Goal: Task Accomplishment & Management: Complete application form

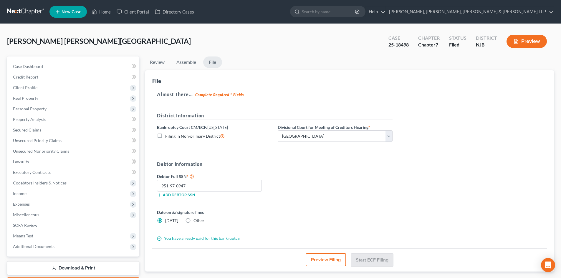
select select "2"
click at [103, 13] on link "Home" at bounding box center [101, 11] width 25 height 11
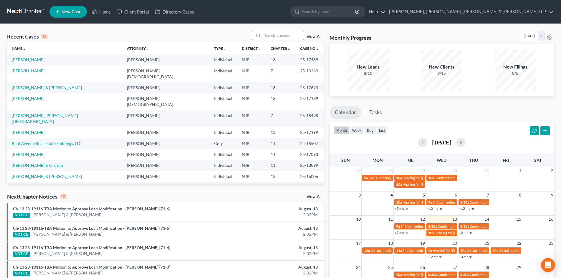
click at [276, 36] on input "search" at bounding box center [283, 35] width 41 height 9
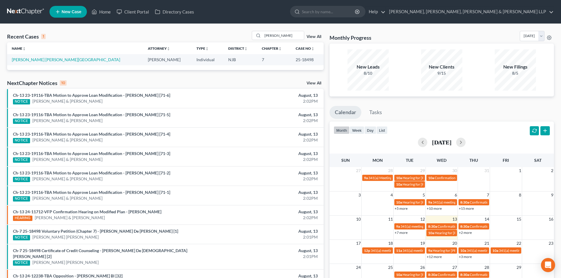
click at [237, 40] on div "Recent Cases 1 jairo View All" at bounding box center [165, 36] width 317 height 11
drag, startPoint x: 282, startPoint y: 36, endPoint x: 225, endPoint y: 38, distance: 57.8
click at [225, 38] on div "Recent Cases 1 jairo View All" at bounding box center [165, 36] width 317 height 11
type input "daniel cid"
click at [37, 60] on link "[PERSON_NAME]" at bounding box center [28, 59] width 33 height 5
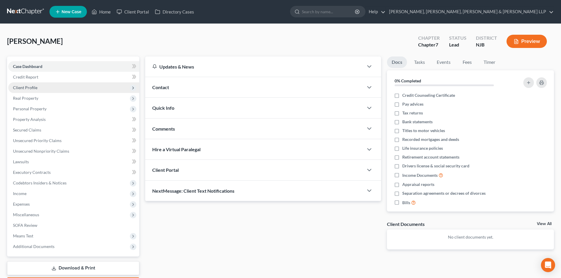
click at [32, 86] on span "Client Profile" at bounding box center [25, 87] width 24 height 5
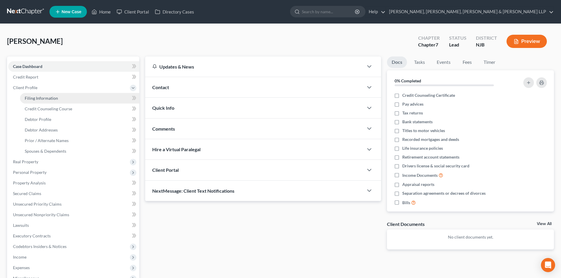
click at [44, 93] on link "Filing Information" at bounding box center [79, 98] width 119 height 11
select select "1"
select select "0"
select select "51"
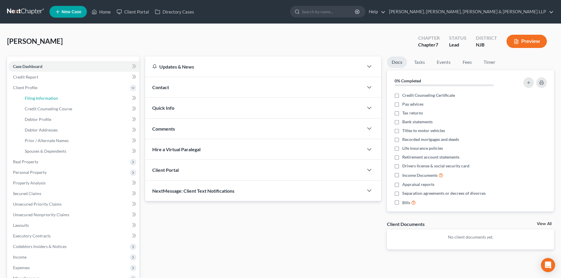
select select "4"
select select "0"
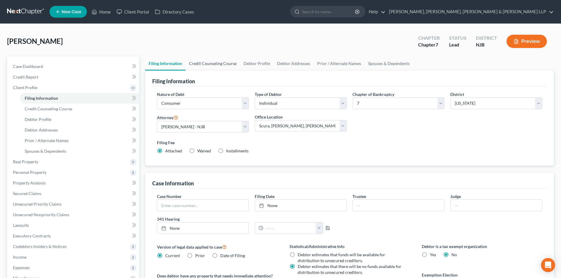
click at [206, 61] on link "Credit Counseling Course" at bounding box center [213, 64] width 54 height 14
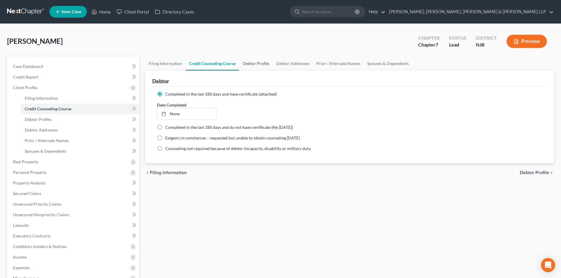
click at [253, 63] on link "Debtor Profile" at bounding box center [256, 64] width 34 height 14
select select "1"
select select "2"
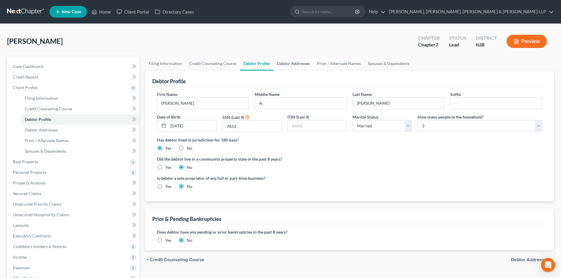
click at [288, 60] on link "Debtor Addresses" at bounding box center [293, 64] width 40 height 14
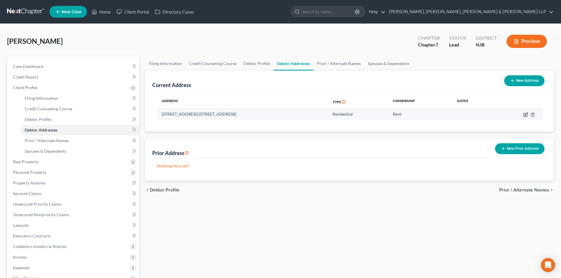
click at [525, 115] on icon "button" at bounding box center [525, 114] width 5 height 5
select select "33"
select select "15"
select select "0"
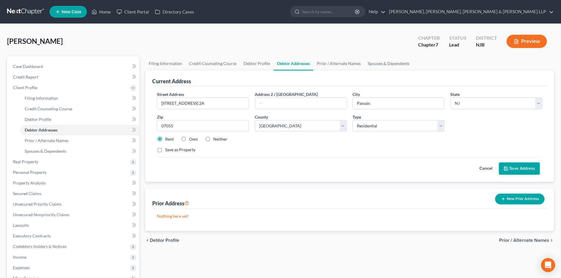
click at [510, 169] on button "Save Address" at bounding box center [519, 169] width 41 height 12
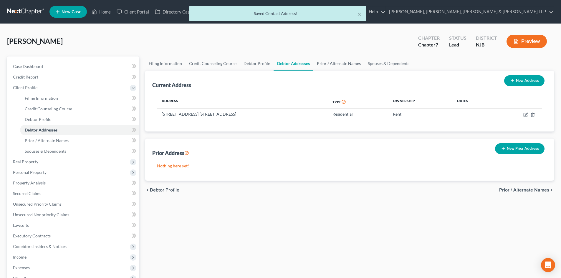
click at [340, 66] on link "Prior / Alternate Names" at bounding box center [338, 64] width 51 height 14
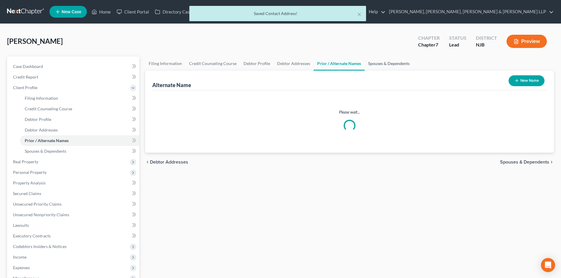
click at [367, 62] on link "Spouses & Dependents" at bounding box center [389, 64] width 49 height 14
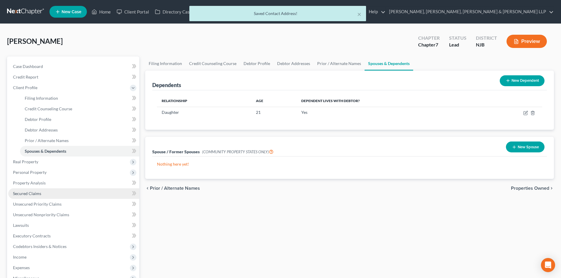
click at [30, 191] on span "Secured Claims" at bounding box center [27, 193] width 28 height 5
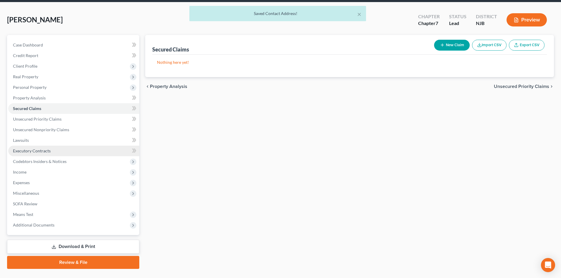
scroll to position [35, 0]
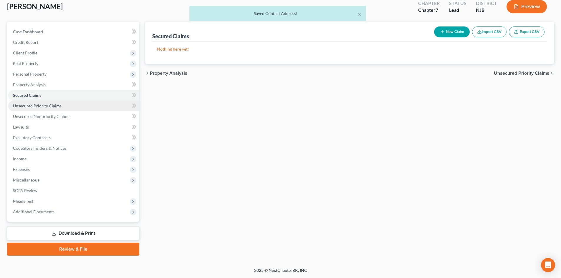
click at [54, 107] on span "Unsecured Priority Claims" at bounding box center [37, 105] width 49 height 5
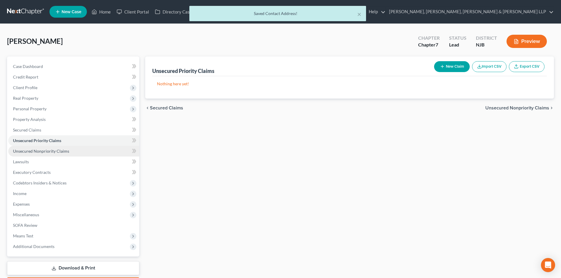
click at [55, 149] on span "Unsecured Nonpriority Claims" at bounding box center [41, 151] width 56 height 5
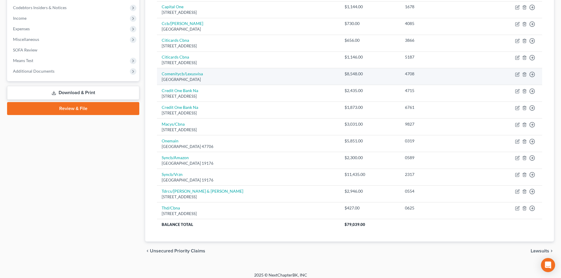
scroll to position [4, 0]
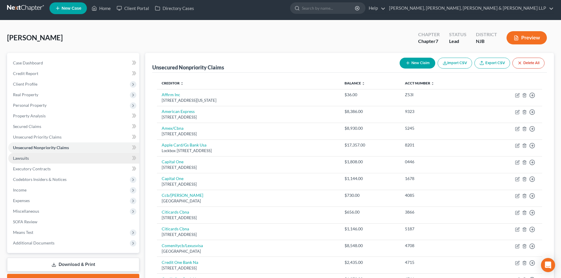
click at [27, 160] on span "Lawsuits" at bounding box center [21, 158] width 16 height 5
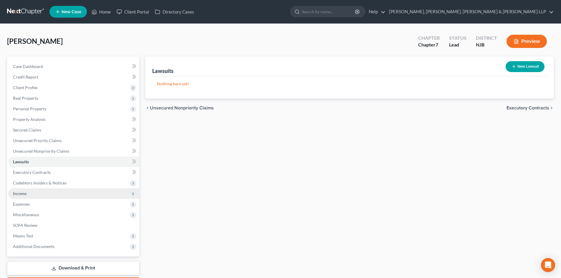
click at [27, 192] on span "Income" at bounding box center [73, 193] width 131 height 11
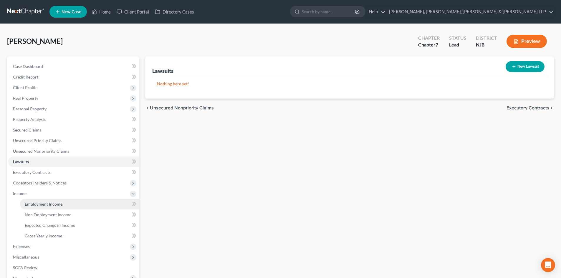
click at [44, 203] on span "Employment Income" at bounding box center [44, 204] width 38 height 5
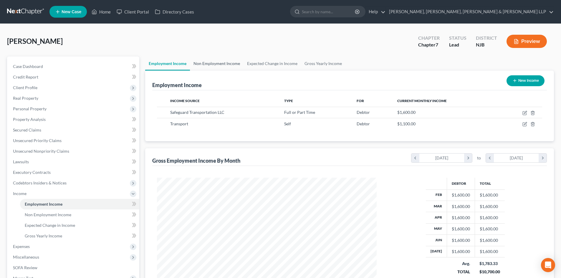
scroll to position [110, 231]
click at [208, 64] on link "Non Employment Income" at bounding box center [217, 64] width 54 height 14
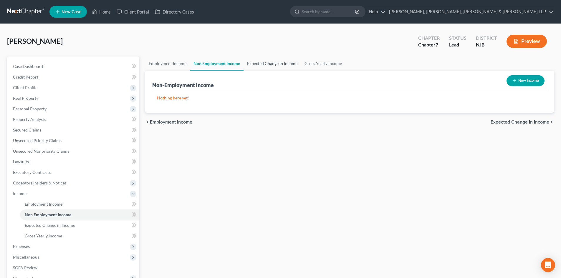
click at [264, 65] on link "Expected Change in Income" at bounding box center [272, 64] width 57 height 14
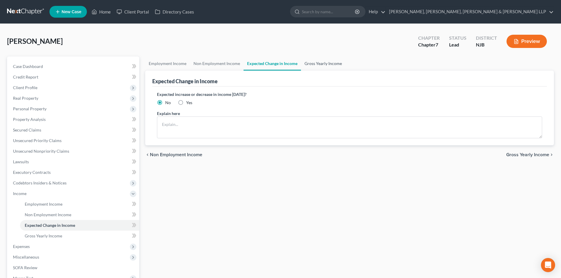
click at [311, 65] on link "Gross Yearly Income" at bounding box center [323, 64] width 44 height 14
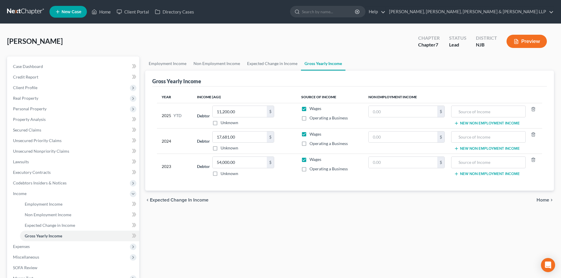
click at [175, 80] on div "Gross Yearly Income" at bounding box center [176, 81] width 49 height 7
click at [176, 67] on link "Employment Income" at bounding box center [167, 64] width 45 height 14
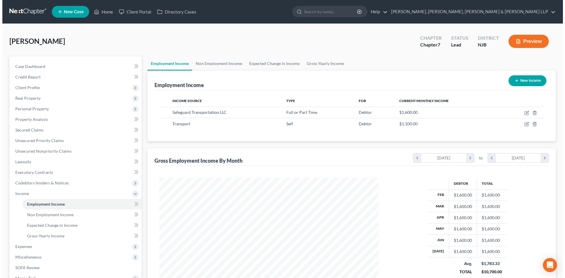
scroll to position [110, 231]
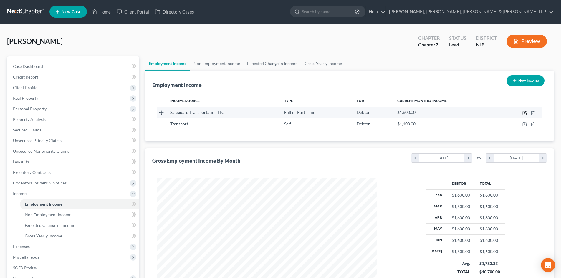
click at [525, 112] on icon "button" at bounding box center [525, 112] width 3 height 3
select select "0"
select select "33"
select select "2"
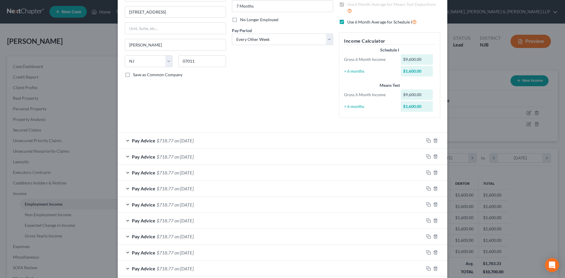
scroll to position [0, 0]
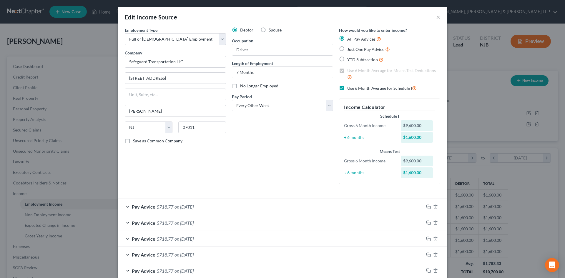
click at [222, 209] on div "Pay Advice $718.77 on 07/18/2025" at bounding box center [271, 207] width 306 height 16
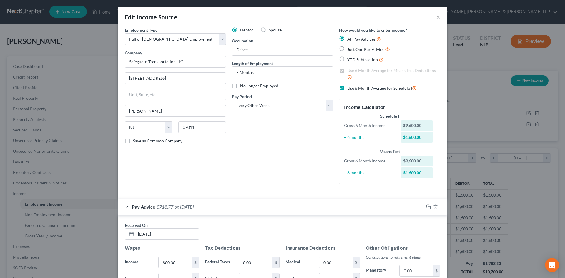
click at [222, 209] on div "Pay Advice $718.77 on 07/18/2025" at bounding box center [271, 207] width 306 height 16
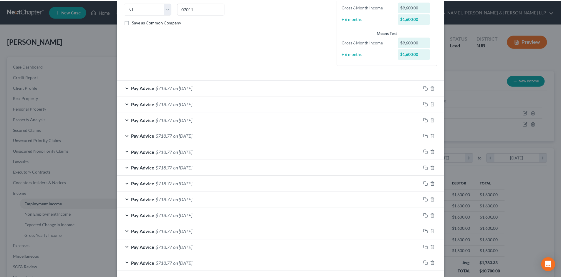
scroll to position [145, 0]
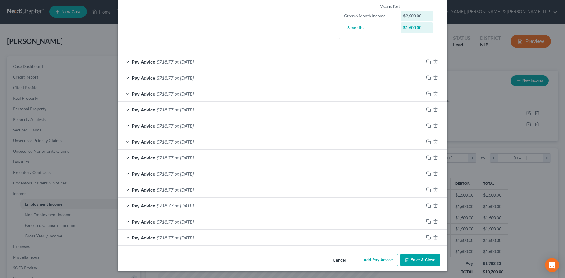
click at [406, 257] on button "Save & Close" at bounding box center [421, 260] width 40 height 12
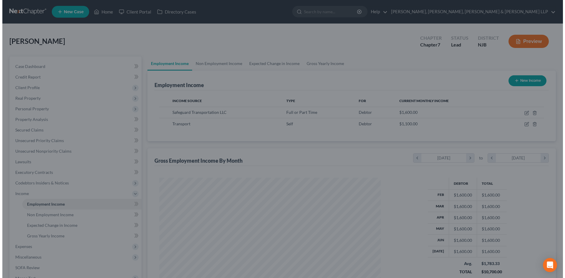
scroll to position [294391, 294269]
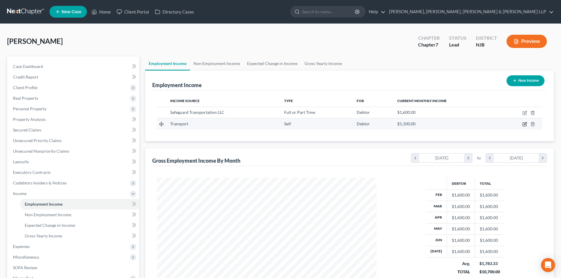
click at [523, 124] on icon "button" at bounding box center [525, 125] width 4 height 4
select select "1"
select select "0"
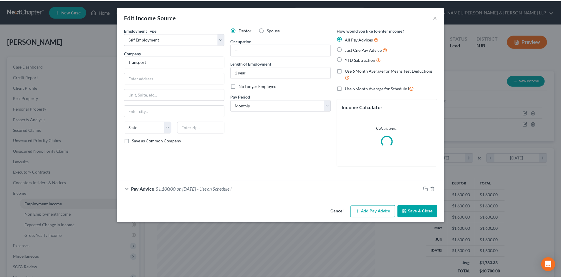
scroll to position [111, 234]
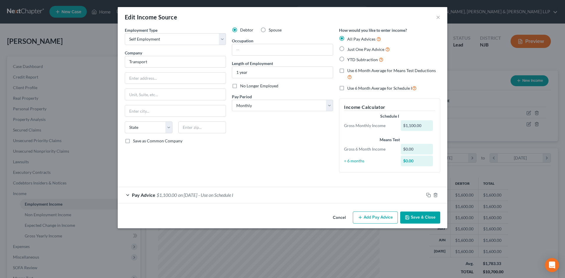
click at [425, 217] on button "Save & Close" at bounding box center [421, 218] width 40 height 12
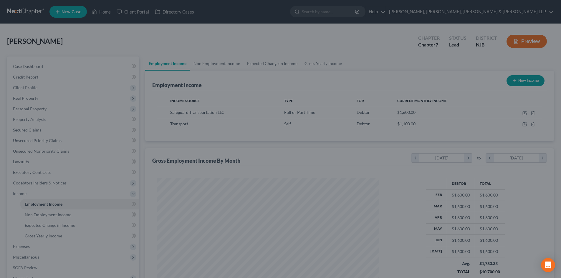
scroll to position [294391, 294269]
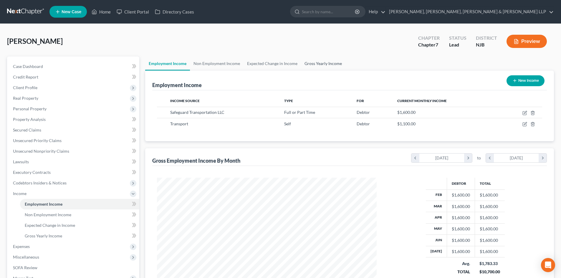
click at [309, 63] on link "Gross Yearly Income" at bounding box center [323, 64] width 44 height 14
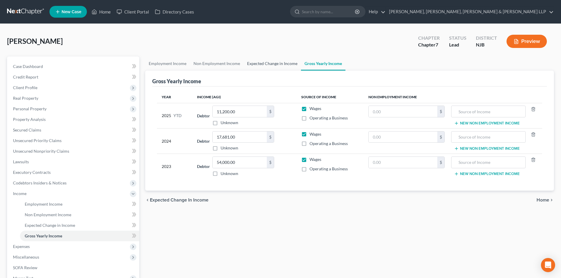
click at [278, 64] on link "Expected Change in Income" at bounding box center [272, 64] width 57 height 14
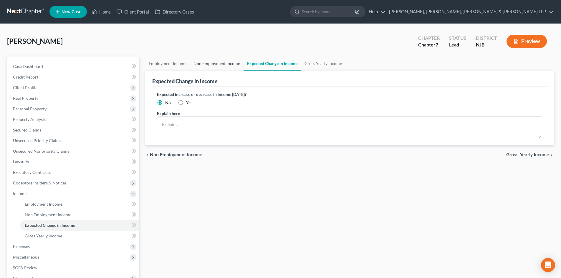
click at [224, 67] on link "Non Employment Income" at bounding box center [217, 64] width 54 height 14
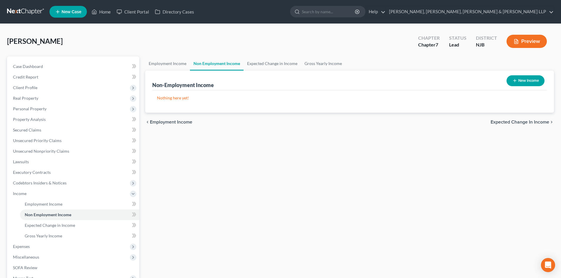
click at [177, 71] on div "Non-Employment Income New Income" at bounding box center [349, 81] width 395 height 20
click at [174, 67] on link "Employment Income" at bounding box center [167, 64] width 45 height 14
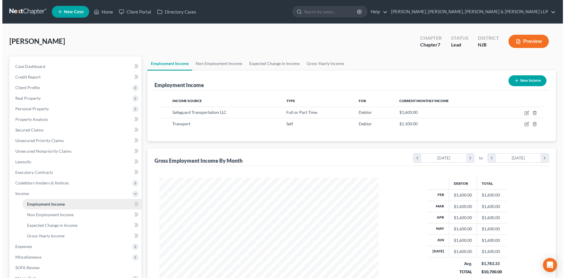
scroll to position [110, 231]
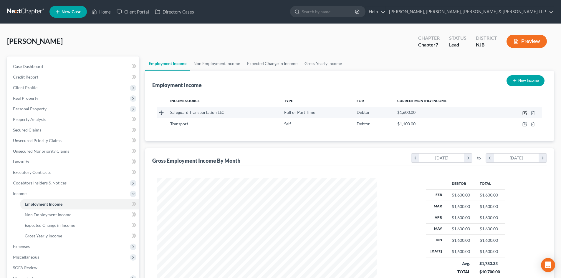
click at [523, 112] on icon "button" at bounding box center [524, 113] width 5 height 5
select select "0"
select select "33"
select select "2"
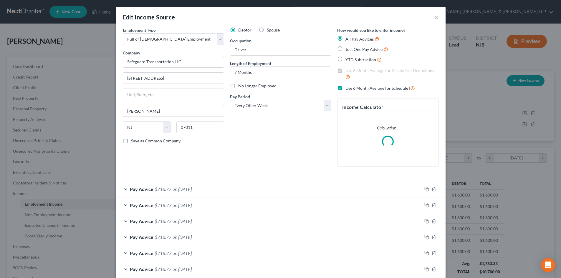
scroll to position [111, 234]
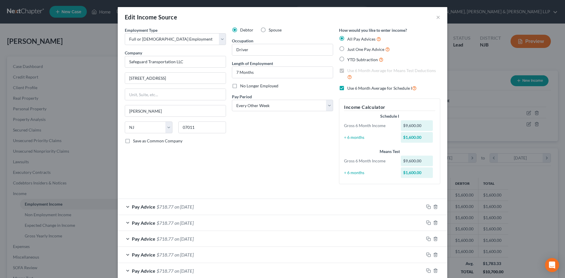
click at [221, 210] on div "Pay Advice $718.77 on 07/18/2025" at bounding box center [271, 207] width 306 height 16
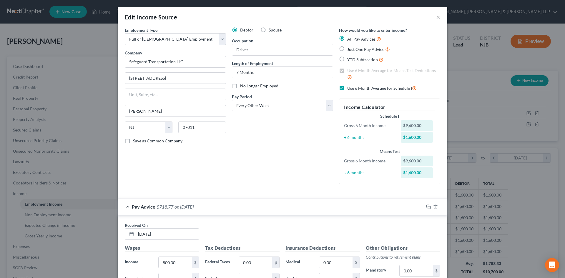
click at [221, 208] on div "Pay Advice $718.77 on 07/18/2025" at bounding box center [271, 207] width 306 height 16
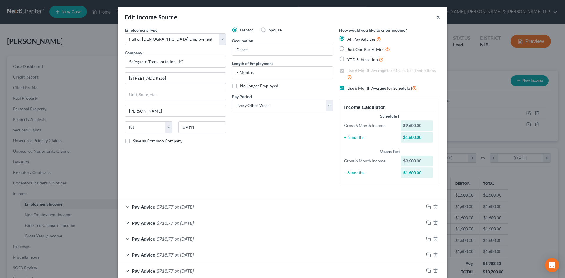
click at [438, 17] on button "×" at bounding box center [438, 17] width 4 height 7
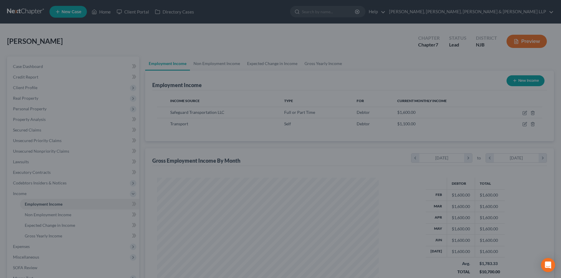
scroll to position [294391, 294269]
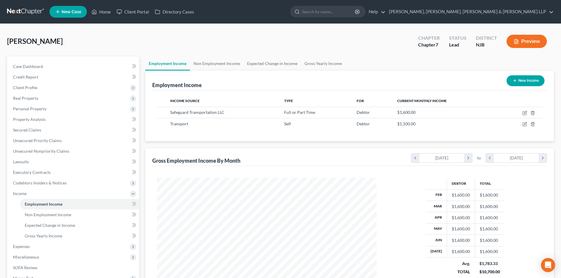
drag, startPoint x: 529, startPoint y: 123, endPoint x: 385, endPoint y: 60, distance: 156.8
click at [529, 123] on td at bounding box center [520, 123] width 44 height 11
click at [534, 124] on icon "button" at bounding box center [532, 125] width 3 height 4
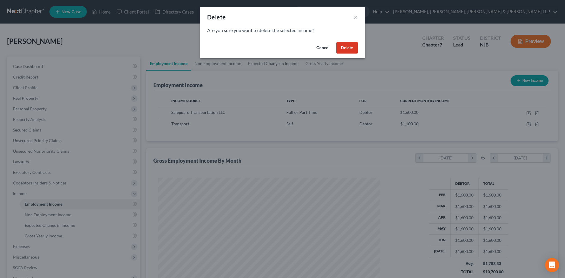
click at [349, 49] on button "Delete" at bounding box center [347, 48] width 21 height 12
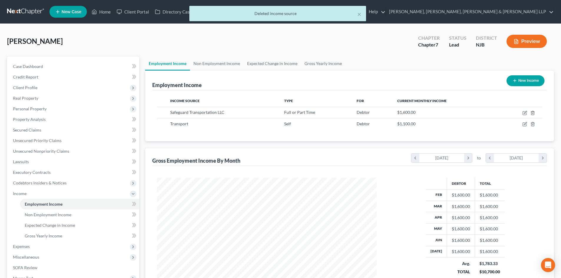
scroll to position [294391, 294269]
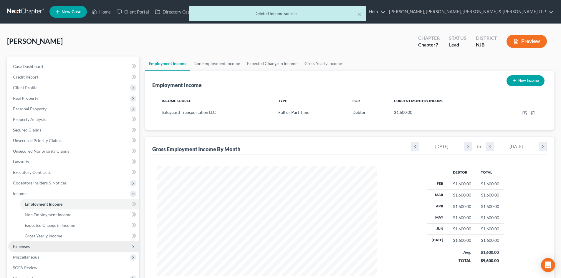
click at [33, 248] on span "Expenses" at bounding box center [73, 246] width 131 height 11
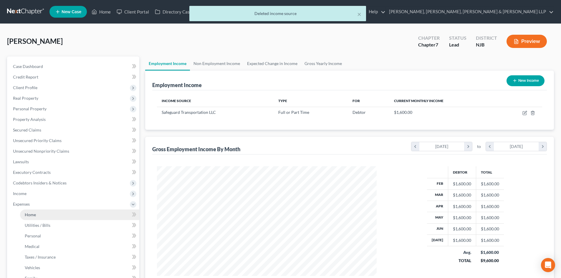
click at [38, 214] on link "Home" at bounding box center [79, 215] width 119 height 11
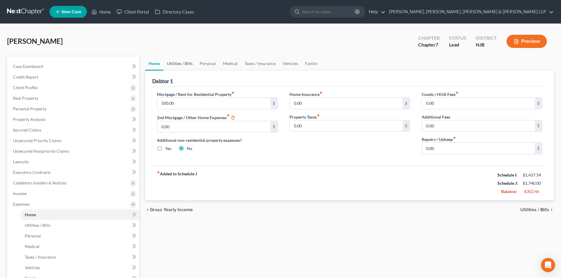
click at [177, 63] on link "Utilities / Bills" at bounding box center [179, 64] width 33 height 14
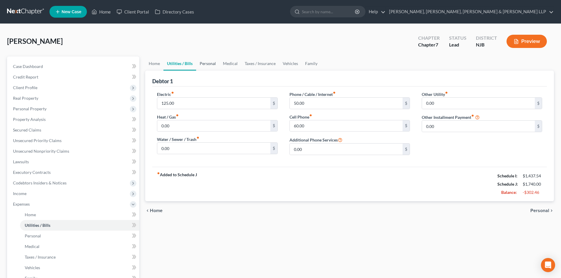
click at [209, 64] on link "Personal" at bounding box center [207, 64] width 23 height 14
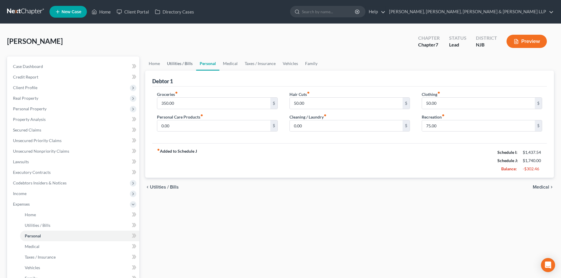
click at [190, 64] on link "Utilities / Bills" at bounding box center [179, 64] width 33 height 14
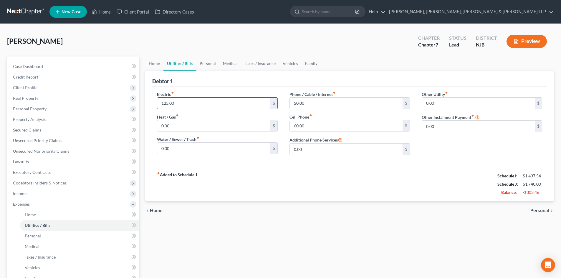
click at [185, 105] on input "125.00" at bounding box center [213, 103] width 113 height 11
type input "80"
click at [203, 62] on link "Personal" at bounding box center [207, 64] width 23 height 14
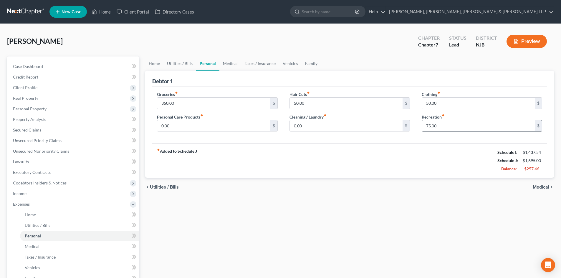
click at [461, 127] on input "75.00" at bounding box center [478, 125] width 113 height 11
click at [303, 127] on input "0.00" at bounding box center [346, 125] width 113 height 11
click at [351, 105] on input "50.00" at bounding box center [346, 103] width 113 height 11
drag, startPoint x: 452, startPoint y: 100, endPoint x: 343, endPoint y: 125, distance: 111.6
click at [453, 100] on input "50.00" at bounding box center [478, 103] width 113 height 11
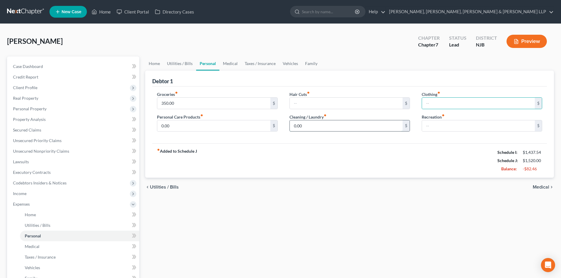
click at [326, 124] on input "0.00" at bounding box center [346, 125] width 113 height 11
type input "50"
drag, startPoint x: 238, startPoint y: 65, endPoint x: 230, endPoint y: 74, distance: 11.7
click at [238, 65] on link "Medical" at bounding box center [230, 64] width 22 height 14
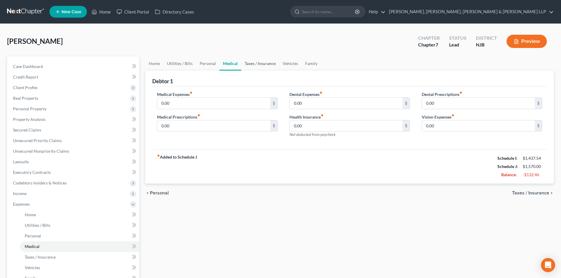
click at [267, 63] on link "Taxes / Insurance" at bounding box center [260, 64] width 38 height 14
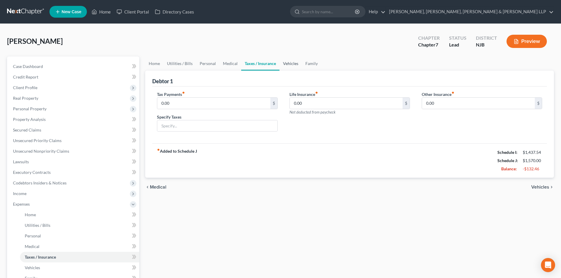
drag, startPoint x: 286, startPoint y: 62, endPoint x: 292, endPoint y: 68, distance: 8.5
click at [286, 62] on link "Vehicles" at bounding box center [290, 64] width 22 height 14
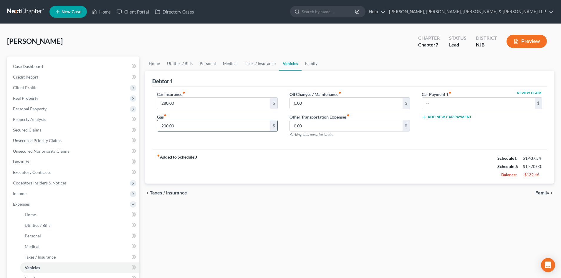
click at [201, 125] on input "200.00" at bounding box center [213, 125] width 113 height 11
type input "100"
click at [234, 65] on link "Medical" at bounding box center [230, 64] width 22 height 14
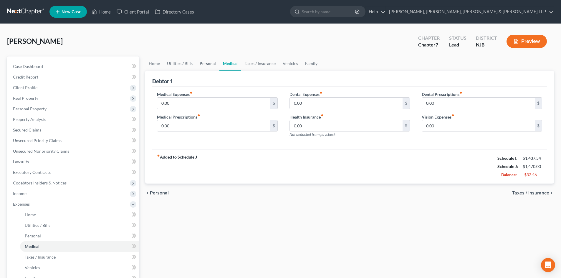
click at [206, 64] on link "Personal" at bounding box center [207, 64] width 23 height 14
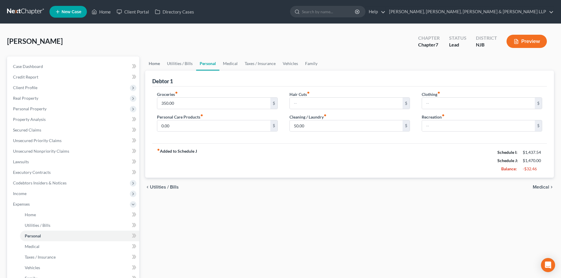
click at [156, 62] on link "Home" at bounding box center [154, 64] width 18 height 14
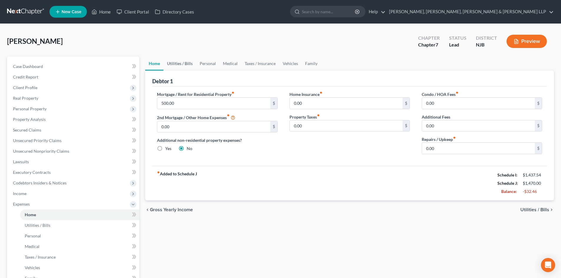
click at [180, 64] on link "Utilities / Bills" at bounding box center [179, 64] width 33 height 14
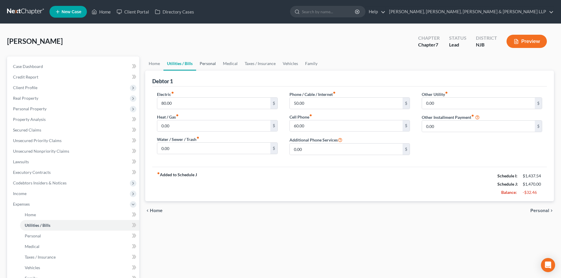
click at [204, 62] on link "Personal" at bounding box center [207, 64] width 23 height 14
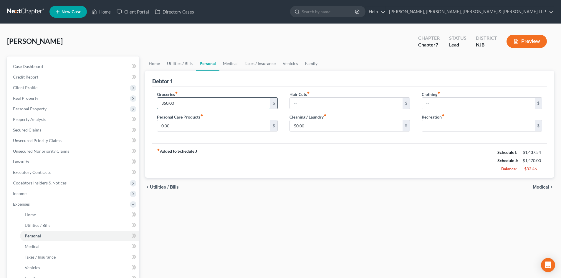
click at [214, 102] on input "350.00" at bounding box center [213, 103] width 113 height 11
drag, startPoint x: 178, startPoint y: 105, endPoint x: 159, endPoint y: 105, distance: 19.2
click at [160, 105] on input "300" at bounding box center [213, 103] width 113 height 11
type input "315"
click at [245, 136] on div "Groceries fiber_manual_record 315 $ Personal Care Products fiber_manual_record …" at bounding box center [217, 113] width 132 height 45
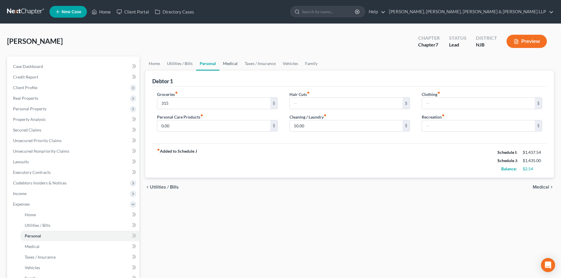
click at [229, 62] on link "Medical" at bounding box center [230, 64] width 22 height 14
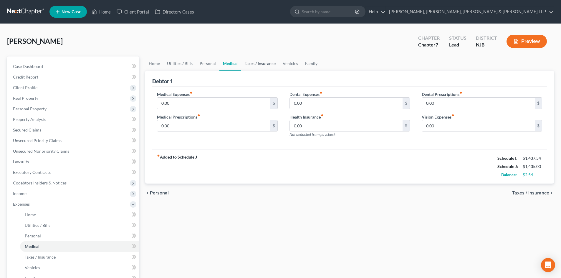
drag, startPoint x: 250, startPoint y: 64, endPoint x: 275, endPoint y: 65, distance: 25.1
click at [251, 64] on link "Taxes / Insurance" at bounding box center [260, 64] width 38 height 14
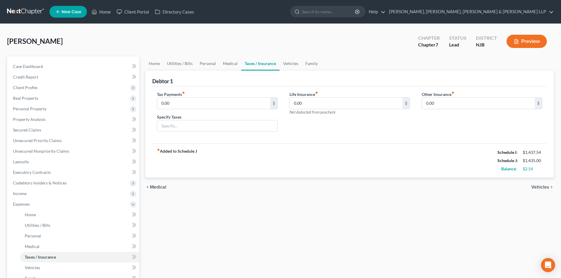
click at [277, 65] on link "Taxes / Insurance" at bounding box center [260, 64] width 38 height 14
click at [307, 64] on link "Family" at bounding box center [311, 64] width 19 height 14
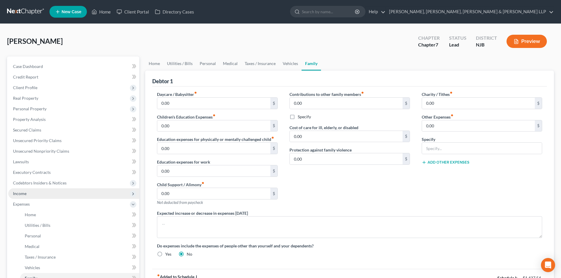
click at [70, 193] on span "Income" at bounding box center [73, 193] width 131 height 11
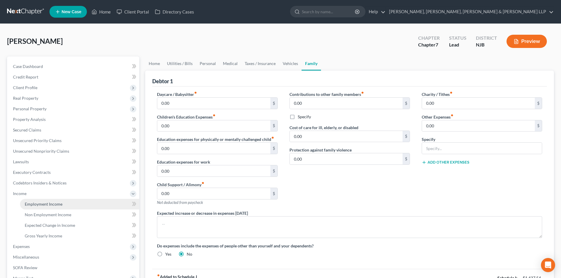
click at [64, 201] on link "Employment Income" at bounding box center [79, 204] width 119 height 11
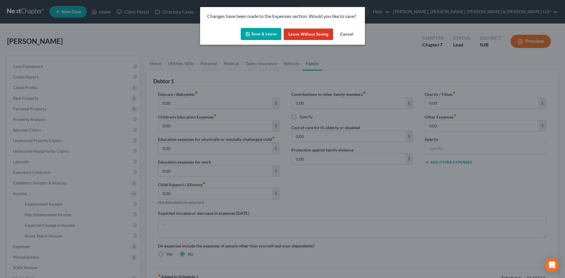
click at [273, 35] on button "Save & Leave" at bounding box center [261, 34] width 41 height 12
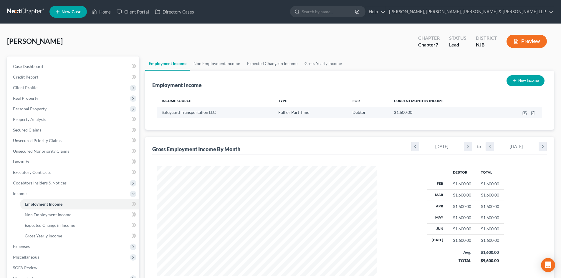
scroll to position [110, 231]
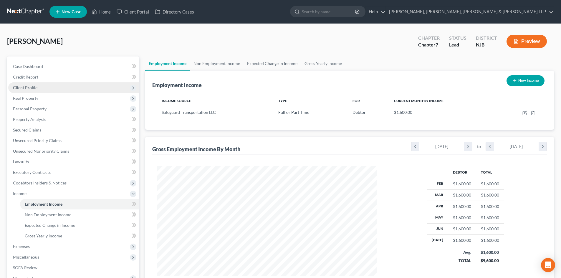
click at [69, 92] on span "Client Profile" at bounding box center [73, 87] width 131 height 11
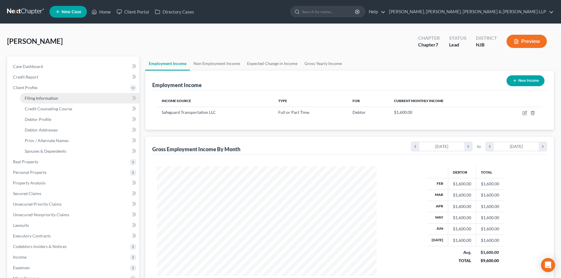
click at [62, 100] on link "Filing Information" at bounding box center [79, 98] width 119 height 11
select select "1"
select select "0"
select select "51"
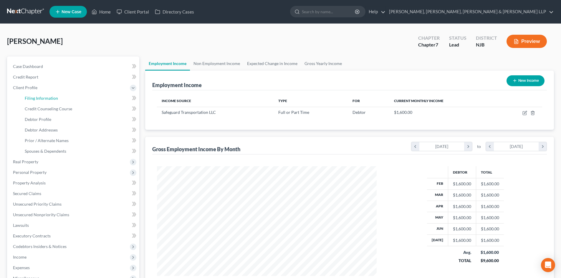
select select "4"
select select "0"
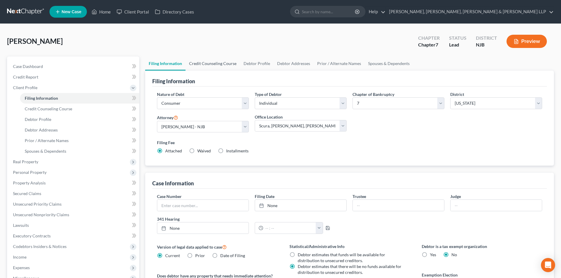
click at [210, 61] on link "Credit Counseling Course" at bounding box center [213, 64] width 54 height 14
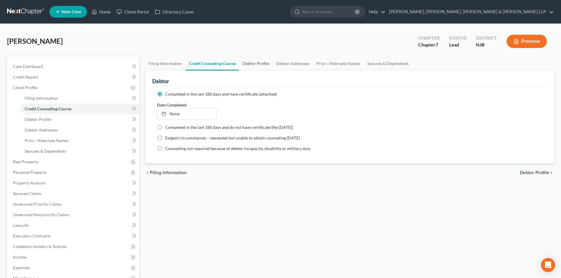
click at [252, 64] on link "Debtor Profile" at bounding box center [256, 64] width 34 height 14
select select "1"
select select "2"
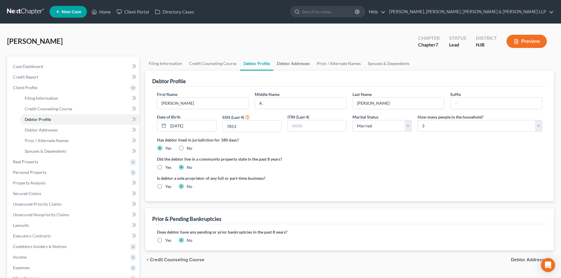
click at [280, 64] on link "Debtor Addresses" at bounding box center [293, 64] width 40 height 14
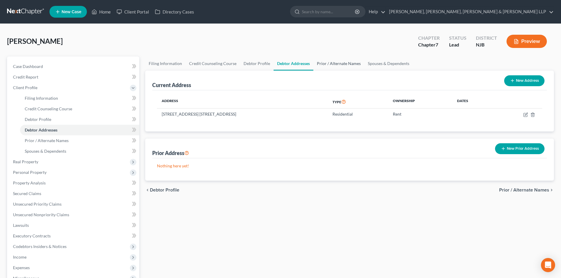
click at [323, 64] on link "Prior / Alternate Names" at bounding box center [338, 64] width 51 height 14
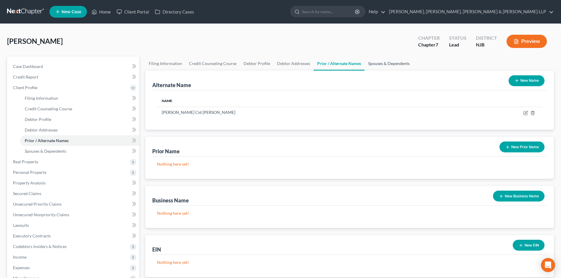
click at [369, 64] on link "Spouses & Dependents" at bounding box center [389, 64] width 49 height 14
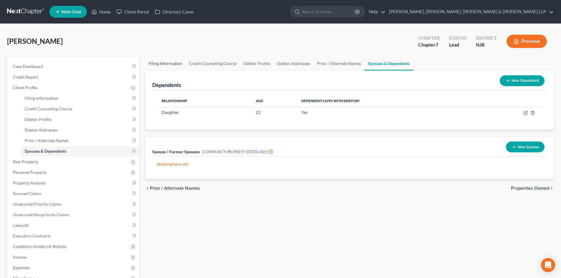
click at [177, 64] on link "Filing Information" at bounding box center [165, 64] width 40 height 14
select select "1"
select select "0"
select select "51"
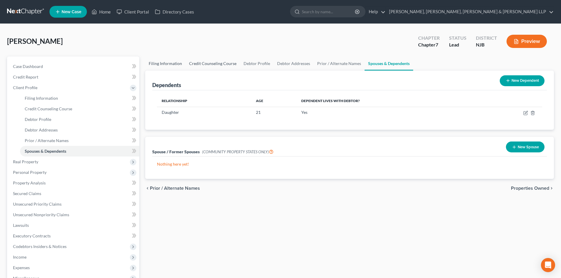
select select "4"
select select "0"
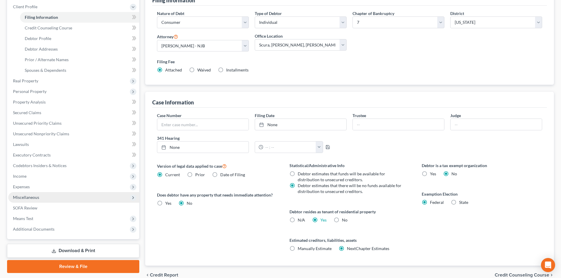
scroll to position [88, 0]
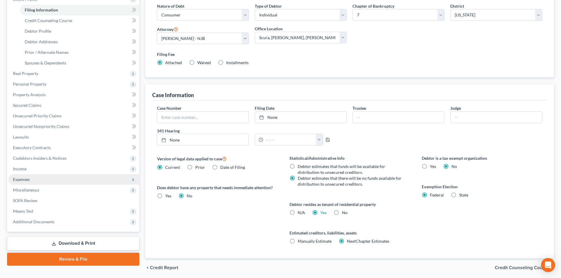
click at [38, 178] on span "Expenses" at bounding box center [73, 179] width 131 height 11
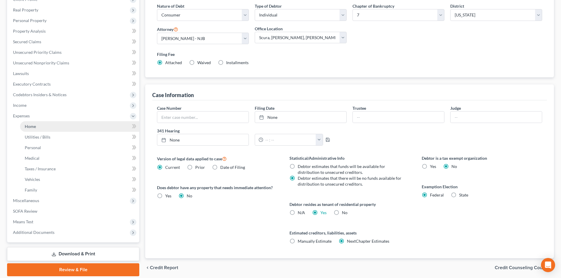
click at [45, 126] on link "Home" at bounding box center [79, 126] width 119 height 11
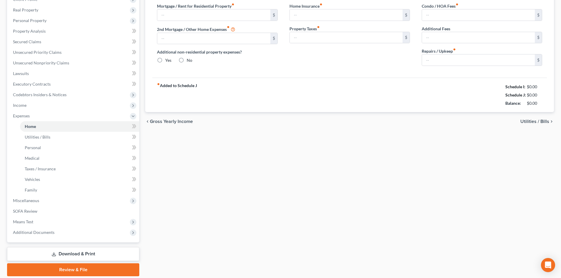
type input "500.00"
type input "0.00"
radio input "true"
type input "0.00"
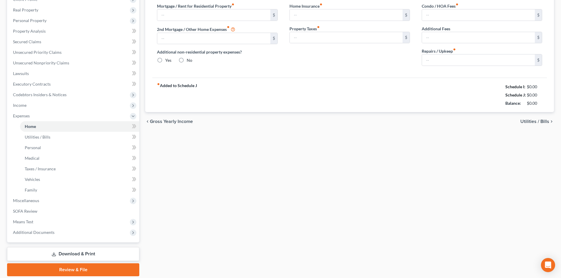
type input "0.00"
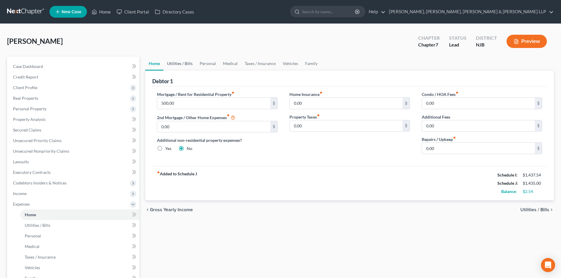
click at [183, 64] on link "Utilities / Bills" at bounding box center [179, 64] width 33 height 14
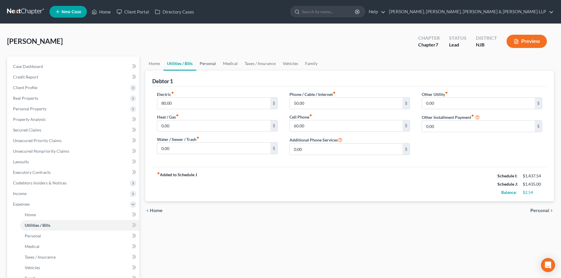
click at [199, 64] on link "Personal" at bounding box center [207, 64] width 23 height 14
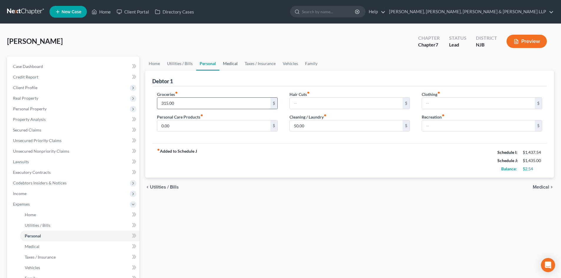
drag, startPoint x: 234, startPoint y: 64, endPoint x: 202, endPoint y: 104, distance: 51.3
click at [235, 64] on link "Medical" at bounding box center [230, 64] width 22 height 14
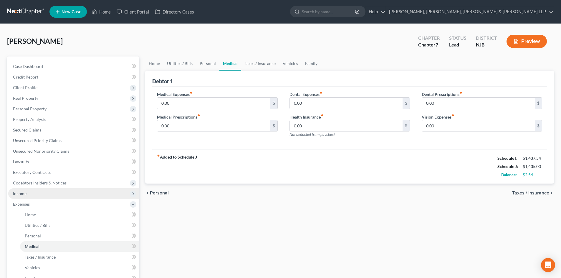
click at [42, 196] on span "Income" at bounding box center [73, 193] width 131 height 11
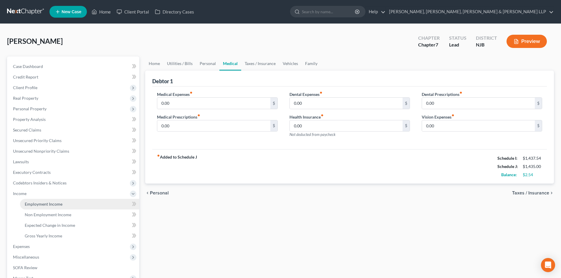
click at [47, 202] on span "Employment Income" at bounding box center [44, 204] width 38 height 5
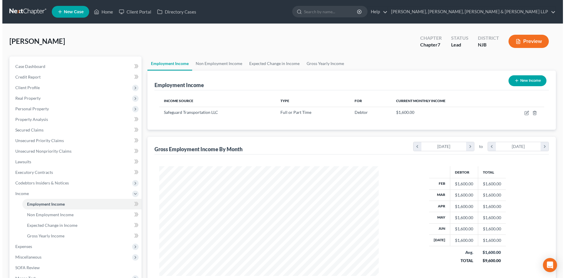
scroll to position [110, 231]
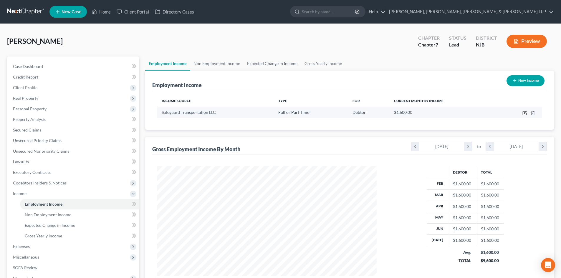
click at [524, 114] on icon "button" at bounding box center [525, 112] width 3 height 3
select select "0"
select select "33"
select select "2"
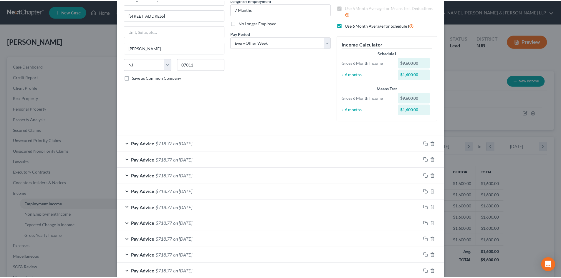
scroll to position [145, 0]
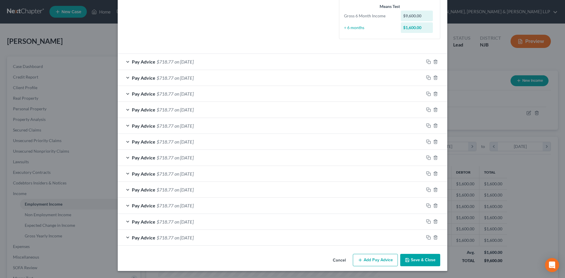
click at [426, 259] on button "Save & Close" at bounding box center [421, 260] width 40 height 12
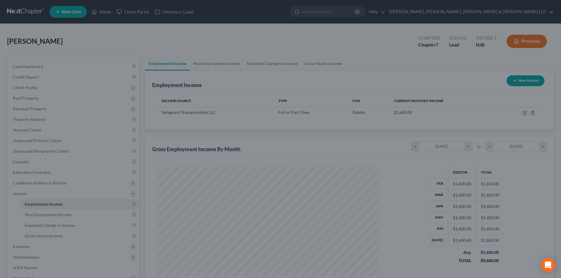
scroll to position [294391, 294269]
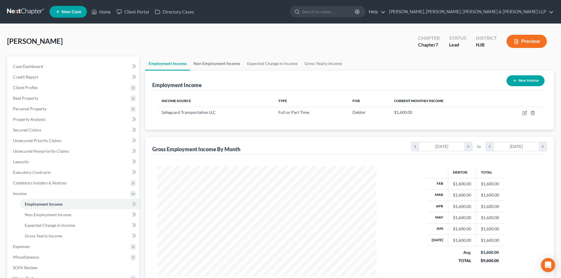
click at [227, 62] on link "Non Employment Income" at bounding box center [217, 64] width 54 height 14
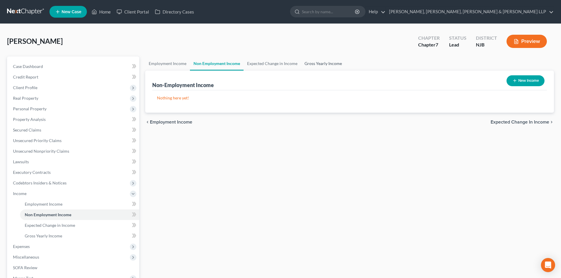
click at [308, 65] on link "Gross Yearly Income" at bounding box center [323, 64] width 44 height 14
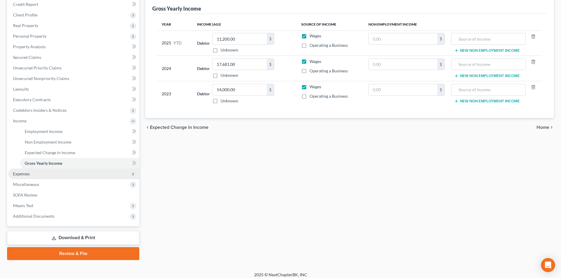
scroll to position [77, 0]
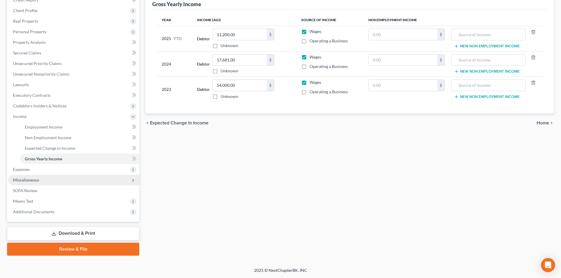
click at [69, 179] on span "Miscellaneous" at bounding box center [73, 180] width 131 height 11
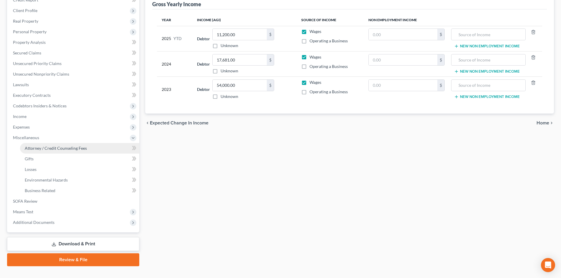
click at [77, 146] on span "Attorney / Credit Counseling Fees" at bounding box center [56, 148] width 62 height 5
select select "1"
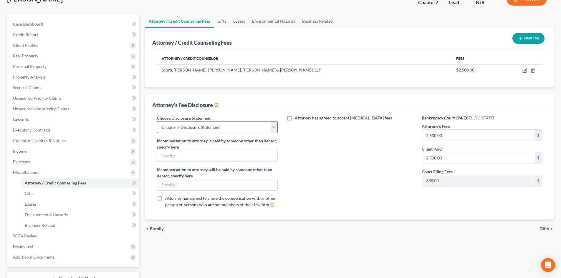
scroll to position [29, 0]
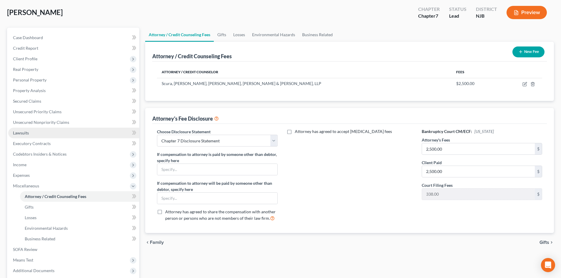
drag, startPoint x: 67, startPoint y: 152, endPoint x: 60, endPoint y: 130, distance: 22.4
click at [67, 152] on span "Codebtors Insiders & Notices" at bounding box center [73, 154] width 131 height 11
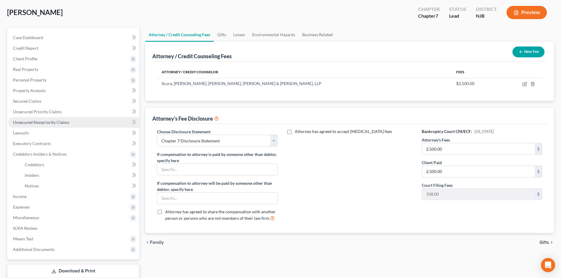
click at [58, 125] on span "Unsecured Nonpriority Claims" at bounding box center [41, 122] width 56 height 5
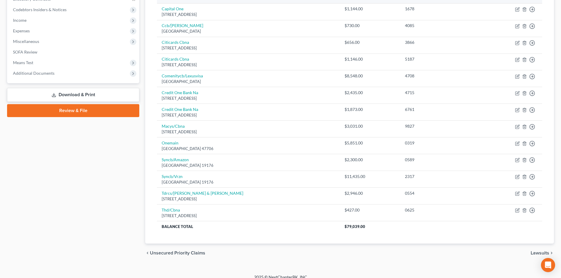
scroll to position [180, 0]
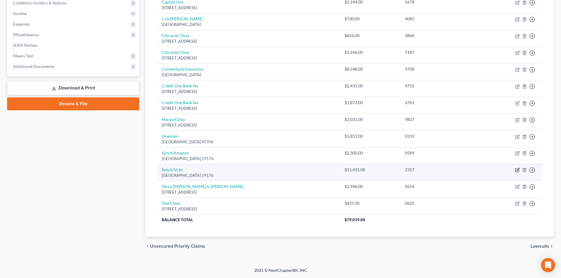
click at [517, 171] on icon "button" at bounding box center [518, 169] width 3 height 3
select select "39"
select select "2"
select select "0"
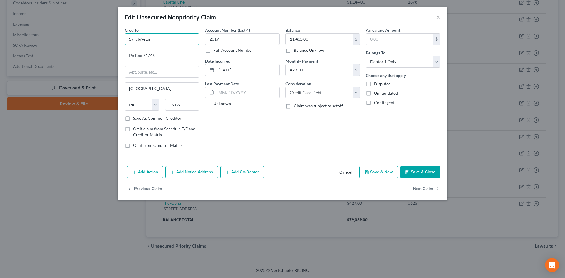
click at [138, 39] on input "Syncb/Vrzn" at bounding box center [162, 39] width 75 height 12
type input "Synchrony Bank/Vrzn"
click at [429, 168] on button "Save & Close" at bounding box center [421, 172] width 40 height 12
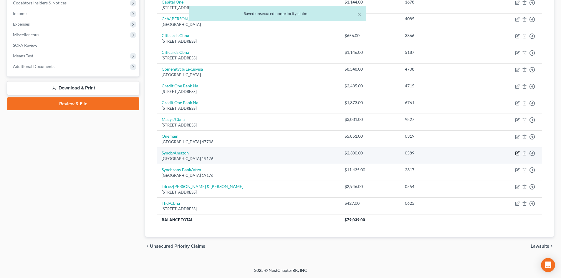
click at [517, 153] on icon "button" at bounding box center [517, 153] width 5 height 5
select select "39"
select select "2"
select select "0"
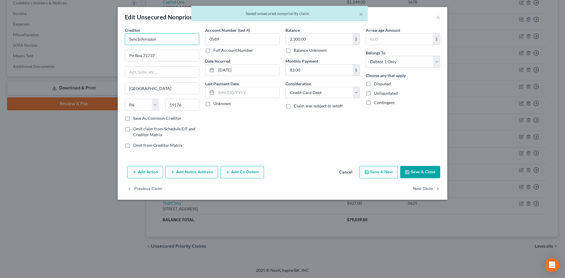
drag, startPoint x: 138, startPoint y: 39, endPoint x: 150, endPoint y: 53, distance: 18.2
click at [138, 39] on input "Syncb/Amazon" at bounding box center [162, 39] width 75 height 12
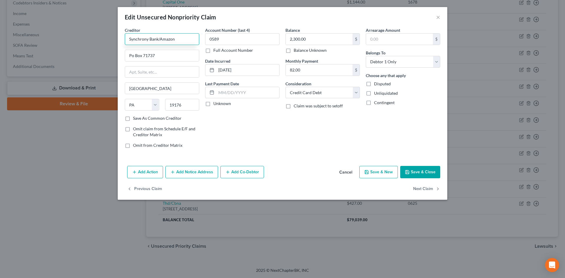
type input "Synchrony Bank/Amazon"
click at [418, 173] on button "Save & Close" at bounding box center [421, 172] width 40 height 12
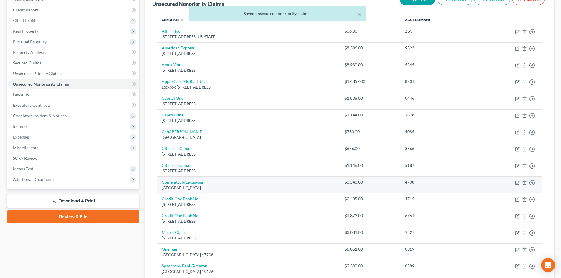
scroll to position [33, 0]
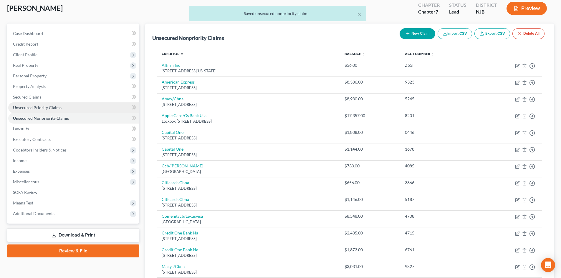
click at [70, 110] on link "Unsecured Priority Claims" at bounding box center [73, 107] width 131 height 11
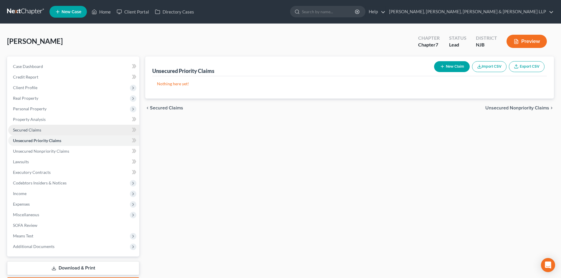
click at [40, 129] on span "Secured Claims" at bounding box center [27, 130] width 28 height 5
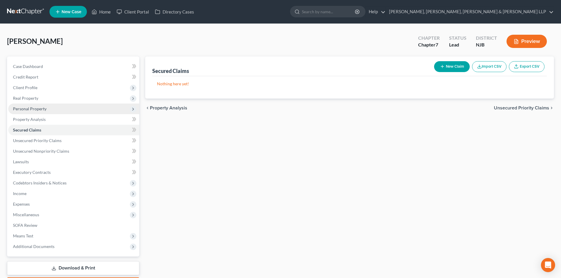
click at [42, 112] on span "Personal Property" at bounding box center [73, 109] width 131 height 11
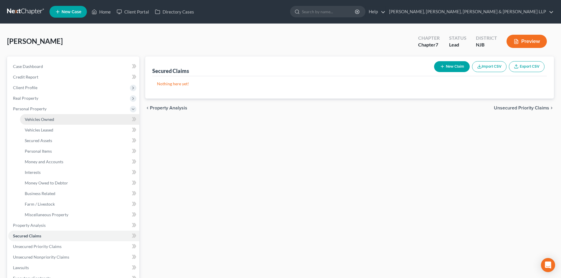
click at [40, 117] on span "Vehicles Owned" at bounding box center [39, 119] width 29 height 5
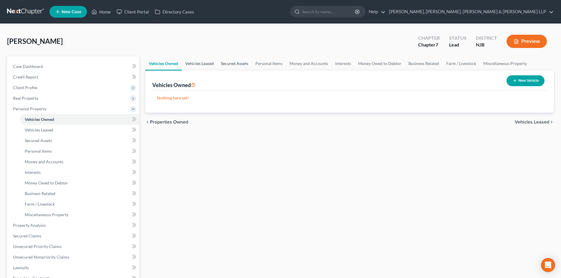
click at [199, 65] on link "Vehicles Leased" at bounding box center [200, 64] width 36 height 14
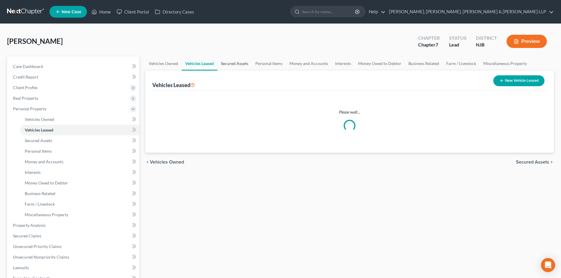
drag, startPoint x: 234, startPoint y: 64, endPoint x: 263, endPoint y: 65, distance: 29.2
click at [234, 64] on link "Secured Assets" at bounding box center [234, 64] width 34 height 14
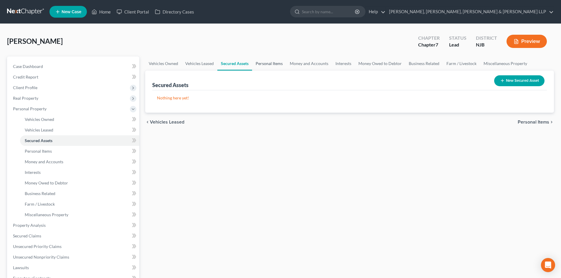
drag, startPoint x: 266, startPoint y: 65, endPoint x: 275, endPoint y: 67, distance: 9.5
click at [266, 65] on link "Personal Items" at bounding box center [269, 64] width 34 height 14
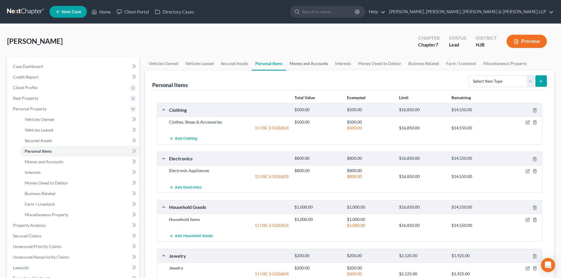
click at [297, 66] on link "Money and Accounts" at bounding box center [309, 64] width 46 height 14
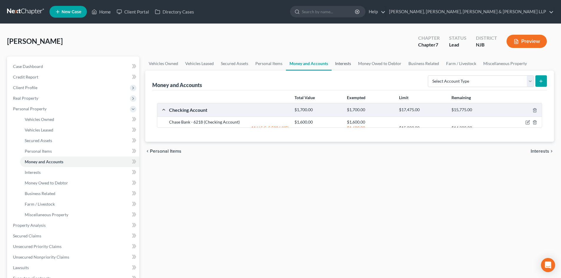
click at [340, 68] on link "Interests" at bounding box center [343, 64] width 23 height 14
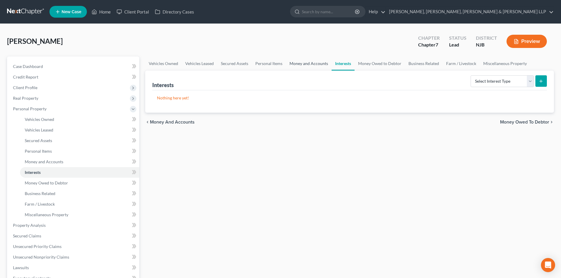
click at [321, 62] on link "Money and Accounts" at bounding box center [309, 64] width 46 height 14
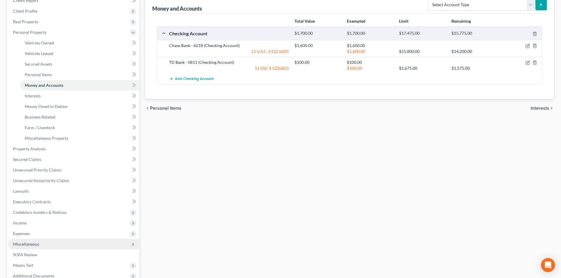
scroll to position [88, 0]
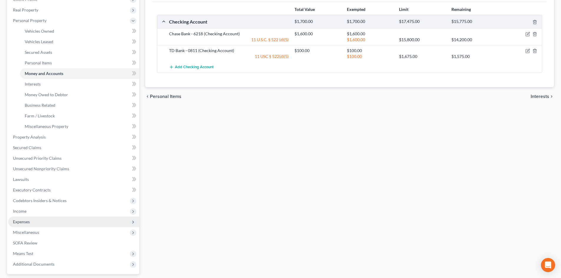
click at [26, 221] on span "Expenses" at bounding box center [21, 221] width 17 height 5
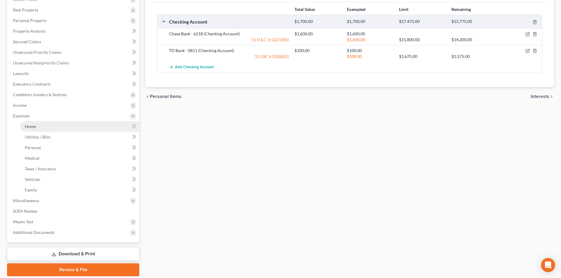
click at [41, 127] on link "Home" at bounding box center [79, 126] width 119 height 11
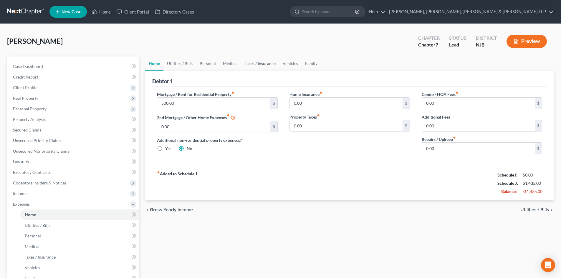
drag, startPoint x: 267, startPoint y: 64, endPoint x: 287, endPoint y: 62, distance: 20.1
click at [267, 64] on link "Taxes / Insurance" at bounding box center [260, 64] width 38 height 14
click at [286, 62] on link "Vehicles" at bounding box center [290, 64] width 22 height 14
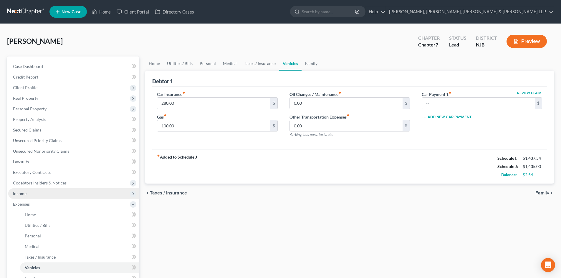
click at [42, 196] on span "Income" at bounding box center [73, 193] width 131 height 11
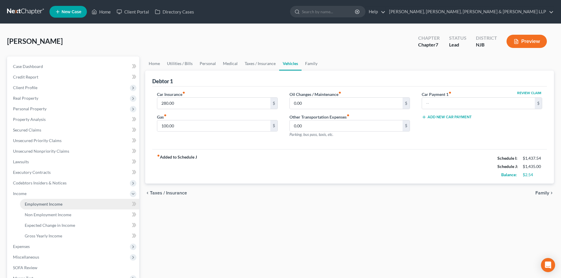
click at [43, 204] on span "Employment Income" at bounding box center [44, 204] width 38 height 5
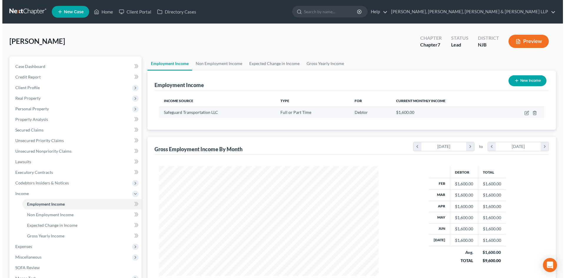
scroll to position [110, 231]
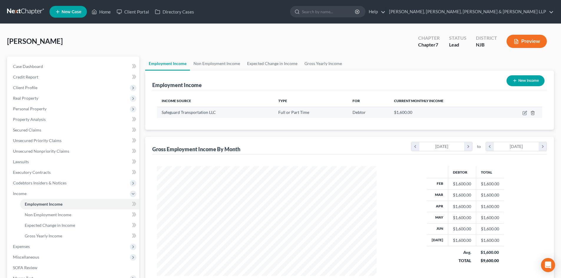
click at [528, 112] on td at bounding box center [519, 112] width 45 height 11
click at [526, 114] on icon "button" at bounding box center [525, 114] width 4 height 4
select select "0"
select select "33"
select select "2"
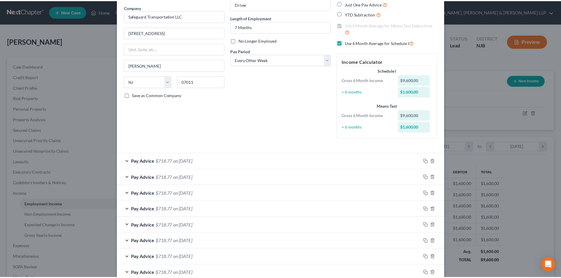
scroll to position [0, 0]
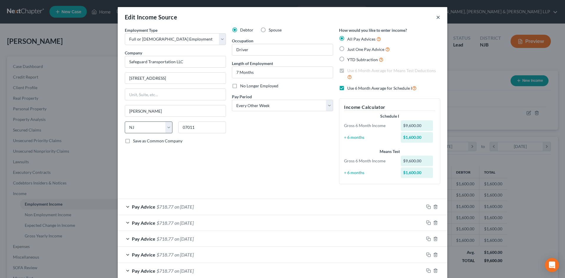
click at [436, 17] on button "×" at bounding box center [438, 17] width 4 height 7
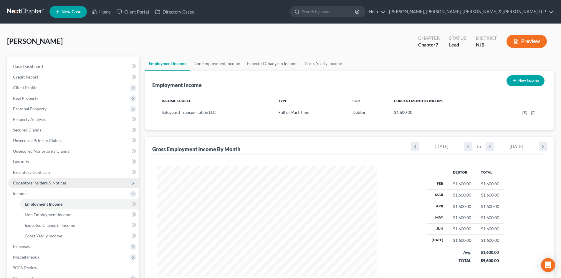
scroll to position [294391, 294269]
drag, startPoint x: 33, startPoint y: 244, endPoint x: 31, endPoint y: 252, distance: 7.3
click at [33, 244] on span "Expenses" at bounding box center [73, 246] width 131 height 11
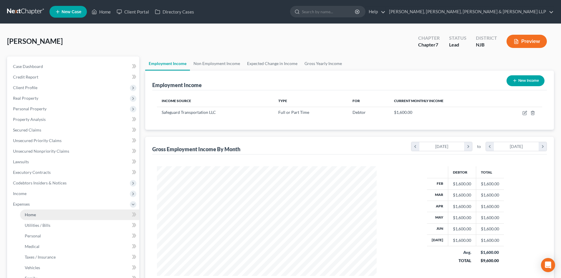
click at [41, 212] on link "Home" at bounding box center [79, 215] width 119 height 11
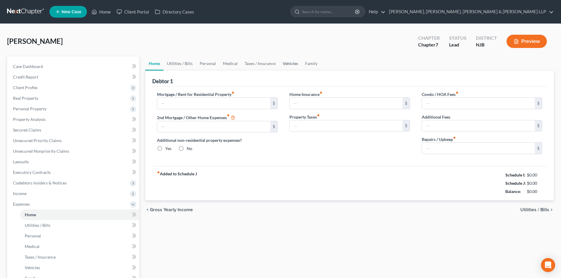
type input "500.00"
type input "0.00"
radio input "true"
type input "0.00"
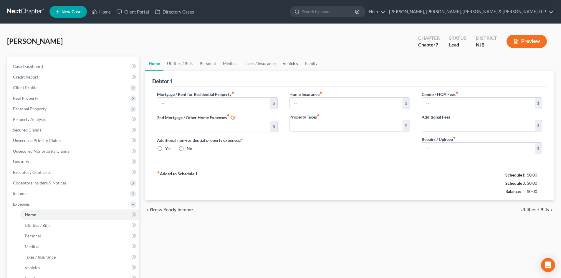
type input "0.00"
click at [293, 64] on link "Vehicles" at bounding box center [290, 64] width 22 height 14
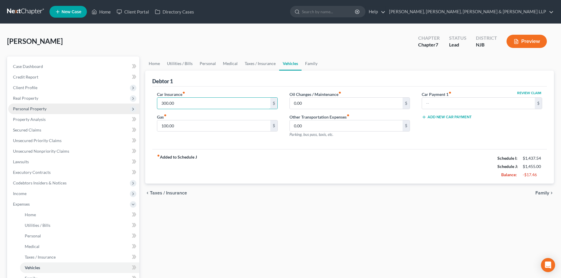
type input "300.00"
drag, startPoint x: 42, startPoint y: 107, endPoint x: 47, endPoint y: 118, distance: 11.5
click at [42, 107] on span "Personal Property" at bounding box center [30, 108] width 34 height 5
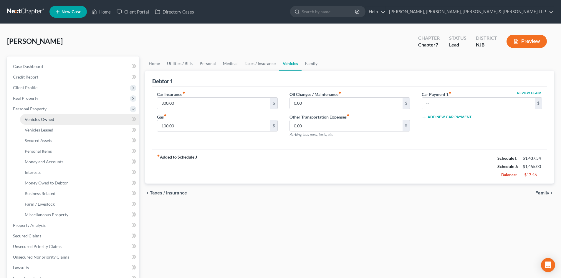
click at [48, 117] on span "Vehicles Owned" at bounding box center [39, 119] width 29 height 5
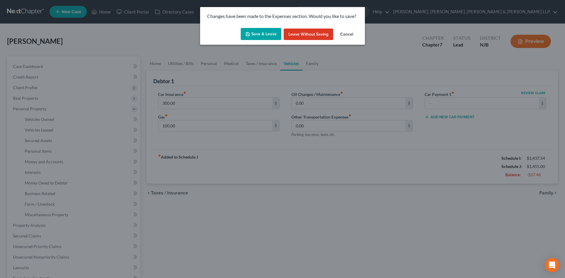
drag, startPoint x: 260, startPoint y: 35, endPoint x: 181, endPoint y: 99, distance: 102.0
click at [261, 35] on button "Save & Leave" at bounding box center [261, 34] width 41 height 12
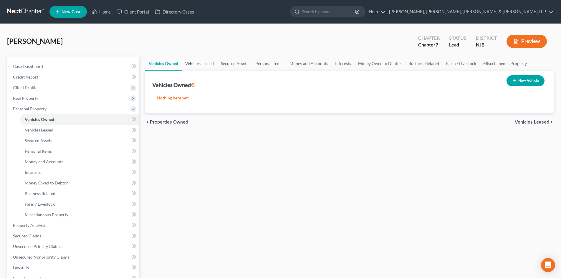
click at [201, 60] on link "Vehicles Leased" at bounding box center [200, 64] width 36 height 14
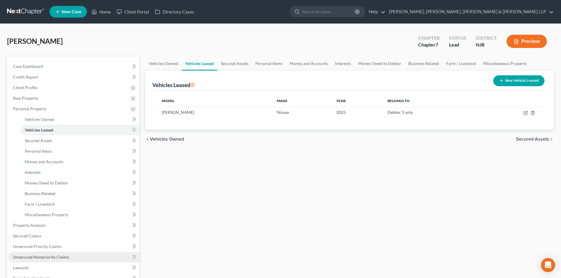
click at [42, 257] on span "Unsecured Nonpriority Claims" at bounding box center [41, 257] width 56 height 5
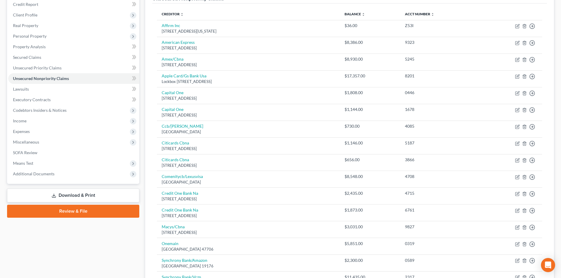
scroll to position [88, 0]
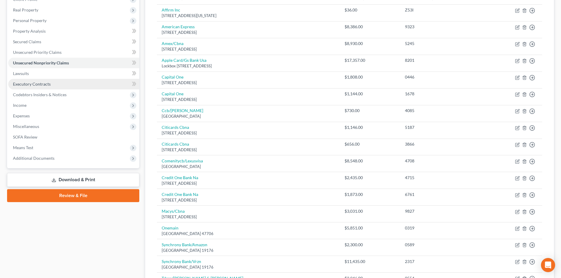
click at [51, 87] on link "Executory Contracts" at bounding box center [73, 84] width 131 height 11
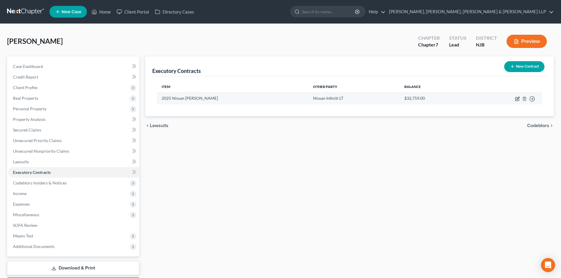
click at [518, 99] on icon "button" at bounding box center [518, 98] width 3 height 3
select select "45"
select select "0"
select select "1"
select select "0"
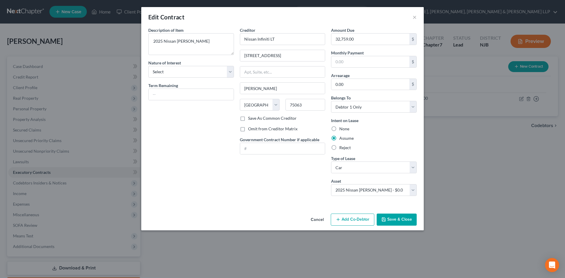
click at [364, 220] on button "Add Co-Debtor" at bounding box center [353, 220] width 44 height 12
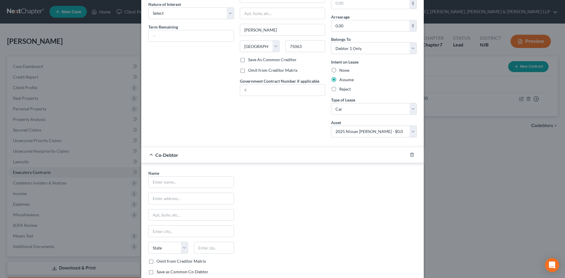
scroll to position [59, 0]
click at [168, 186] on input "text" at bounding box center [191, 181] width 85 height 11
type input "Maria Infante"
click at [173, 198] on input "text" at bounding box center [191, 198] width 85 height 11
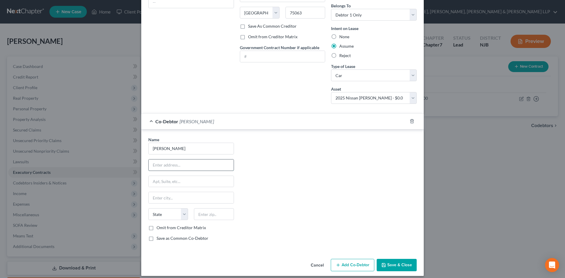
scroll to position [97, 0]
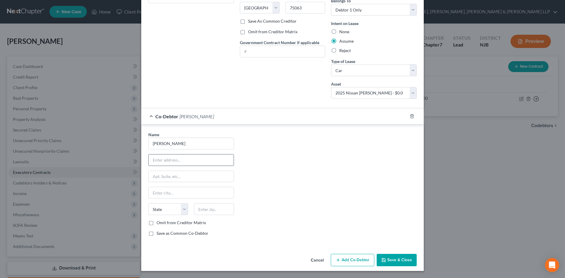
click at [180, 158] on input "text" at bounding box center [191, 160] width 85 height 11
type input "23 Absten pl apt 2a"
click at [397, 254] on div "Cancel Add Co-Debtor Save & Close" at bounding box center [282, 261] width 283 height 19
click at [396, 256] on button "Save & Close" at bounding box center [397, 260] width 40 height 12
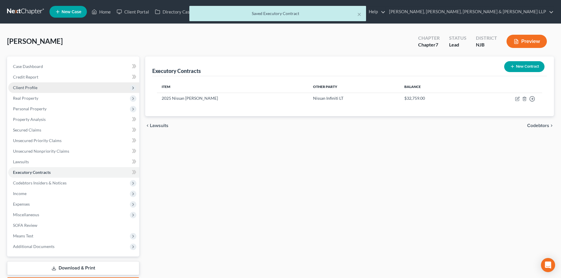
click at [49, 91] on span "Client Profile" at bounding box center [73, 87] width 131 height 11
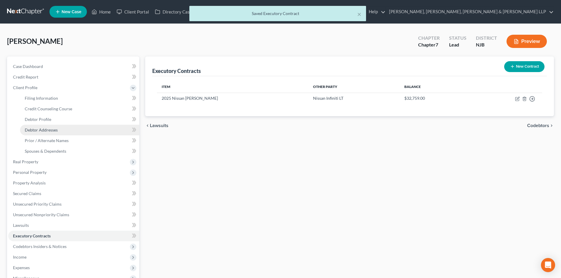
click at [53, 125] on link "Debtor Addresses" at bounding box center [79, 130] width 119 height 11
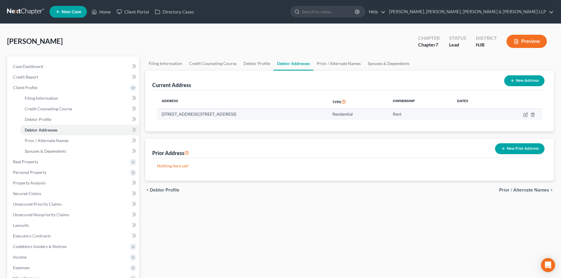
drag, startPoint x: 249, startPoint y: 114, endPoint x: 160, endPoint y: 118, distance: 88.7
click at [160, 118] on td "23 Aspen Place, Apt. 2A, Passaic, NJ 07055" at bounding box center [242, 114] width 171 height 11
copy td "23 Aspen Place, Apt. 2A, Passaic, NJ 07055"
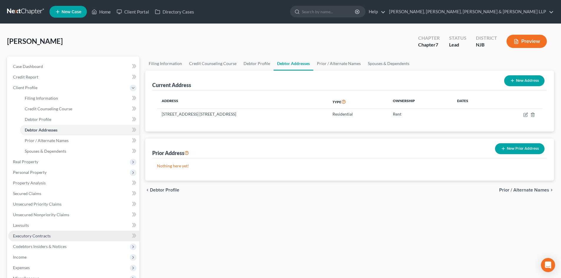
click at [42, 236] on span "Executory Contracts" at bounding box center [32, 236] width 38 height 5
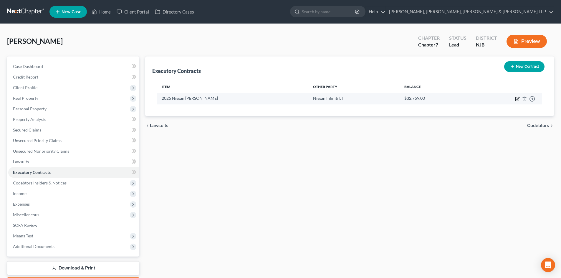
click at [517, 98] on icon "button" at bounding box center [517, 99] width 5 height 5
select select "45"
select select "0"
select select "1"
select select "0"
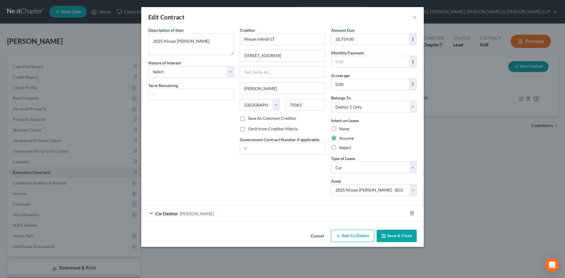
click at [255, 217] on div "Co-Debtor Maria Infante" at bounding box center [274, 214] width 266 height 16
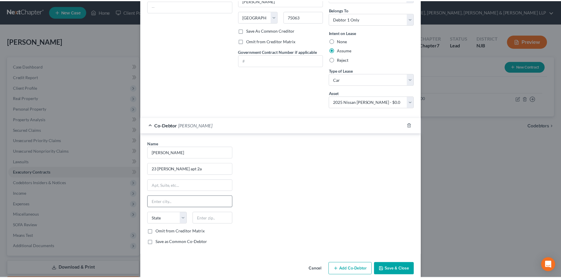
scroll to position [88, 0]
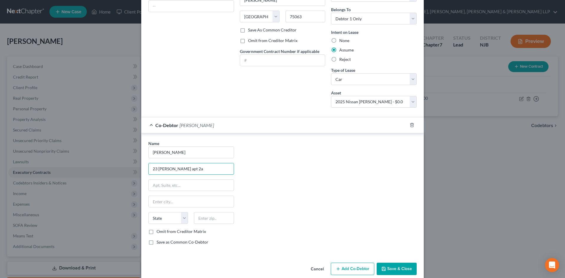
drag, startPoint x: 188, startPoint y: 173, endPoint x: 141, endPoint y: 169, distance: 46.7
click at [141, 169] on div "Name * Maria Infante 23 Absten pl apt 2a State AL AK AR AZ CA CO CT DE DC FL GA…" at bounding box center [282, 193] width 283 height 121
paste input "spen Place, Apt. 2A, Passaic, NJ 07055"
drag, startPoint x: 215, startPoint y: 168, endPoint x: 234, endPoint y: 195, distance: 32.4
click at [259, 163] on div "Name * Maria Infante 23 Aspen Place, Apt. 2A, Passaic, NJ 07055 State AL AK AR …" at bounding box center [282, 195] width 274 height 110
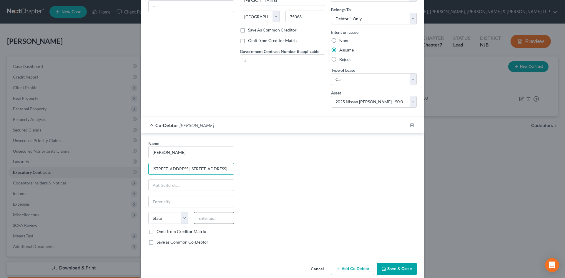
type input "23 Aspen Place, Apt. 2A, Passaic, NJ 07055"
drag, startPoint x: 220, startPoint y: 216, endPoint x: 187, endPoint y: 198, distance: 37.8
click at [220, 216] on input "text" at bounding box center [214, 218] width 40 height 12
paste input "07055"
type input "07055"
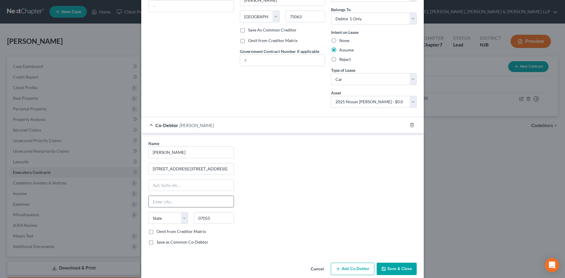
drag, startPoint x: 187, startPoint y: 198, endPoint x: 200, endPoint y: 177, distance: 24.6
click at [187, 198] on input "text" at bounding box center [191, 201] width 85 height 11
type input "Passaic"
select select "33"
drag, startPoint x: 195, startPoint y: 168, endPoint x: 311, endPoint y: 197, distance: 119.6
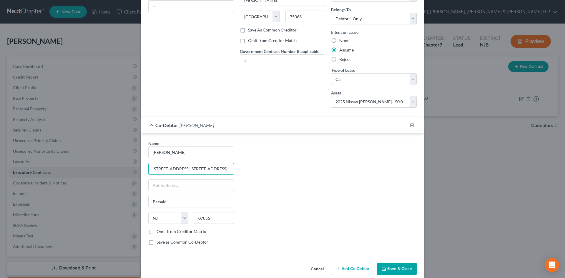
click at [312, 171] on div "Name * Maria Infante 23 Aspen Place, Apt. 2A, Passaic, NJ 07055 Passaic State A…" at bounding box center [282, 195] width 274 height 110
type input "23 Aspen Place, Apt. 2A,"
click at [386, 266] on button "Save & Close" at bounding box center [397, 269] width 40 height 12
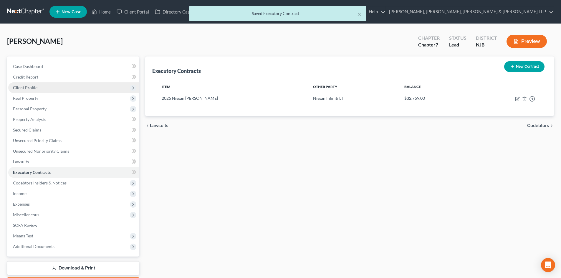
click at [54, 87] on span "Client Profile" at bounding box center [73, 87] width 131 height 11
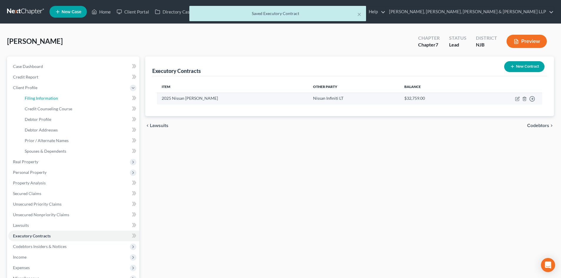
drag, startPoint x: 49, startPoint y: 102, endPoint x: 340, endPoint y: 102, distance: 291.0
click at [49, 102] on link "Filing Information" at bounding box center [79, 98] width 119 height 11
select select "1"
select select "0"
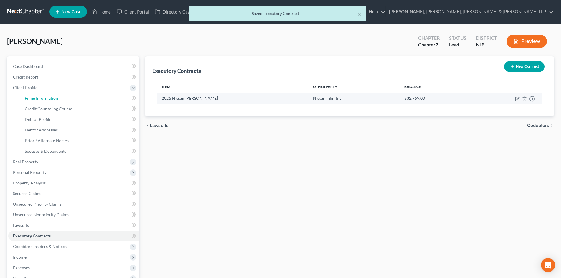
select select "51"
select select "4"
select select "0"
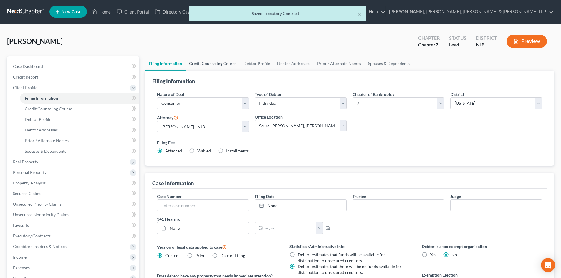
click at [218, 63] on link "Credit Counseling Course" at bounding box center [213, 64] width 54 height 14
click at [263, 64] on link "Debtor Profile" at bounding box center [257, 64] width 34 height 14
click at [279, 63] on link "Debtor Addresses" at bounding box center [294, 64] width 40 height 14
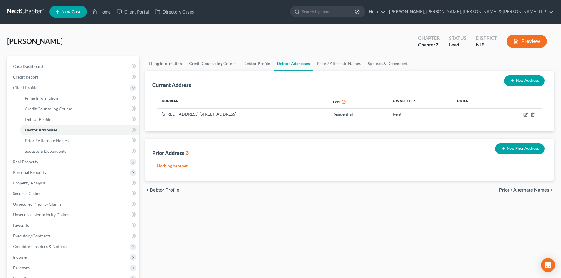
drag, startPoint x: 517, startPoint y: 148, endPoint x: 270, endPoint y: 128, distance: 248.2
click at [517, 148] on button "New Prior Address" at bounding box center [519, 148] width 49 height 11
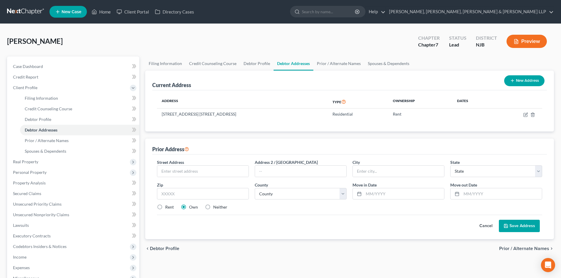
drag, startPoint x: 235, startPoint y: 112, endPoint x: 152, endPoint y: 112, distance: 83.0
click at [152, 112] on div "Current Address New Address Address Type Ownership Dates 23 Aspen Place, Apt. 2…" at bounding box center [349, 101] width 409 height 61
click at [194, 196] on input "text" at bounding box center [203, 194] width 92 height 12
type input "07055"
type input "Passaic"
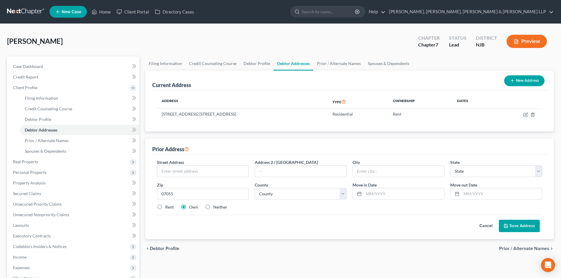
select select "33"
click at [169, 208] on label "Rent" at bounding box center [169, 207] width 9 height 6
click at [169, 208] on input "Rent" at bounding box center [170, 206] width 4 height 4
radio input "true"
click at [456, 191] on div at bounding box center [456, 193] width 11 height 11
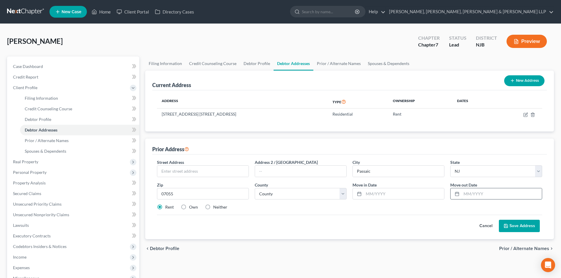
click at [471, 195] on input "text" at bounding box center [501, 193] width 80 height 11
type input "06/30/2025"
drag, startPoint x: 205, startPoint y: 114, endPoint x: 155, endPoint y: 115, distance: 49.5
click at [155, 115] on div "Address Type Ownership Dates 23 Aspen Place, Apt. 2A, Passaic, NJ 07055 Residen…" at bounding box center [349, 110] width 395 height 41
copy table "Address Type Ownership Dates 23 Aspen Place, Apt. 2A,"
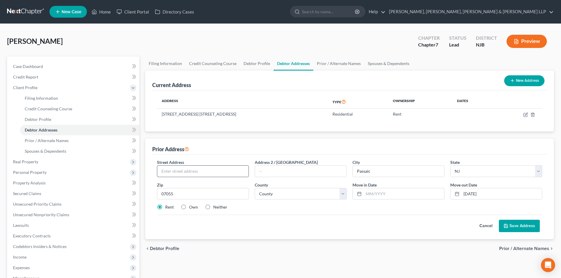
click at [170, 171] on input "text" at bounding box center [202, 171] width 91 height 11
paste input "Address Type Ownership Dates 23 Aspen"
type input "Address Type Ownership Dates 23 Aspen"
drag, startPoint x: 202, startPoint y: 171, endPoint x: 113, endPoint y: 170, distance: 88.9
click at [111, 173] on div "Petition Navigation Case Dashboard Payments Invoices Payments Payments Credit R…" at bounding box center [280, 206] width 553 height 298
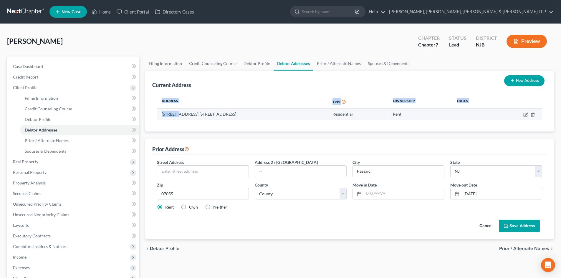
drag, startPoint x: 158, startPoint y: 113, endPoint x: 178, endPoint y: 117, distance: 20.9
click at [178, 117] on div "Address Type Ownership Dates 23 Aspen Place, Apt. 2A, Passaic, NJ 07055 Residen…" at bounding box center [349, 110] width 395 height 41
click at [176, 130] on div "Address Type Ownership Dates 23 Aspen Place, Apt. 2A, Passaic, NJ 07055 Residen…" at bounding box center [349, 110] width 395 height 41
click at [163, 120] on td "23 Aspen Place, Apt. 2A, Passaic, NJ 07055" at bounding box center [242, 114] width 171 height 11
click at [158, 114] on td "23 Aspen Place, Apt. 2A, Passaic, NJ 07055" at bounding box center [242, 114] width 171 height 11
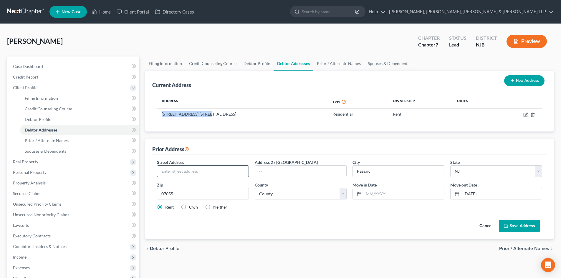
drag, startPoint x: 161, startPoint y: 115, endPoint x: 190, endPoint y: 169, distance: 62.2
click at [204, 115] on td "23 Aspen Place, Apt. 2A, Passaic, NJ 07055" at bounding box center [242, 114] width 171 height 11
copy td "23 Aspen Place, Apt. 2A"
drag, startPoint x: 189, startPoint y: 175, endPoint x: 193, endPoint y: 174, distance: 4.1
click at [189, 175] on input "text" at bounding box center [202, 171] width 91 height 11
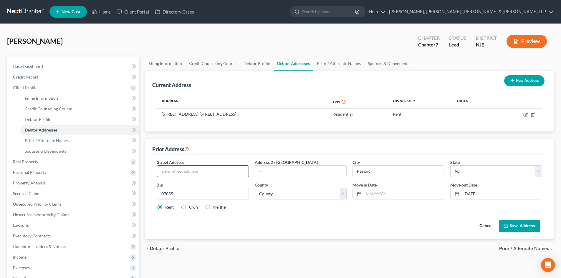
paste input "23 Aspen Place, Apt. 2A"
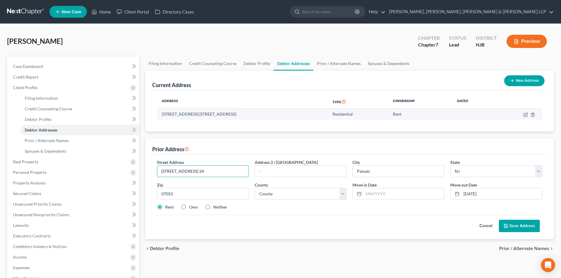
type input "23 Aspen Place, Apt. 2A"
drag, startPoint x: 243, startPoint y: 113, endPoint x: 225, endPoint y: 177, distance: 66.7
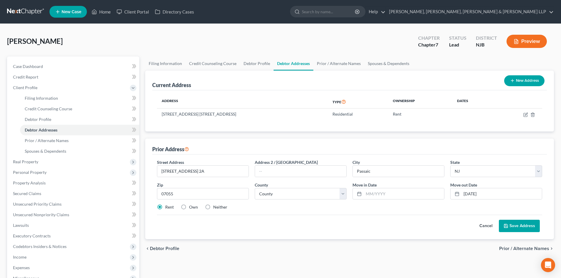
click at [226, 113] on td "23 Aspen Place, Apt. 2A, Passaic, NJ 07055" at bounding box center [242, 114] width 171 height 11
click at [372, 194] on input "text" at bounding box center [404, 193] width 80 height 11
click at [373, 194] on input "01/2015" at bounding box center [404, 193] width 80 height 11
drag, startPoint x: 372, startPoint y: 193, endPoint x: 350, endPoint y: 196, distance: 22.3
click at [351, 195] on div "Move in Date * 01/2015" at bounding box center [399, 191] width 98 height 18
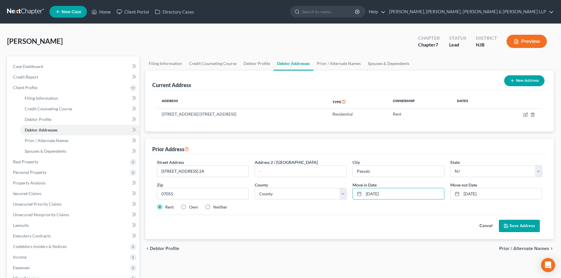
type input "02/01/2015"
click at [524, 228] on button "Save Address" at bounding box center [519, 226] width 41 height 12
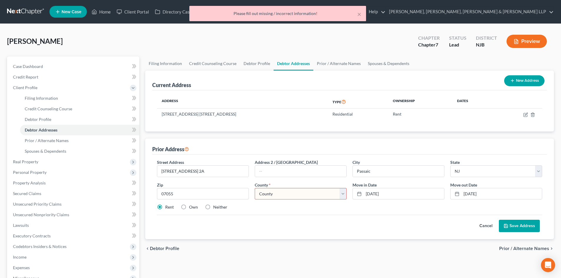
click at [276, 195] on select "County Atlantic County Bergen County Burlington County Camden County Cape May C…" at bounding box center [301, 194] width 92 height 12
select select "15"
click at [255, 188] on select "County Atlantic County Bergen County Burlington County Camden County Cape May C…" at bounding box center [301, 194] width 92 height 12
click at [521, 224] on button "Save Address" at bounding box center [519, 226] width 41 height 12
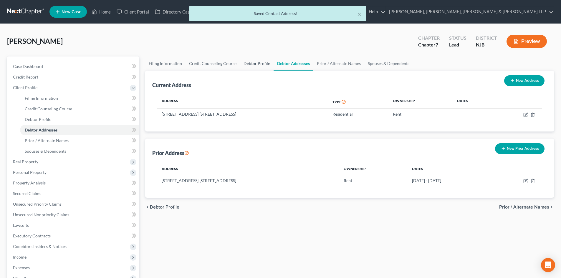
click at [266, 62] on link "Debtor Profile" at bounding box center [257, 64] width 34 height 14
select select "1"
select select "2"
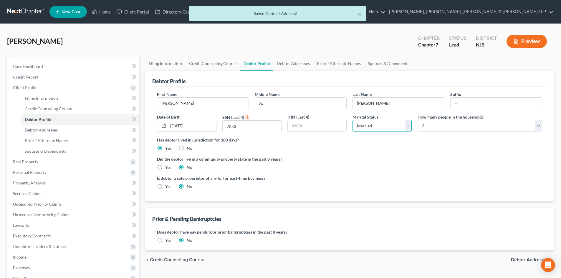
drag, startPoint x: 384, startPoint y: 125, endPoint x: 383, endPoint y: 131, distance: 6.2
click at [384, 125] on select "Select Single Married Separated Divorced Widowed" at bounding box center [382, 126] width 59 height 12
select select "2"
click at [353, 120] on select "Select Single Married Separated Divorced Widowed" at bounding box center [382, 126] width 59 height 12
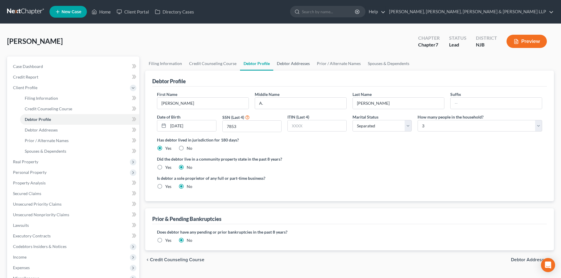
click at [279, 61] on link "Debtor Addresses" at bounding box center [293, 64] width 40 height 14
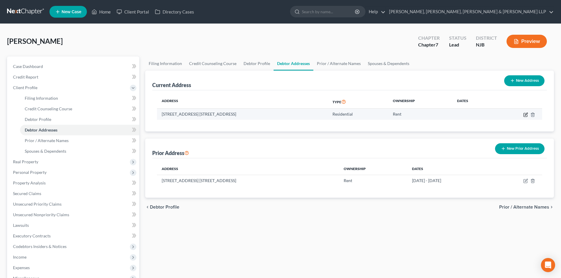
click at [526, 115] on icon "button" at bounding box center [526, 114] width 3 height 3
select select "33"
select select "15"
select select "0"
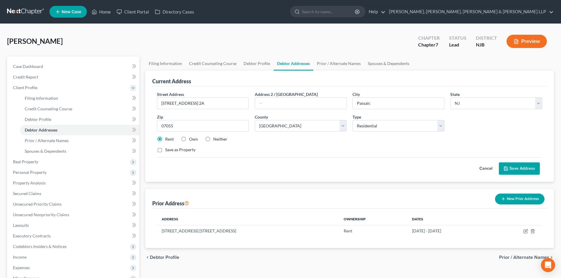
click at [132, 105] on div "Petition Navigation Case Dashboard Payments Invoices Payments Payments Credit R…" at bounding box center [280, 206] width 553 height 298
paste input "123 Sandy CtPaterson, NJ 07522"
drag, startPoint x: 214, startPoint y: 104, endPoint x: 225, endPoint y: 104, distance: 10.9
click at [220, 103] on input "123 Sandy CtPaterson, NJ 07522" at bounding box center [202, 103] width 91 height 11
drag, startPoint x: 225, startPoint y: 104, endPoint x: 210, endPoint y: 103, distance: 15.1
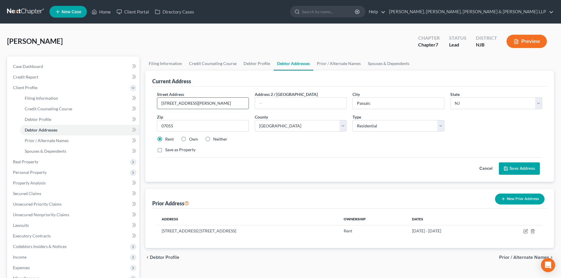
click at [210, 103] on input "123 Sandy CtPaterson, NJ 07522" at bounding box center [202, 103] width 91 height 11
type input "123 Sandy CtPaterson, NJ 07522"
click at [139, 125] on div "Petition Navigation Case Dashboard Payments Invoices Payments Payments Credit R…" at bounding box center [280, 206] width 553 height 298
paste input "522"
type input "07522"
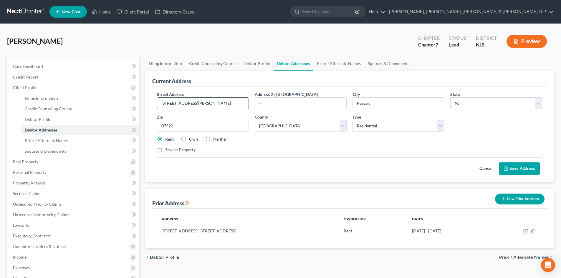
type input "Paterson"
drag, startPoint x: 234, startPoint y: 104, endPoint x: 187, endPoint y: 105, distance: 47.1
click at [187, 105] on input "123 Sandy CtPaterson, NJ 07522" at bounding box center [202, 103] width 91 height 11
type input "123 Sandy Ct"
click at [523, 168] on button "Save Address" at bounding box center [519, 169] width 41 height 12
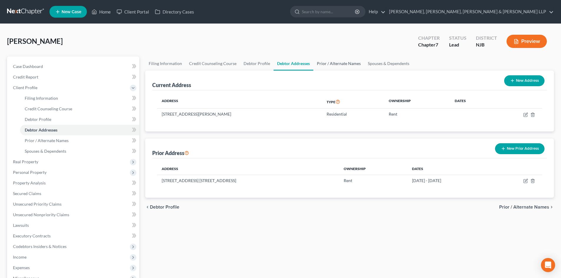
click at [330, 61] on link "Prior / Alternate Names" at bounding box center [338, 64] width 51 height 14
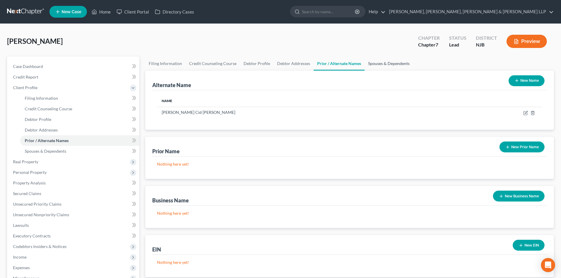
drag, startPoint x: 384, startPoint y: 64, endPoint x: 279, endPoint y: 63, distance: 104.5
click at [385, 64] on link "Spouses & Dependents" at bounding box center [389, 64] width 49 height 14
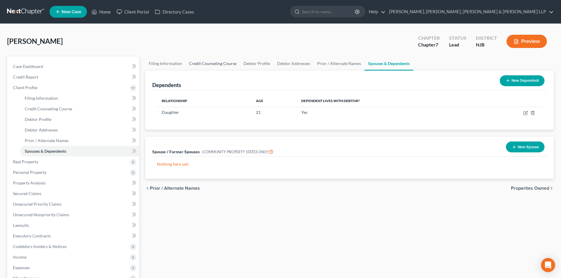
click at [206, 64] on link "Credit Counseling Course" at bounding box center [213, 64] width 54 height 14
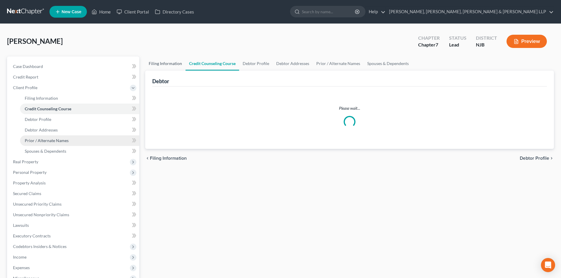
drag, startPoint x: 173, startPoint y: 66, endPoint x: 66, endPoint y: 144, distance: 132.4
click at [173, 66] on link "Filing Information" at bounding box center [165, 64] width 40 height 14
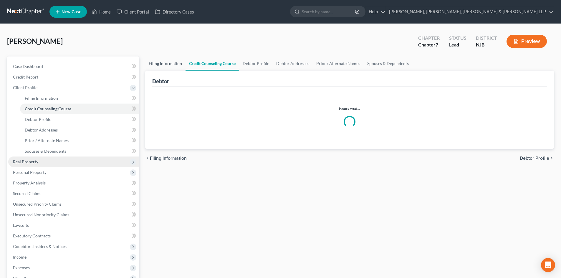
select select "1"
select select "0"
select select "51"
select select "4"
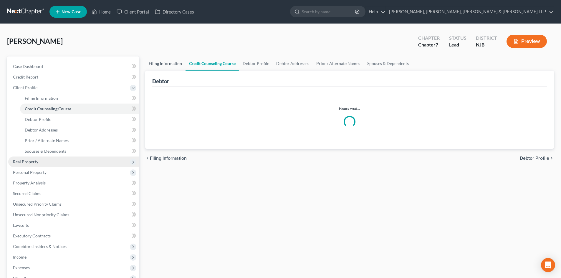
select select "0"
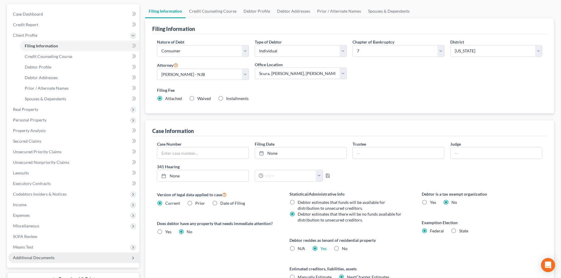
scroll to position [110, 0]
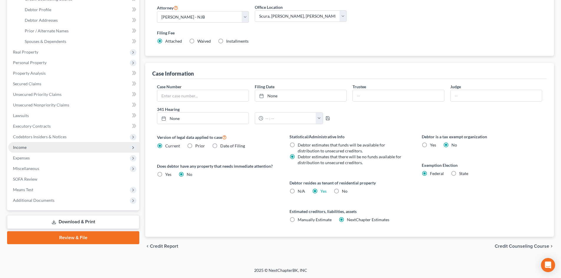
click at [33, 150] on span "Income" at bounding box center [73, 147] width 131 height 11
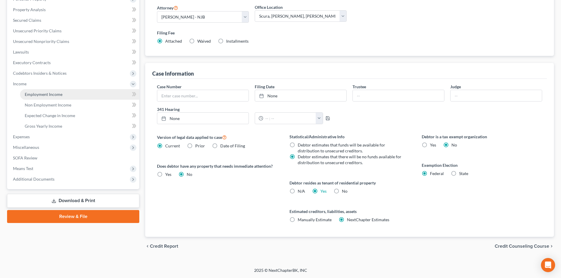
click at [49, 92] on span "Employment Income" at bounding box center [44, 94] width 38 height 5
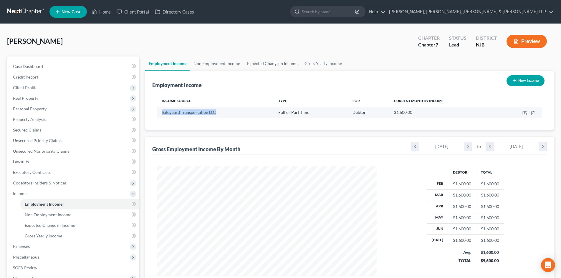
drag, startPoint x: 219, startPoint y: 113, endPoint x: 160, endPoint y: 113, distance: 58.6
click at [160, 113] on td "Safeguard Transportation LLC" at bounding box center [215, 112] width 117 height 11
copy span "Safeguard Transportation LLC"
click at [532, 79] on button "New Income" at bounding box center [526, 80] width 38 height 11
select select "0"
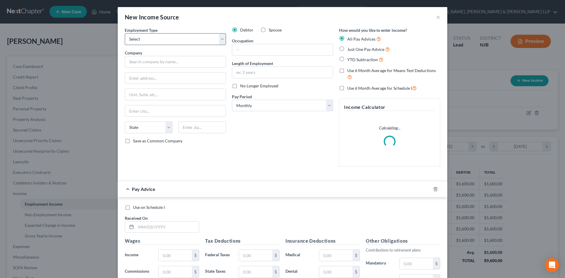
scroll to position [111, 234]
drag, startPoint x: 176, startPoint y: 40, endPoint x: 173, endPoint y: 44, distance: 5.2
click at [176, 40] on select "Select Full or Part Time Employment Self Employment" at bounding box center [175, 39] width 101 height 12
select select "1"
click at [125, 33] on select "Select Full or Part Time Employment Self Employment" at bounding box center [175, 39] width 101 height 12
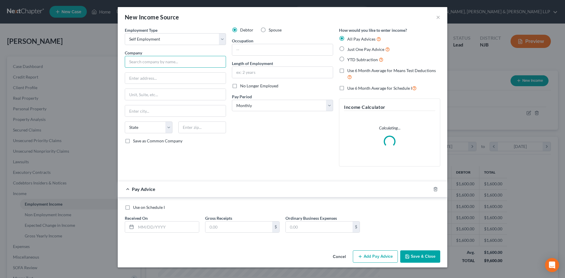
click at [150, 62] on input "text" at bounding box center [175, 62] width 101 height 12
paste input "Safeguard Transportation LLC"
type input "Safeguard Transportation LLC"
click at [251, 50] on input "text" at bounding box center [282, 49] width 101 height 11
type input "Driver"
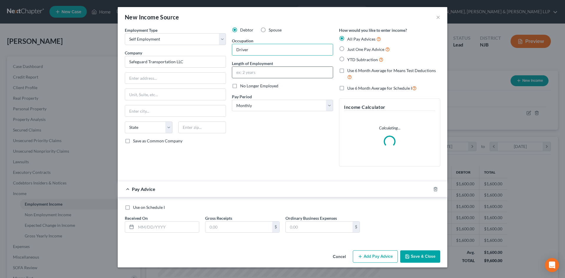
click at [253, 71] on input "text" at bounding box center [282, 72] width 101 height 11
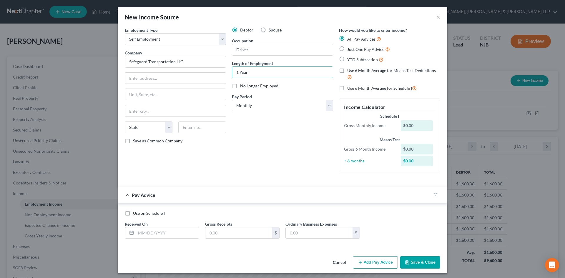
type input "1 Year"
click at [162, 232] on input "text" at bounding box center [167, 233] width 63 height 11
type input "07/31/2025"
click at [212, 238] on input "text" at bounding box center [239, 233] width 67 height 11
type input "1,800"
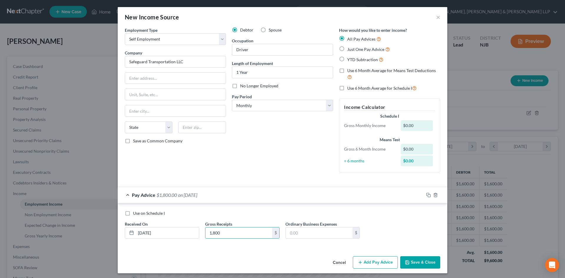
click at [377, 261] on button "Add Pay Advice" at bounding box center [375, 263] width 45 height 12
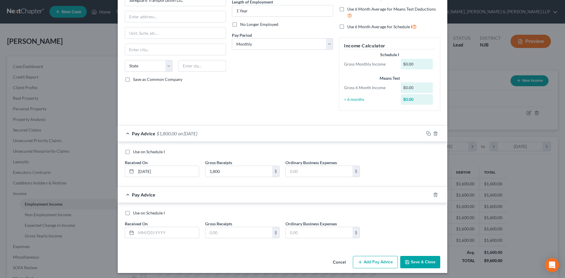
scroll to position [64, 0]
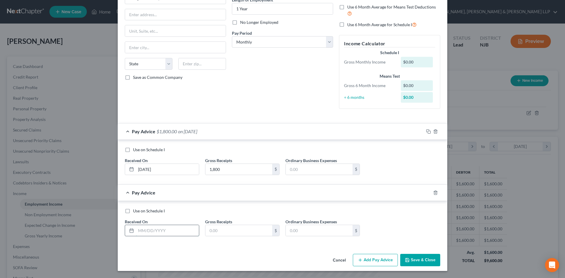
click at [152, 233] on input "text" at bounding box center [167, 230] width 63 height 11
type input "06/30/2025"
click at [220, 230] on input "text" at bounding box center [239, 230] width 67 height 11
type input "1,370"
click at [389, 264] on button "Add Pay Advice" at bounding box center [375, 260] width 45 height 12
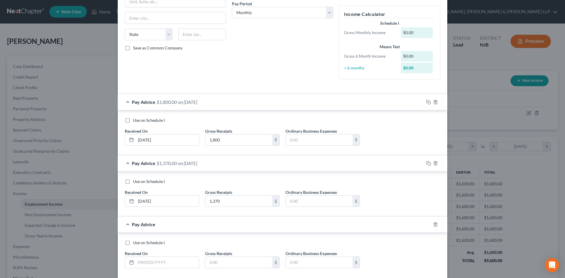
scroll to position [125, 0]
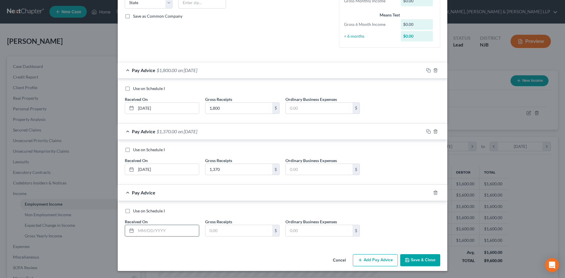
click at [164, 232] on input "text" at bounding box center [167, 230] width 63 height 11
type input "05/30/2025"
click at [216, 231] on input "text" at bounding box center [239, 230] width 67 height 11
type input "2,965.91"
click at [383, 260] on button "Add Pay Advice" at bounding box center [375, 260] width 45 height 12
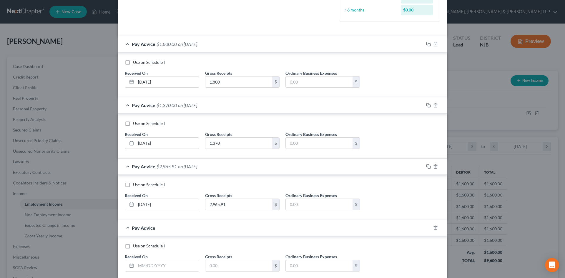
scroll to position [186, 0]
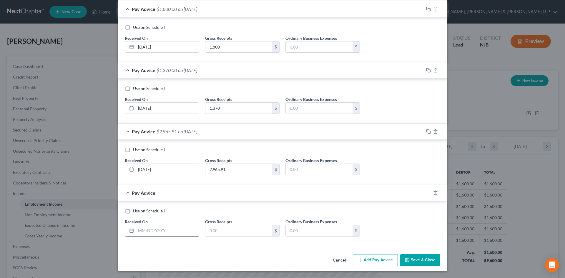
click at [156, 236] on input "text" at bounding box center [167, 230] width 63 height 11
type input "04/30/2025"
click at [215, 234] on input "text" at bounding box center [239, 230] width 67 height 11
type input "1,568.25"
click at [365, 262] on button "Add Pay Advice" at bounding box center [375, 260] width 45 height 12
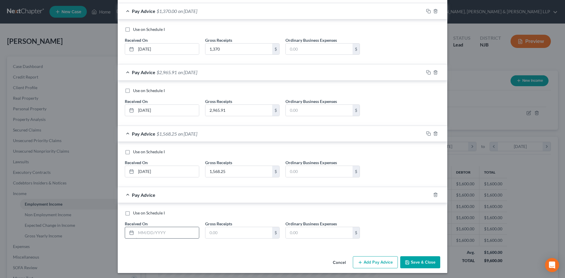
scroll to position [247, 0]
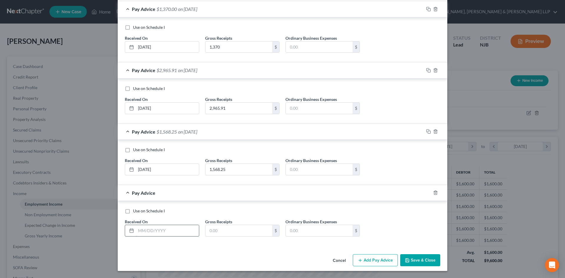
click at [177, 232] on input "text" at bounding box center [167, 230] width 63 height 11
type input "03/30/2025"
click at [232, 167] on input "1,568.25" at bounding box center [239, 169] width 67 height 11
drag, startPoint x: 228, startPoint y: 224, endPoint x: 226, endPoint y: 230, distance: 6.1
click at [228, 225] on div "Gross Receipts $" at bounding box center [242, 228] width 80 height 18
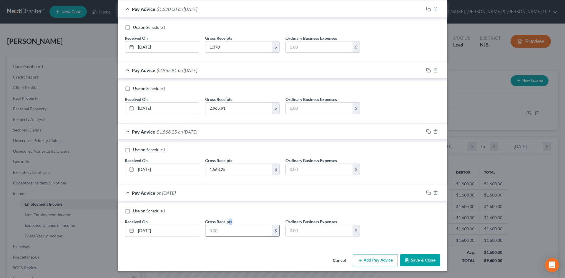
drag, startPoint x: 226, startPoint y: 230, endPoint x: 277, endPoint y: 246, distance: 52.7
click at [226, 231] on input "text" at bounding box center [239, 230] width 67 height 11
paste input "1,568.25"
type input "1,568.25"
click at [370, 262] on button "Add Pay Advice" at bounding box center [375, 260] width 45 height 12
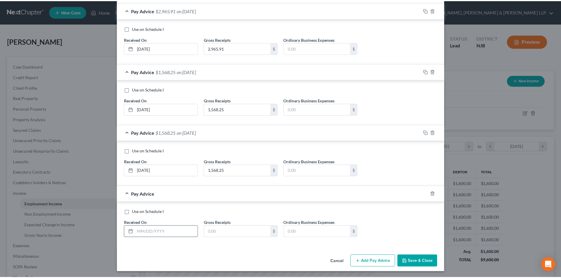
scroll to position [309, 0]
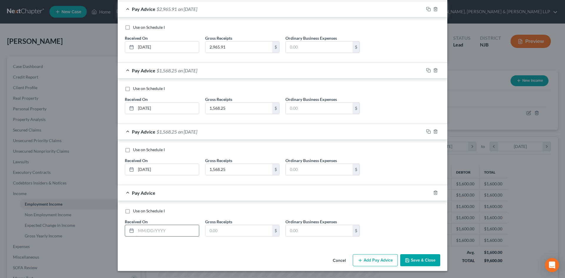
click at [167, 229] on input "text" at bounding box center [167, 230] width 63 height 11
type input "02/28/2025"
drag, startPoint x: 219, startPoint y: 232, endPoint x: 264, endPoint y: 231, distance: 45.9
click at [219, 232] on input "text" at bounding box center [239, 230] width 67 height 11
paste input "1,568.25"
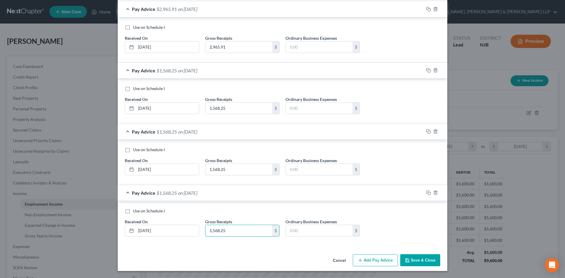
type input "1,568.25"
click at [407, 259] on icon "button" at bounding box center [407, 260] width 5 height 5
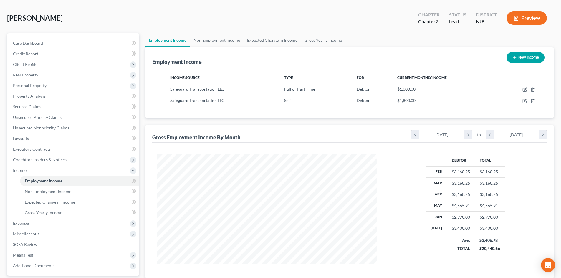
scroll to position [59, 0]
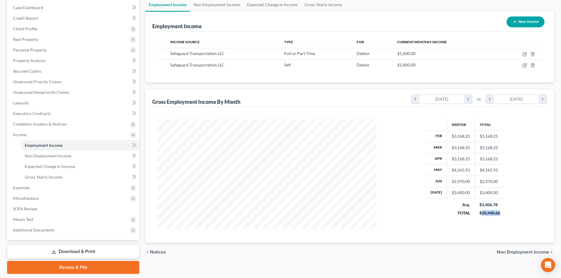
drag, startPoint x: 503, startPoint y: 214, endPoint x: 480, endPoint y: 216, distance: 22.5
click at [480, 216] on td "$3,406.78 $20,440.66" at bounding box center [490, 209] width 30 height 21
copy div "20,440.66"
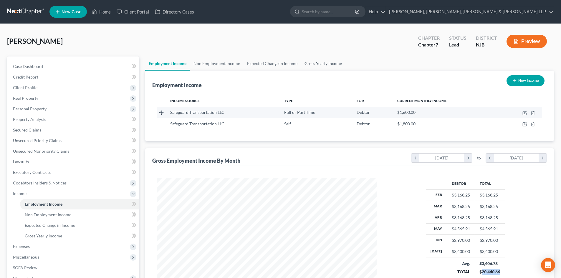
drag, startPoint x: 328, startPoint y: 64, endPoint x: 238, endPoint y: 107, distance: 99.4
click at [328, 64] on link "Gross Yearly Income" at bounding box center [323, 64] width 44 height 14
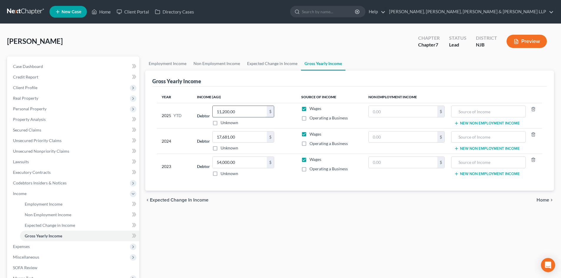
click at [246, 111] on input "11,200.00" at bounding box center [240, 111] width 54 height 11
paste input "20,440.66"
type input "20,440.66"
click at [235, 65] on link "Non Employment Income" at bounding box center [217, 64] width 54 height 14
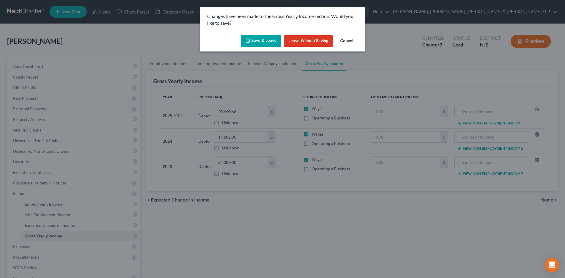
click at [257, 44] on button "Save & Leave" at bounding box center [261, 41] width 41 height 12
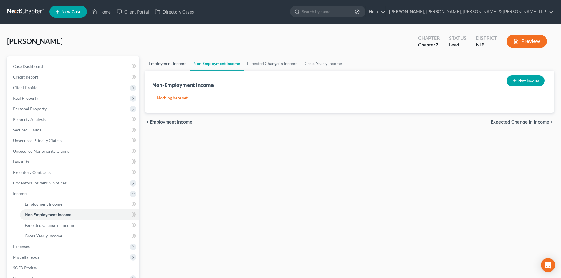
click at [171, 69] on link "Employment Income" at bounding box center [167, 64] width 45 height 14
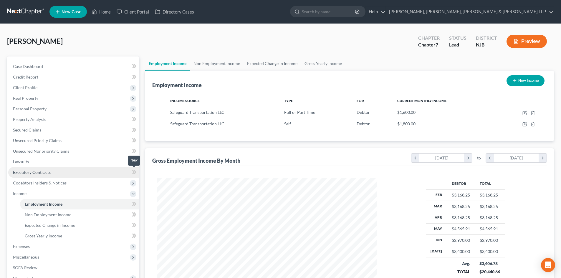
scroll to position [110, 231]
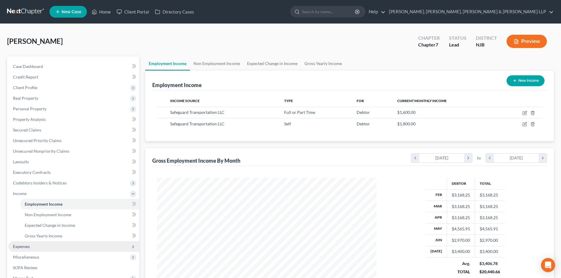
click at [61, 246] on span "Expenses" at bounding box center [73, 246] width 131 height 11
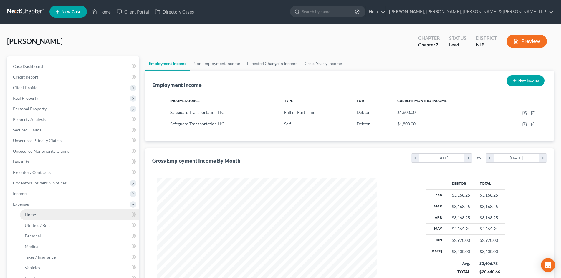
click at [50, 211] on link "Home" at bounding box center [79, 215] width 119 height 11
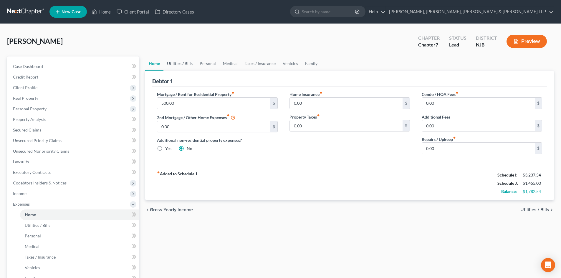
click at [183, 60] on link "Utilities / Bills" at bounding box center [179, 64] width 33 height 14
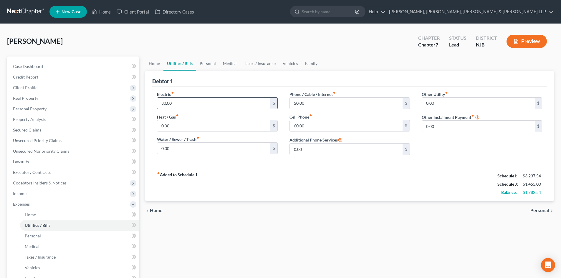
click at [189, 106] on input "80.00" at bounding box center [213, 103] width 113 height 11
type input "120"
click at [206, 62] on link "Personal" at bounding box center [207, 64] width 23 height 14
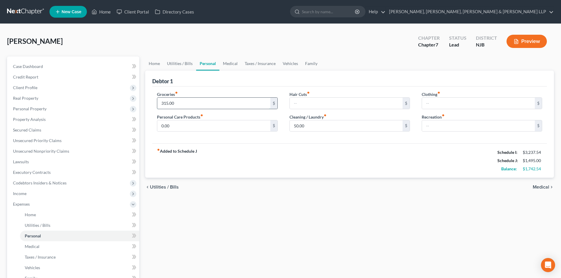
click at [179, 102] on input "315.00" at bounding box center [213, 103] width 113 height 11
type input "500"
click at [175, 125] on input "0.00" at bounding box center [213, 125] width 113 height 11
type input "100"
click at [313, 130] on input "50.00" at bounding box center [346, 125] width 113 height 11
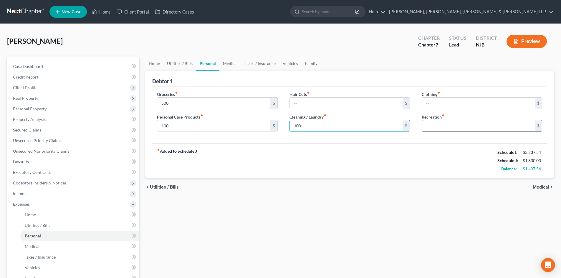
type input "100"
click at [443, 127] on input "text" at bounding box center [478, 125] width 113 height 11
type input "200"
click at [327, 128] on input "100" at bounding box center [346, 125] width 113 height 11
type input "250"
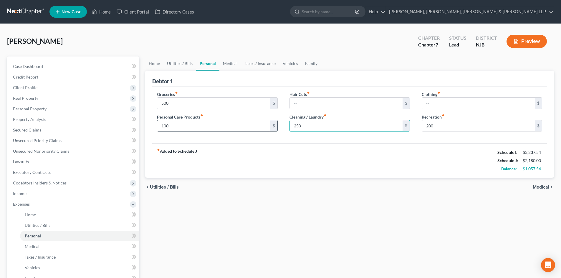
click at [177, 123] on input "100" at bounding box center [213, 125] width 113 height 11
type input "250"
click at [178, 106] on input "500" at bounding box center [213, 103] width 113 height 11
type input "650"
click at [233, 63] on link "Medical" at bounding box center [230, 64] width 22 height 14
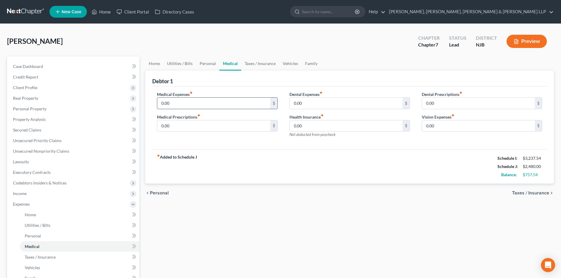
click at [186, 99] on input "0.00" at bounding box center [213, 103] width 113 height 11
type input "150"
click at [262, 64] on link "Taxes / Insurance" at bounding box center [260, 64] width 38 height 14
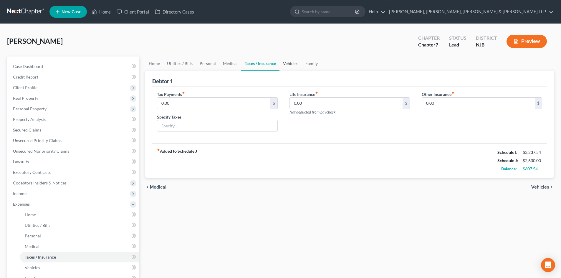
click at [292, 63] on link "Vehicles" at bounding box center [290, 64] width 22 height 14
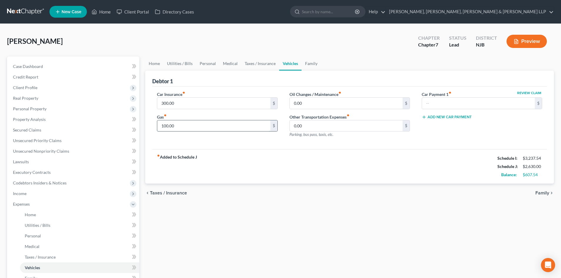
click at [193, 126] on input "100.00" at bounding box center [213, 125] width 113 height 11
drag, startPoint x: 158, startPoint y: 126, endPoint x: 153, endPoint y: 126, distance: 5.6
click at [153, 126] on div "Car Insurance fiber_manual_record 300.00 $ Gas fiber_manual_record 250 $" at bounding box center [217, 116] width 132 height 51
type input "350"
click at [50, 171] on link "Executory Contracts" at bounding box center [73, 172] width 131 height 11
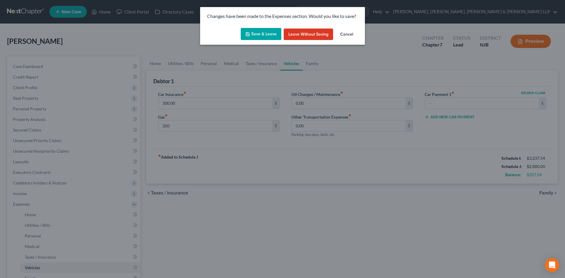
click at [265, 38] on button "Save & Leave" at bounding box center [261, 34] width 41 height 12
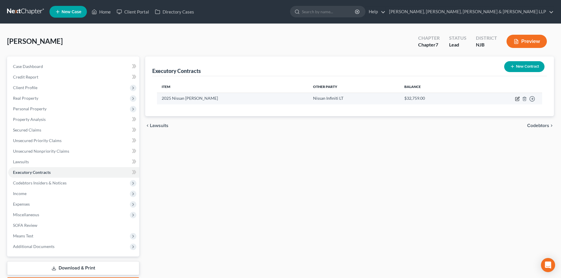
click at [516, 99] on icon "button" at bounding box center [517, 99] width 5 height 5
select select "45"
select select "0"
select select "1"
select select "0"
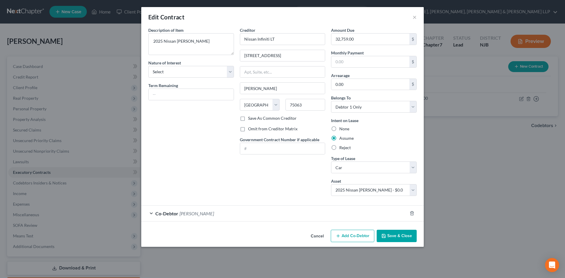
click at [237, 212] on div "Co-Debtor Maria Infante" at bounding box center [274, 214] width 266 height 16
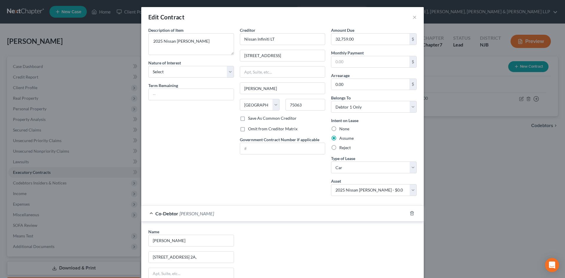
click at [237, 211] on div "Co-Debtor Maria Infante" at bounding box center [274, 214] width 266 height 16
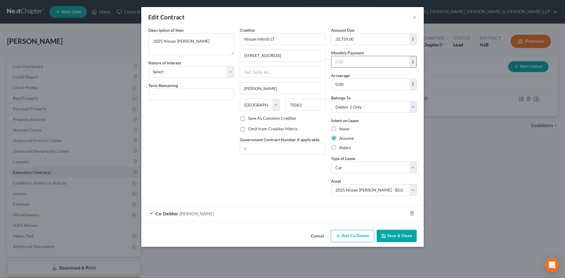
click at [346, 64] on input "text" at bounding box center [371, 61] width 78 height 11
type input "909.99"
click at [395, 234] on button "Save & Close" at bounding box center [397, 236] width 40 height 12
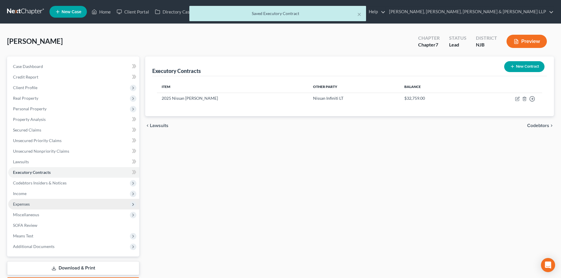
click at [48, 203] on span "Expenses" at bounding box center [73, 204] width 131 height 11
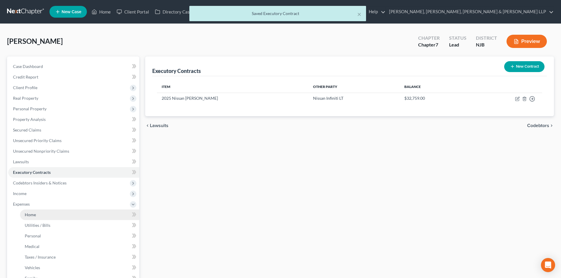
click at [43, 210] on link "Home" at bounding box center [79, 215] width 119 height 11
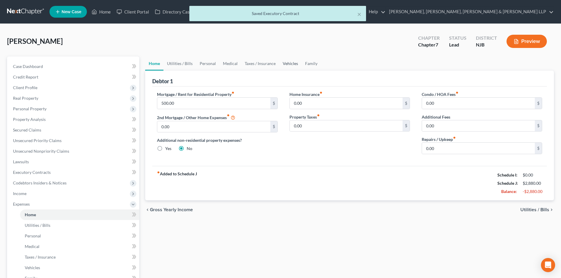
click at [291, 64] on link "Vehicles" at bounding box center [290, 64] width 22 height 14
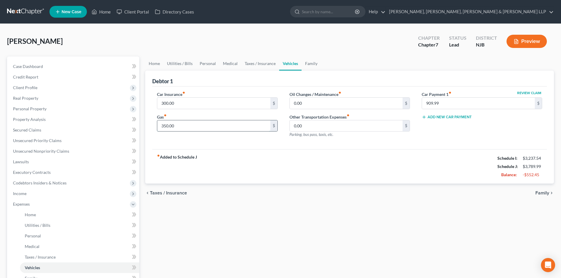
click at [193, 126] on input "350.00" at bounding box center [213, 125] width 113 height 11
type input "300"
click at [252, 65] on link "Taxes / Insurance" at bounding box center [260, 64] width 38 height 14
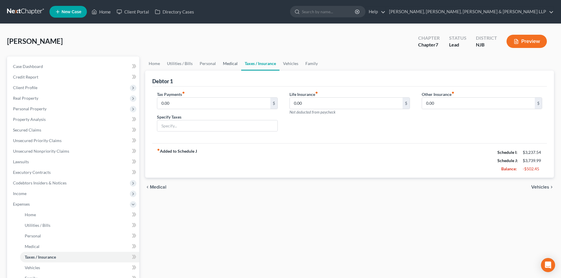
click at [220, 60] on link "Medical" at bounding box center [230, 64] width 22 height 14
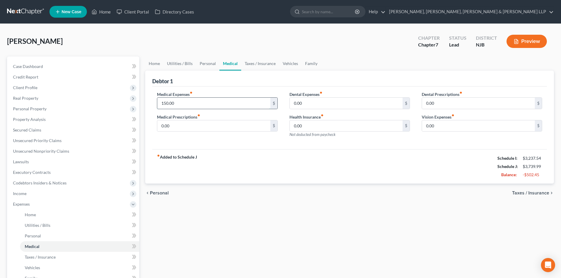
click at [192, 103] on input "150.00" at bounding box center [213, 103] width 113 height 11
type input "50"
drag, startPoint x: 199, startPoint y: 64, endPoint x: 187, endPoint y: 89, distance: 27.5
click at [200, 64] on link "Personal" at bounding box center [207, 64] width 23 height 14
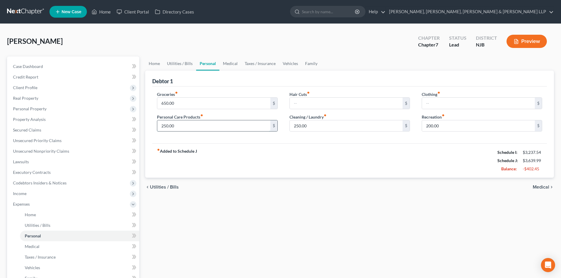
click at [181, 127] on input "250.00" at bounding box center [213, 125] width 113 height 11
type input "200"
drag, startPoint x: 316, startPoint y: 128, endPoint x: 350, endPoint y: 132, distance: 34.1
click at [316, 128] on input "250.00" at bounding box center [346, 125] width 113 height 11
type input "200"
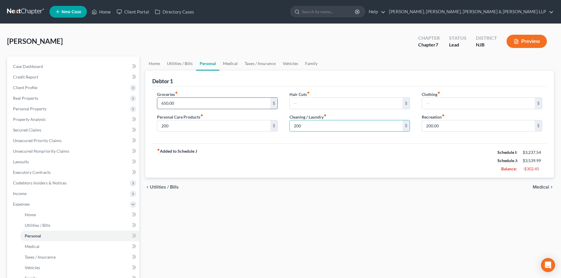
click at [207, 103] on input "650.00" at bounding box center [213, 103] width 113 height 11
type input "500"
click at [313, 123] on input "200" at bounding box center [346, 125] width 113 height 11
type input "150"
click at [181, 128] on input "200" at bounding box center [213, 125] width 113 height 11
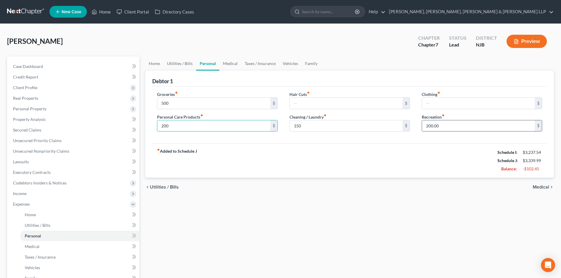
drag, startPoint x: 459, startPoint y: 128, endPoint x: 446, endPoint y: 127, distance: 13.3
click at [459, 128] on input "200.00" at bounding box center [478, 125] width 113 height 11
type input "150"
click at [151, 62] on link "Home" at bounding box center [154, 64] width 18 height 14
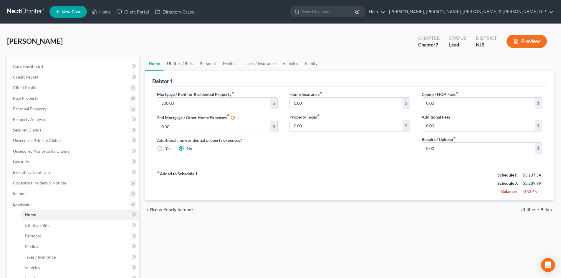
click at [184, 66] on link "Utilities / Bills" at bounding box center [179, 64] width 33 height 14
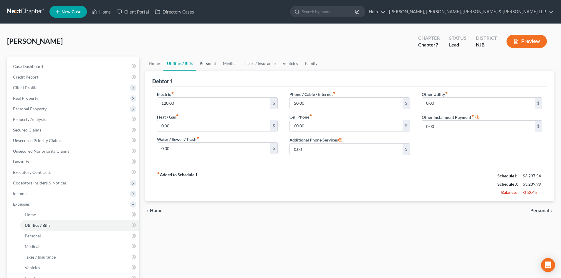
click at [209, 62] on link "Personal" at bounding box center [207, 64] width 23 height 14
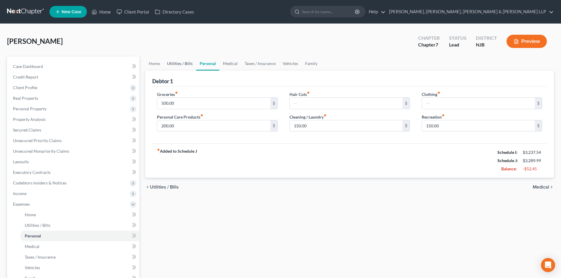
click at [186, 62] on link "Utilities / Bills" at bounding box center [179, 64] width 33 height 14
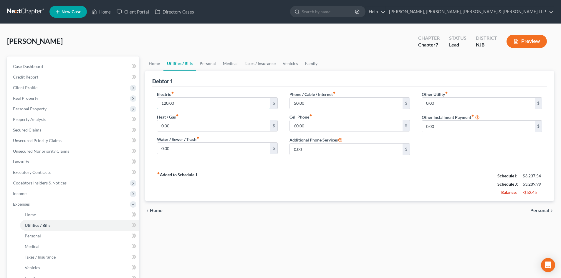
click at [178, 103] on input "120.00" at bounding box center [213, 103] width 113 height 11
drag, startPoint x: 166, startPoint y: 105, endPoint x: 160, endPoint y: 106, distance: 6.8
click at [160, 106] on input "95" at bounding box center [213, 103] width 113 height 11
type input "90"
click at [219, 63] on link "Personal" at bounding box center [207, 64] width 23 height 14
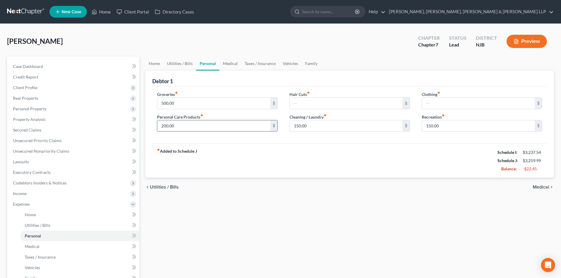
click at [200, 130] on input "200.00" at bounding box center [213, 125] width 113 height 11
type input "150"
click at [192, 102] on input "500.00" at bounding box center [213, 103] width 113 height 11
type input "550"
click at [449, 127] on input "150.00" at bounding box center [478, 125] width 113 height 11
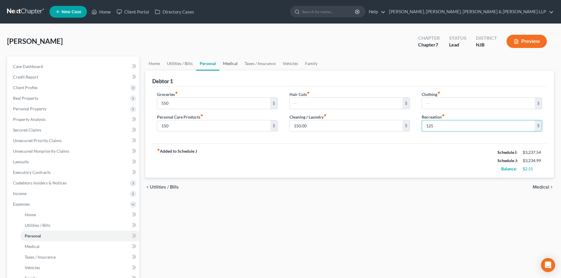
type input "125"
click at [233, 63] on link "Medical" at bounding box center [230, 64] width 22 height 14
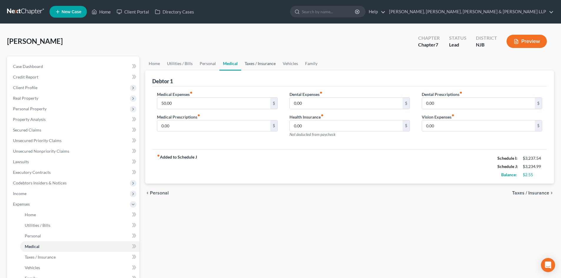
click at [264, 62] on link "Taxes / Insurance" at bounding box center [260, 64] width 38 height 14
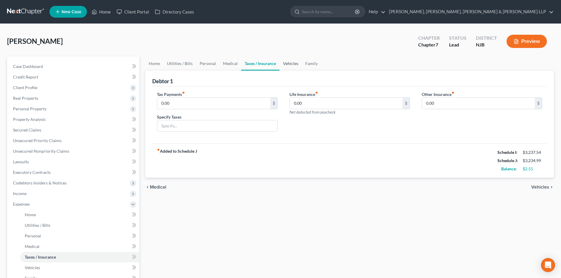
click at [286, 64] on link "Vehicles" at bounding box center [290, 64] width 22 height 14
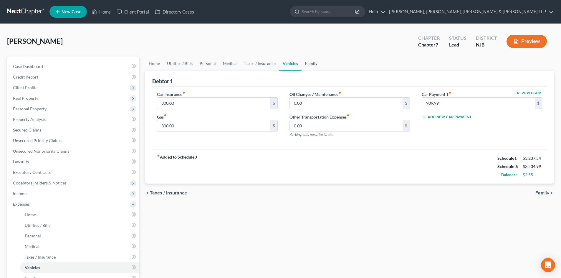
click at [308, 64] on link "Family" at bounding box center [311, 64] width 19 height 14
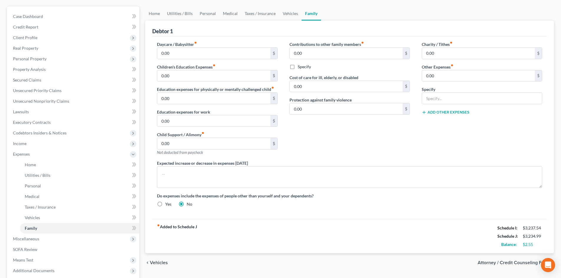
scroll to position [109, 0]
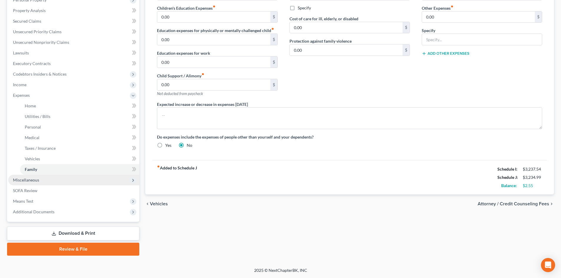
click at [39, 182] on span "Miscellaneous" at bounding box center [73, 180] width 131 height 11
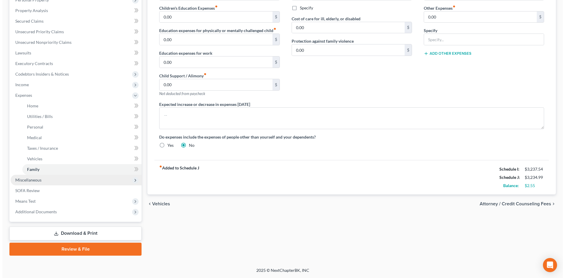
scroll to position [88, 0]
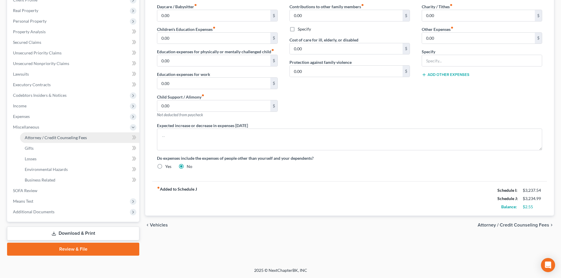
click at [78, 139] on span "Attorney / Credit Counseling Fees" at bounding box center [56, 137] width 62 height 5
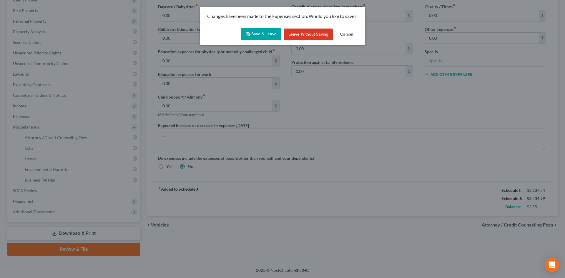
click at [261, 35] on button "Save & Leave" at bounding box center [261, 34] width 41 height 12
select select "1"
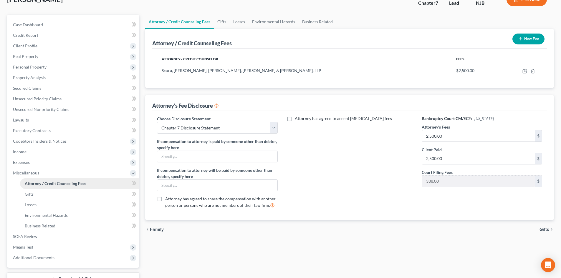
scroll to position [88, 0]
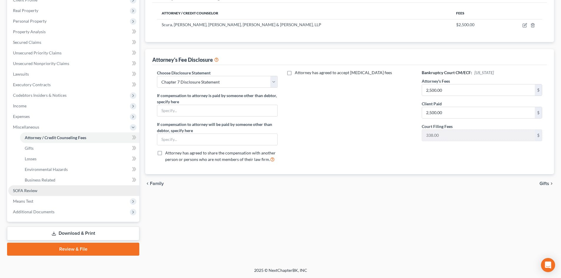
click at [50, 189] on link "SOFA Review" at bounding box center [73, 191] width 131 height 11
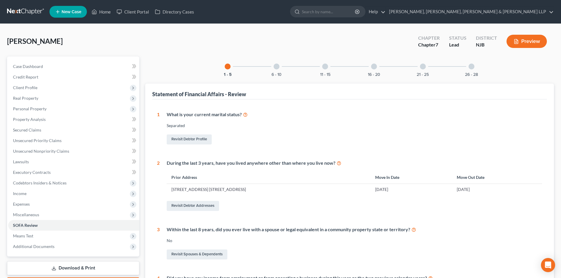
click at [477, 63] on div "26 - 28" at bounding box center [471, 67] width 20 height 20
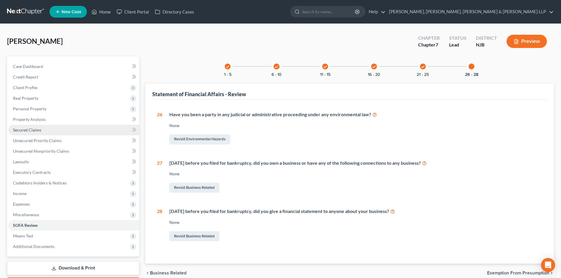
click at [55, 135] on link "Secured Claims" at bounding box center [73, 130] width 131 height 11
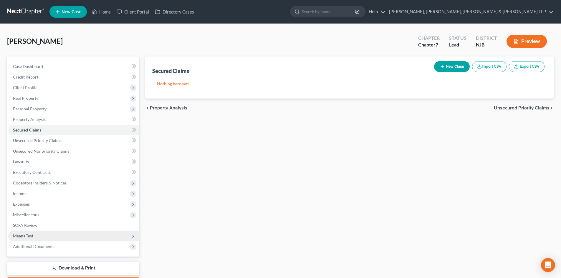
click at [39, 247] on span "Additional Documents" at bounding box center [34, 246] width 42 height 5
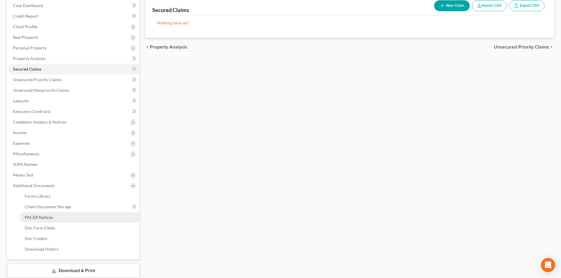
scroll to position [98, 0]
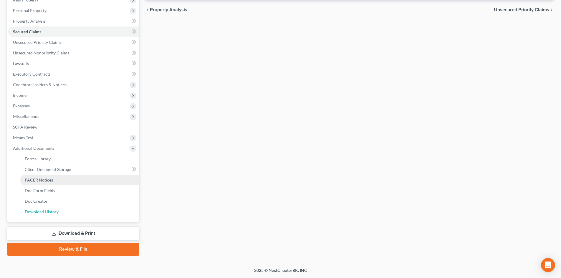
drag, startPoint x: 51, startPoint y: 210, endPoint x: 61, endPoint y: 181, distance: 30.5
click at [51, 210] on span "Download History" at bounding box center [42, 211] width 34 height 5
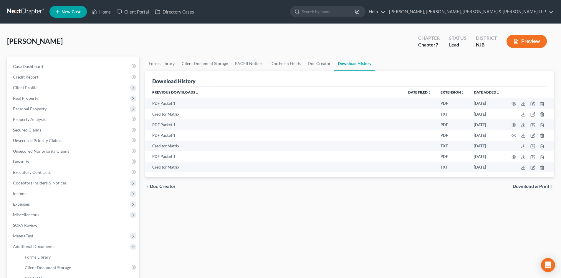
scroll to position [98, 0]
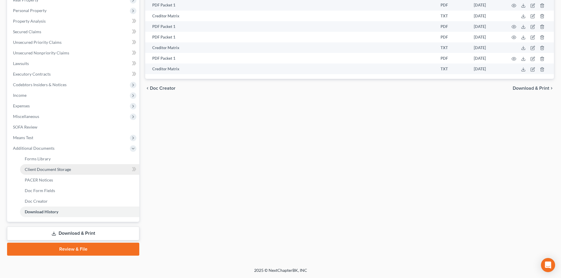
click at [73, 169] on link "Client Document Storage" at bounding box center [79, 169] width 119 height 11
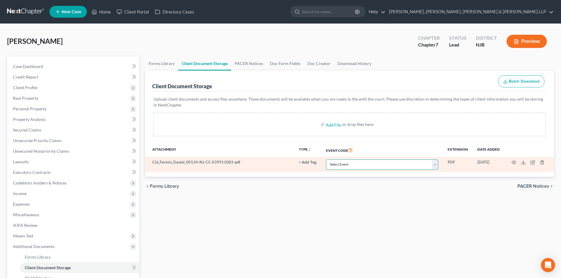
click at [335, 165] on select "Select Event 20 Largest Unsecured Creditors Amended Attorney Compensation State…" at bounding box center [382, 165] width 112 height 10
select select "9"
click at [326, 160] on select "Select Event 20 Largest Unsecured Creditors Amended Attorney Compensation State…" at bounding box center [382, 165] width 112 height 10
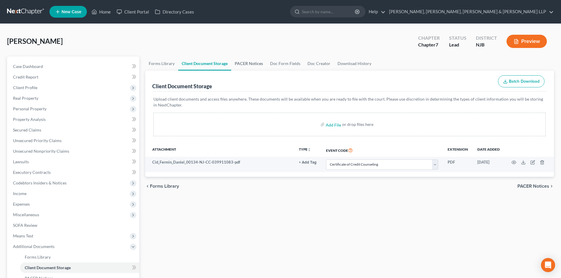
click at [250, 60] on link "PACER Notices" at bounding box center [248, 64] width 35 height 14
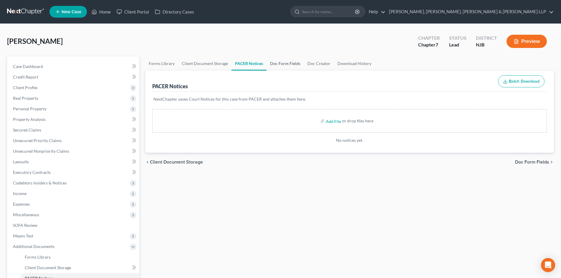
click at [273, 64] on link "Doc Form Fields" at bounding box center [285, 64] width 37 height 14
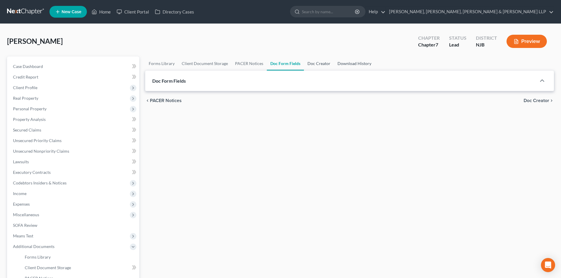
drag, startPoint x: 305, startPoint y: 64, endPoint x: 337, endPoint y: 63, distance: 31.5
click at [306, 64] on link "Doc Creator" at bounding box center [319, 64] width 30 height 14
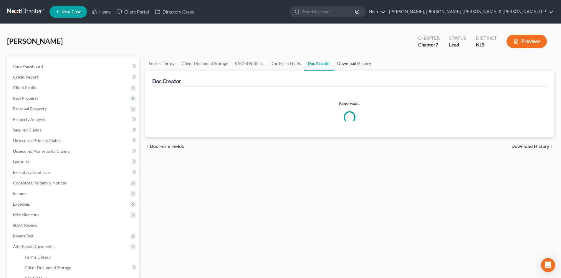
click at [337, 63] on link "Download History" at bounding box center [354, 64] width 41 height 14
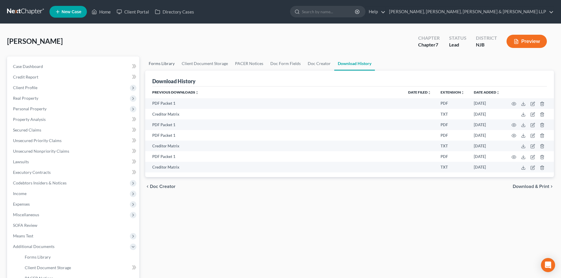
click at [162, 68] on link "Forms Library" at bounding box center [161, 64] width 33 height 14
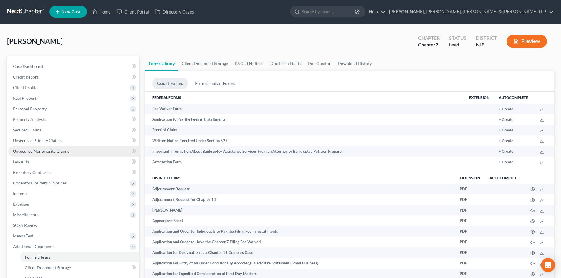
click at [50, 148] on link "Unsecured Nonpriority Claims" at bounding box center [73, 151] width 131 height 11
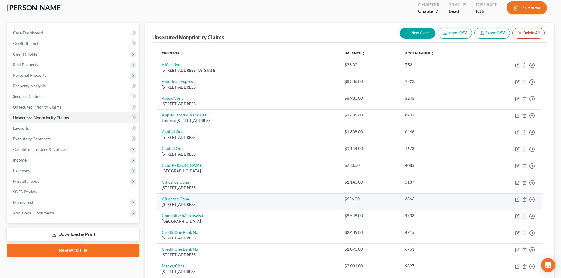
scroll to position [33, 0]
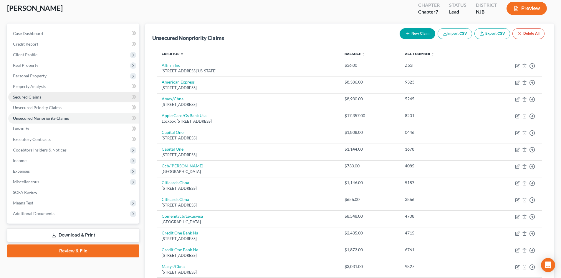
click at [60, 100] on link "Secured Claims" at bounding box center [73, 97] width 131 height 11
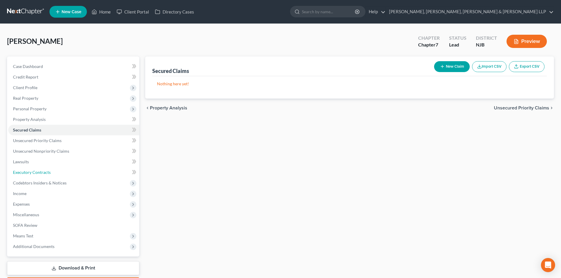
click at [42, 174] on span "Executory Contracts" at bounding box center [32, 172] width 38 height 5
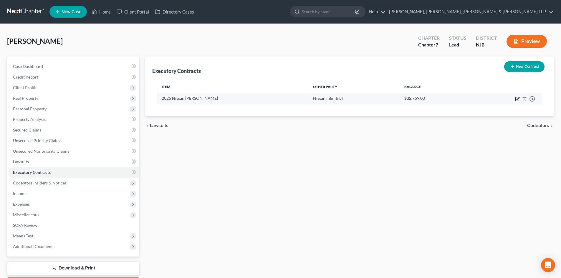
click at [516, 100] on icon "button" at bounding box center [517, 99] width 5 height 5
select select "45"
select select "0"
select select "1"
select select "0"
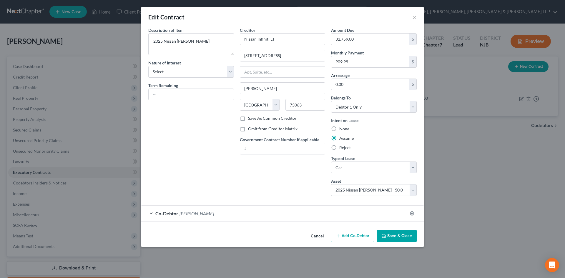
click at [406, 236] on button "Save & Close" at bounding box center [397, 236] width 40 height 12
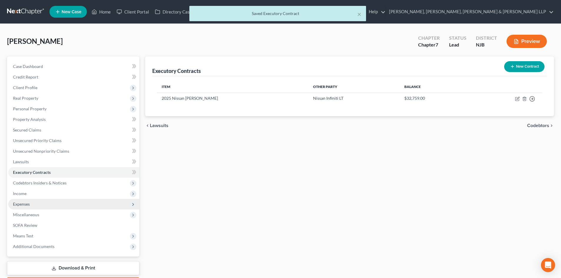
click at [27, 204] on span "Expenses" at bounding box center [21, 204] width 17 height 5
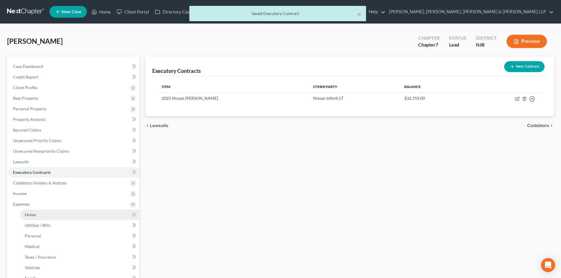
click at [32, 211] on link "Home" at bounding box center [79, 215] width 119 height 11
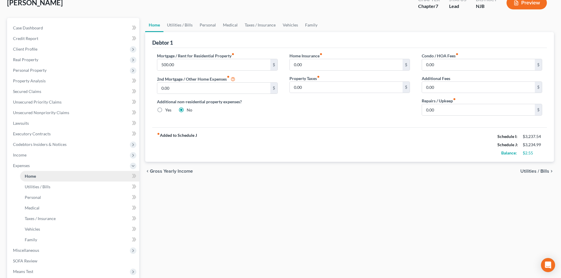
scroll to position [109, 0]
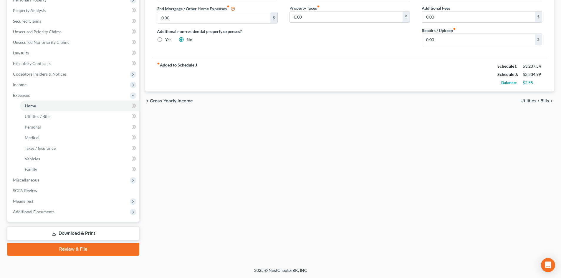
click at [78, 249] on link "Review & File" at bounding box center [73, 249] width 132 height 13
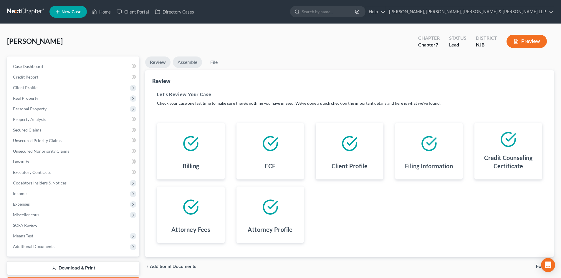
click at [191, 60] on link "Assemble" at bounding box center [187, 62] width 29 height 11
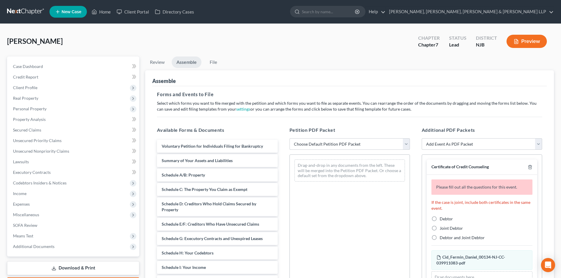
click at [306, 143] on select "Choose Default Petition PDF Packet Complete Bankruptcy Petition (all forms and …" at bounding box center [349, 144] width 120 height 12
select select "0"
click at [289, 138] on select "Choose Default Petition PDF Packet Complete Bankruptcy Petition (all forms and …" at bounding box center [349, 144] width 120 height 12
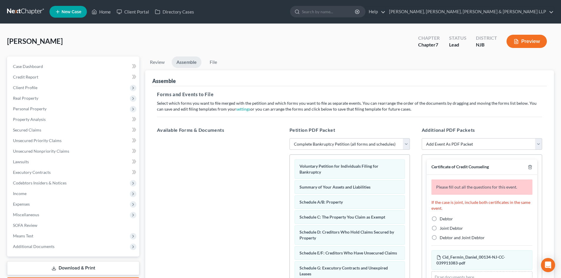
click at [440, 219] on label "Debtor" at bounding box center [446, 219] width 13 height 6
click at [442, 219] on input "Debtor" at bounding box center [444, 218] width 4 height 4
radio input "true"
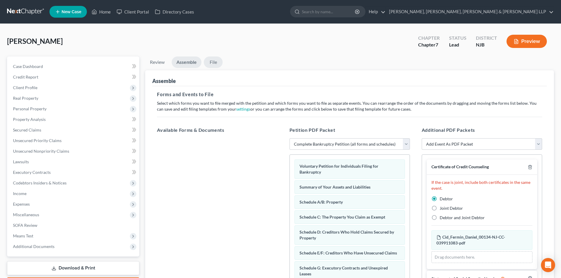
click at [216, 62] on link "File" at bounding box center [213, 62] width 19 height 11
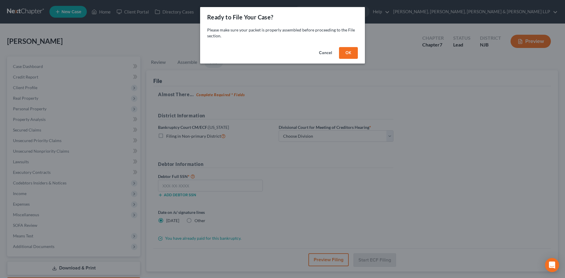
drag, startPoint x: 319, startPoint y: 52, endPoint x: 14, endPoint y: 227, distance: 351.7
click at [320, 52] on button "Cancel" at bounding box center [326, 53] width 22 height 12
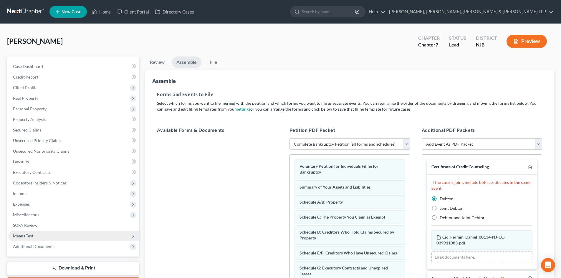
click at [26, 234] on span "Means Test" at bounding box center [23, 236] width 20 height 5
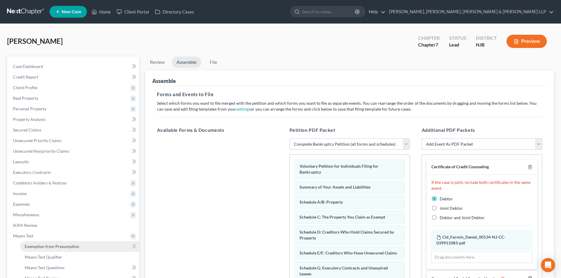
click at [35, 246] on span "Exemption from Presumption" at bounding box center [52, 246] width 54 height 5
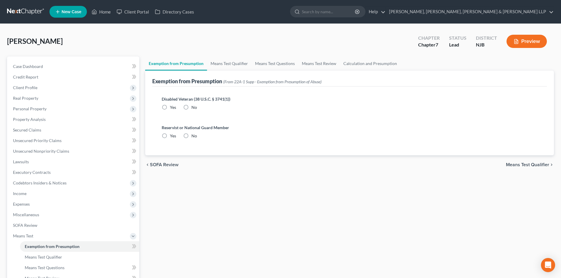
drag, startPoint x: 185, startPoint y: 106, endPoint x: 186, endPoint y: 135, distance: 29.5
click at [191, 107] on label "No" at bounding box center [194, 108] width 6 height 6
click at [194, 107] on input "No" at bounding box center [196, 107] width 4 height 4
radio input "true"
click at [191, 135] on label "No" at bounding box center [194, 136] width 6 height 6
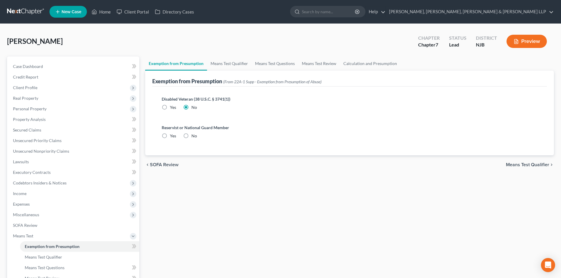
click at [194, 135] on input "No" at bounding box center [196, 135] width 4 height 4
radio input "true"
click at [233, 63] on link "Means Test Qualifier" at bounding box center [229, 64] width 44 height 14
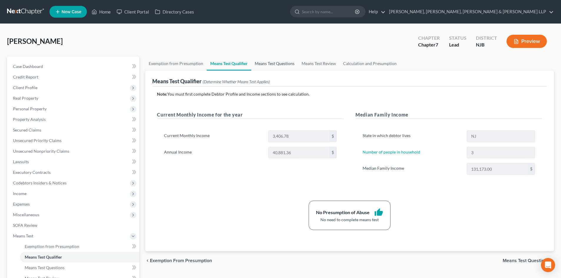
click at [263, 62] on link "Means Test Questions" at bounding box center [274, 64] width 47 height 14
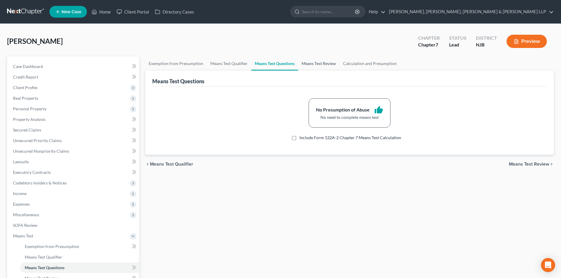
click at [314, 64] on link "Means Test Review" at bounding box center [319, 64] width 42 height 14
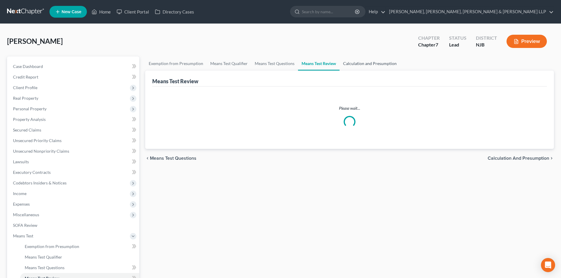
click at [356, 64] on link "Calculation and Presumption" at bounding box center [370, 64] width 61 height 14
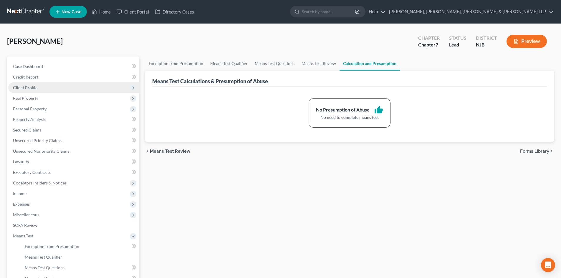
click at [68, 89] on span "Client Profile" at bounding box center [73, 87] width 131 height 11
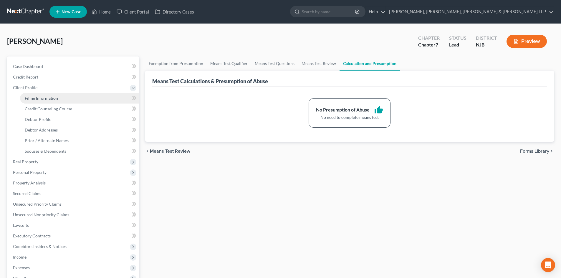
click at [61, 101] on link "Filing Information" at bounding box center [79, 98] width 119 height 11
select select "1"
select select "0"
select select "51"
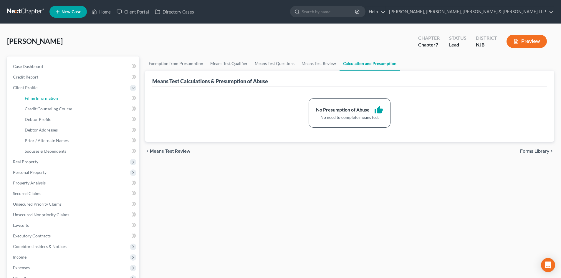
select select "4"
select select "0"
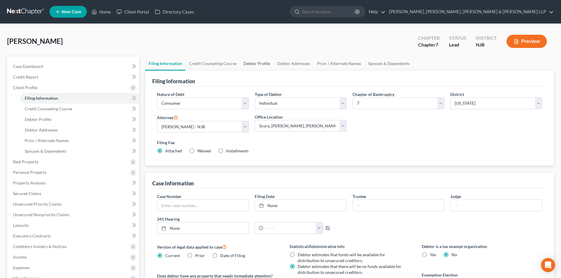
click at [259, 62] on link "Debtor Profile" at bounding box center [257, 64] width 34 height 14
select select "2"
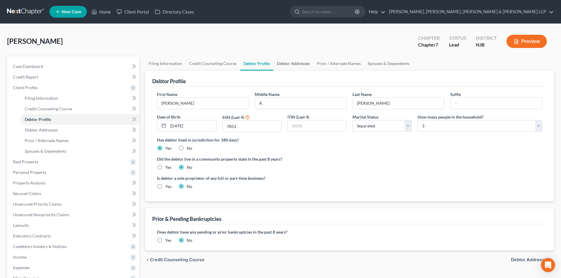
click at [285, 62] on link "Debtor Addresses" at bounding box center [293, 64] width 40 height 14
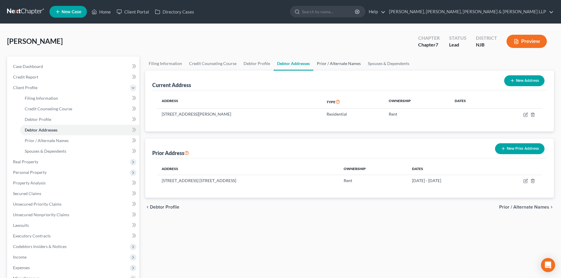
click at [328, 61] on link "Prior / Alternate Names" at bounding box center [338, 64] width 51 height 14
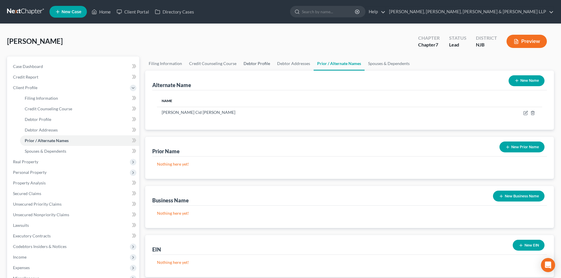
click at [259, 63] on link "Debtor Profile" at bounding box center [257, 64] width 34 height 14
select select "2"
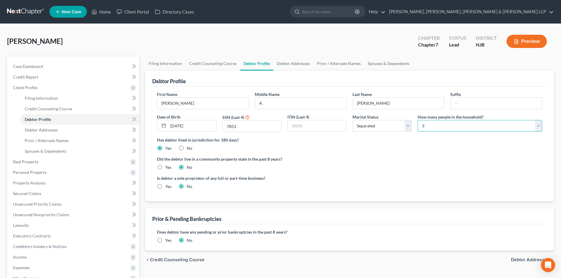
click at [435, 125] on select "Select 1 2 3 4 5 6 7 8 9 10 11 12 13 14 15 16 17 18 19 20" at bounding box center [480, 126] width 125 height 12
drag, startPoint x: 346, startPoint y: 64, endPoint x: 375, endPoint y: 66, distance: 29.5
click at [346, 64] on link "Prior / Alternate Names" at bounding box center [338, 64] width 51 height 14
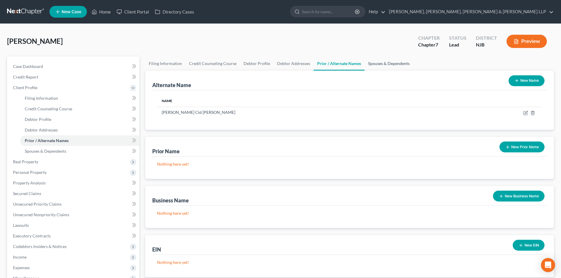
click at [376, 66] on link "Spouses & Dependents" at bounding box center [389, 64] width 49 height 14
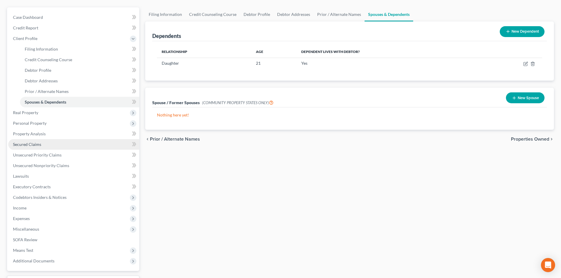
scroll to position [98, 0]
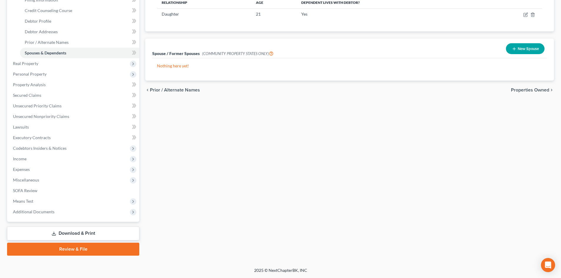
click at [80, 245] on link "Review & File" at bounding box center [73, 249] width 132 height 13
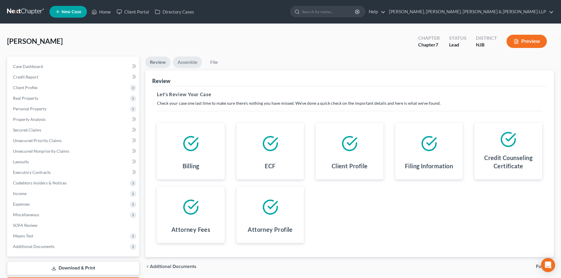
click at [182, 60] on link "Assemble" at bounding box center [187, 62] width 29 height 11
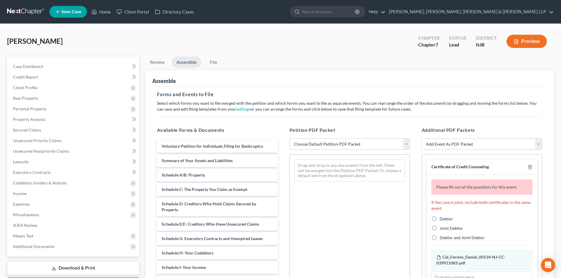
drag, startPoint x: 320, startPoint y: 140, endPoint x: 318, endPoint y: 149, distance: 8.7
click at [320, 140] on select "Choose Default Petition PDF Packet Complete Bankruptcy Petition (all forms and …" at bounding box center [349, 144] width 120 height 12
select select "0"
click at [289, 138] on select "Choose Default Petition PDF Packet Complete Bankruptcy Petition (all forms and …" at bounding box center [349, 144] width 120 height 12
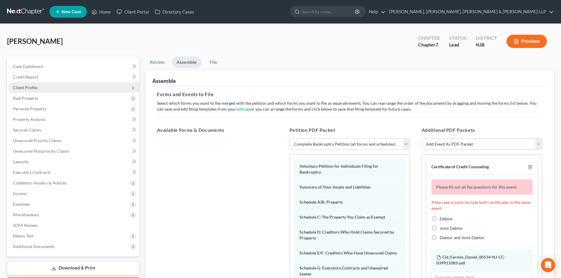
click at [51, 92] on span "Client Profile" at bounding box center [73, 87] width 131 height 11
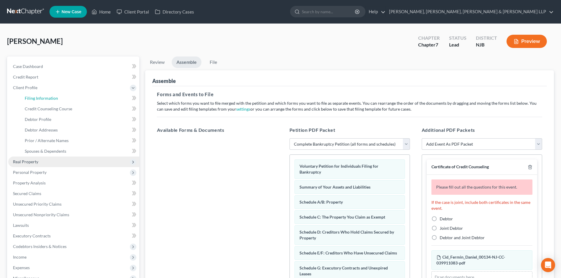
click at [50, 98] on span "Filing Information" at bounding box center [41, 98] width 33 height 5
select select "1"
select select "0"
select select "51"
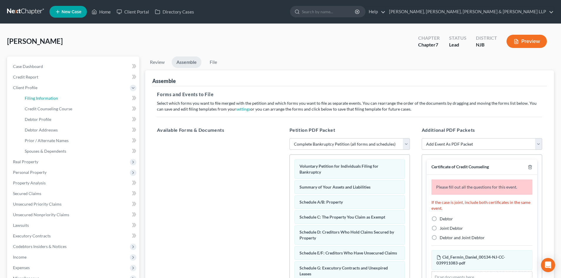
select select "4"
select select "0"
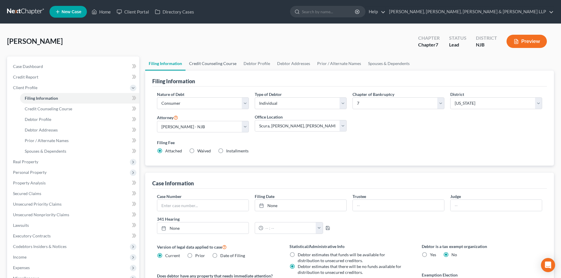
click at [227, 67] on link "Credit Counseling Course" at bounding box center [213, 64] width 54 height 14
click at [250, 66] on link "Debtor Profile" at bounding box center [257, 64] width 34 height 14
select select "2"
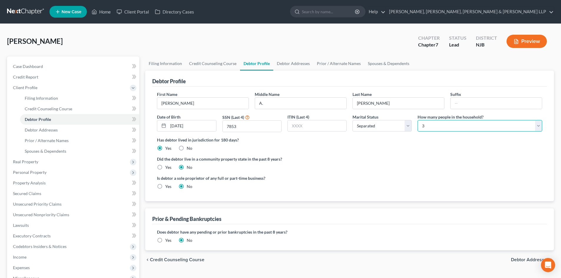
drag, startPoint x: 428, startPoint y: 126, endPoint x: 430, endPoint y: 131, distance: 5.7
click at [428, 126] on select "Select 1 2 3 4 5 6 7 8 9 10 11 12 13 14 15 16 17 18 19 20" at bounding box center [480, 126] width 125 height 12
select select "1"
click at [418, 120] on select "Select 1 2 3 4 5 6 7 8 9 10 11 12 13 14 15 16 17 18 19 20" at bounding box center [480, 126] width 125 height 12
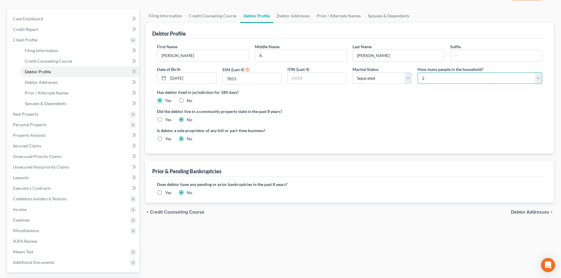
scroll to position [98, 0]
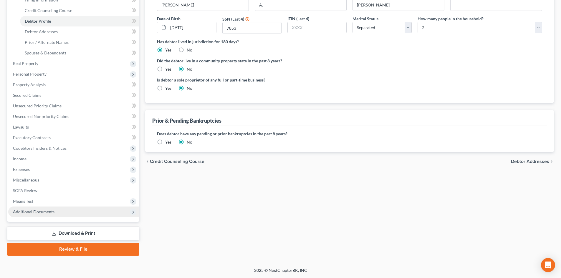
drag, startPoint x: 36, startPoint y: 204, endPoint x: 40, endPoint y: 210, distance: 7.4
click at [36, 203] on span "Means Test" at bounding box center [73, 201] width 131 height 11
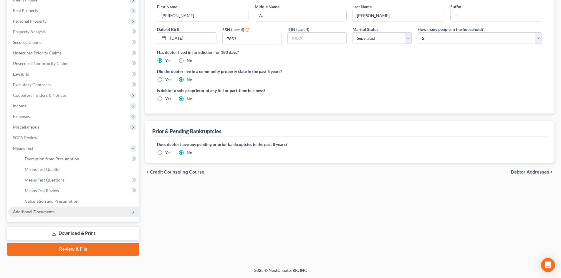
scroll to position [88, 0]
click at [63, 160] on span "Exemption from Presumption" at bounding box center [52, 158] width 54 height 5
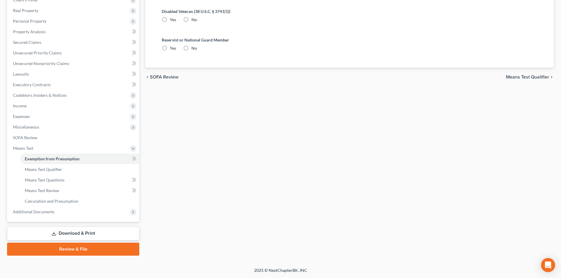
radio input "true"
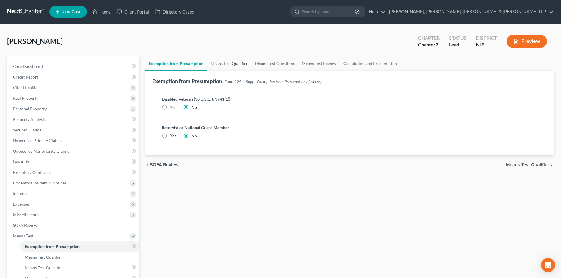
click at [220, 66] on link "Means Test Qualifier" at bounding box center [229, 64] width 44 height 14
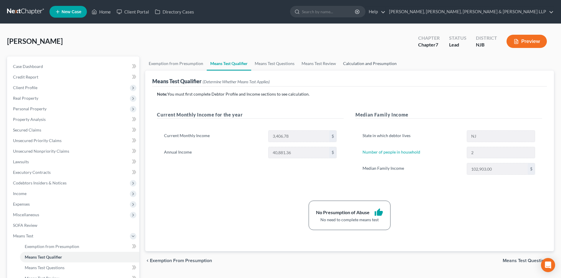
click at [357, 65] on link "Calculation and Presumption" at bounding box center [370, 64] width 61 height 14
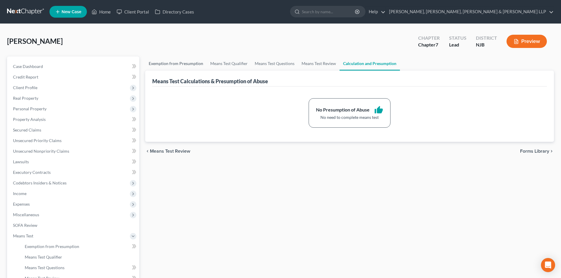
click at [186, 64] on link "Exemption from Presumption" at bounding box center [176, 64] width 62 height 14
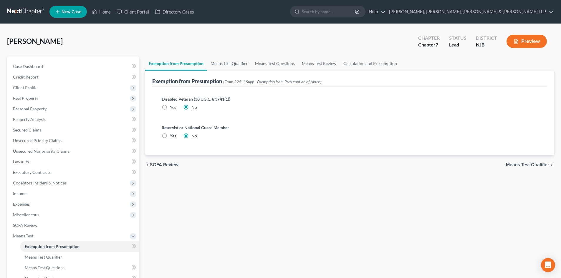
click at [224, 70] on link "Means Test Qualifier" at bounding box center [229, 64] width 44 height 14
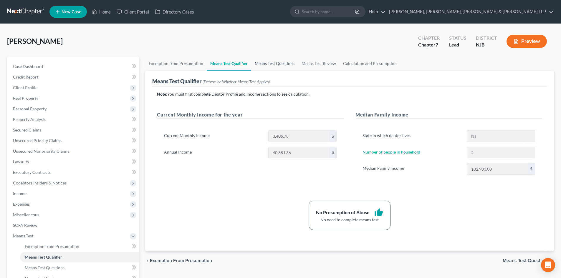
click at [272, 64] on link "Means Test Questions" at bounding box center [274, 64] width 47 height 14
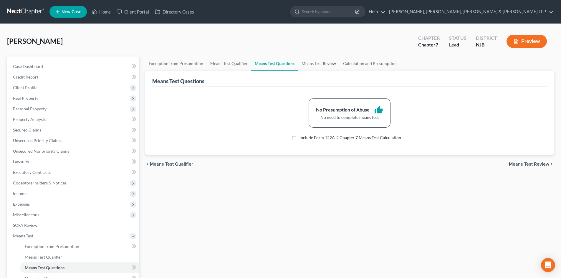
click at [314, 68] on link "Means Test Review" at bounding box center [319, 64] width 42 height 14
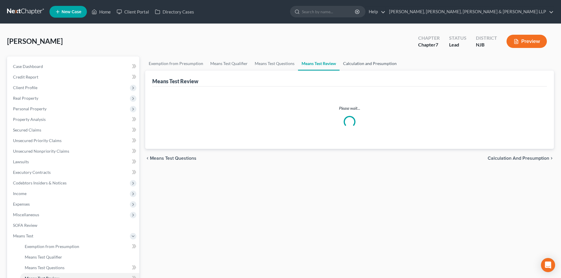
click at [365, 64] on link "Calculation and Presumption" at bounding box center [370, 64] width 61 height 14
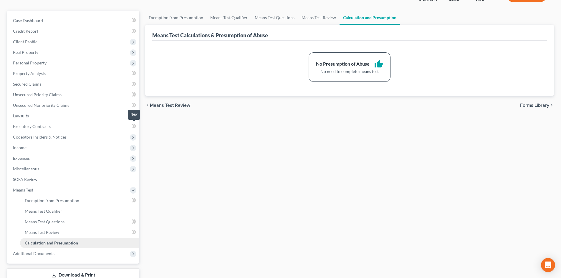
scroll to position [88, 0]
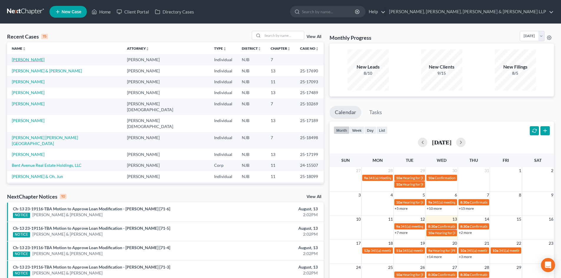
click at [35, 61] on link "[PERSON_NAME]" at bounding box center [28, 59] width 33 height 5
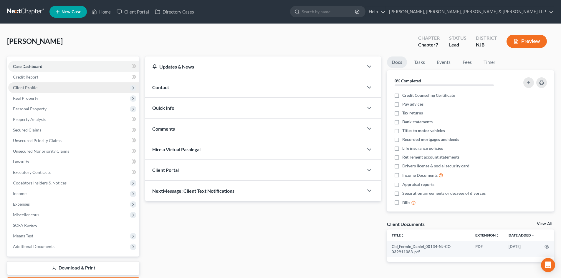
click at [32, 88] on span "Client Profile" at bounding box center [25, 87] width 24 height 5
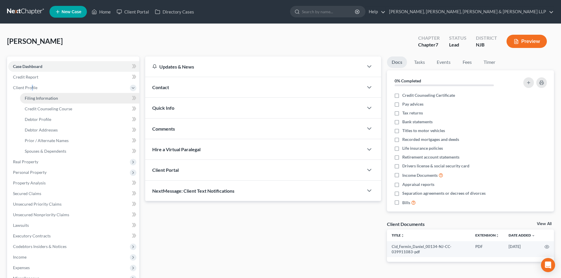
click at [62, 99] on link "Filing Information" at bounding box center [79, 98] width 119 height 11
select select "1"
select select "0"
select select "51"
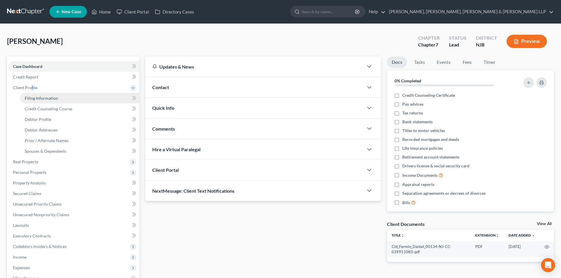
select select "4"
select select "0"
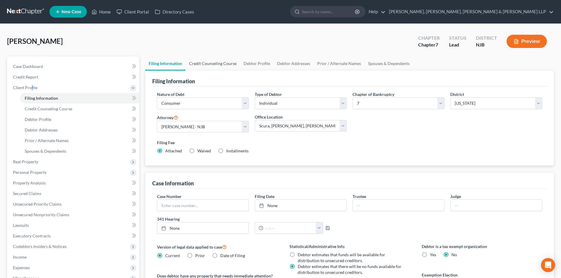
click at [211, 65] on link "Credit Counseling Course" at bounding box center [213, 64] width 54 height 14
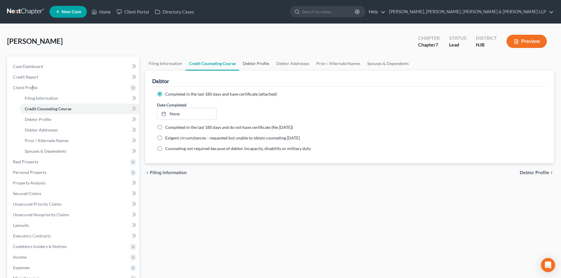
click at [245, 64] on link "Debtor Profile" at bounding box center [256, 64] width 34 height 14
select select "2"
select select "1"
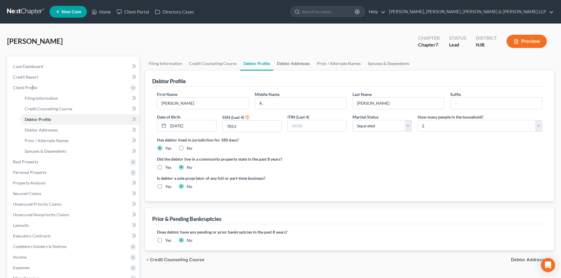
click at [289, 66] on link "Debtor Addresses" at bounding box center [293, 64] width 40 height 14
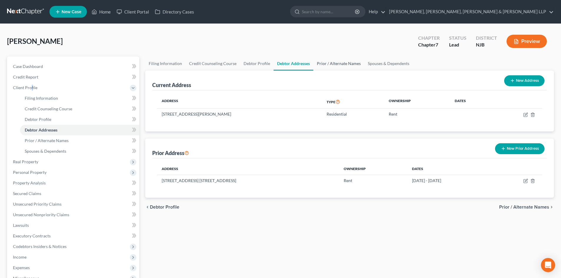
click at [332, 63] on link "Prior / Alternate Names" at bounding box center [338, 64] width 51 height 14
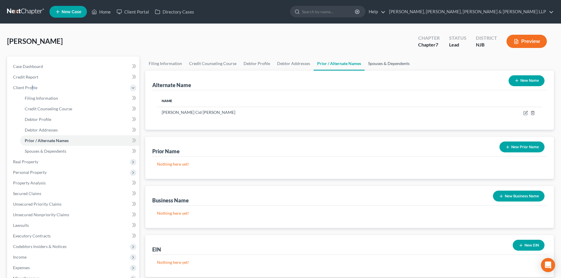
click at [372, 62] on link "Spouses & Dependents" at bounding box center [389, 64] width 49 height 14
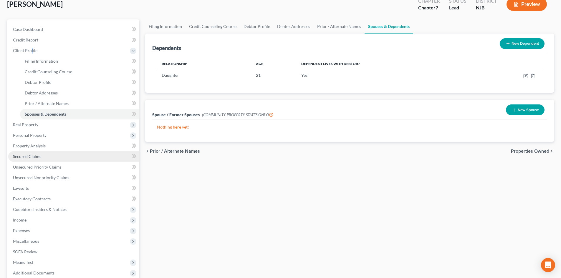
scroll to position [98, 0]
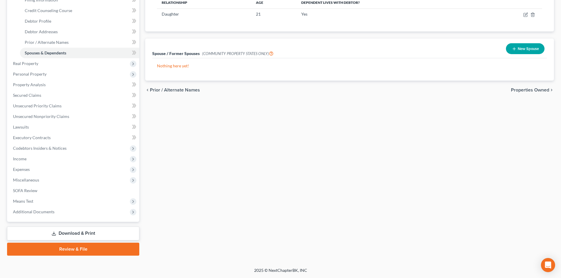
click at [57, 248] on link "Review & File" at bounding box center [73, 249] width 132 height 13
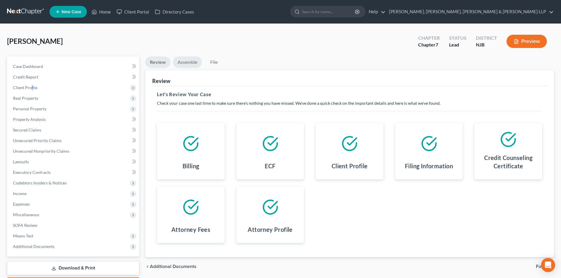
click at [196, 62] on link "Assemble" at bounding box center [187, 62] width 29 height 11
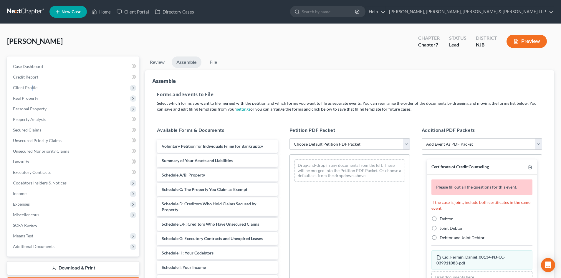
click at [338, 146] on select "Choose Default Petition PDF Packet Complete Bankruptcy Petition (all forms and …" at bounding box center [349, 144] width 120 height 12
select select "0"
click at [289, 138] on select "Choose Default Petition PDF Packet Complete Bankruptcy Petition (all forms and …" at bounding box center [349, 144] width 120 height 12
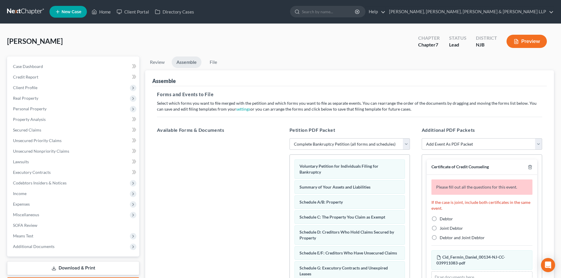
click at [440, 220] on label "Debtor" at bounding box center [446, 219] width 13 height 6
click at [442, 220] on input "Debtor" at bounding box center [444, 218] width 4 height 4
radio input "true"
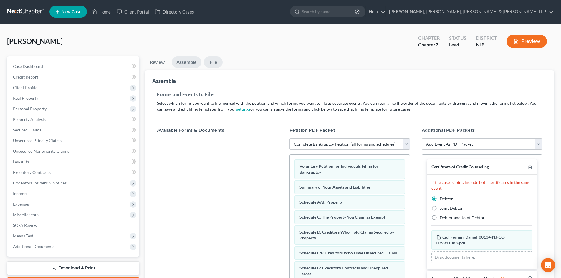
click at [214, 59] on link "File" at bounding box center [213, 62] width 19 height 11
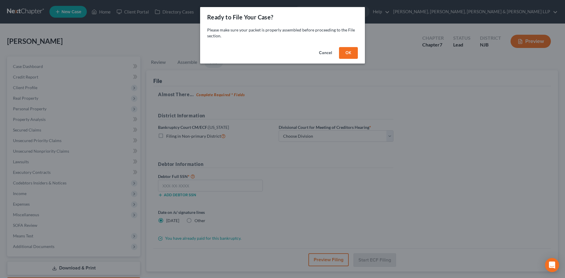
click at [346, 52] on button "OK" at bounding box center [348, 53] width 19 height 12
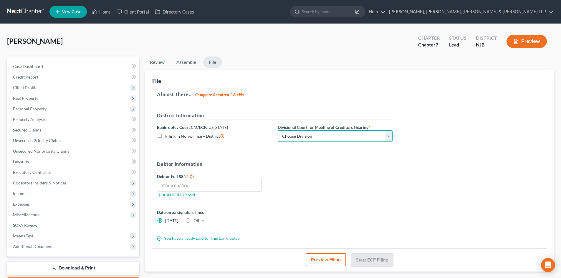
drag, startPoint x: 304, startPoint y: 134, endPoint x: 304, endPoint y: 138, distance: 4.2
click at [304, 134] on select "Choose Division Camden Camden/Trenton Newark Trenton" at bounding box center [335, 136] width 115 height 12
select select "2"
click at [278, 130] on select "Choose Division Camden Camden/Trenton Newark Trenton" at bounding box center [335, 136] width 115 height 12
click at [167, 190] on input "text" at bounding box center [209, 186] width 105 height 12
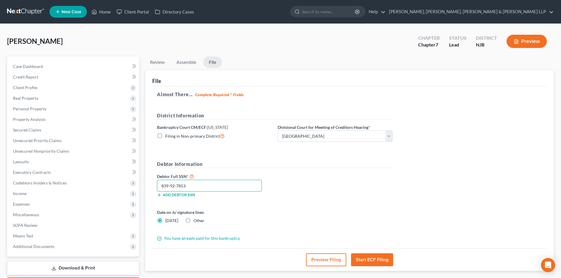
type input "839-92-7853"
click at [366, 259] on button "Start ECF Filing" at bounding box center [372, 260] width 42 height 13
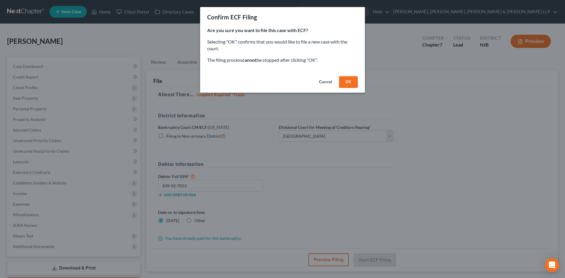
click at [349, 81] on button "OK" at bounding box center [348, 82] width 19 height 12
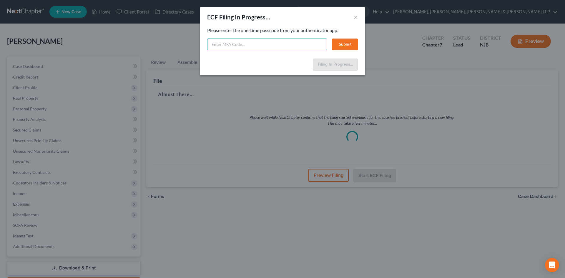
click at [244, 44] on input "text" at bounding box center [267, 45] width 120 height 12
type input "356816"
click at [343, 45] on button "Submit" at bounding box center [345, 45] width 26 height 12
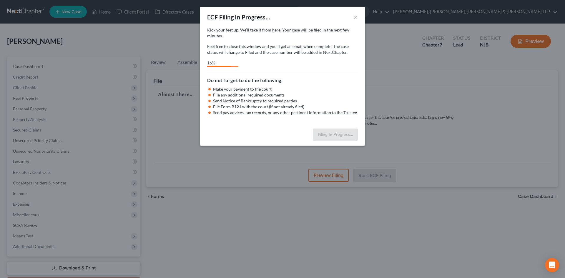
select select "2"
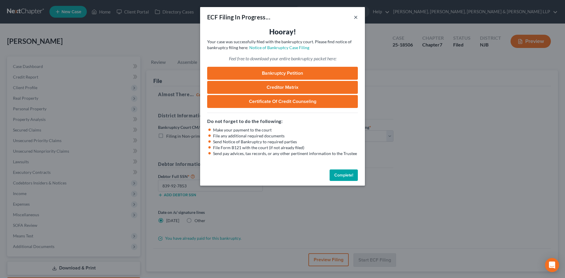
click at [355, 15] on button "×" at bounding box center [356, 17] width 4 height 7
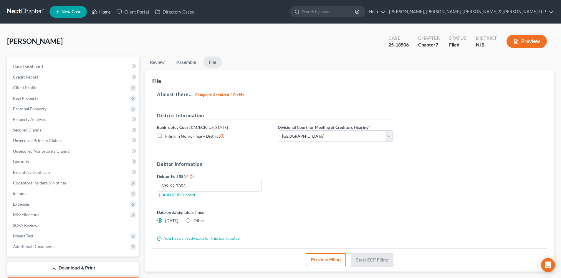
click at [104, 11] on link "Home" at bounding box center [101, 11] width 25 height 11
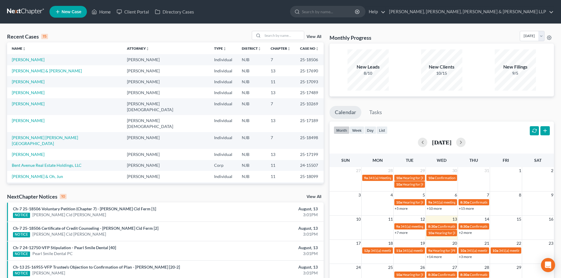
click at [64, 12] on span "New Case" at bounding box center [72, 12] width 20 height 4
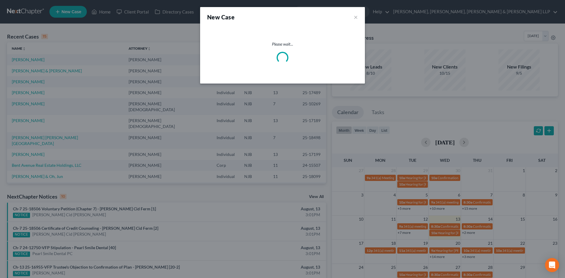
select select "51"
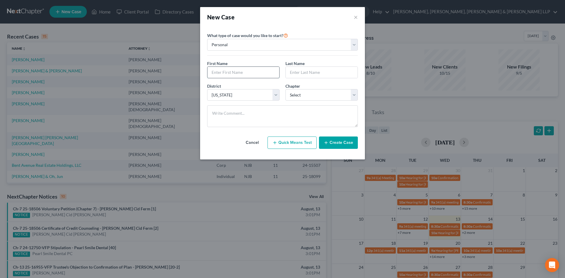
click at [221, 72] on input "text" at bounding box center [244, 72] width 72 height 11
type input "Fouad"
click at [311, 71] on input "text" at bounding box center [322, 72] width 72 height 11
type input "Komayha"
drag, startPoint x: 297, startPoint y: 95, endPoint x: 298, endPoint y: 100, distance: 4.1
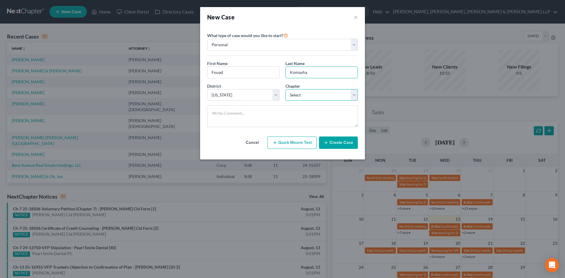
click at [297, 95] on select "Select 7 11 12 13" at bounding box center [322, 95] width 72 height 12
select select "0"
click at [286, 89] on select "Select 7 11 12 13" at bounding box center [322, 95] width 72 height 12
click at [345, 142] on button "Create Case" at bounding box center [338, 143] width 39 height 12
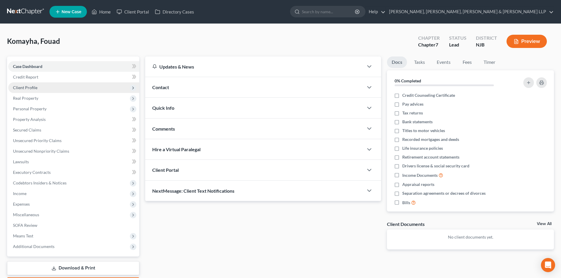
click at [46, 88] on span "Client Profile" at bounding box center [73, 87] width 131 height 11
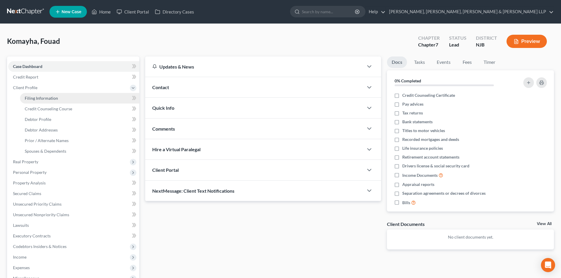
click at [54, 96] on span "Filing Information" at bounding box center [41, 98] width 33 height 5
select select "1"
select select "0"
select select "51"
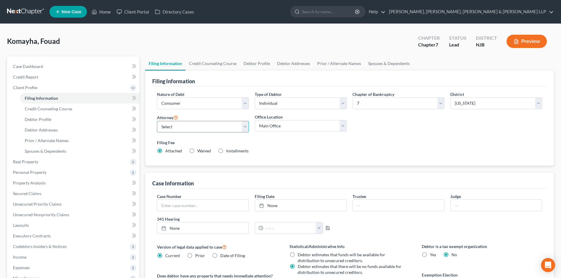
click at [196, 129] on select "Select David Stevens - NJB David Stevens - NYNB David Stevens - NYEB David Stev…" at bounding box center [203, 127] width 92 height 12
select select "8"
click at [157, 121] on select "Select David Stevens - NJB David Stevens - NYNB David Stevens - NYEB David Stev…" at bounding box center [203, 127] width 92 height 12
click at [269, 129] on select "Main Office Scura, Wigfield, Heyer, Stevens & Cammarota, LLP" at bounding box center [301, 126] width 92 height 12
select select "0"
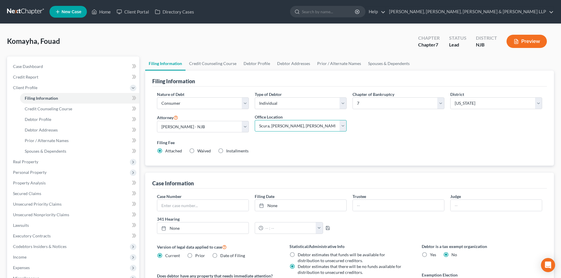
click at [255, 120] on select "Main Office Scura, Wigfield, Heyer, Stevens & Cammarota, LLP" at bounding box center [301, 126] width 92 height 12
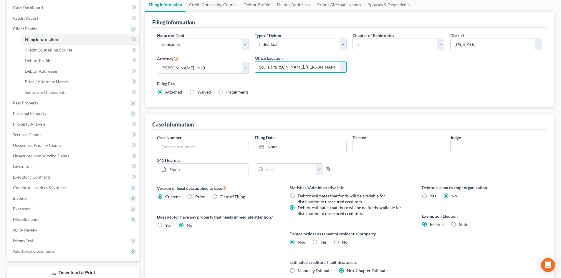
scroll to position [110, 0]
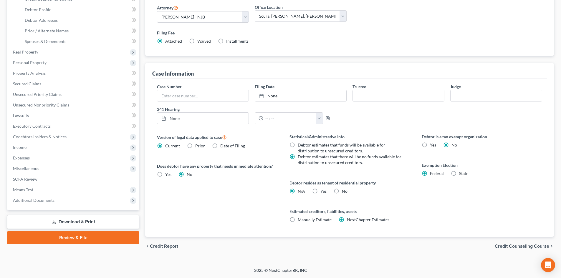
click at [320, 189] on label "Yes Yes" at bounding box center [323, 191] width 6 height 6
click at [323, 189] on input "Yes Yes" at bounding box center [325, 190] width 4 height 4
radio input "true"
radio input "false"
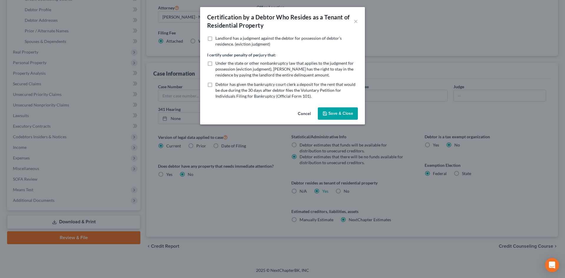
click at [342, 114] on button "Save & Close" at bounding box center [338, 113] width 40 height 12
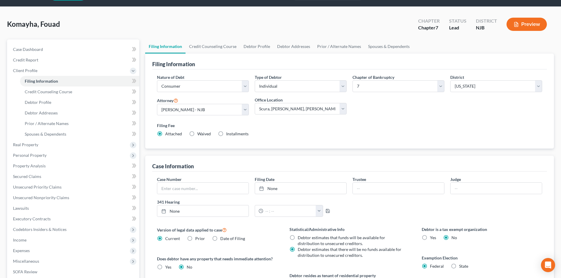
scroll to position [0, 0]
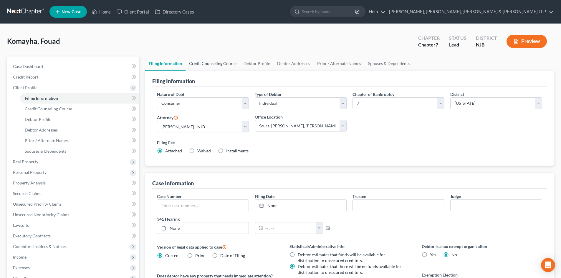
click at [214, 65] on link "Credit Counseling Course" at bounding box center [213, 64] width 54 height 14
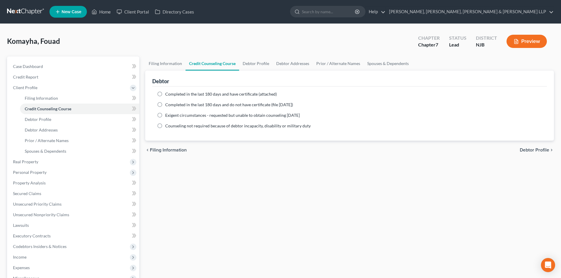
click at [194, 96] on span "Completed in the last 180 days and have certificate (attached)" at bounding box center [221, 94] width 112 height 5
click at [171, 95] on input "Completed in the last 180 days and have certificate (attached)" at bounding box center [170, 93] width 4 height 4
radio input "true"
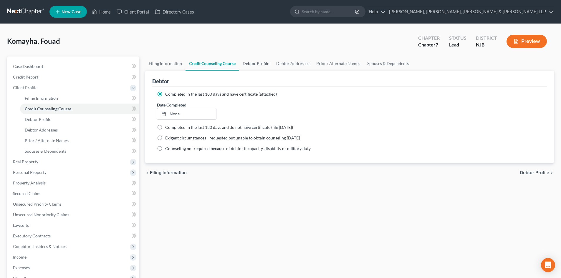
click at [250, 64] on link "Debtor Profile" at bounding box center [256, 64] width 34 height 14
select select "0"
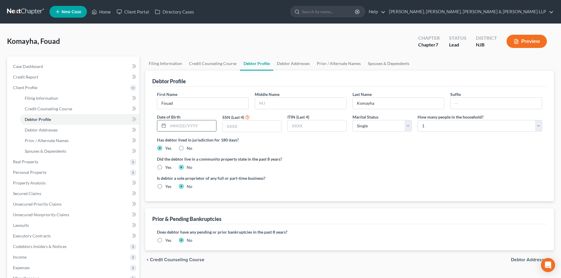
click at [209, 127] on input "text" at bounding box center [192, 125] width 48 height 11
type input "10/23/2025"
click at [249, 127] on input "text" at bounding box center [252, 126] width 59 height 11
type input "9689"
click at [300, 58] on link "Debtor Addresses" at bounding box center [293, 64] width 40 height 14
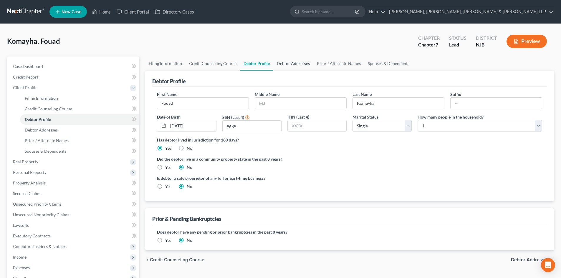
select select "0"
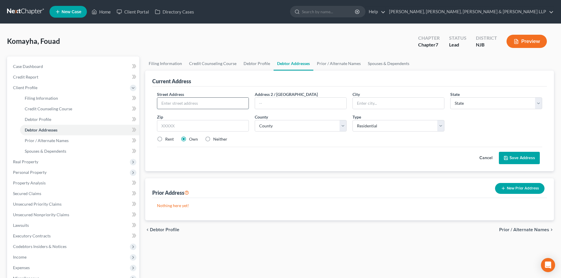
click at [204, 103] on input "text" at bounding box center [202, 103] width 91 height 11
type input "273 Palisade Avenue"
click at [183, 125] on input "text" at bounding box center [203, 126] width 92 height 12
type input "07910"
click at [170, 139] on label "Rent" at bounding box center [169, 139] width 9 height 6
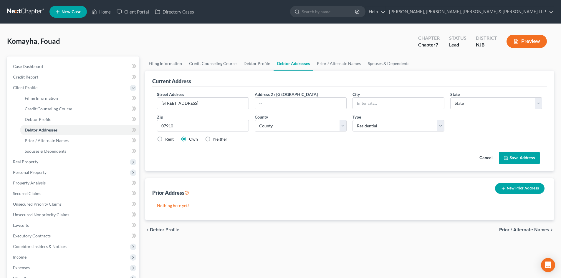
click at [170, 139] on input "Rent" at bounding box center [170, 138] width 4 height 4
radio input "true"
click at [212, 104] on input "273 Palisade Avenue" at bounding box center [202, 103] width 91 height 11
type input "273 Palisade Avenue Apt. 5"
drag, startPoint x: 177, startPoint y: 124, endPoint x: 156, endPoint y: 128, distance: 21.9
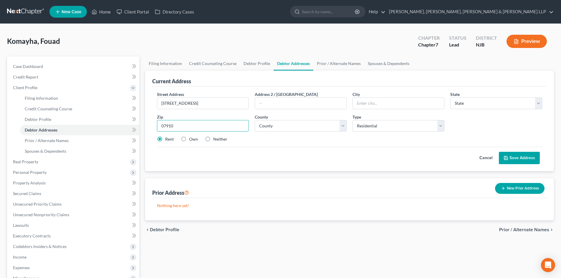
click at [156, 128] on div "Zip * 07910" at bounding box center [203, 123] width 98 height 18
type input "07010"
type input "Cliffside Park"
select select "33"
click at [281, 128] on select "County" at bounding box center [301, 126] width 92 height 12
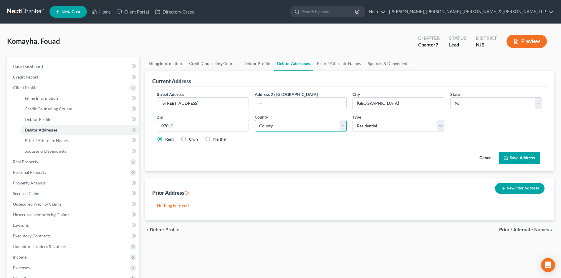
select select "8"
click at [255, 120] on select "County Atlantic County Bergen County Burlington County Camden County Cape May C…" at bounding box center [301, 126] width 92 height 12
click at [518, 155] on button "Save Address" at bounding box center [519, 158] width 41 height 12
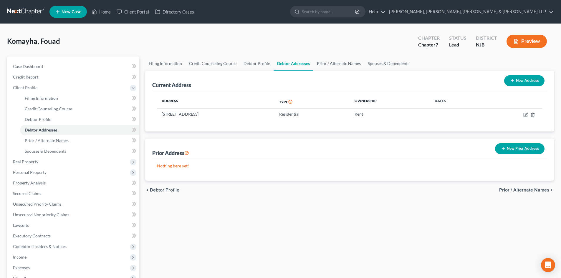
click at [333, 64] on link "Prior / Alternate Names" at bounding box center [338, 64] width 51 height 14
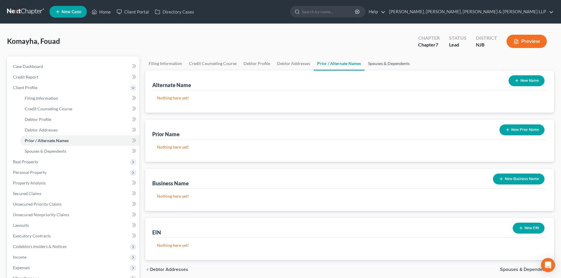
click at [378, 68] on link "Spouses & Dependents" at bounding box center [389, 64] width 49 height 14
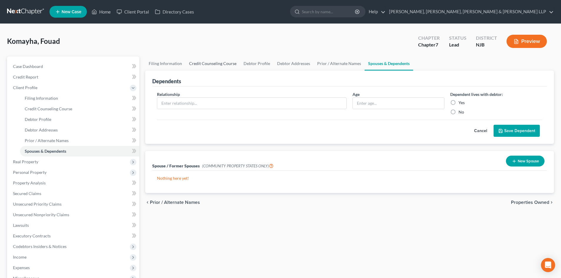
click at [208, 65] on link "Credit Counseling Course" at bounding box center [213, 64] width 54 height 14
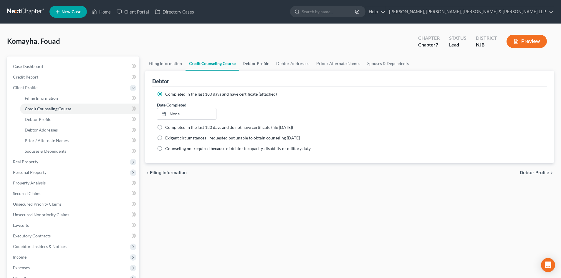
click at [254, 66] on link "Debtor Profile" at bounding box center [256, 64] width 34 height 14
select select "0"
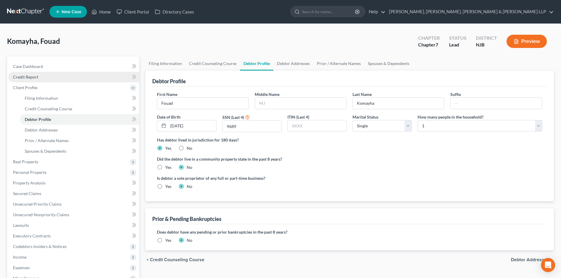
click at [54, 75] on link "Credit Report" at bounding box center [73, 77] width 131 height 11
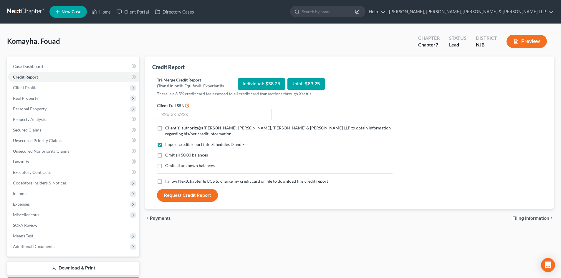
click at [165, 128] on label "Client(s) authorize(s) Scura Wigfield, Heyer, Stevens & Cammarota LLP to obtain…" at bounding box center [278, 131] width 227 height 12
click at [168, 128] on input "Client(s) authorize(s) Scura Wigfield, Heyer, Stevens & Cammarota LLP to obtain…" at bounding box center [170, 127] width 4 height 4
checkbox input "true"
click at [165, 183] on label "I allow NextChapter & UCS to charge my credit card on file to download this cre…" at bounding box center [246, 181] width 163 height 6
click at [168, 182] on input "I allow NextChapter & UCS to charge my credit card on file to download this cre…" at bounding box center [170, 180] width 4 height 4
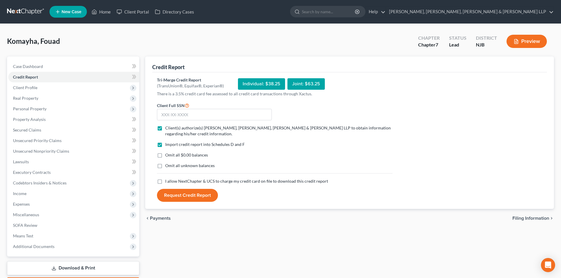
checkbox input "true"
click at [186, 116] on input "text" at bounding box center [214, 115] width 115 height 12
type input "610-83-9689"
click at [178, 192] on button "Request Credit Report" at bounding box center [187, 195] width 61 height 13
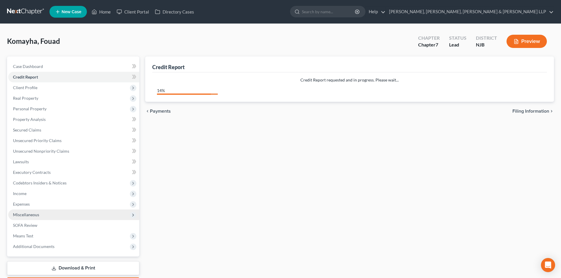
click at [64, 215] on span "Miscellaneous" at bounding box center [73, 215] width 131 height 11
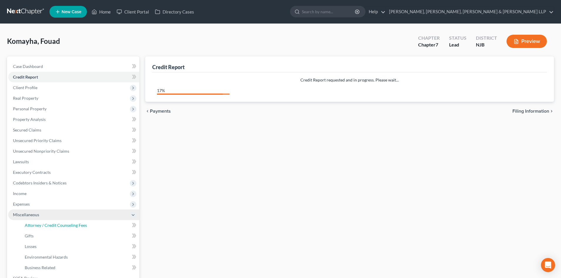
drag, startPoint x: 64, startPoint y: 223, endPoint x: 68, endPoint y: 217, distance: 7.4
click at [64, 223] on span "Attorney / Credit Counseling Fees" at bounding box center [56, 225] width 62 height 5
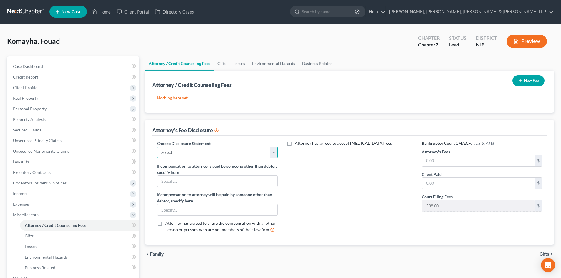
click at [197, 151] on select "Select Chapter 13 Disclosure Statement Chapter 7 Disclosure Statement" at bounding box center [217, 153] width 120 height 12
select select "1"
click at [157, 147] on select "Select Chapter 13 Disclosure Statement Chapter 7 Disclosure Statement" at bounding box center [217, 153] width 120 height 12
click at [430, 161] on input "text" at bounding box center [478, 160] width 113 height 11
type input "2,838.00"
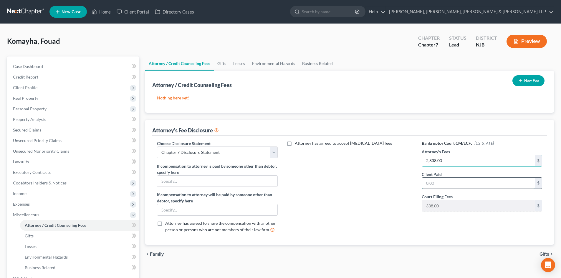
click at [436, 180] on input "text" at bounding box center [478, 183] width 113 height 11
type input "2,838.00"
click at [528, 80] on button "New Fee" at bounding box center [528, 80] width 32 height 11
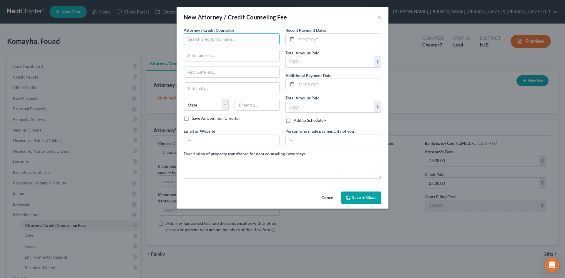
click at [235, 39] on input "text" at bounding box center [232, 39] width 96 height 12
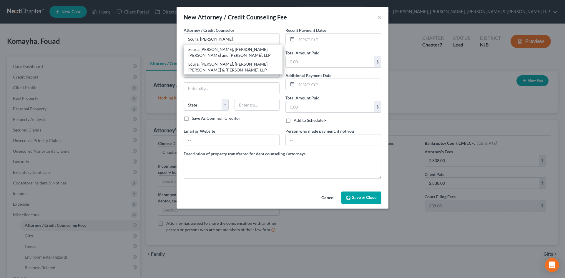
click at [217, 62] on div "Scura, Wigfield, Heyer, Stevens & Cammarota, LLP" at bounding box center [233, 67] width 90 height 12
type input "Scura, Wigfield, Heyer, Stevens & Cammarota, LLP"
type input "1599 Hamburg turnpike"
type input "Wayne"
select select "33"
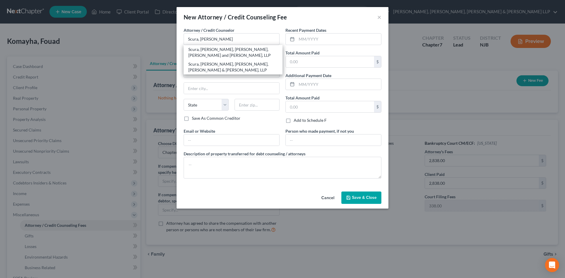
type input "07470"
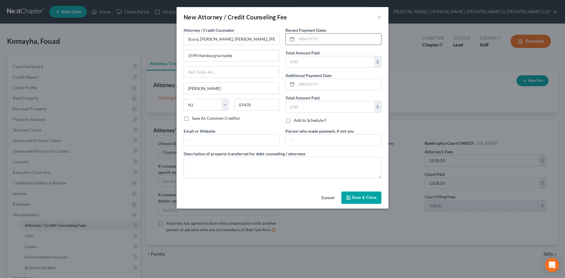
click at [313, 37] on input "text" at bounding box center [339, 39] width 85 height 11
type input "08/2025"
click at [305, 56] on input "text" at bounding box center [330, 61] width 88 height 11
drag, startPoint x: 306, startPoint y: 64, endPoint x: 277, endPoint y: 67, distance: 28.8
click at [277, 67] on div "Attorney / Credit Counselor * Scura, Wigfield, Heyer, Stevens & Cammarota, LLP …" at bounding box center [283, 105] width 204 height 156
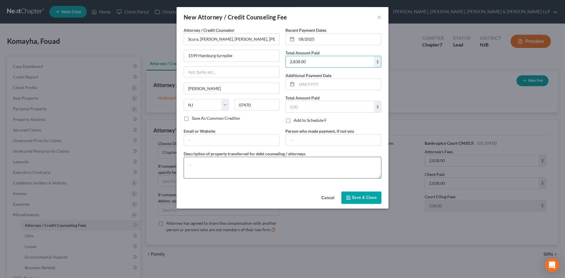
type input "2,838.00"
click at [216, 162] on textarea at bounding box center [283, 168] width 198 height 22
type textarea "Legal fees plus filing fee."
click at [349, 193] on button "Save & Close" at bounding box center [362, 198] width 40 height 12
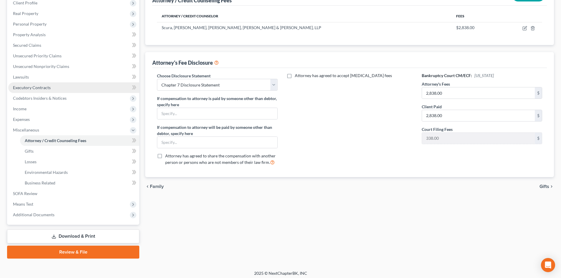
scroll to position [88, 0]
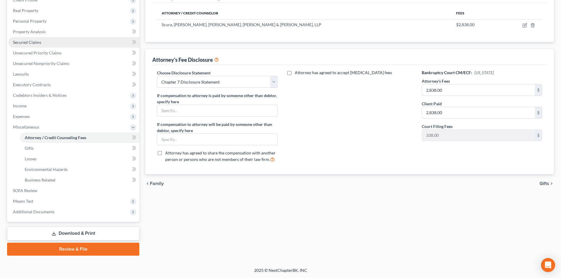
click at [53, 46] on link "Secured Claims" at bounding box center [73, 42] width 131 height 11
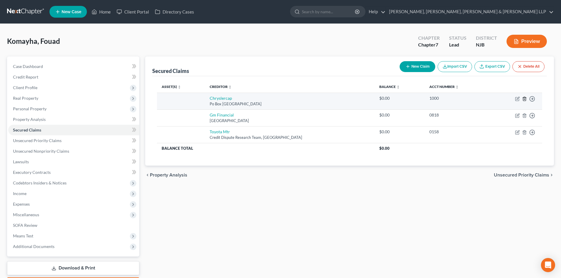
click at [524, 99] on icon "button" at bounding box center [524, 99] width 5 height 5
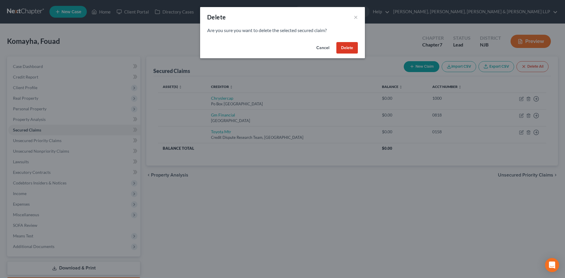
click at [350, 50] on button "Delete" at bounding box center [347, 48] width 21 height 12
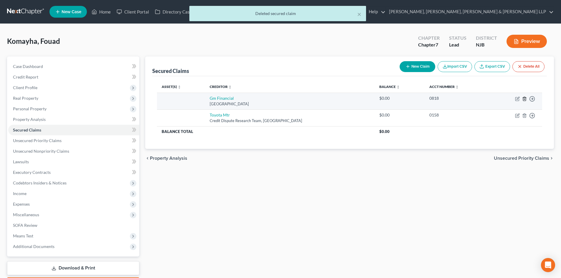
click at [525, 98] on icon "button" at bounding box center [524, 99] width 5 height 5
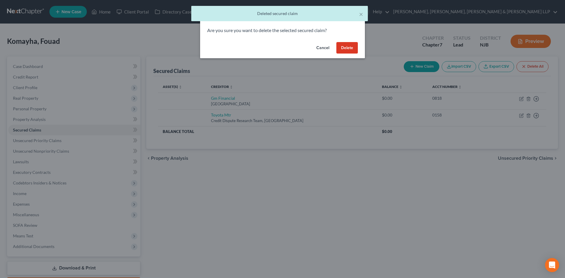
click at [340, 47] on button "Delete" at bounding box center [347, 48] width 21 height 12
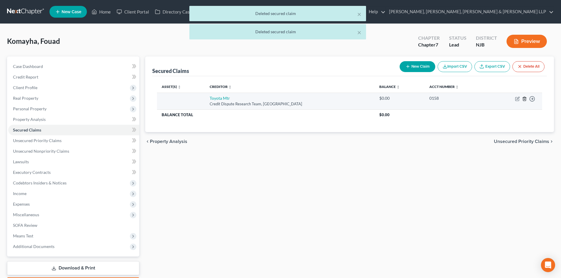
click at [525, 98] on icon "button" at bounding box center [524, 99] width 5 height 5
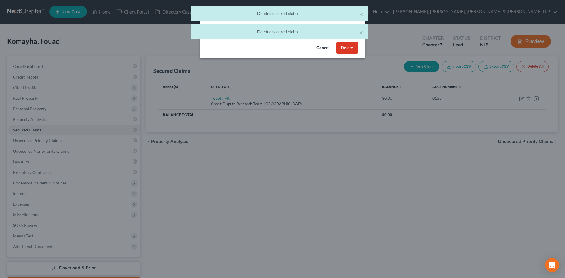
click at [344, 46] on button "Delete" at bounding box center [347, 48] width 21 height 12
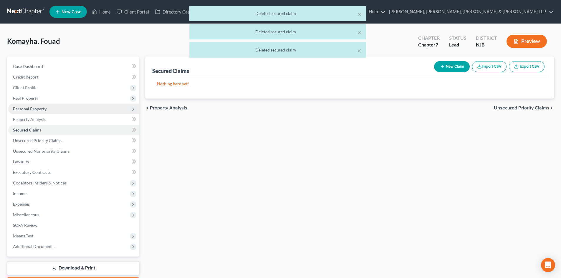
click at [53, 107] on span "Personal Property" at bounding box center [73, 109] width 131 height 11
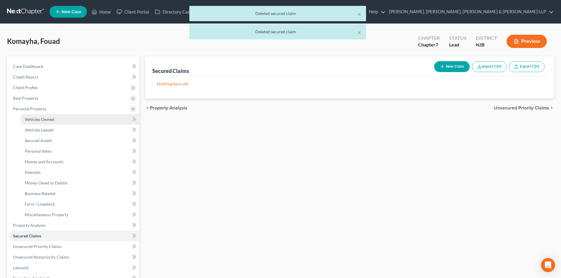
click at [52, 120] on span "Vehicles Owned" at bounding box center [39, 119] width 29 height 5
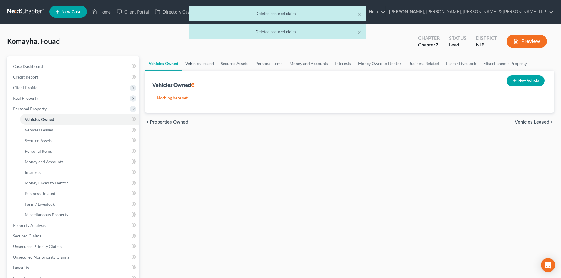
click at [203, 63] on link "Vehicles Leased" at bounding box center [200, 64] width 36 height 14
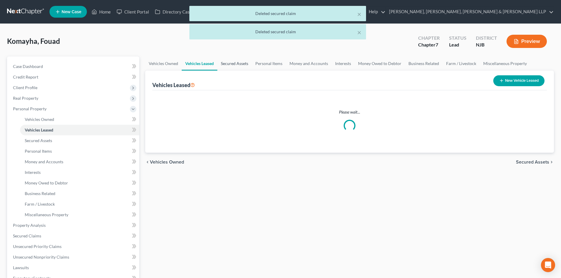
click at [242, 66] on link "Secured Assets" at bounding box center [234, 64] width 34 height 14
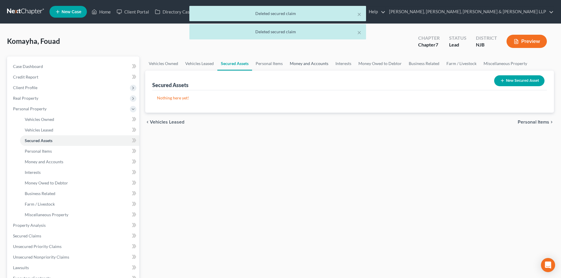
click at [304, 67] on link "Money and Accounts" at bounding box center [309, 64] width 46 height 14
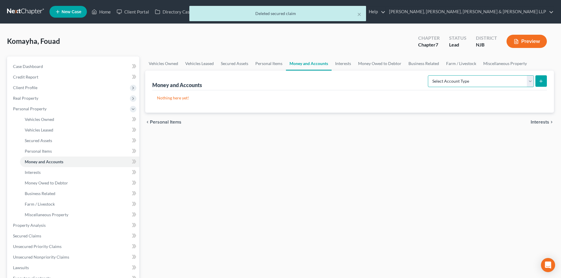
click at [495, 78] on select "Select Account Type Brokerage Cash on Hand Certificates of Deposit Checking Acc…" at bounding box center [481, 81] width 106 height 12
select select "checking"
click at [429, 75] on select "Select Account Type Brokerage Cash on Hand Certificates of Deposit Checking Acc…" at bounding box center [481, 81] width 106 height 12
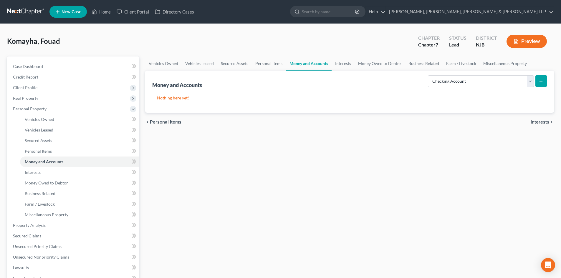
click at [544, 79] on button "submit" at bounding box center [540, 80] width 11 height 11
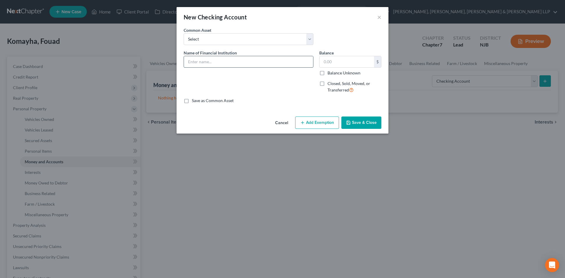
click at [214, 64] on input "text" at bounding box center [248, 61] width 129 height 11
type input "Valley Bank - 0436"
click at [358, 67] on input "text" at bounding box center [347, 61] width 54 height 11
type input "3,900"
click at [313, 126] on button "Add Exemption" at bounding box center [317, 123] width 44 height 12
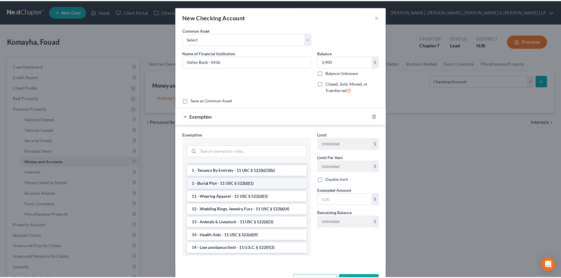
scroll to position [88, 0]
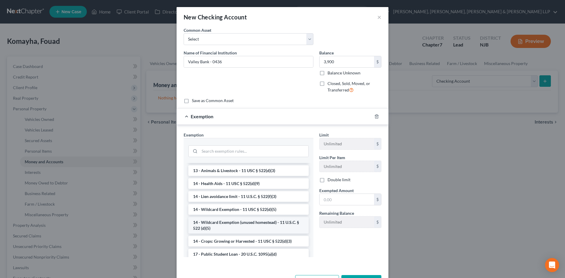
click at [223, 227] on li "14 - Wildcard Exemption (unused homestead) - 11 U.S.C. § 522 (d)(5)" at bounding box center [248, 225] width 120 height 16
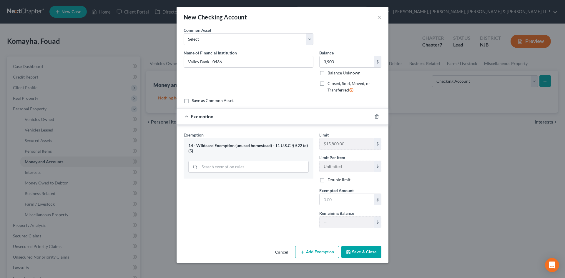
click at [329, 193] on label "Exempted Amount *" at bounding box center [337, 191] width 34 height 6
click at [331, 199] on input "text" at bounding box center [347, 199] width 54 height 11
type input "3,900"
drag, startPoint x: 289, startPoint y: 213, endPoint x: 298, endPoint y: 219, distance: 11.4
click at [289, 214] on div "Exemption Set must be selected for CA. Exemption * 14 - Wildcard Exemption (unu…" at bounding box center [249, 182] width 136 height 101
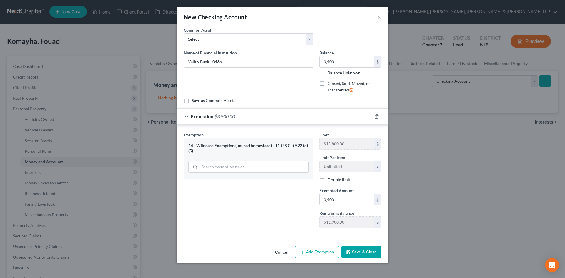
click at [357, 249] on button "Save & Close" at bounding box center [362, 252] width 40 height 12
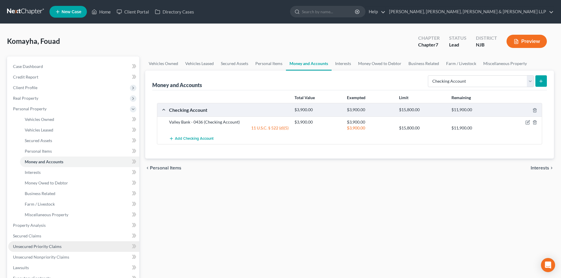
scroll to position [141, 0]
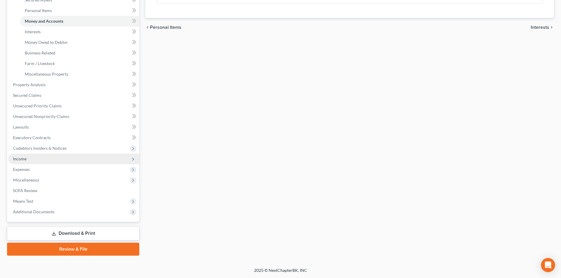
click at [31, 158] on span "Income" at bounding box center [73, 159] width 131 height 11
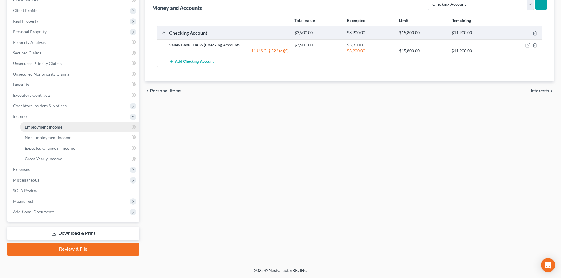
click at [59, 127] on span "Employment Income" at bounding box center [44, 127] width 38 height 5
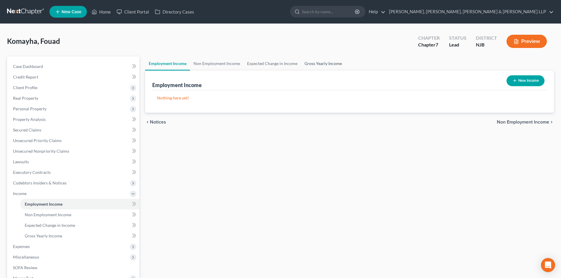
click at [320, 60] on link "Gross Yearly Income" at bounding box center [323, 64] width 44 height 14
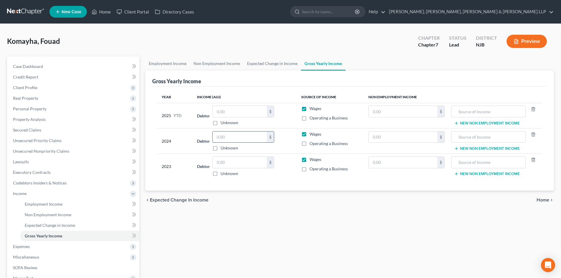
click at [233, 138] on input "text" at bounding box center [240, 137] width 54 height 11
type input "53,625.00"
click at [238, 160] on input "text" at bounding box center [240, 162] width 54 height 11
type input "47,173.00"
click at [222, 114] on input "text" at bounding box center [240, 111] width 54 height 11
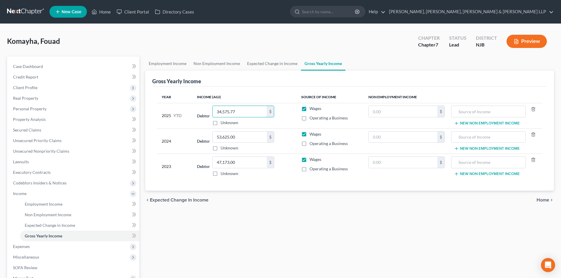
type input "34,575.77"
click at [269, 53] on div "Komayha, Fouad Upgraded Chapter Chapter 7 Status Lead District NJB Preview" at bounding box center [280, 44] width 547 height 26
click at [269, 60] on link "Expected Change in Income" at bounding box center [272, 64] width 57 height 14
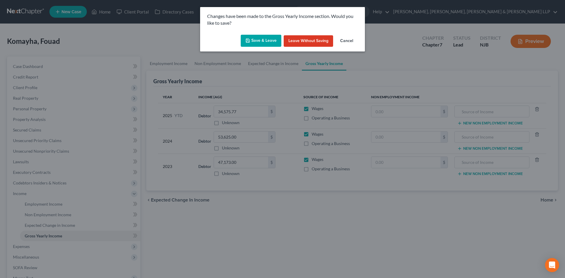
click at [267, 41] on button "Save & Leave" at bounding box center [261, 41] width 41 height 12
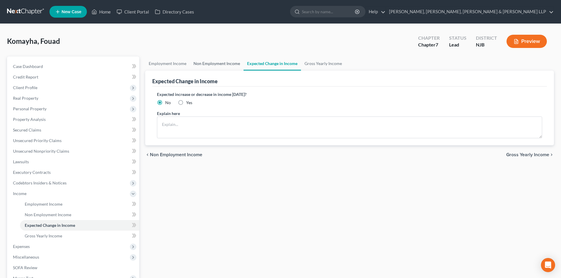
click at [230, 66] on link "Non Employment Income" at bounding box center [217, 64] width 54 height 14
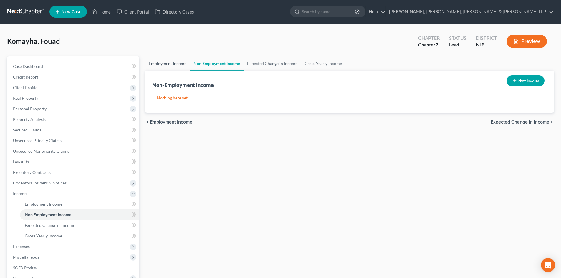
click at [156, 67] on link "Employment Income" at bounding box center [167, 64] width 45 height 14
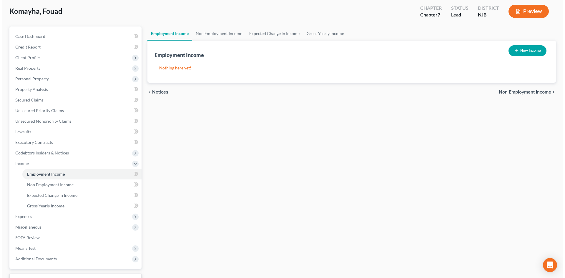
scroll to position [59, 0]
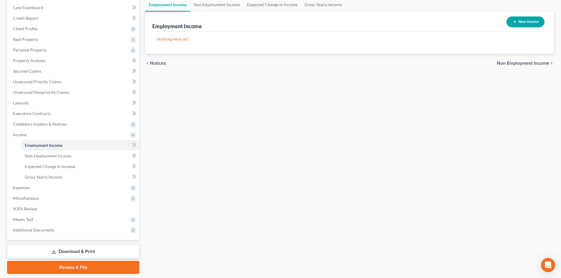
click at [519, 24] on button "New Income" at bounding box center [526, 21] width 38 height 11
select select "0"
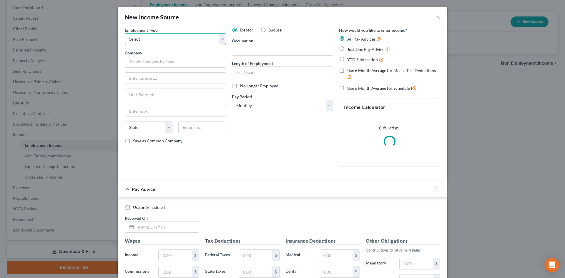
drag, startPoint x: 174, startPoint y: 42, endPoint x: 171, endPoint y: 44, distance: 4.8
click at [174, 42] on select "Select Full or Part Time Employment Self Employment" at bounding box center [175, 39] width 101 height 12
select select "0"
click at [125, 33] on select "Select Full or Part Time Employment Self Employment" at bounding box center [175, 39] width 101 height 12
click at [150, 64] on input "text" at bounding box center [175, 62] width 101 height 12
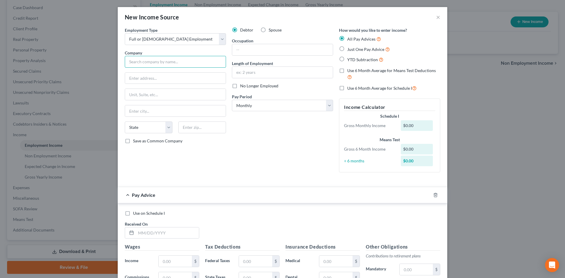
click at [171, 57] on input "text" at bounding box center [175, 62] width 101 height 12
paste input "Whole Foods Market Group, Inc."
type input "Whole Foods Market Group, Inc."
click at [136, 77] on input "text" at bounding box center [175, 78] width 101 height 11
paste input "550 Bowie Street Austin,"
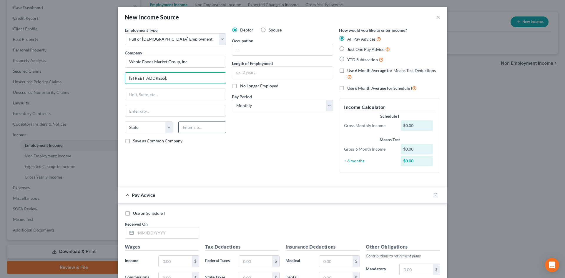
type input "550 Bowie Street Austin,"
click at [183, 127] on input "text" at bounding box center [202, 128] width 48 height 12
type input "78703"
type input "Austin"
select select "45"
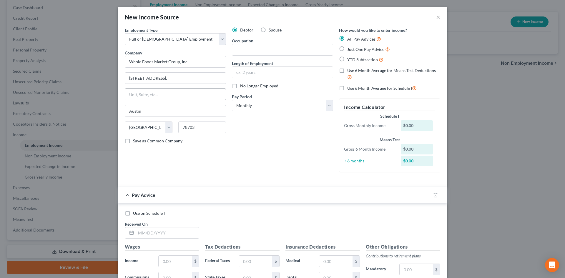
click at [190, 100] on div at bounding box center [175, 95] width 101 height 12
click at [251, 54] on input "text" at bounding box center [282, 49] width 101 height 11
paste input "Grocery Team Member"
type input "Grocery Team Member"
click at [249, 72] on input "text" at bounding box center [282, 72] width 101 height 11
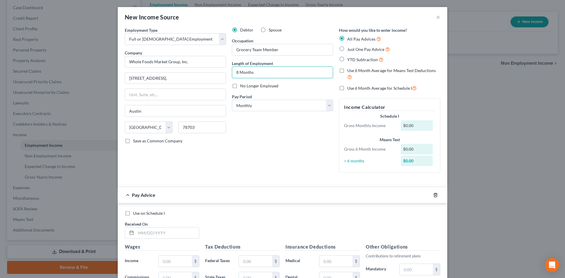
type input "8 Months"
click at [434, 195] on icon "button" at bounding box center [436, 195] width 5 height 5
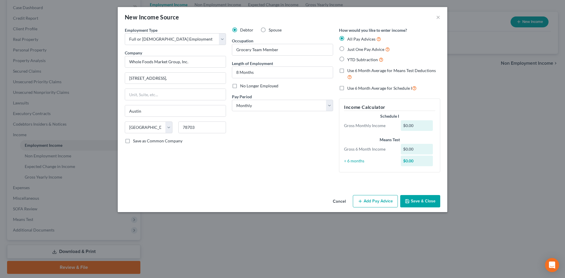
click at [428, 197] on button "Save & Close" at bounding box center [421, 201] width 40 height 12
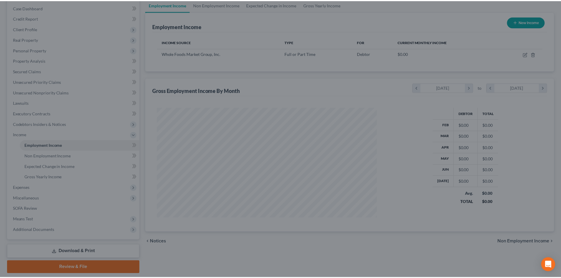
scroll to position [110, 231]
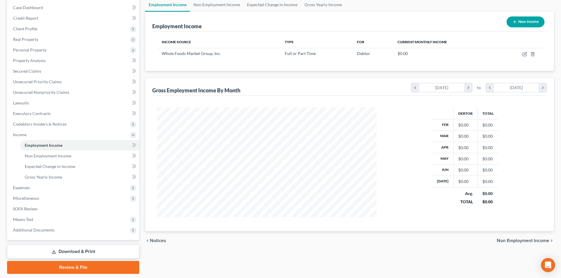
click at [463, 78] on div "Employment Income New Income Income Source Type For Current Monthly Income Whol…" at bounding box center [349, 122] width 409 height 220
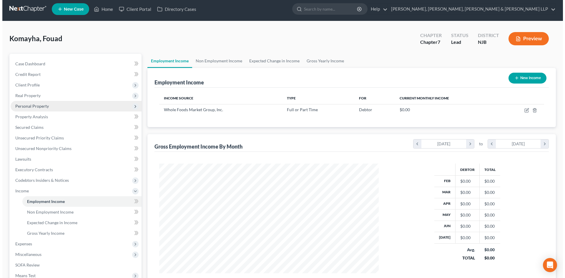
scroll to position [0, 0]
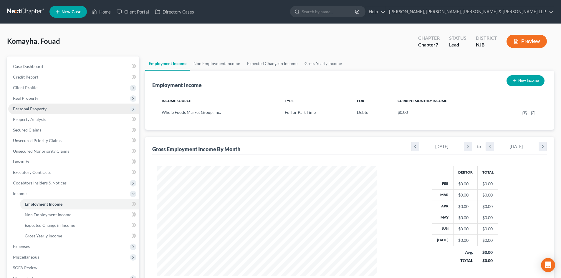
drag, startPoint x: 41, startPoint y: 113, endPoint x: 43, endPoint y: 121, distance: 8.9
click at [41, 112] on span "Personal Property" at bounding box center [73, 109] width 131 height 11
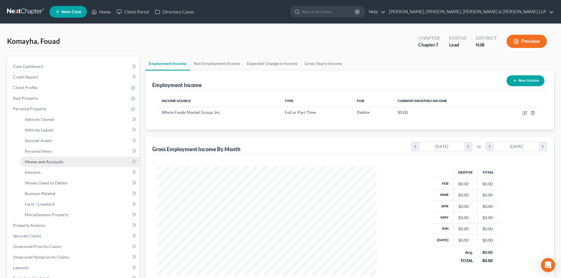
click at [56, 166] on link "Money and Accounts" at bounding box center [79, 162] width 119 height 11
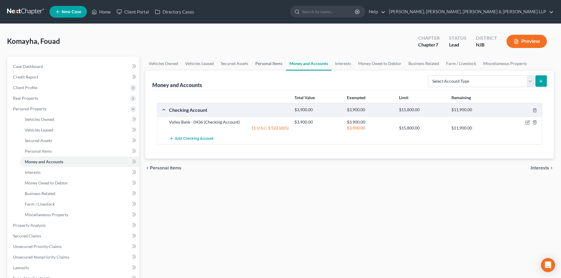
drag, startPoint x: 258, startPoint y: 67, endPoint x: 267, endPoint y: 68, distance: 8.5
click at [258, 67] on link "Personal Items" at bounding box center [269, 64] width 34 height 14
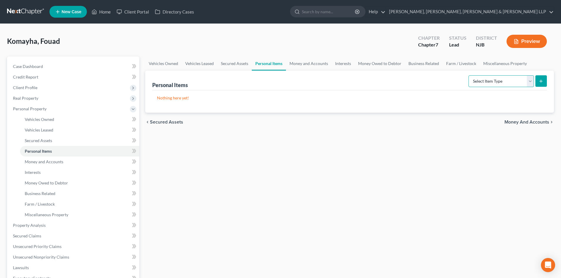
click at [484, 82] on select "Select Item Type Clothing Collectibles Of Value Electronics Firearms Household …" at bounding box center [501, 81] width 65 height 12
select select "clothing"
click at [469, 75] on select "Select Item Type Clothing Collectibles Of Value Electronics Firearms Household …" at bounding box center [501, 81] width 65 height 12
click at [539, 84] on button "submit" at bounding box center [540, 80] width 11 height 11
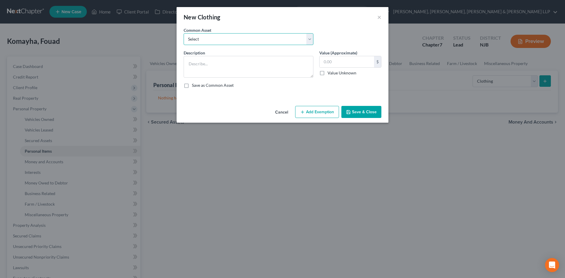
click at [254, 39] on select "Select Clothes, Shoes & Accessories" at bounding box center [249, 39] width 130 height 12
select select "0"
click at [184, 33] on select "Select Clothes, Shoes & Accessories" at bounding box center [249, 39] width 130 height 12
type textarea "Clothes, Shoes & Accessories"
click at [333, 60] on input "300.00" at bounding box center [347, 61] width 54 height 11
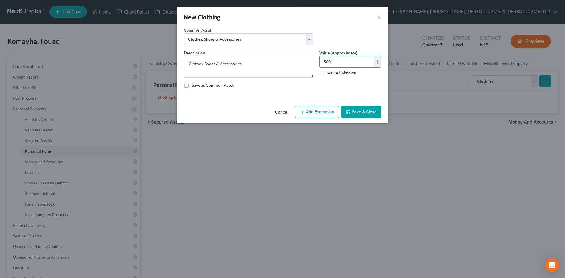
type input "500"
click at [323, 113] on button "Add Exemption" at bounding box center [317, 112] width 44 height 12
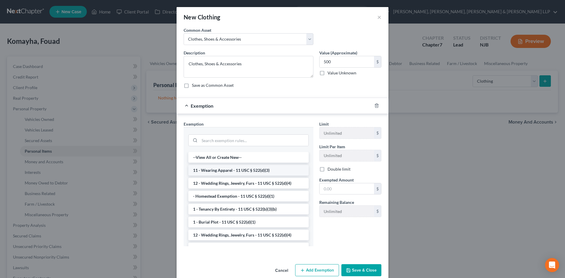
click at [230, 170] on li "11 - Wearing Apparel - 11 USC § 522(d)(3)" at bounding box center [248, 170] width 120 height 11
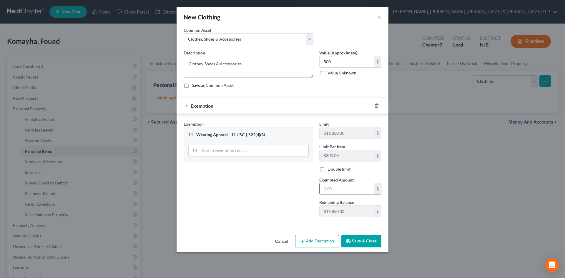
click at [334, 189] on input "text" at bounding box center [347, 188] width 54 height 11
type input "500"
click at [278, 192] on div "Exemption Set must be selected for CA. Exemption * 11 - Wearing Apparel - 11 US…" at bounding box center [249, 171] width 136 height 101
click at [364, 242] on button "Save & Close" at bounding box center [362, 241] width 40 height 12
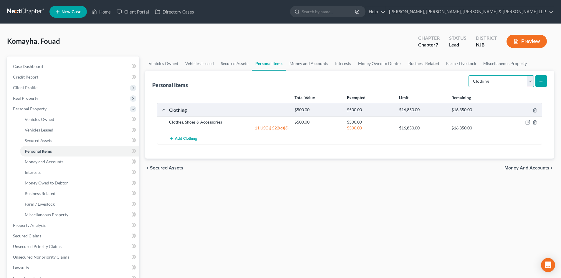
click at [503, 83] on select "Select Item Type Clothing Collectibles Of Value Electronics Firearms Household …" at bounding box center [501, 81] width 65 height 12
select select "electronics"
click at [469, 75] on select "Select Item Type Clothing Collectibles Of Value Electronics Firearms Household …" at bounding box center [501, 81] width 65 height 12
click at [534, 80] on select "Select Item Type Clothing Collectibles Of Value Electronics Firearms Household …" at bounding box center [501, 81] width 65 height 12
click at [540, 80] on icon "submit" at bounding box center [541, 81] width 5 height 5
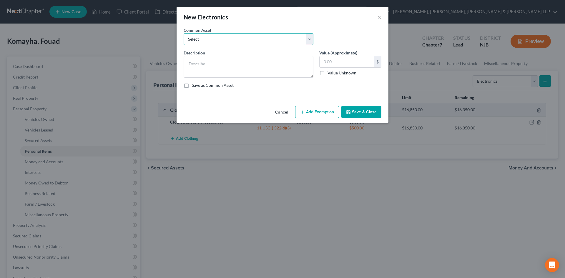
drag, startPoint x: 262, startPoint y: 38, endPoint x: 257, endPoint y: 39, distance: 5.7
click at [262, 38] on select "Select Cellphone, TVs Electronic Appliances" at bounding box center [249, 39] width 130 height 12
select select "1"
click at [184, 33] on select "Select Cellphone, TVs Electronic Appliances" at bounding box center [249, 39] width 130 height 12
type textarea "Electronic Appliances"
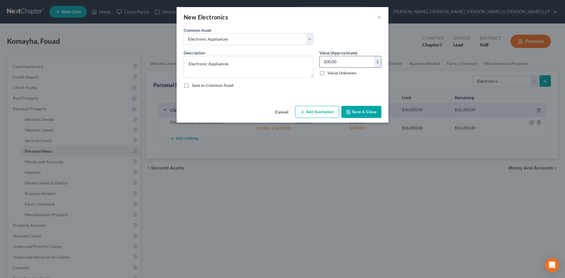
click at [338, 62] on input "200.00" at bounding box center [347, 61] width 54 height 11
type input "300"
click at [307, 114] on button "Add Exemption" at bounding box center [317, 112] width 44 height 12
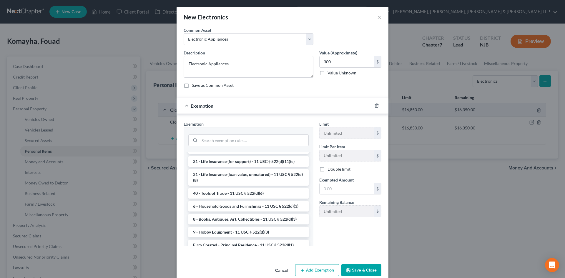
scroll to position [471, 0]
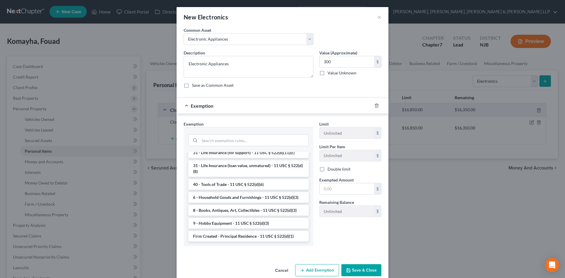
click at [232, 203] on li "6 - Household Goods and Furnishings - 11 USC § 522(d)(3)" at bounding box center [248, 197] width 120 height 11
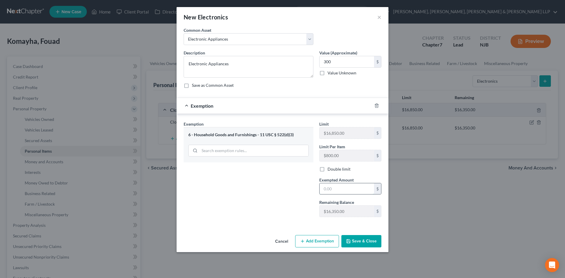
click at [337, 188] on input "text" at bounding box center [347, 188] width 54 height 11
type input "300"
drag, startPoint x: 242, startPoint y: 199, endPoint x: 289, endPoint y: 212, distance: 48.4
click at [244, 199] on div "Exemption Set must be selected for CA. Exemption * 6 - Household Goods and Furn…" at bounding box center [249, 171] width 136 height 101
click at [363, 241] on button "Save & Close" at bounding box center [362, 241] width 40 height 12
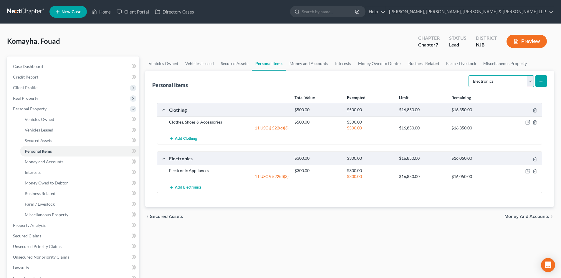
click at [512, 78] on select "Select Item Type Clothing Collectibles Of Value Electronics Firearms Household …" at bounding box center [501, 81] width 65 height 12
select select "household_goods"
click at [469, 75] on select "Select Item Type Clothing Collectibles Of Value Electronics Firearms Household …" at bounding box center [501, 81] width 65 height 12
click at [538, 81] on button "submit" at bounding box center [540, 80] width 11 height 11
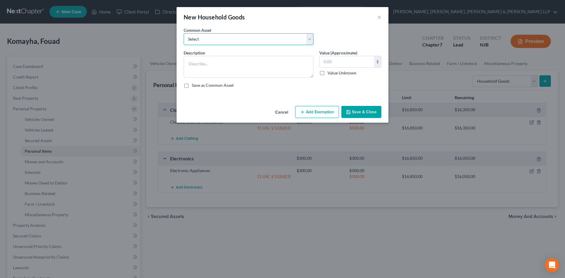
drag, startPoint x: 287, startPoint y: 38, endPoint x: 284, endPoint y: 41, distance: 4.2
click at [287, 38] on select "Select Household items" at bounding box center [249, 39] width 130 height 12
select select "0"
click at [184, 33] on select "Select Household items" at bounding box center [249, 39] width 130 height 12
type textarea "Household items"
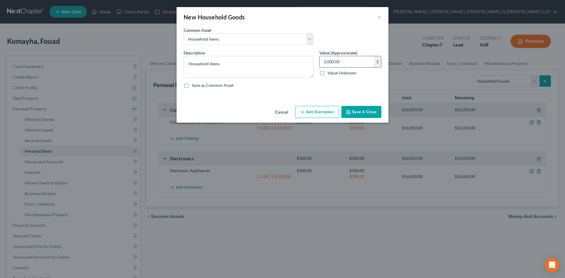
click at [353, 67] on input "2,000.00" at bounding box center [347, 61] width 54 height 11
type input "200"
click at [315, 108] on button "Add Exemption" at bounding box center [317, 112] width 44 height 12
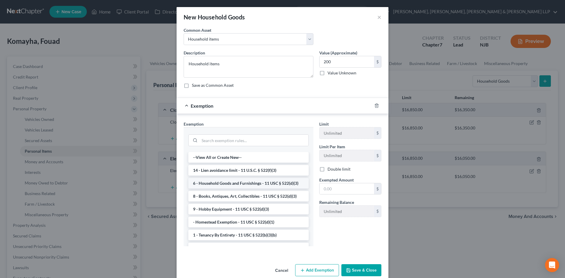
click at [236, 186] on li "6 - Household Goods and Furnishings - 11 USC § 522(d)(3)" at bounding box center [248, 183] width 120 height 11
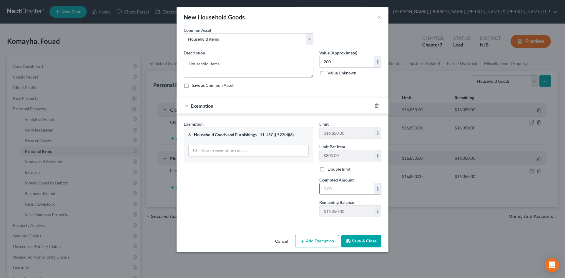
click at [323, 189] on input "text" at bounding box center [347, 188] width 54 height 11
type input "200"
drag, startPoint x: 291, startPoint y: 188, endPoint x: 308, endPoint y: 200, distance: 20.9
click at [290, 188] on div "Exemption Set must be selected for CA. Exemption * 6 - Household Goods and Furn…" at bounding box center [249, 171] width 136 height 101
click at [357, 239] on button "Save & Close" at bounding box center [362, 241] width 40 height 12
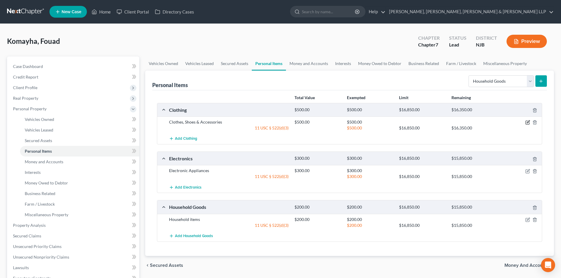
click at [529, 121] on icon "button" at bounding box center [528, 122] width 3 height 3
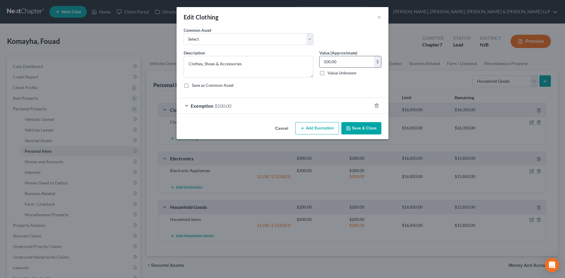
click at [365, 67] on div "500.00 $" at bounding box center [351, 62] width 62 height 12
click at [346, 65] on input "500.00" at bounding box center [347, 61] width 54 height 11
type input "100"
click at [284, 108] on div "Exemption $500.00" at bounding box center [275, 106] width 196 height 16
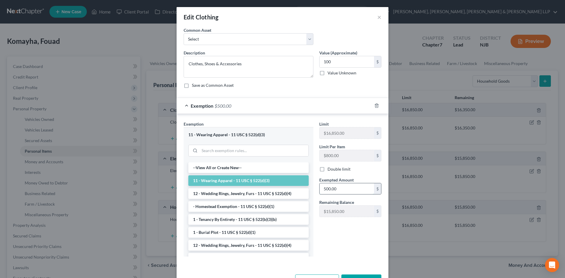
click at [338, 192] on input "500.00" at bounding box center [347, 188] width 54 height 11
type input "100"
click at [292, 120] on div "Exemption Set must be selected for CA. Exemption * 11 - Wearing Apparel - 11 US…" at bounding box center [283, 190] width 212 height 152
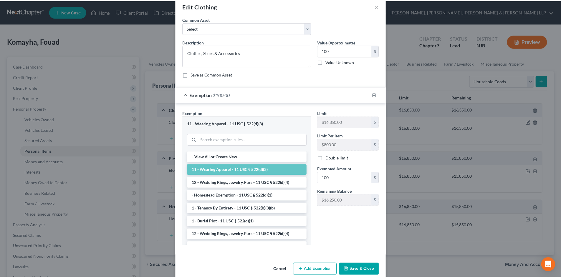
scroll to position [20, 0]
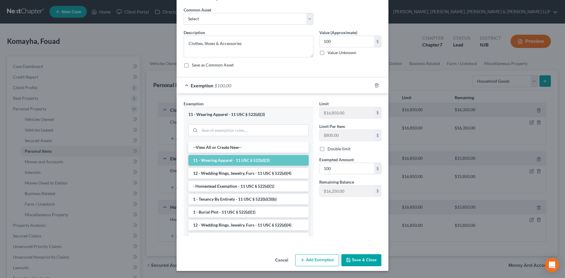
click at [351, 260] on button "Save & Close" at bounding box center [362, 260] width 40 height 12
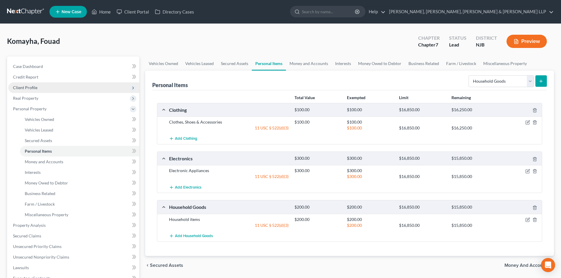
click at [68, 85] on span "Client Profile" at bounding box center [73, 87] width 131 height 11
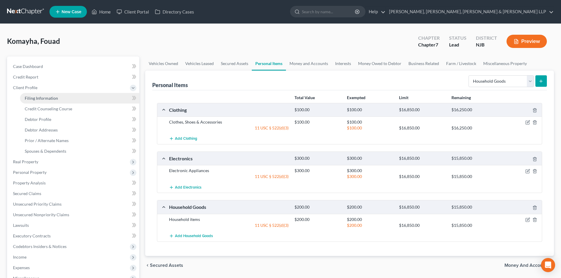
click at [65, 97] on link "Filing Information" at bounding box center [79, 98] width 119 height 11
select select "1"
select select "0"
select select "51"
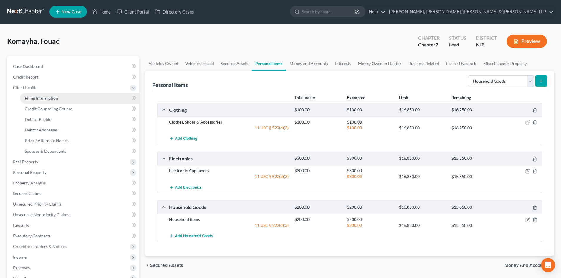
select select "8"
select select "0"
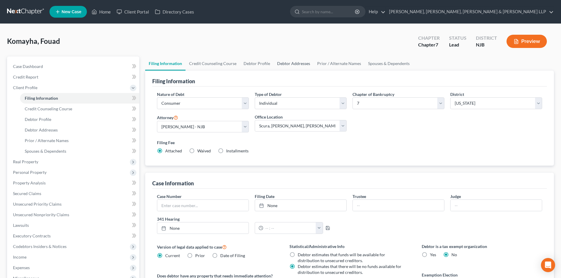
drag, startPoint x: 282, startPoint y: 63, endPoint x: 302, endPoint y: 65, distance: 20.1
click at [282, 63] on link "Debtor Addresses" at bounding box center [294, 64] width 40 height 14
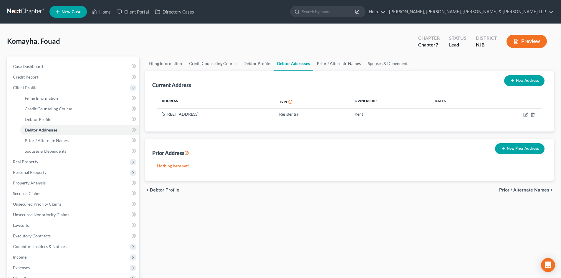
drag, startPoint x: 316, startPoint y: 65, endPoint x: 341, endPoint y: 65, distance: 24.7
click at [317, 65] on link "Prior / Alternate Names" at bounding box center [338, 64] width 51 height 14
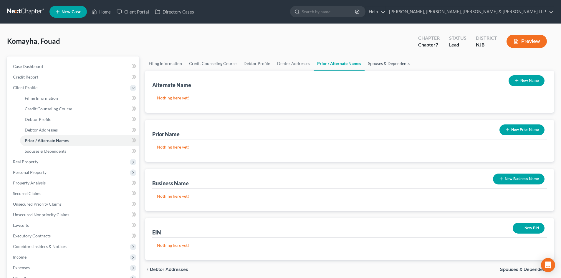
drag, startPoint x: 374, startPoint y: 64, endPoint x: 398, endPoint y: 64, distance: 23.9
click at [375, 64] on link "Spouses & Dependents" at bounding box center [389, 64] width 49 height 14
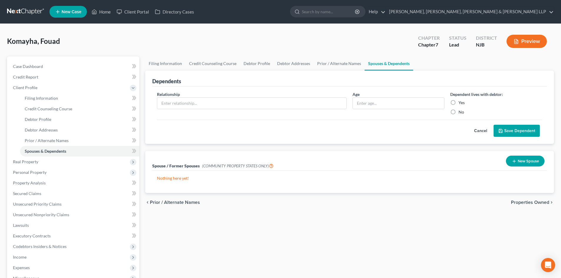
click at [324, 110] on div "Relationship *" at bounding box center [252, 103] width 196 height 24
click at [312, 104] on input "text" at bounding box center [251, 103] width 189 height 11
type input "Daughter"
click at [367, 104] on input "text" at bounding box center [398, 103] width 91 height 11
type input "17"
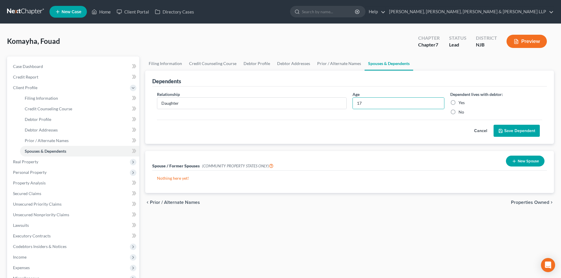
click at [459, 110] on label "No" at bounding box center [462, 112] width 6 height 6
click at [461, 110] on input "No" at bounding box center [463, 111] width 4 height 4
radio input "true"
click at [503, 128] on button "Save Dependent" at bounding box center [517, 131] width 46 height 12
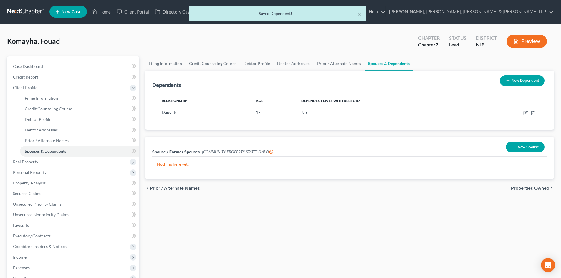
click at [510, 79] on button "New Dependent" at bounding box center [522, 80] width 45 height 11
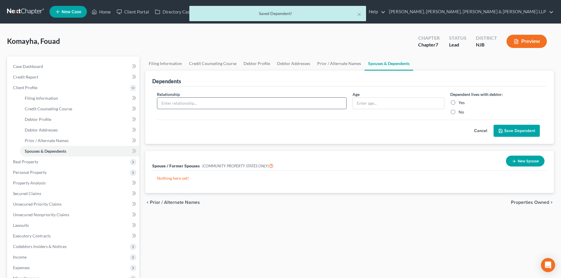
click at [255, 104] on input "text" at bounding box center [251, 103] width 189 height 11
type input "Daughter"
click at [365, 105] on input "text" at bounding box center [398, 103] width 91 height 11
type input "17"
click at [459, 112] on label "No" at bounding box center [462, 112] width 6 height 6
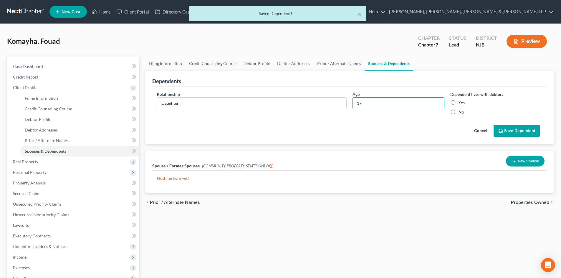
click at [461, 112] on input "No" at bounding box center [463, 111] width 4 height 4
radio input "true"
click at [497, 127] on button "Save Dependent" at bounding box center [517, 131] width 46 height 12
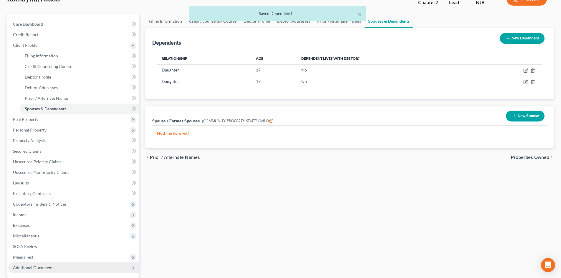
scroll to position [98, 0]
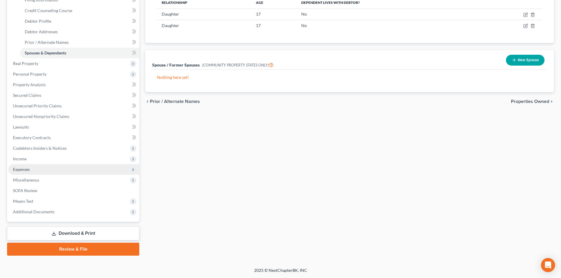
click at [35, 172] on span "Expenses" at bounding box center [73, 169] width 131 height 11
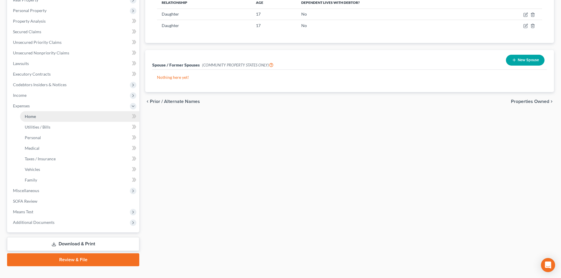
click at [40, 114] on link "Home" at bounding box center [79, 116] width 119 height 11
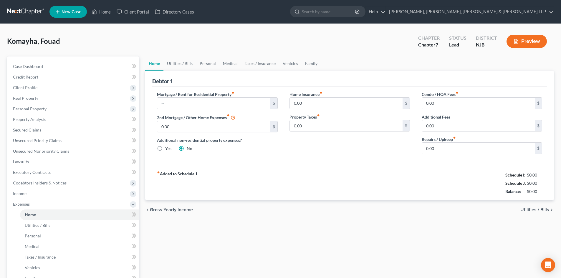
drag, startPoint x: 190, startPoint y: 96, endPoint x: 185, endPoint y: 102, distance: 7.9
click at [190, 96] on label "Mortgage / Rent for Residential Property fiber_manual_record" at bounding box center [195, 94] width 77 height 6
click at [185, 102] on input "text" at bounding box center [213, 103] width 113 height 11
type input "1,700"
click at [183, 64] on link "Utilities / Bills" at bounding box center [179, 64] width 33 height 14
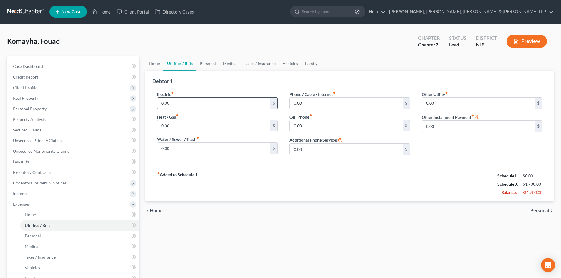
click at [180, 102] on input "0.00" at bounding box center [213, 103] width 113 height 11
type input "150"
click at [295, 109] on input "0.00" at bounding box center [346, 103] width 113 height 11
type input "130"
click at [213, 65] on link "Personal" at bounding box center [207, 64] width 23 height 14
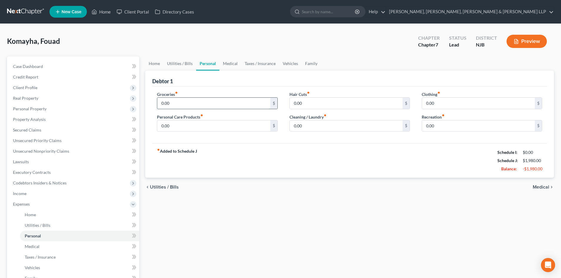
click at [176, 102] on input "0.00" at bounding box center [213, 103] width 113 height 11
type input "800"
drag, startPoint x: 175, startPoint y: 127, endPoint x: 199, endPoint y: 132, distance: 24.5
click at [175, 127] on input "0.00" at bounding box center [213, 125] width 113 height 11
type input "200"
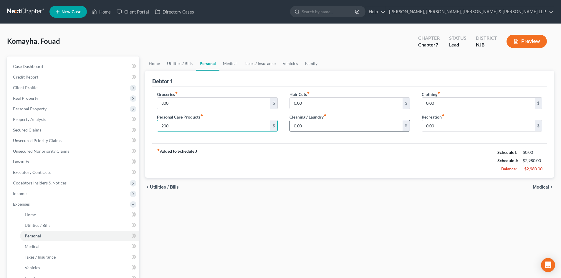
click at [319, 126] on input "0.00" at bounding box center [346, 125] width 113 height 11
type input "200"
click at [461, 128] on input "0.00" at bounding box center [478, 125] width 113 height 11
type input "200"
click at [288, 61] on link "Vehicles" at bounding box center [290, 64] width 22 height 14
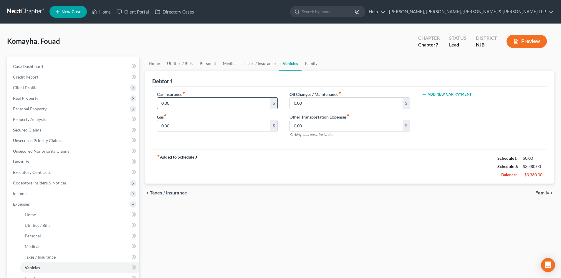
click at [191, 103] on input "0.00" at bounding box center [213, 103] width 113 height 11
type input "345"
click at [170, 128] on input "0.00" at bounding box center [213, 125] width 113 height 11
type input "300"
click at [36, 111] on span "Personal Property" at bounding box center [73, 109] width 131 height 11
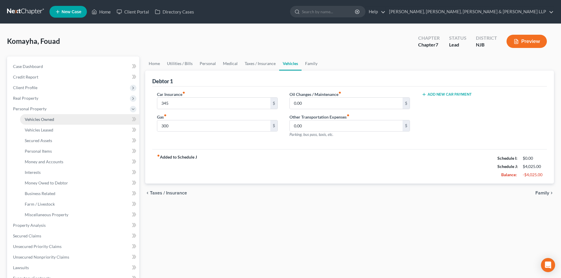
click at [36, 118] on span "Vehicles Owned" at bounding box center [39, 119] width 29 height 5
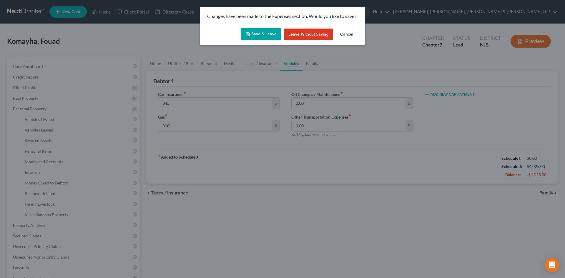
click at [252, 36] on button "Save & Leave" at bounding box center [261, 34] width 41 height 12
type input "345.00"
type input "300.00"
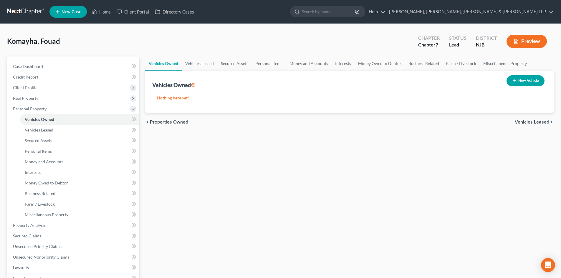
click at [518, 81] on button "New Vehicle" at bounding box center [526, 80] width 38 height 11
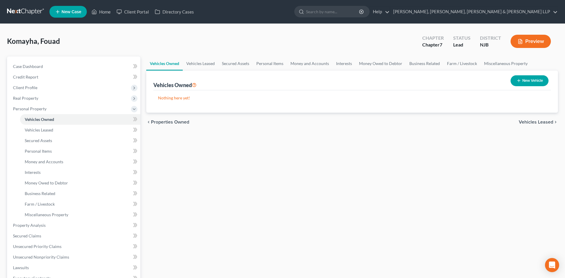
select select "0"
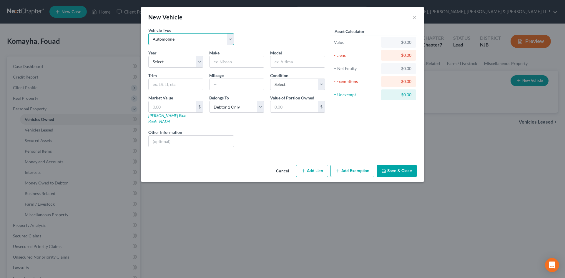
drag, startPoint x: 222, startPoint y: 43, endPoint x: 216, endPoint y: 43, distance: 5.6
click at [222, 43] on select "Select Automobile Truck Trailer Watercraft Aircraft Motor Home Atv Other Vehicle" at bounding box center [191, 39] width 86 height 12
click at [148, 33] on select "Select Automobile Truck Trailer Watercraft Aircraft Motor Home Atv Other Vehicle" at bounding box center [191, 39] width 86 height 12
click at [173, 63] on select "Select 2026 2025 2024 2023 2022 2021 2020 2019 2018 2017 2016 2015 2014 2013 20…" at bounding box center [175, 62] width 55 height 12
select select "16"
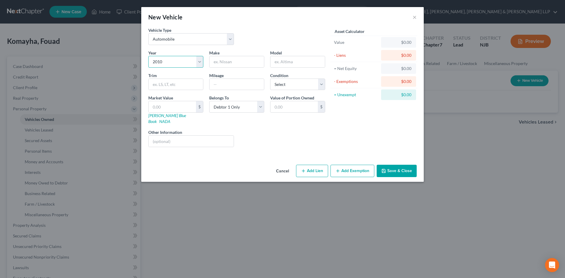
click at [148, 56] on select "Select 2026 2025 2024 2023 2022 2021 2020 2019 2018 2017 2016 2015 2014 2013 20…" at bounding box center [175, 62] width 55 height 12
click at [220, 66] on input "text" at bounding box center [237, 61] width 54 height 11
paste input "Mercedes-Benz"
type input "Mercedes-Benz"
click at [274, 62] on input "text" at bounding box center [298, 61] width 54 height 11
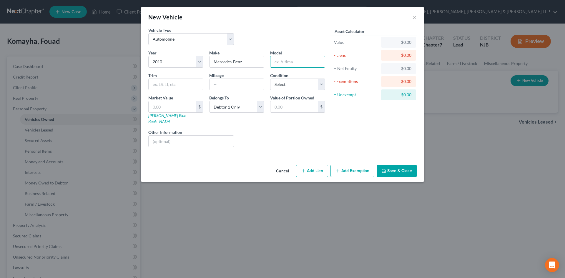
paste input "E-class"
type input "E-class"
click at [282, 85] on select "Select Excellent Very Good Good Fair Poor" at bounding box center [297, 85] width 55 height 12
select select "2"
click at [270, 79] on select "Select Excellent Very Good Good Fair Poor" at bounding box center [297, 85] width 55 height 12
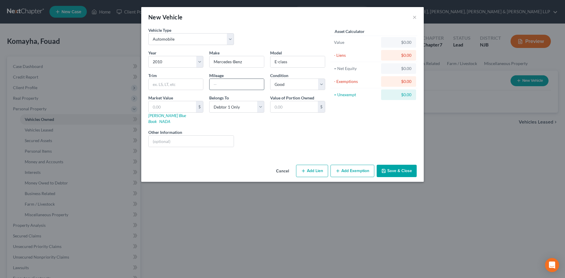
click at [226, 88] on input "text" at bounding box center [237, 84] width 54 height 11
click at [219, 85] on input "13000" at bounding box center [237, 84] width 54 height 11
click at [221, 85] on input "13000" at bounding box center [237, 84] width 54 height 11
type input "130000"
click at [176, 105] on input "text" at bounding box center [172, 106] width 47 height 11
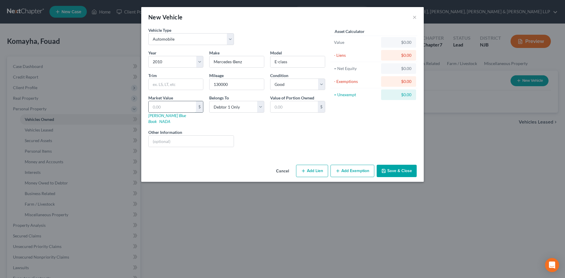
type input "5"
type input "5.00"
type input "58"
type input "58.00"
type input "584"
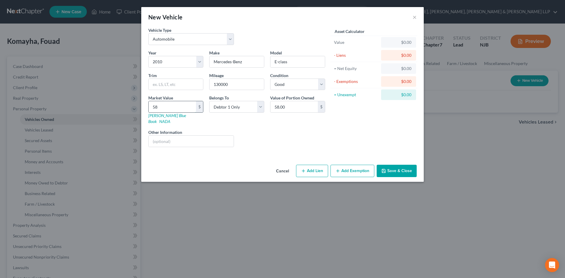
type input "584.00"
type input "5845"
type input "5,845.00"
click at [351, 166] on button "Add Exemption" at bounding box center [353, 171] width 44 height 12
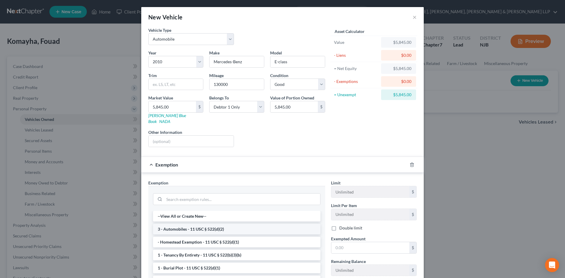
drag, startPoint x: 195, startPoint y: 224, endPoint x: 329, endPoint y: 248, distance: 136.7
click at [195, 224] on li "3 - Automobiles - 11 USC § 522(d)(2)" at bounding box center [237, 229] width 168 height 11
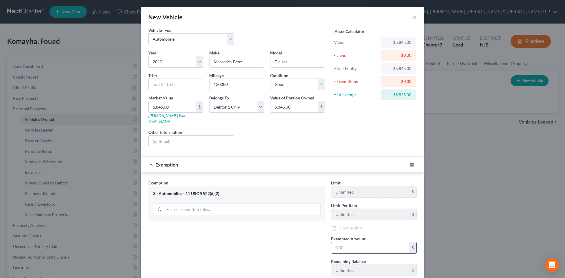
click at [355, 245] on input "text" at bounding box center [371, 247] width 78 height 11
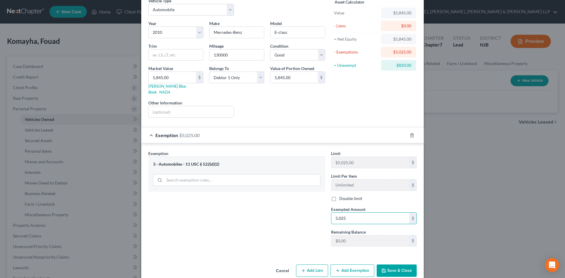
type input "5,025"
click at [355, 265] on button "Add Exemption" at bounding box center [353, 271] width 44 height 12
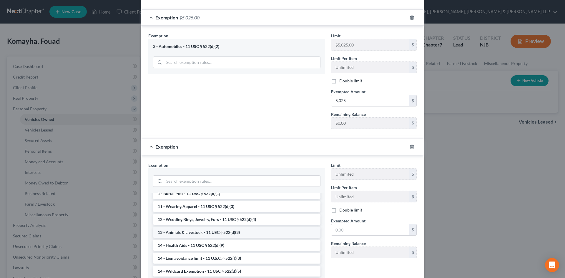
scroll to position [59, 0]
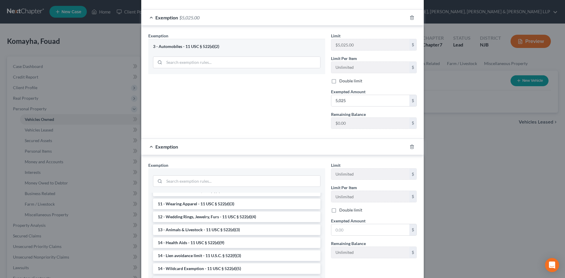
click at [192, 277] on li "14 - Wildcard Exemption (unused homestead) - 11 U.S.C. § 522 (d)(5)" at bounding box center [237, 282] width 168 height 11
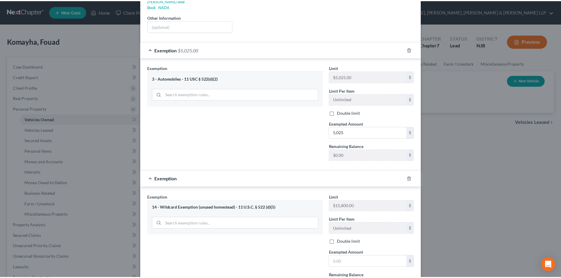
scroll to position [163, 0]
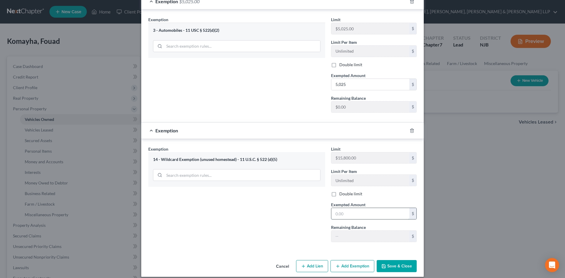
click at [348, 208] on input "text" at bounding box center [371, 213] width 78 height 11
type input "820"
click at [410, 263] on button "Save & Close" at bounding box center [397, 266] width 40 height 12
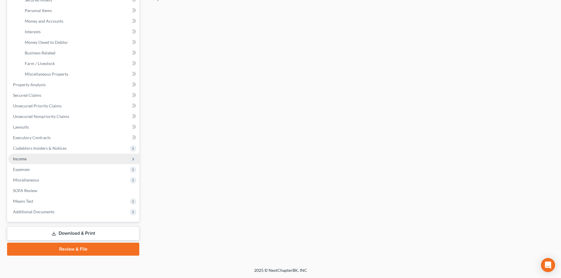
click at [30, 156] on span "Income" at bounding box center [73, 159] width 131 height 11
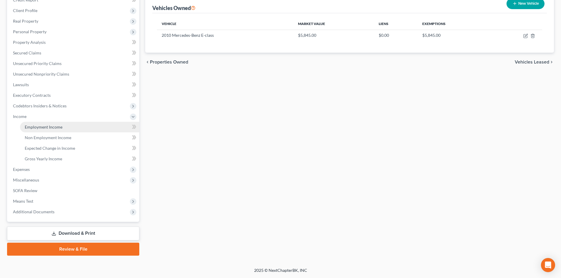
click at [45, 131] on link "Employment Income" at bounding box center [79, 127] width 119 height 11
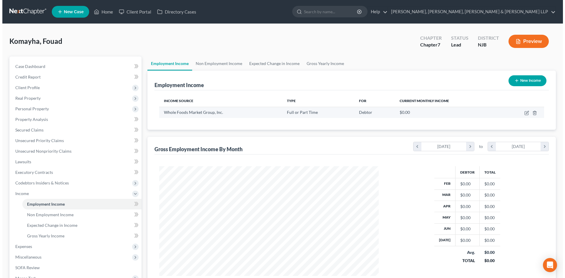
scroll to position [110, 231]
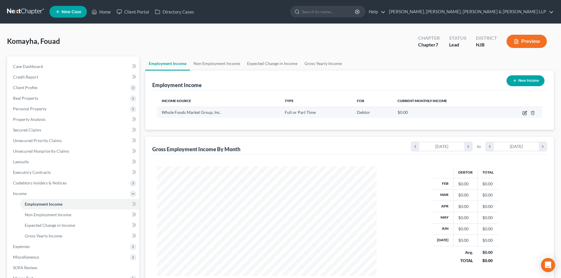
click at [525, 113] on icon "button" at bounding box center [525, 112] width 3 height 3
select select "0"
select select "45"
select select "0"
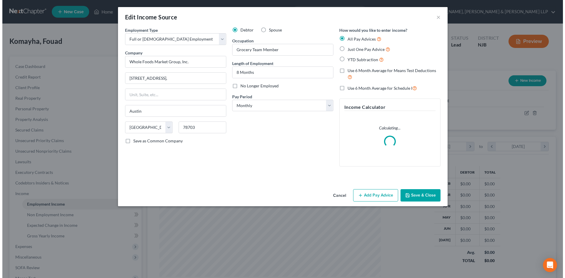
scroll to position [111, 234]
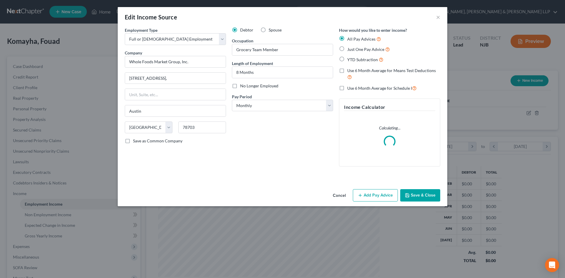
click at [398, 199] on button "Add Pay Advice" at bounding box center [375, 195] width 45 height 12
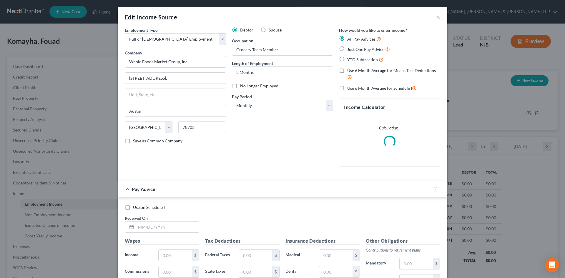
click at [348, 88] on label "Use 6 Month Average for Schedule I" at bounding box center [383, 88] width 70 height 7
click at [350, 88] on input "Use 6 Month Average for Schedule I" at bounding box center [352, 87] width 4 height 4
checkbox input "true"
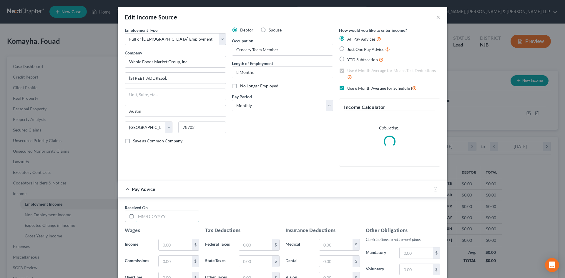
click at [166, 216] on input "text" at bounding box center [167, 216] width 63 height 11
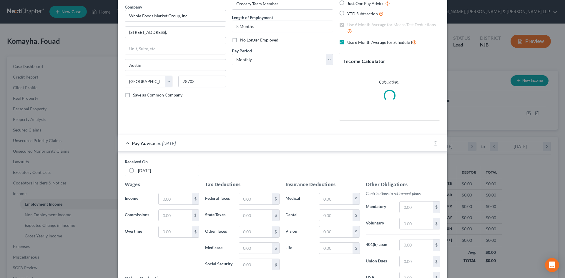
scroll to position [118, 0]
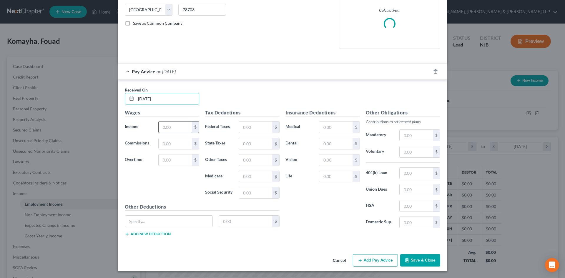
type input "07/25/2025"
click at [171, 125] on input "text" at bounding box center [175, 127] width 33 height 11
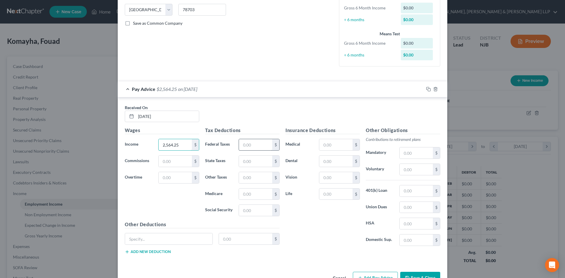
type input "2,564.25"
click at [246, 146] on input "text" at bounding box center [255, 144] width 33 height 11
type input "125.47"
click at [249, 160] on input "text" at bounding box center [255, 161] width 33 height 11
type input "48.17"
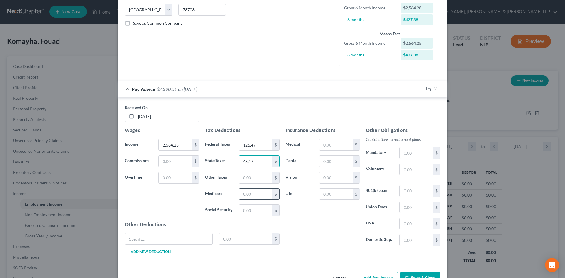
click at [250, 195] on input "text" at bounding box center [255, 194] width 33 height 11
type input "35.97"
click at [248, 213] on input "text" at bounding box center [255, 210] width 33 height 11
type input "153.80"
click at [247, 175] on input "text" at bounding box center [255, 177] width 33 height 11
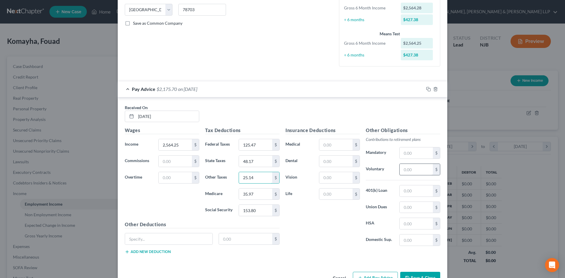
type input "25.14"
click at [401, 171] on input "text" at bounding box center [416, 169] width 33 height 11
type input "128.22"
click at [322, 164] on input "text" at bounding box center [336, 161] width 33 height 11
type input "19.89"
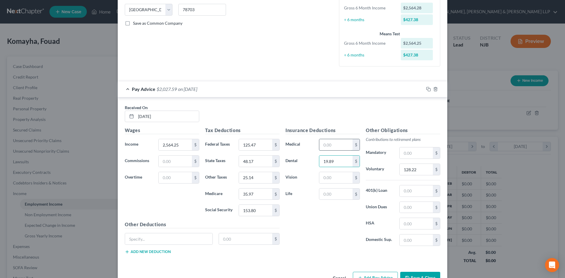
click at [339, 145] on input "text" at bounding box center [336, 144] width 33 height 11
type input "53"
click at [263, 181] on input "25.14" at bounding box center [255, 177] width 33 height 11
type input "35.93"
click at [231, 240] on input "text" at bounding box center [246, 239] width 54 height 11
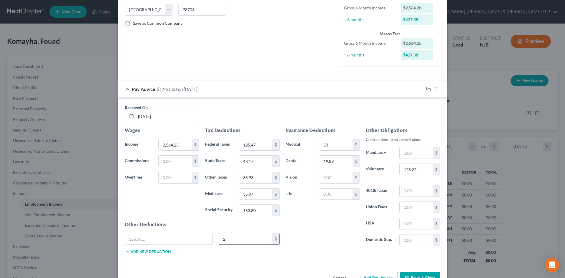
type input "25"
drag, startPoint x: 231, startPoint y: 242, endPoint x: 217, endPoint y: 242, distance: 14.1
click at [219, 242] on input "25" at bounding box center [246, 239] width 54 height 11
click at [254, 175] on input "35.93" at bounding box center [255, 177] width 33 height 11
type input "25.14"
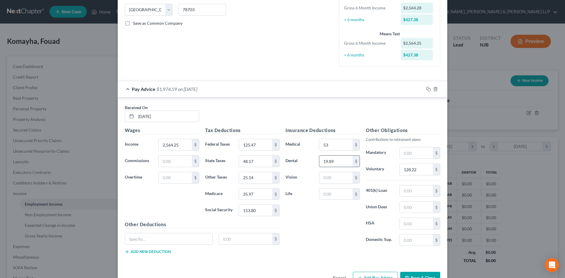
click at [335, 162] on input "19.89" at bounding box center [336, 161] width 33 height 11
click at [343, 148] on input "53" at bounding box center [336, 144] width 33 height 11
click at [424, 167] on input "128.22" at bounding box center [416, 169] width 33 height 11
click at [413, 171] on input "text" at bounding box center [416, 169] width 33 height 11
type input "128.22"
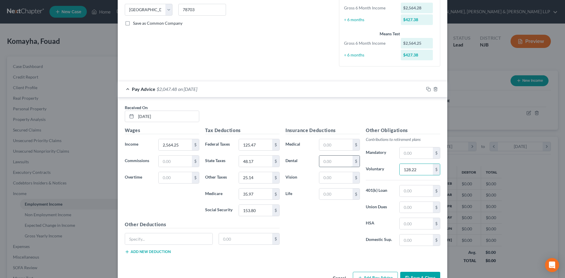
click at [331, 167] on input "text" at bounding box center [336, 161] width 33 height 11
type input "19.89"
click at [333, 141] on input "text" at bounding box center [336, 144] width 33 height 11
type input "53"
click at [176, 147] on input "2,564.25" at bounding box center [175, 144] width 33 height 11
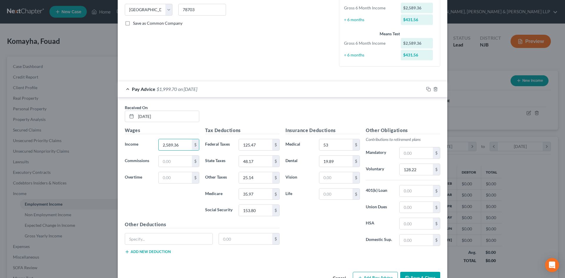
type input "2,589.36"
click at [252, 175] on input "25.14" at bounding box center [255, 177] width 33 height 11
type input "35.93"
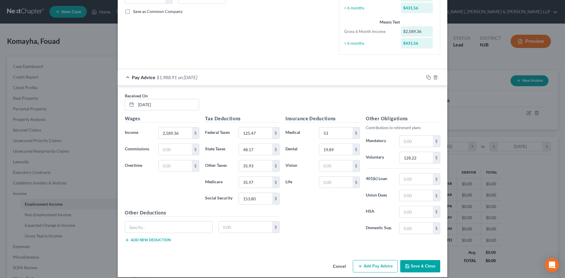
scroll to position [136, 0]
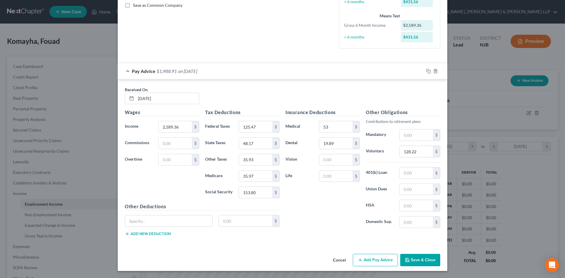
click at [362, 258] on button "Add Pay Advice" at bounding box center [375, 260] width 45 height 12
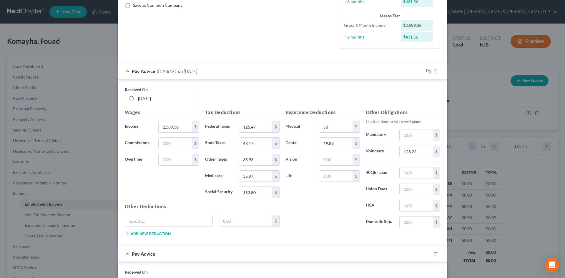
scroll to position [224, 0]
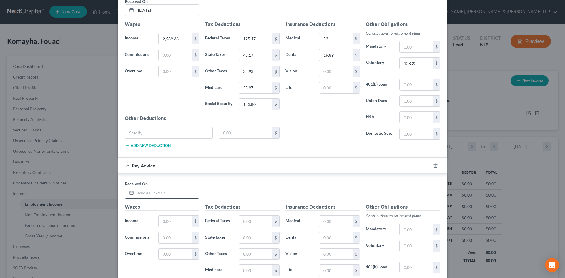
click at [175, 193] on input "text" at bounding box center [167, 192] width 63 height 11
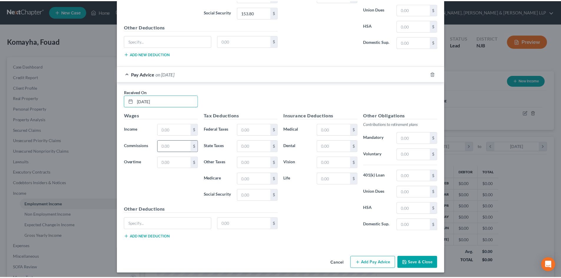
scroll to position [318, 0]
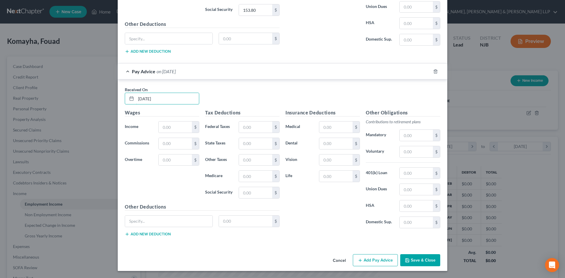
type input "07/11/2025"
click at [165, 130] on input "text" at bounding box center [175, 127] width 33 height 11
type input "2,353.45"
click at [259, 125] on input "text" at bounding box center [255, 127] width 33 height 11
type input "100.49"
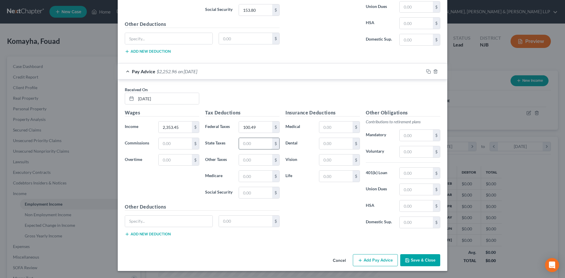
click at [240, 141] on input "text" at bounding box center [255, 143] width 33 height 11
type input "32.79"
click at [259, 178] on input "text" at bounding box center [255, 176] width 33 height 11
type input "32.79"
click at [261, 143] on input "32.79" at bounding box center [255, 143] width 33 height 11
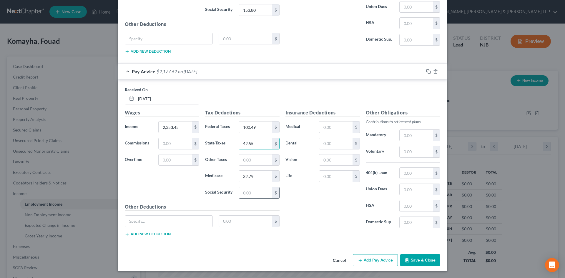
type input "42.55"
click at [257, 191] on input "text" at bounding box center [255, 192] width 33 height 11
type input "140.20"
click at [258, 165] on input "text" at bounding box center [255, 160] width 33 height 11
type input "33.79"
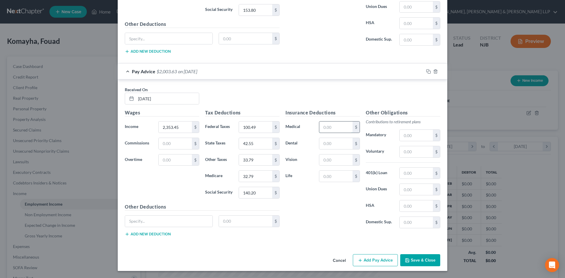
click at [347, 128] on input "text" at bounding box center [336, 127] width 33 height 11
type input "53"
click at [320, 142] on input "text" at bounding box center [336, 143] width 33 height 11
type input "19.89"
click at [406, 151] on input "text" at bounding box center [416, 151] width 33 height 11
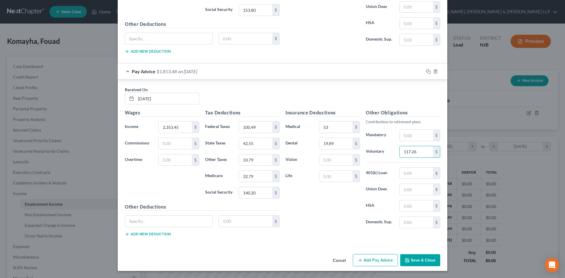
type input "117.26"
click at [178, 127] on input "2,353.45" at bounding box center [175, 127] width 33 height 11
click at [179, 127] on input "2,345.08" at bounding box center [175, 127] width 33 height 11
type input "2"
type input "2,336.71"
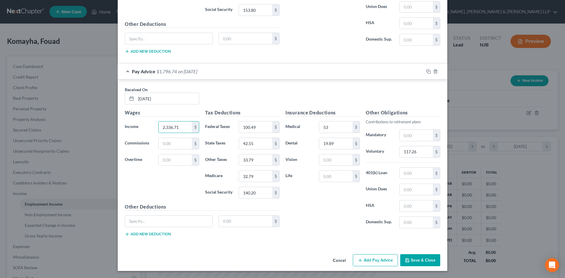
click at [413, 258] on button "Save & Close" at bounding box center [421, 260] width 40 height 12
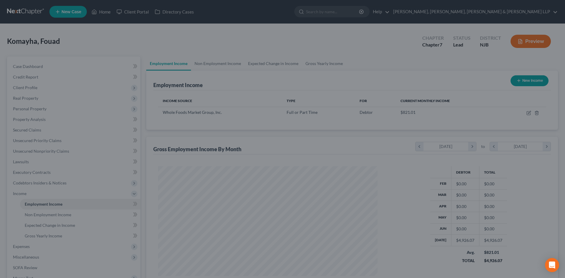
scroll to position [294391, 294269]
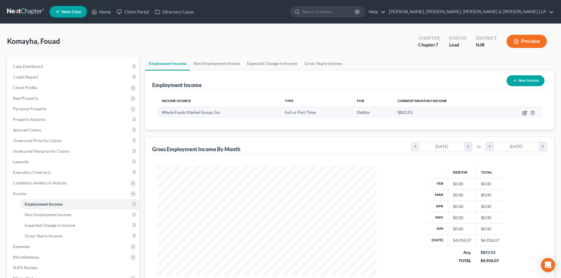
click at [526, 113] on icon "button" at bounding box center [525, 112] width 3 height 3
select select "0"
select select "45"
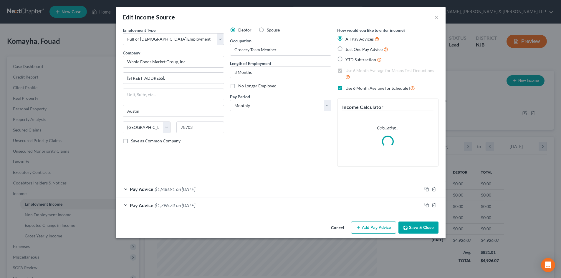
scroll to position [111, 234]
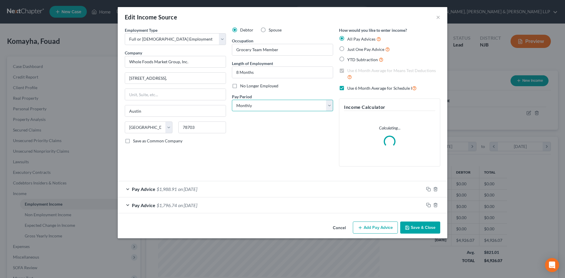
drag, startPoint x: 264, startPoint y: 105, endPoint x: 262, endPoint y: 110, distance: 5.7
click at [264, 105] on select "Select Monthly Twice Monthly Every Other Week Weekly" at bounding box center [282, 106] width 101 height 12
select select "2"
click at [232, 100] on select "Select Monthly Twice Monthly Every Other Week Weekly" at bounding box center [282, 106] width 101 height 12
click at [416, 227] on button "Save & Close" at bounding box center [421, 228] width 40 height 12
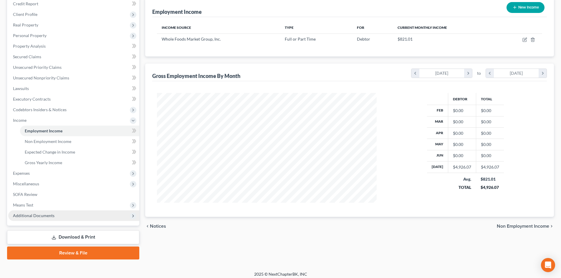
scroll to position [77, 0]
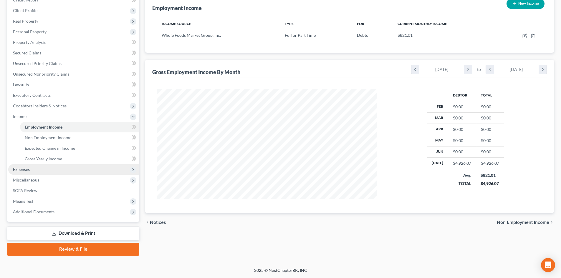
click at [42, 170] on span "Expenses" at bounding box center [73, 169] width 131 height 11
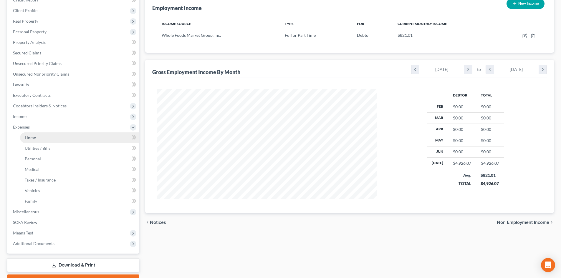
click at [45, 138] on link "Home" at bounding box center [79, 138] width 119 height 11
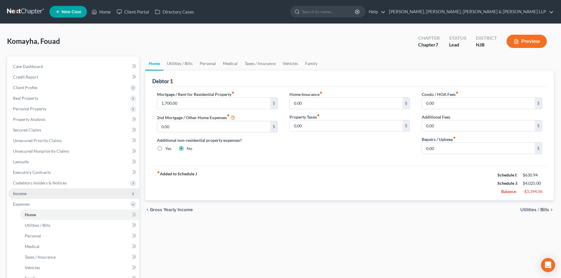
click at [44, 192] on span "Income" at bounding box center [73, 193] width 131 height 11
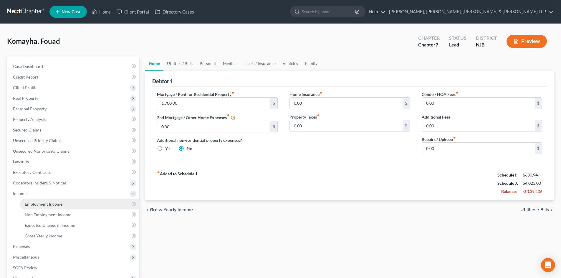
click at [50, 203] on span "Employment Income" at bounding box center [44, 204] width 38 height 5
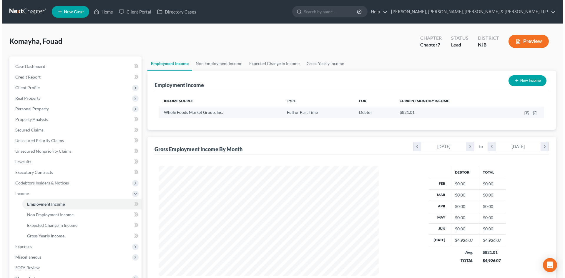
scroll to position [110, 231]
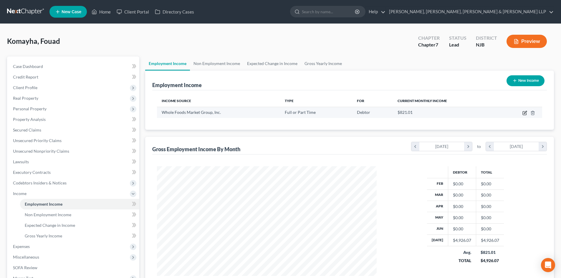
click at [524, 114] on icon "button" at bounding box center [524, 113] width 5 height 5
select select "0"
select select "45"
select select "2"
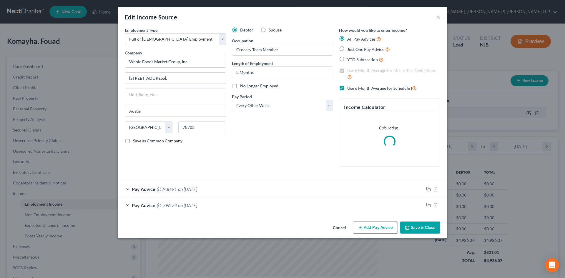
scroll to position [111, 234]
click at [219, 183] on div "Pay Advice $1,988.91 on 07/25/2025" at bounding box center [271, 189] width 306 height 16
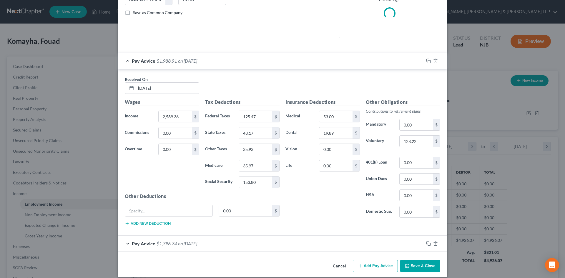
scroll to position [134, 0]
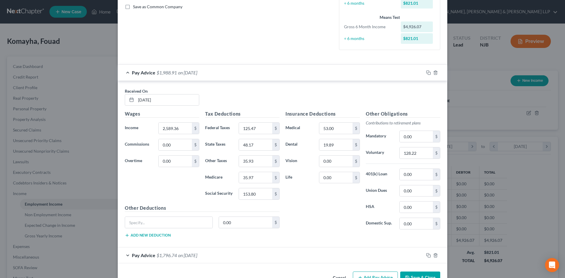
click at [418, 261] on div "Pay Advice $1,796.74 on 07/11/2025" at bounding box center [271, 256] width 306 height 16
click at [406, 255] on div "Pay Advice $1,796.74 on 07/11/2025" at bounding box center [271, 256] width 306 height 16
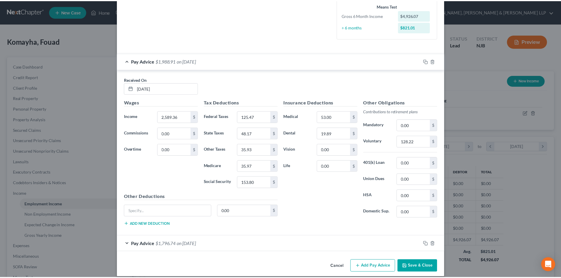
scroll to position [152, 0]
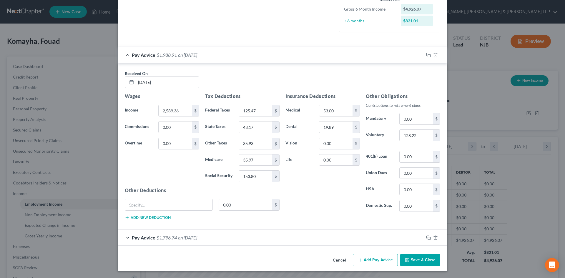
click at [424, 263] on button "Save & Close" at bounding box center [421, 260] width 40 height 12
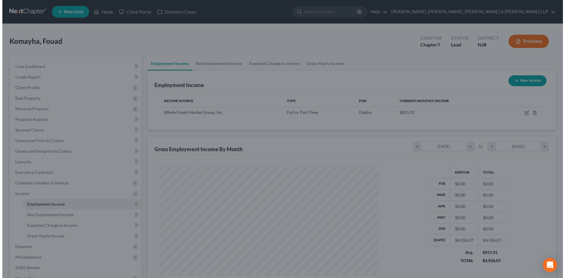
scroll to position [294391, 294269]
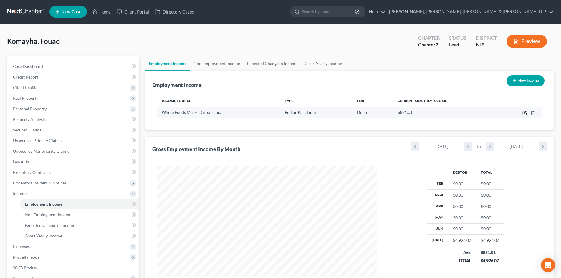
click at [523, 114] on icon "button" at bounding box center [524, 113] width 5 height 5
select select "0"
select select "45"
select select "2"
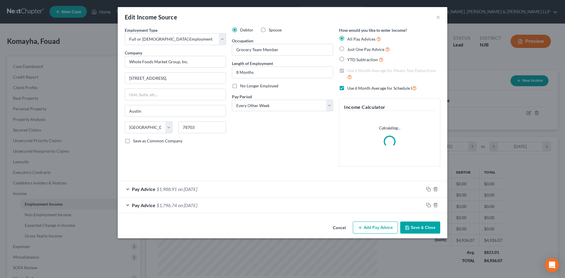
scroll to position [111, 234]
click at [361, 225] on button "Add Pay Advice" at bounding box center [375, 228] width 45 height 12
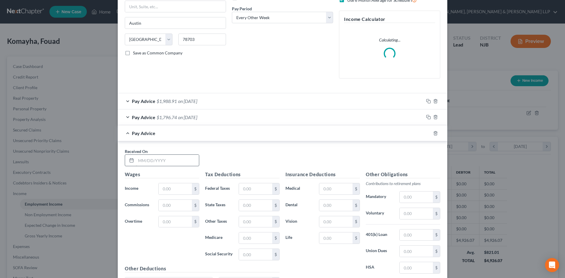
scroll to position [88, 0]
click at [163, 156] on input "text" at bounding box center [167, 160] width 63 height 11
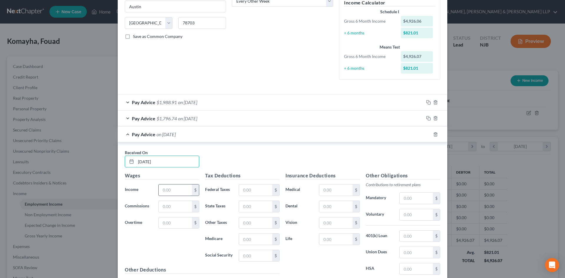
scroll to position [118, 0]
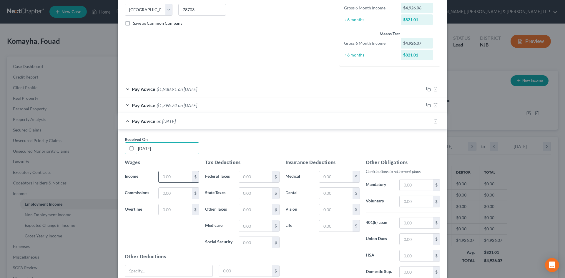
type input "02/07/2025"
click at [175, 176] on input "text" at bounding box center [175, 176] width 33 height 11
type input "2,204.32"
click at [257, 178] on input "text" at bounding box center [255, 176] width 33 height 11
type input "85.66"
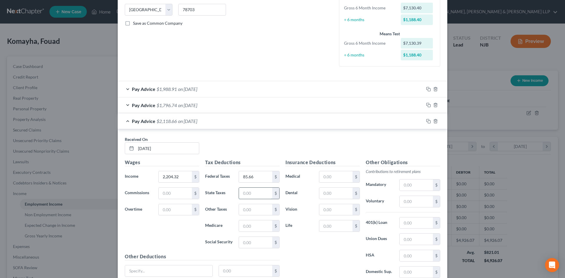
click at [256, 191] on input "text" at bounding box center [255, 193] width 33 height 11
type input "38.94"
click at [253, 225] on input "text" at bounding box center [255, 226] width 33 height 11
type input "30.74"
click at [251, 241] on input "text" at bounding box center [255, 242] width 33 height 11
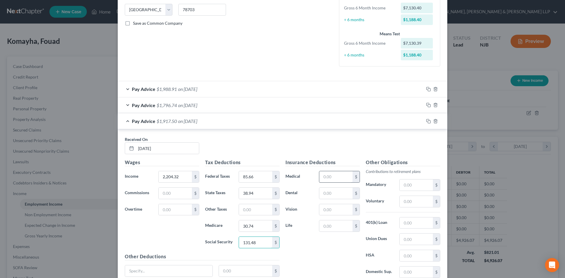
type input "131.48"
click at [343, 180] on input "text" at bounding box center [336, 176] width 33 height 11
click at [415, 206] on input "text" at bounding box center [416, 201] width 33 height 11
type input "110.22"
click at [331, 196] on input "text" at bounding box center [336, 193] width 33 height 11
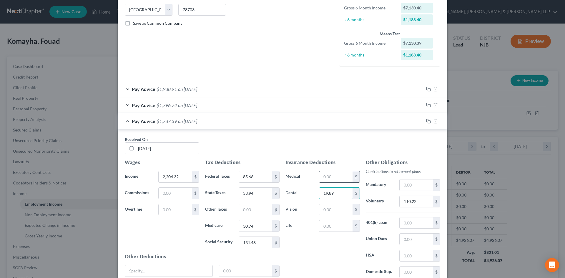
type input "19.89"
click at [336, 179] on input "text" at bounding box center [336, 176] width 33 height 11
type input "53"
click at [251, 211] on input "text" at bounding box center [255, 209] width 33 height 11
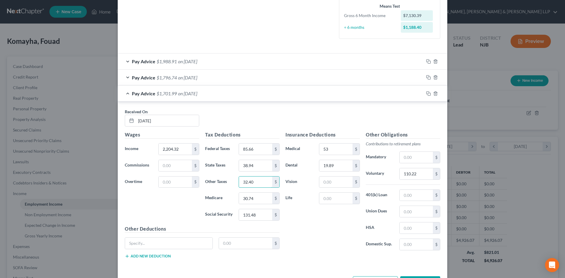
scroll to position [168, 0]
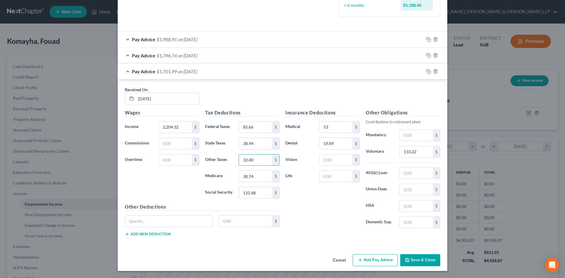
type input "32.40"
click at [378, 258] on button "Add Pay Advice" at bounding box center [375, 260] width 45 height 12
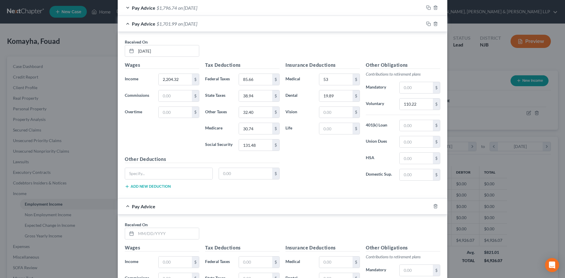
scroll to position [285, 0]
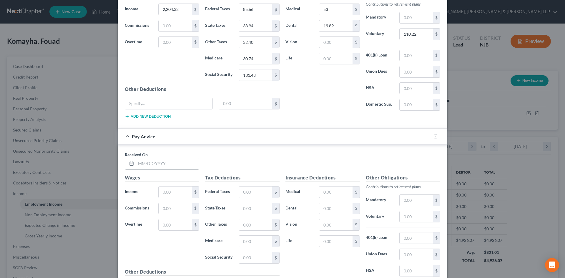
click at [145, 166] on input "text" at bounding box center [167, 163] width 63 height 11
type input "02/21/2025"
click at [172, 193] on input "text" at bounding box center [175, 192] width 33 height 11
type input "2,624.38"
click at [272, 192] on div "$" at bounding box center [275, 192] width 7 height 11
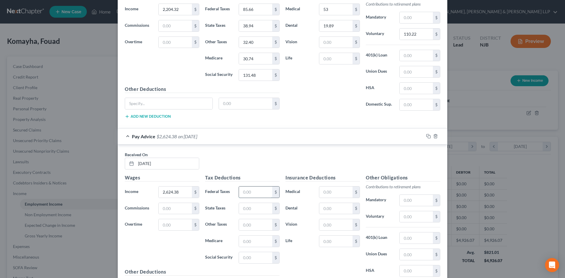
click at [249, 191] on input "text" at bounding box center [255, 192] width 33 height 11
type input "132.33"
click at [246, 207] on input "text" at bounding box center [255, 208] width 33 height 11
type input "49.72"
click at [249, 236] on input "text" at bounding box center [255, 241] width 33 height 11
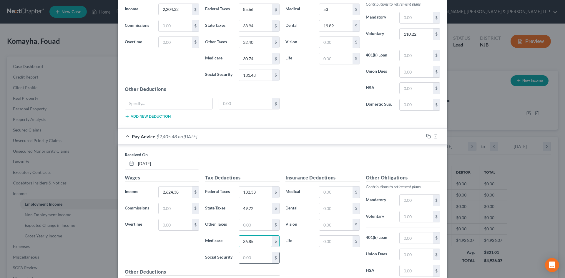
type input "36.85"
click at [264, 257] on input "text" at bounding box center [255, 257] width 33 height 11
type input "157.53"
click at [327, 194] on input "text" at bounding box center [336, 192] width 33 height 11
type input "53"
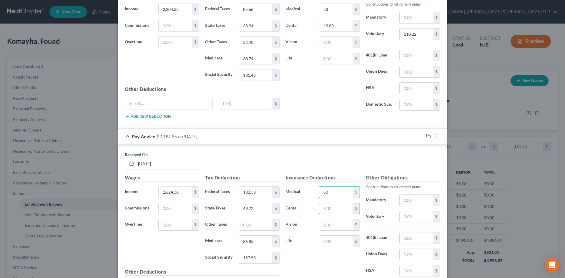
click at [322, 209] on input "text" at bounding box center [336, 208] width 33 height 11
type input "19.89"
click at [418, 215] on input "text" at bounding box center [416, 216] width 33 height 11
type input "131.22"
click at [247, 224] on input "text" at bounding box center [255, 224] width 33 height 11
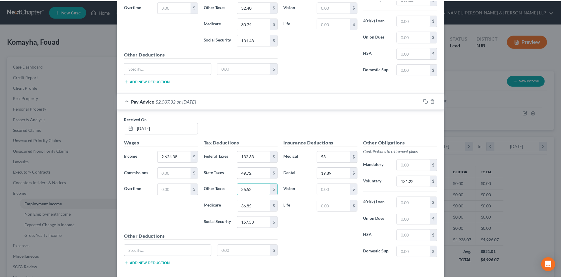
scroll to position [350, 0]
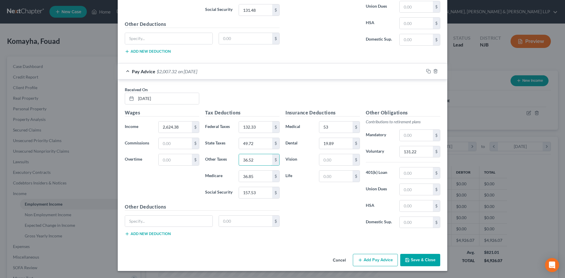
type input "36.52"
click at [430, 260] on button "Save & Close" at bounding box center [421, 260] width 40 height 12
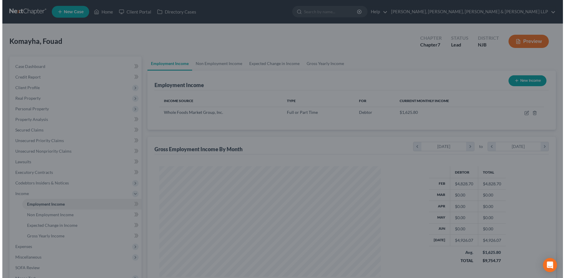
scroll to position [294391, 294269]
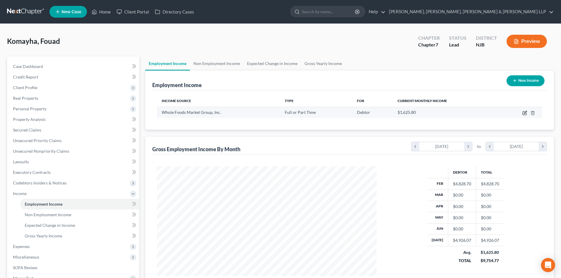
click at [523, 113] on icon "button" at bounding box center [524, 113] width 5 height 5
select select "0"
select select "45"
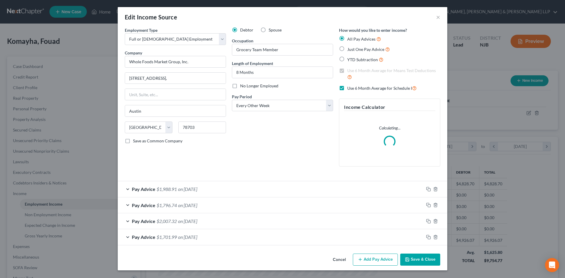
scroll to position [111, 234]
click at [375, 259] on button "Add Pay Advice" at bounding box center [375, 260] width 45 height 12
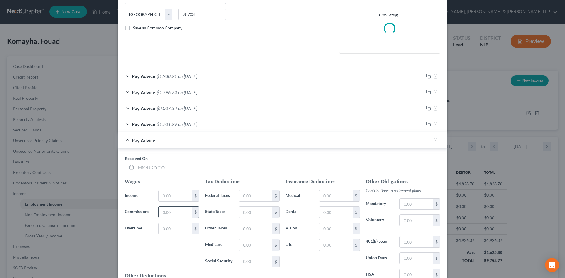
scroll to position [118, 0]
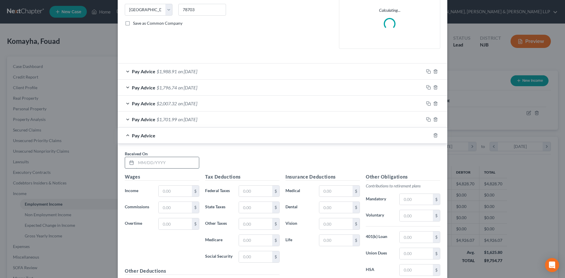
click at [160, 158] on input "text" at bounding box center [167, 162] width 63 height 11
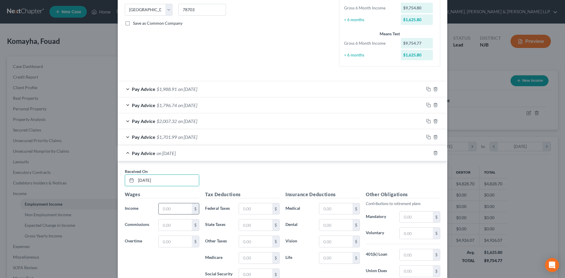
click at [163, 212] on input "text" at bounding box center [175, 209] width 33 height 11
click at [248, 212] on input "text" at bounding box center [255, 209] width 33 height 11
click at [247, 222] on input "text" at bounding box center [255, 225] width 33 height 11
click at [254, 257] on input "text" at bounding box center [255, 258] width 33 height 11
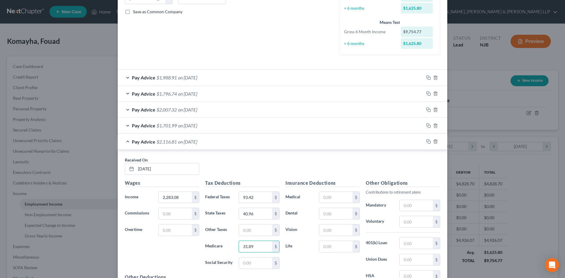
scroll to position [147, 0]
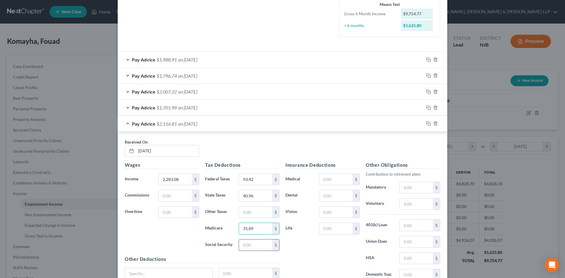
click at [249, 248] on input "text" at bounding box center [255, 245] width 33 height 11
click at [404, 207] on input "text" at bounding box center [416, 203] width 33 height 11
click at [336, 179] on input "text" at bounding box center [336, 179] width 33 height 11
click at [325, 195] on input "text" at bounding box center [336, 195] width 33 height 11
click at [244, 215] on input "text" at bounding box center [255, 212] width 33 height 11
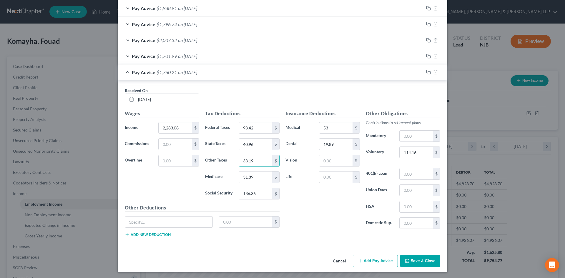
scroll to position [200, 0]
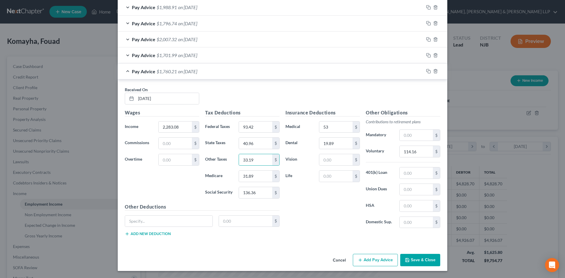
click at [363, 259] on button "Add Pay Advice" at bounding box center [375, 260] width 45 height 12
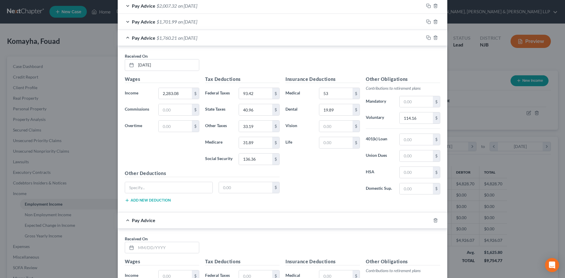
scroll to position [317, 0]
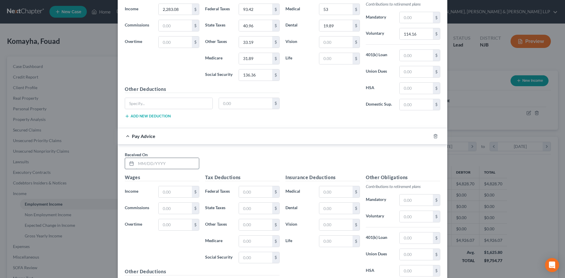
drag, startPoint x: 157, startPoint y: 166, endPoint x: 148, endPoint y: 163, distance: 8.6
click at [157, 166] on input "text" at bounding box center [167, 163] width 63 height 11
click at [164, 192] on input "text" at bounding box center [175, 191] width 33 height 11
drag, startPoint x: 253, startPoint y: 193, endPoint x: 248, endPoint y: 194, distance: 4.4
click at [253, 193] on input "text" at bounding box center [255, 191] width 33 height 11
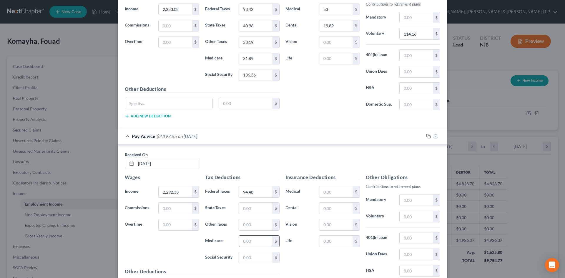
click at [245, 241] on input "text" at bounding box center [255, 241] width 33 height 11
click at [254, 258] on input "text" at bounding box center [255, 257] width 33 height 11
click at [254, 210] on input "text" at bounding box center [255, 208] width 33 height 11
click at [247, 226] on input "text" at bounding box center [255, 224] width 33 height 11
click at [321, 194] on input "text" at bounding box center [336, 191] width 33 height 11
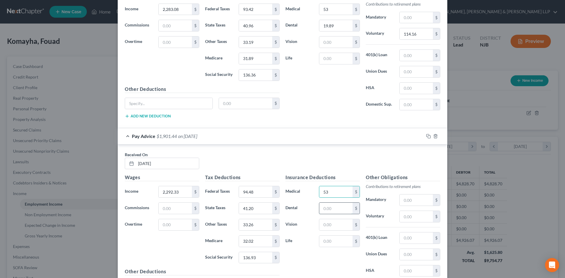
click at [321, 209] on input "text" at bounding box center [336, 208] width 33 height 11
click at [408, 216] on input "text" at bounding box center [416, 216] width 33 height 11
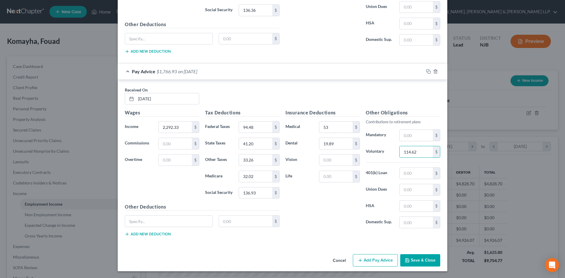
scroll to position [383, 0]
click at [370, 260] on button "Add Pay Advice" at bounding box center [375, 260] width 45 height 12
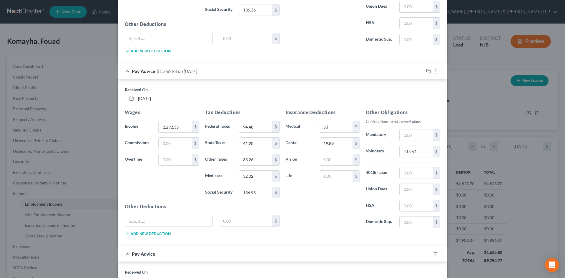
scroll to position [500, 0]
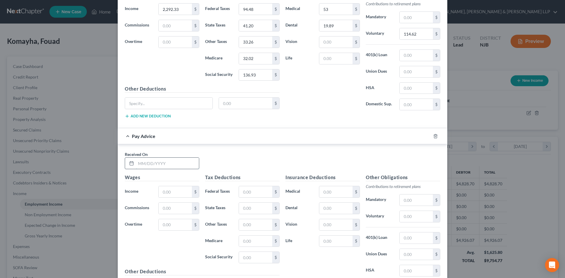
click at [148, 166] on input "text" at bounding box center [167, 163] width 63 height 11
click at [161, 188] on input "text" at bounding box center [175, 191] width 33 height 11
click at [243, 197] on input "text" at bounding box center [255, 191] width 33 height 11
click at [245, 211] on input "text" at bounding box center [255, 208] width 33 height 11
click at [250, 245] on input "text" at bounding box center [255, 241] width 33 height 11
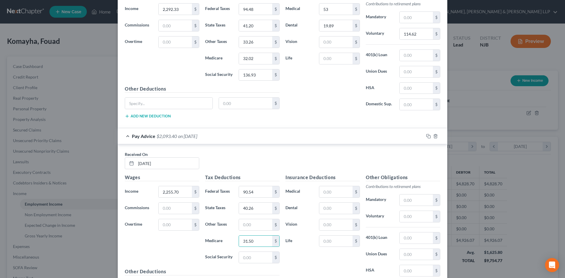
click at [247, 265] on div "Tax Deductions Federal Taxes 90.54 $ State Taxes 40.26 $ Other Taxes $ Medicare…" at bounding box center [242, 221] width 80 height 94
click at [251, 262] on input "text" at bounding box center [255, 257] width 33 height 11
click at [327, 196] on input "text" at bounding box center [336, 191] width 33 height 11
click at [321, 209] on input "text" at bounding box center [336, 208] width 33 height 11
click at [411, 218] on input "text" at bounding box center [416, 216] width 33 height 11
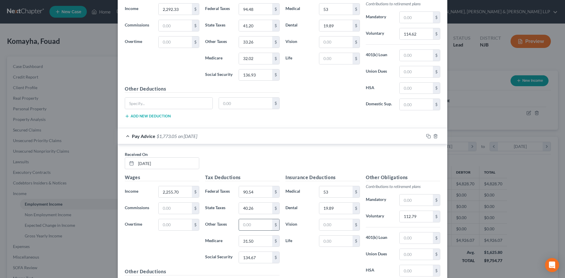
click at [243, 226] on input "text" at bounding box center [255, 224] width 33 height 11
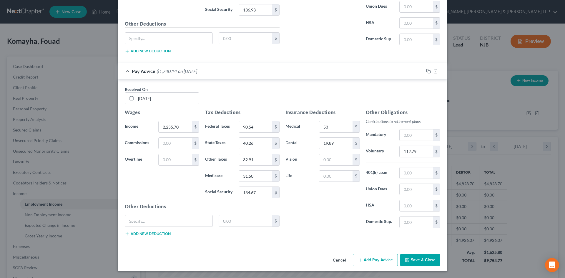
click at [370, 258] on button "Add Pay Advice" at bounding box center [375, 260] width 45 height 12
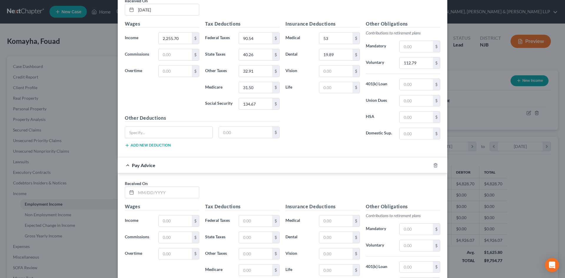
scroll to position [742, 0]
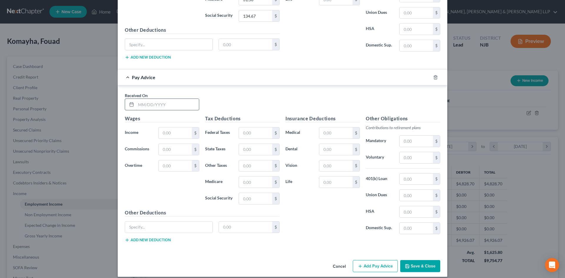
click at [153, 110] on input "text" at bounding box center [167, 104] width 63 height 11
click at [180, 136] on input "text" at bounding box center [175, 133] width 33 height 11
click at [239, 133] on input "text" at bounding box center [255, 133] width 33 height 11
click at [245, 146] on input "text" at bounding box center [255, 149] width 33 height 11
click at [252, 181] on input "text" at bounding box center [255, 182] width 33 height 11
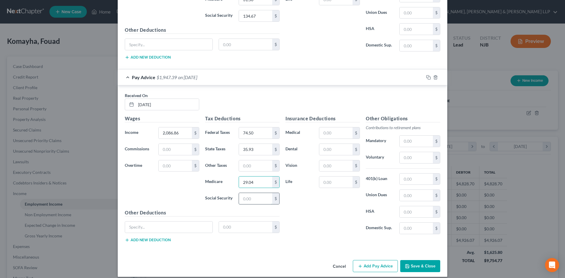
click at [259, 200] on input "text" at bounding box center [255, 198] width 33 height 11
click at [255, 169] on input "text" at bounding box center [255, 166] width 33 height 11
click at [329, 132] on input "text" at bounding box center [336, 133] width 33 height 11
click at [322, 144] on input "text" at bounding box center [336, 149] width 33 height 11
click at [420, 162] on input "text" at bounding box center [416, 157] width 33 height 11
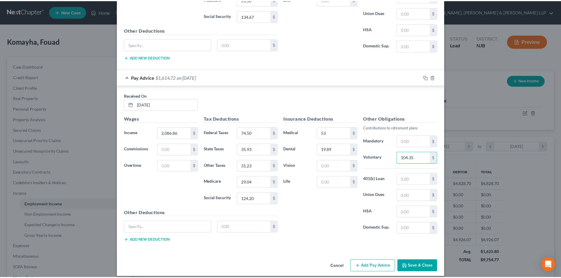
scroll to position [748, 0]
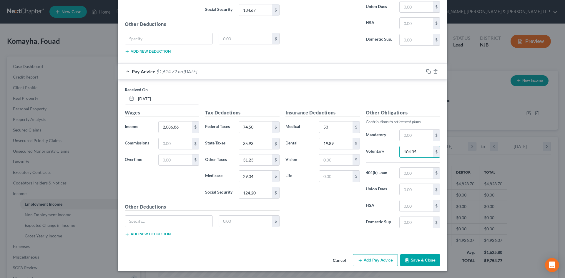
click at [415, 261] on button "Save & Close" at bounding box center [421, 260] width 40 height 12
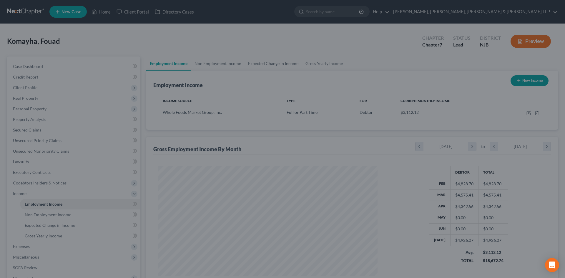
scroll to position [294391, 294269]
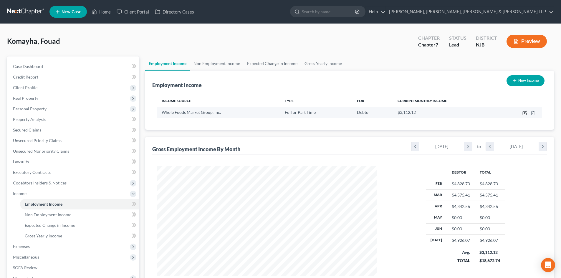
click at [524, 112] on icon "button" at bounding box center [524, 113] width 5 height 5
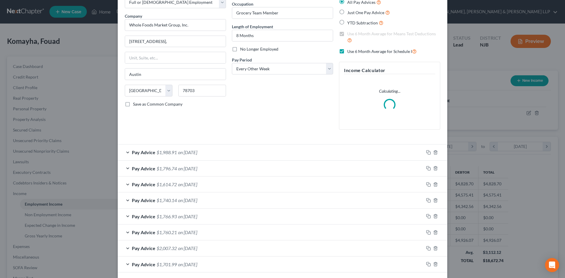
scroll to position [63, 0]
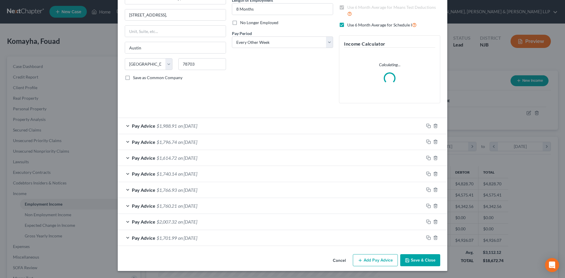
click at [364, 259] on button "Add Pay Advice" at bounding box center [375, 260] width 45 height 12
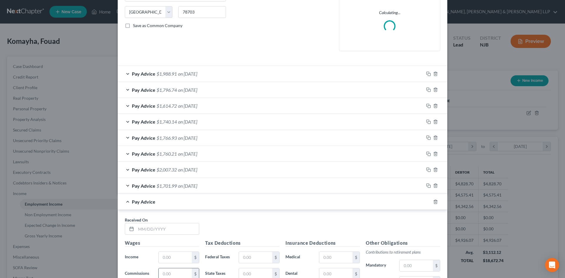
scroll to position [181, 0]
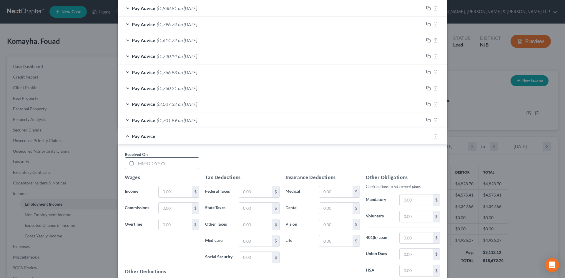
click at [164, 168] on input "text" at bounding box center [167, 163] width 63 height 11
click at [173, 190] on input "text" at bounding box center [175, 191] width 33 height 11
click at [257, 191] on input "text" at bounding box center [255, 191] width 33 height 11
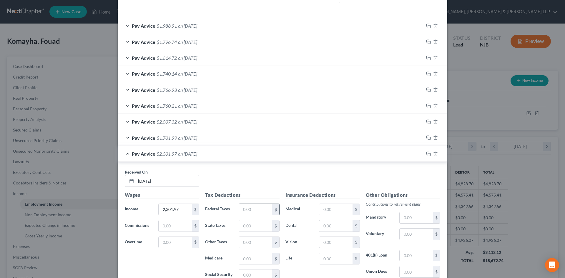
scroll to position [199, 0]
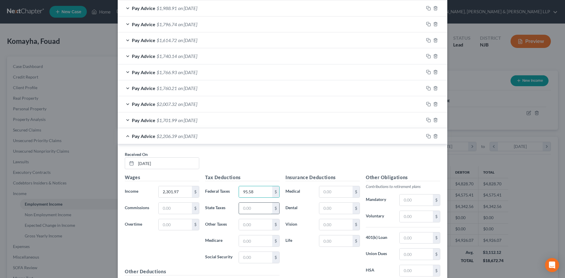
click at [253, 207] on input "text" at bounding box center [255, 208] width 33 height 11
click at [249, 244] on input "text" at bounding box center [255, 241] width 33 height 11
click at [251, 256] on input "text" at bounding box center [255, 257] width 33 height 11
click at [321, 193] on input "text" at bounding box center [336, 191] width 33 height 11
click at [325, 205] on input "text" at bounding box center [336, 208] width 33 height 11
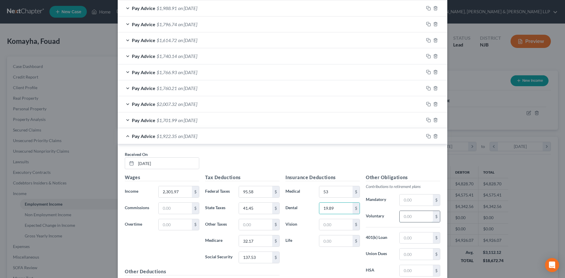
click at [407, 217] on input "text" at bounding box center [416, 216] width 33 height 11
click at [246, 227] on input "text" at bounding box center [255, 224] width 33 height 11
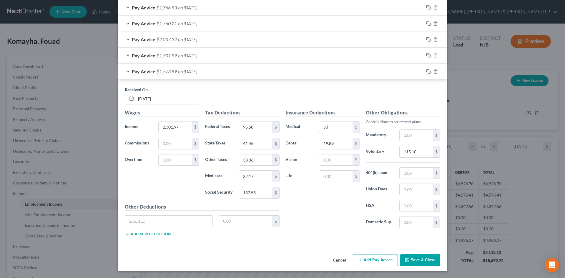
click at [386, 259] on button "Add Pay Advice" at bounding box center [375, 260] width 45 height 12
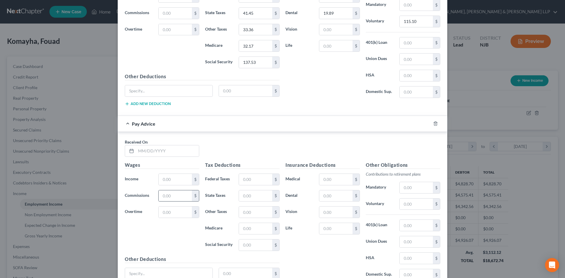
scroll to position [411, 0]
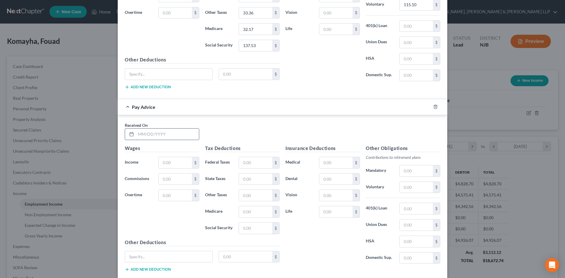
click at [166, 137] on input "text" at bounding box center [167, 134] width 63 height 11
click at [175, 164] on input "text" at bounding box center [175, 162] width 33 height 11
click at [242, 160] on input "text" at bounding box center [255, 162] width 33 height 11
click at [243, 179] on input "text" at bounding box center [255, 179] width 33 height 11
click at [253, 209] on input "text" at bounding box center [255, 211] width 33 height 11
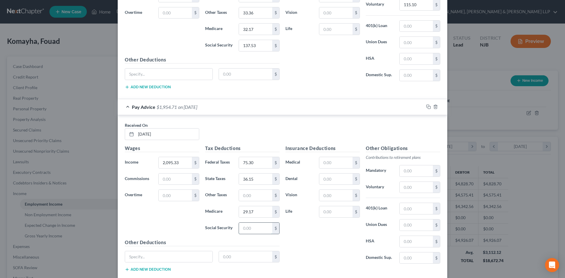
click at [253, 231] on input "text" at bounding box center [255, 228] width 33 height 11
click at [335, 165] on input "text" at bounding box center [336, 162] width 33 height 11
click at [325, 175] on input "text" at bounding box center [336, 179] width 33 height 11
click at [411, 187] on input "text" at bounding box center [416, 187] width 33 height 11
click at [245, 195] on input "text" at bounding box center [255, 195] width 33 height 11
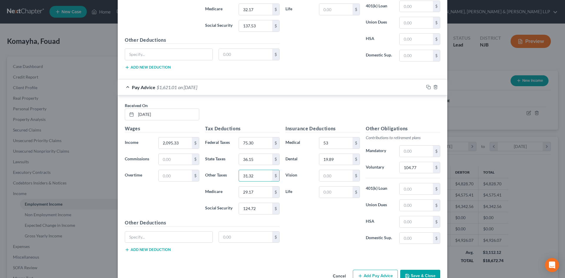
scroll to position [446, 0]
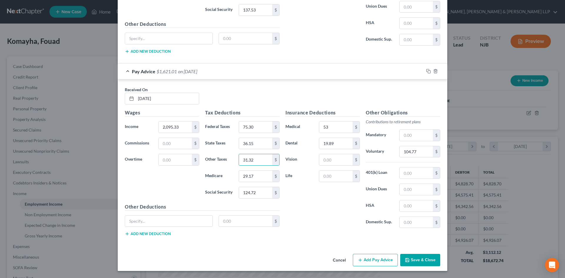
click at [383, 261] on button "Add Pay Advice" at bounding box center [375, 260] width 45 height 12
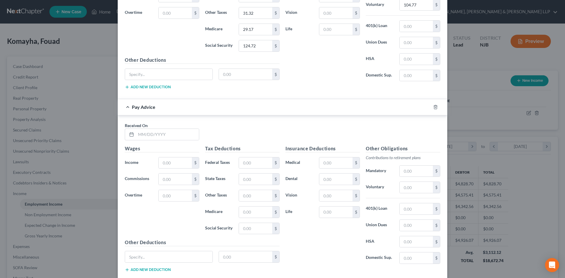
scroll to position [594, 0]
click at [160, 138] on input "text" at bounding box center [167, 134] width 63 height 11
click at [163, 158] on input "text" at bounding box center [175, 162] width 33 height 11
click at [243, 166] on input "text" at bounding box center [255, 162] width 33 height 11
click at [267, 180] on input "text" at bounding box center [255, 178] width 33 height 11
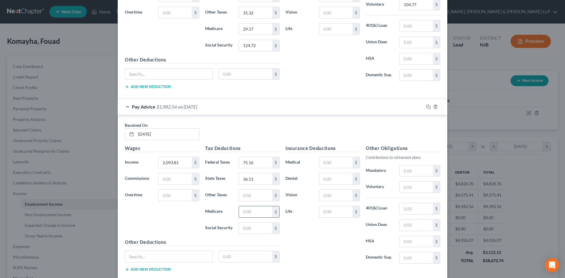
click at [247, 215] on input "text" at bounding box center [255, 211] width 33 height 11
click at [247, 225] on input "text" at bounding box center [255, 228] width 33 height 11
click at [336, 164] on input "text" at bounding box center [336, 162] width 33 height 11
click at [322, 180] on input "text" at bounding box center [336, 178] width 33 height 11
click at [411, 188] on input "text" at bounding box center [416, 187] width 33 height 11
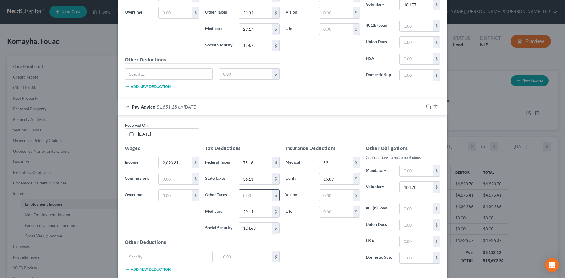
click at [250, 197] on input "text" at bounding box center [255, 195] width 33 height 11
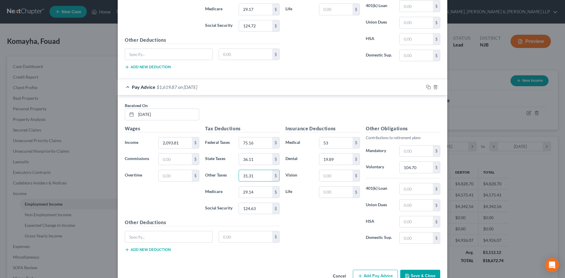
scroll to position [629, 0]
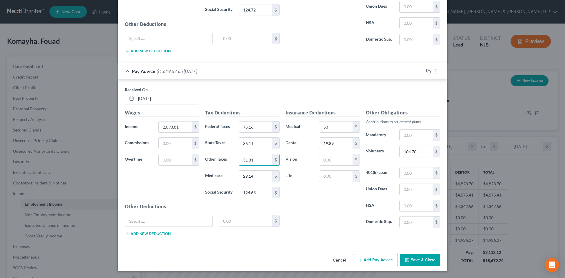
click at [380, 259] on button "Add Pay Advice" at bounding box center [375, 260] width 45 height 12
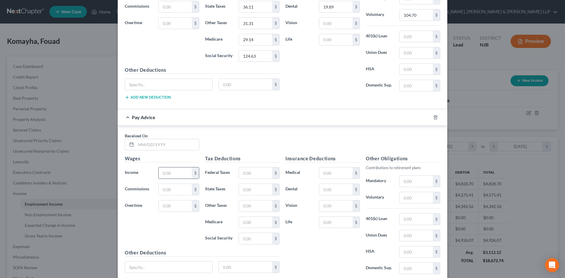
scroll to position [777, 0]
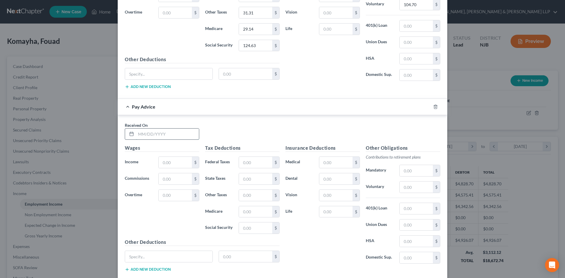
click at [156, 135] on input "text" at bounding box center [167, 134] width 63 height 11
click at [166, 155] on div "Wages Income * $ Commissions $ Overtime $" at bounding box center [162, 192] width 80 height 94
click at [167, 161] on input "text" at bounding box center [175, 162] width 33 height 11
click at [246, 160] on input "text" at bounding box center [255, 162] width 33 height 11
click at [245, 175] on input "text" at bounding box center [255, 178] width 33 height 11
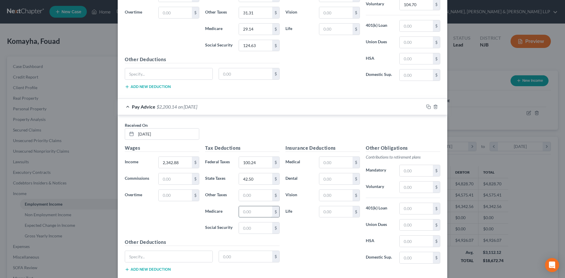
click at [250, 214] on input "text" at bounding box center [255, 211] width 33 height 11
click at [250, 228] on input "text" at bounding box center [255, 228] width 33 height 11
click at [322, 165] on input "text" at bounding box center [336, 162] width 33 height 11
click at [320, 179] on input "text" at bounding box center [336, 178] width 33 height 11
click at [414, 186] on input "text" at bounding box center [416, 187] width 33 height 11
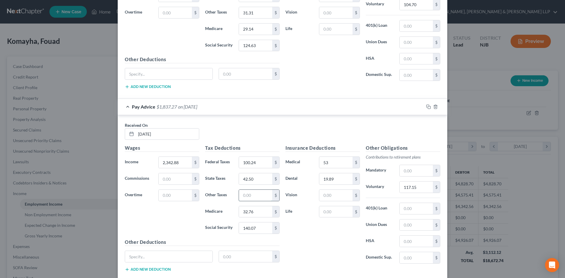
click at [254, 198] on input "text" at bounding box center [255, 195] width 33 height 11
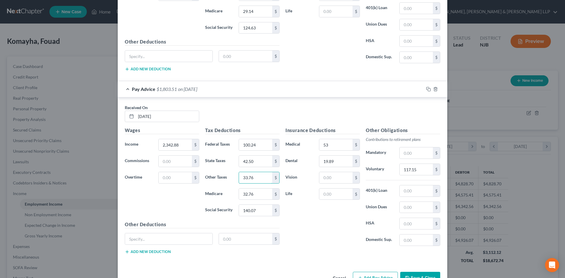
scroll to position [812, 0]
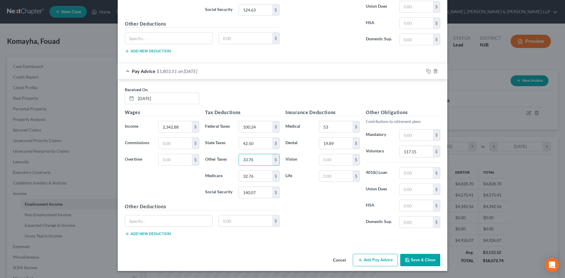
click at [375, 262] on button "Add Pay Advice" at bounding box center [375, 260] width 45 height 12
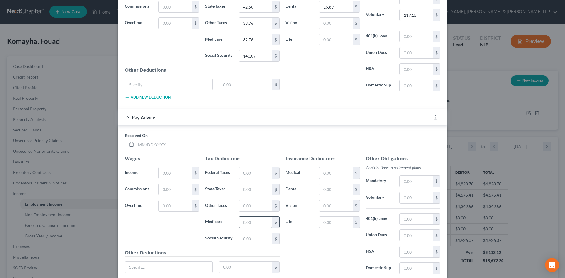
scroll to position [959, 0]
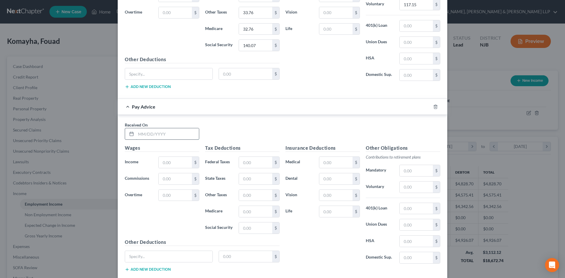
click at [144, 137] on input "text" at bounding box center [167, 133] width 63 height 11
click at [173, 165] on input "text" at bounding box center [175, 162] width 33 height 11
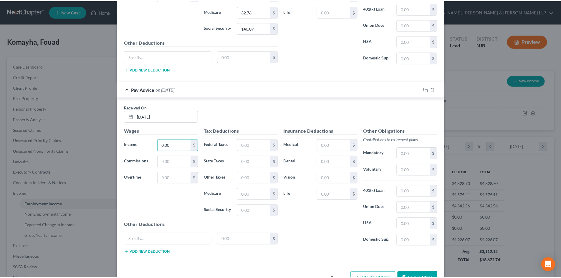
scroll to position [995, 0]
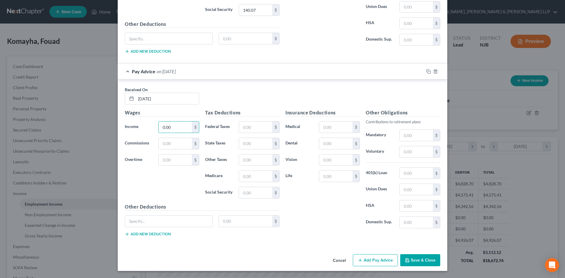
click at [418, 261] on button "Save & Close" at bounding box center [421, 260] width 40 height 12
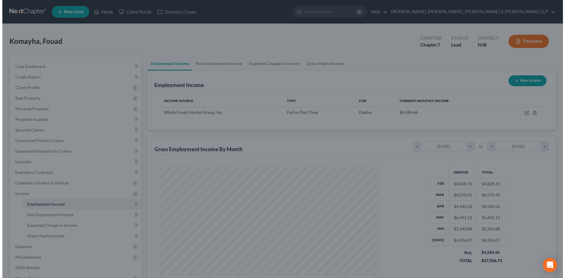
scroll to position [294391, 294269]
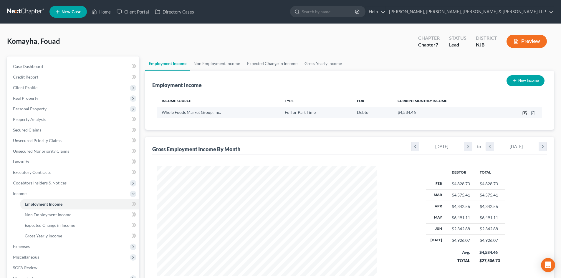
click at [525, 113] on icon "button" at bounding box center [524, 113] width 5 height 5
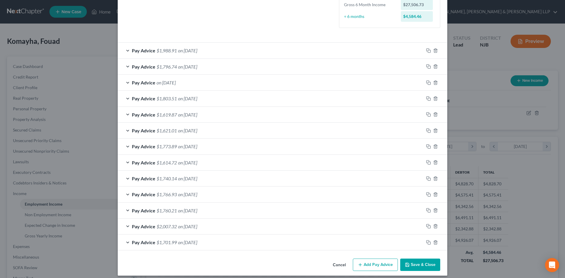
scroll to position [161, 0]
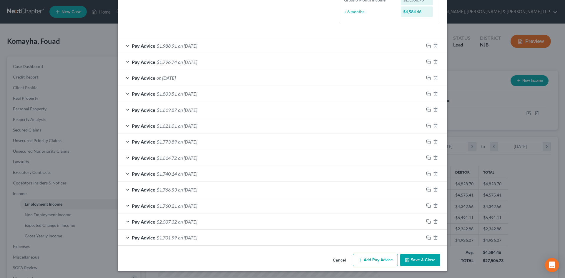
click at [154, 62] on div "Pay Advice $1,796.74 on 07/11/2025" at bounding box center [271, 62] width 306 height 16
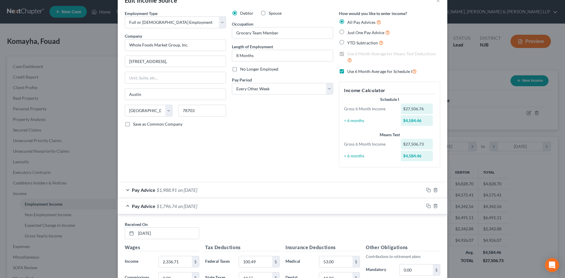
scroll to position [14, 0]
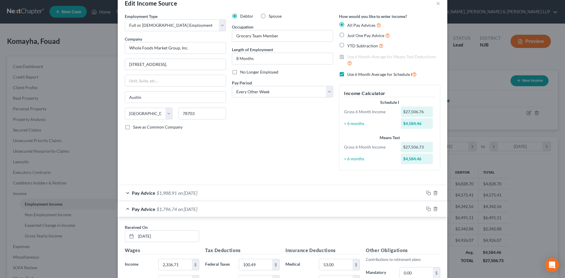
click at [348, 36] on label "Just One Pay Advice" at bounding box center [369, 35] width 43 height 7
click at [350, 36] on input "Just One Pay Advice" at bounding box center [352, 34] width 4 height 4
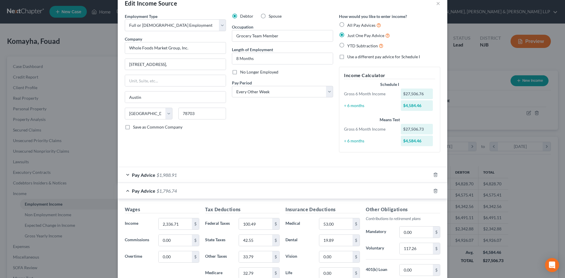
click at [348, 25] on label "All Pay Advices" at bounding box center [365, 25] width 34 height 7
click at [350, 25] on input "All Pay Advices" at bounding box center [352, 24] width 4 height 4
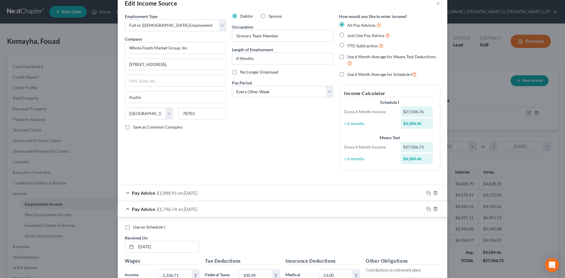
click at [348, 57] on label "Use 6 Month Average for Means Test Deductions" at bounding box center [394, 60] width 93 height 13
click at [350, 57] on input "Use 6 Month Average for Means Test Deductions" at bounding box center [352, 56] width 4 height 4
click at [133, 227] on label "Use on Schedule I" at bounding box center [149, 227] width 32 height 6
click at [135, 227] on input "Use on Schedule I" at bounding box center [137, 226] width 4 height 4
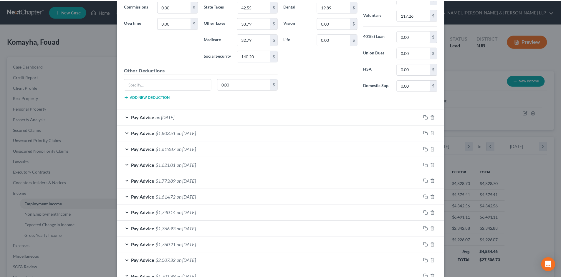
scroll to position [339, 0]
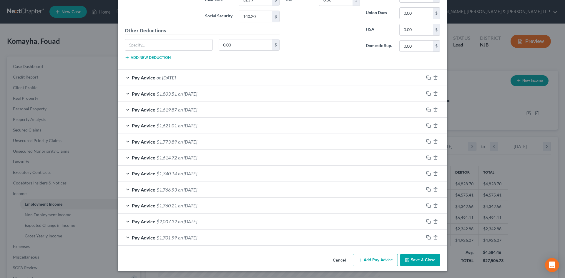
click at [415, 263] on button "Save & Close" at bounding box center [421, 260] width 40 height 12
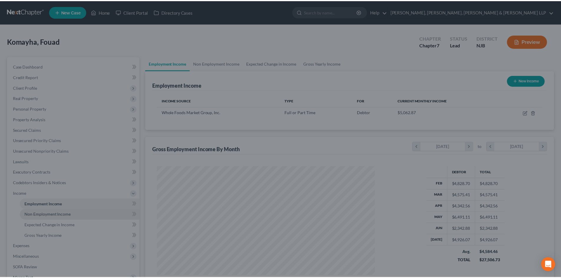
scroll to position [294391, 294269]
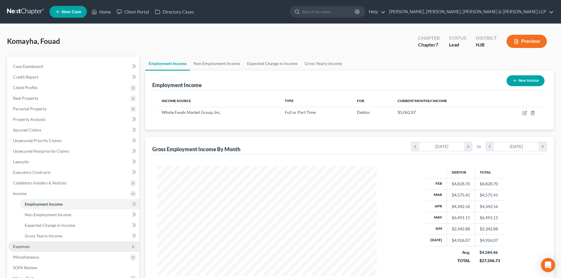
click at [30, 247] on span "Expenses" at bounding box center [73, 246] width 131 height 11
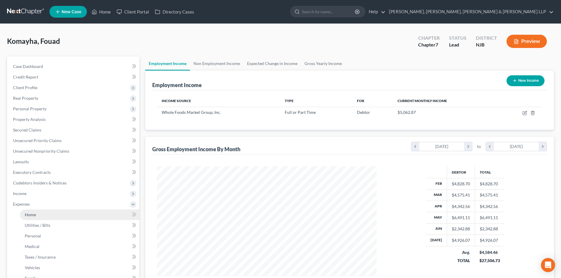
click at [33, 215] on span "Home" at bounding box center [30, 214] width 11 height 5
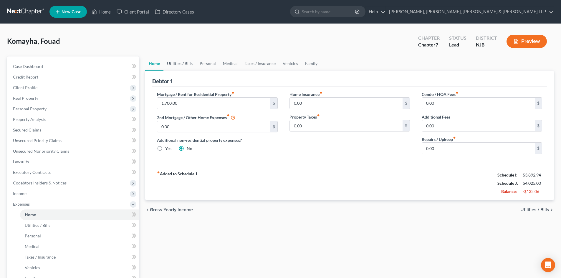
click at [187, 62] on link "Utilities / Bills" at bounding box center [179, 64] width 33 height 14
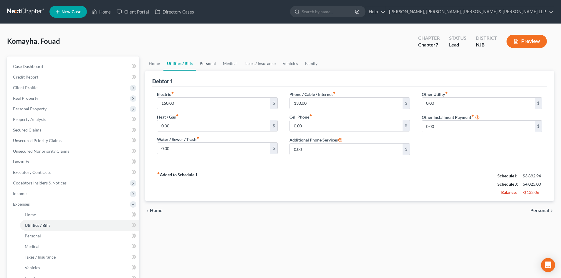
click at [212, 64] on link "Personal" at bounding box center [207, 64] width 23 height 14
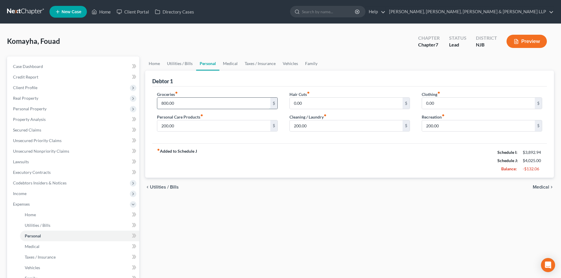
click at [180, 107] on input "800.00" at bounding box center [213, 103] width 113 height 11
click at [224, 65] on link "Medical" at bounding box center [230, 64] width 22 height 14
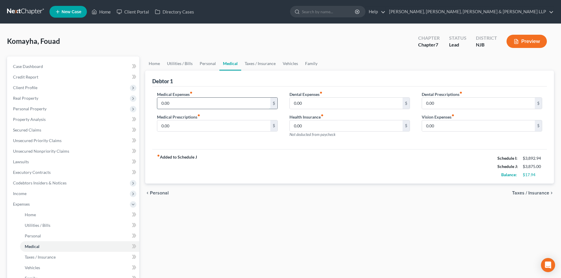
click at [199, 98] on input "0.00" at bounding box center [213, 103] width 113 height 11
click at [271, 65] on link "Taxes / Insurance" at bounding box center [260, 64] width 38 height 14
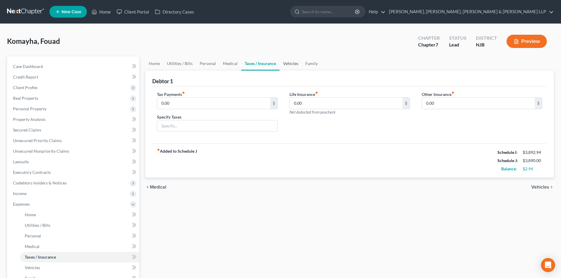
click at [287, 63] on link "Vehicles" at bounding box center [290, 64] width 22 height 14
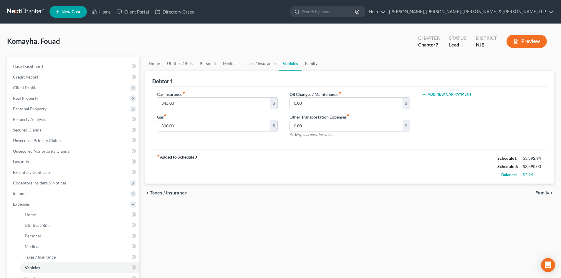
click at [302, 63] on link "Family" at bounding box center [311, 64] width 19 height 14
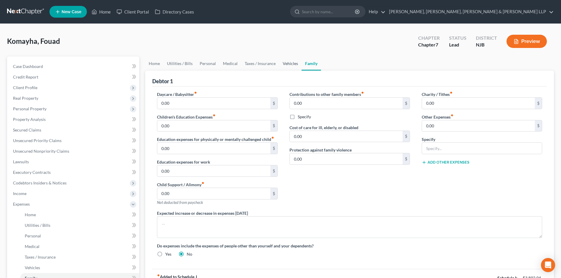
click at [291, 68] on link "Vehicles" at bounding box center [290, 64] width 22 height 14
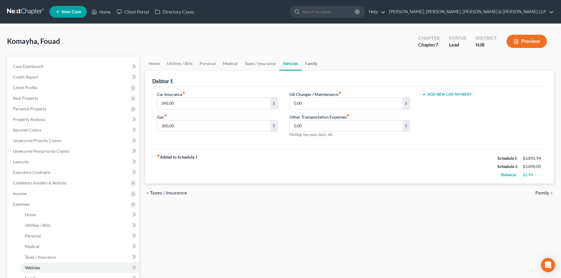
click at [305, 63] on link "Family" at bounding box center [311, 64] width 19 height 14
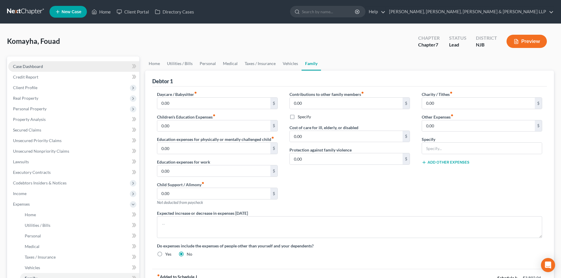
click at [41, 70] on link "Case Dashboard" at bounding box center [73, 66] width 131 height 11
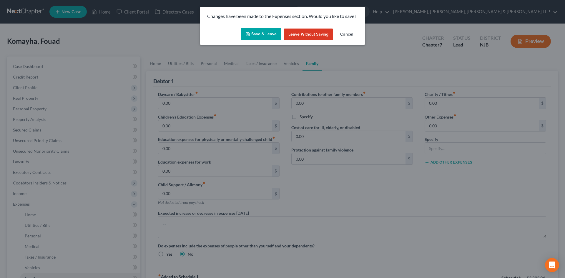
click at [249, 36] on icon "button" at bounding box center [248, 34] width 4 height 4
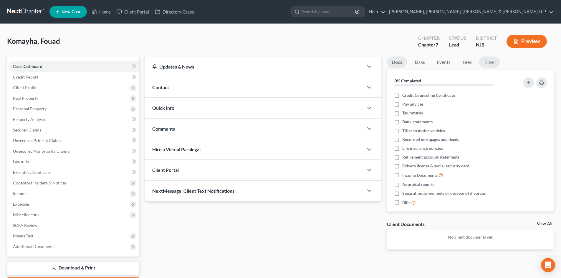
click at [486, 63] on link "Timer" at bounding box center [489, 62] width 21 height 11
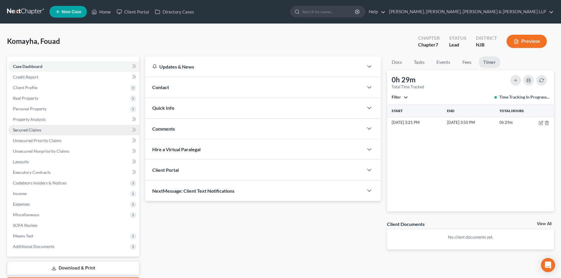
click at [51, 131] on link "Secured Claims" at bounding box center [73, 130] width 131 height 11
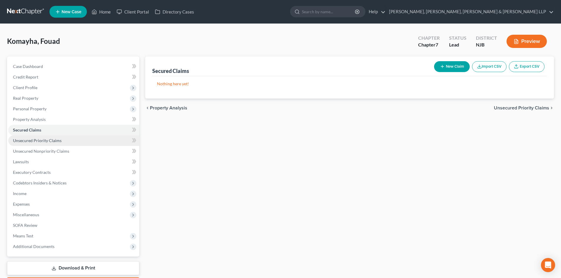
click at [48, 139] on span "Unsecured Priority Claims" at bounding box center [37, 140] width 49 height 5
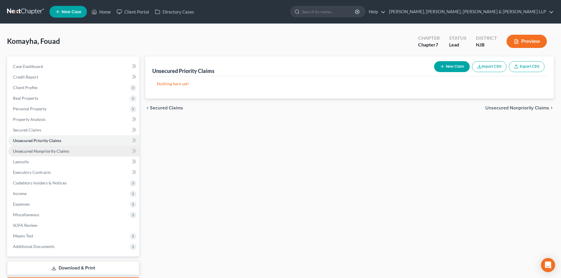
drag, startPoint x: 54, startPoint y: 150, endPoint x: 82, endPoint y: 152, distance: 28.1
click at [54, 150] on span "Unsecured Nonpriority Claims" at bounding box center [41, 151] width 56 height 5
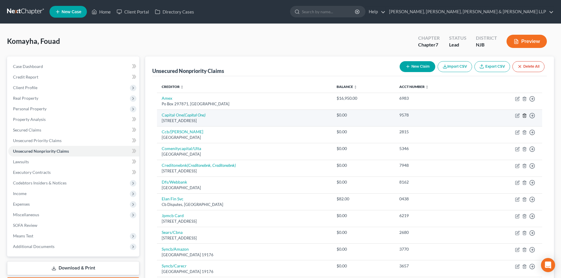
click at [524, 116] on line "button" at bounding box center [524, 115] width 0 height 1
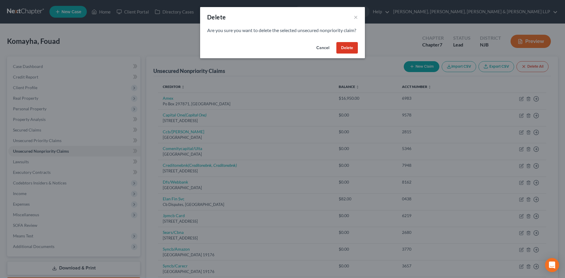
click at [352, 54] on button "Delete" at bounding box center [347, 48] width 21 height 12
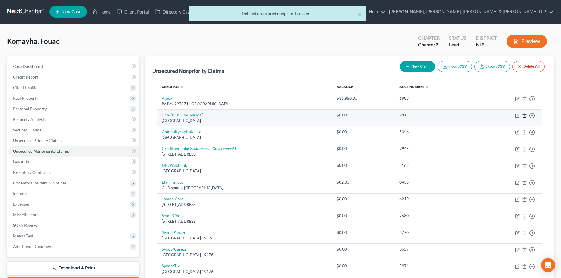
click at [523, 115] on icon "button" at bounding box center [524, 115] width 5 height 5
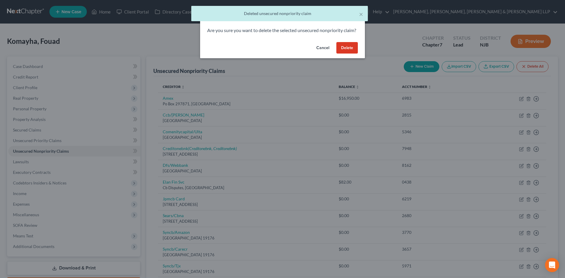
drag, startPoint x: 342, startPoint y: 53, endPoint x: 361, endPoint y: 77, distance: 30.8
click at [342, 53] on button "Delete" at bounding box center [347, 48] width 21 height 12
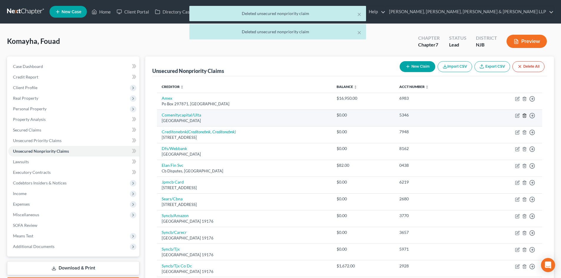
click at [526, 116] on icon "button" at bounding box center [524, 116] width 3 height 4
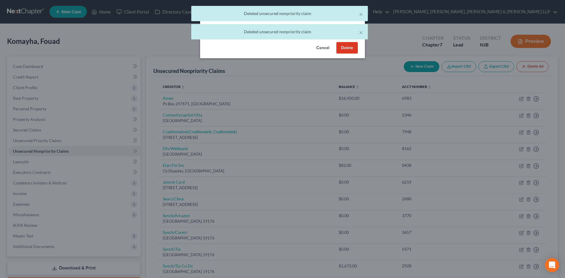
drag, startPoint x: 355, startPoint y: 56, endPoint x: 361, endPoint y: 64, distance: 9.7
click at [355, 54] on button "Delete" at bounding box center [347, 48] width 21 height 12
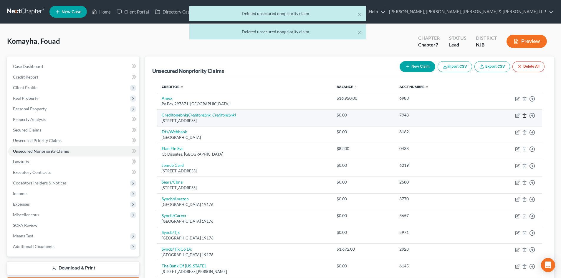
click at [523, 115] on icon "button" at bounding box center [524, 116] width 3 height 4
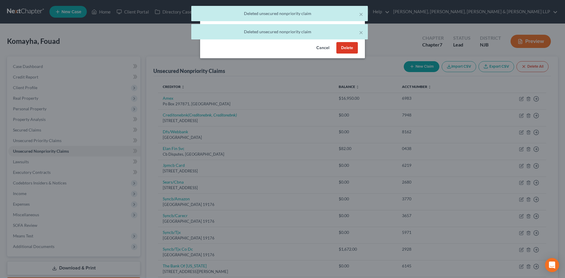
click at [354, 54] on button "Delete" at bounding box center [347, 48] width 21 height 12
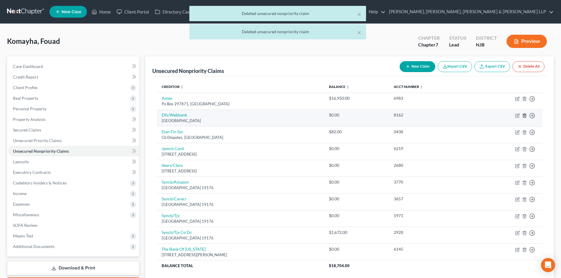
click at [525, 115] on icon "button" at bounding box center [524, 115] width 5 height 5
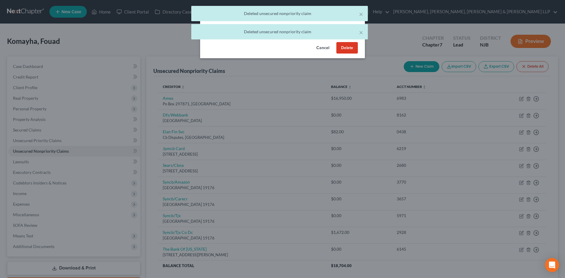
click at [348, 54] on button "Delete" at bounding box center [347, 48] width 21 height 12
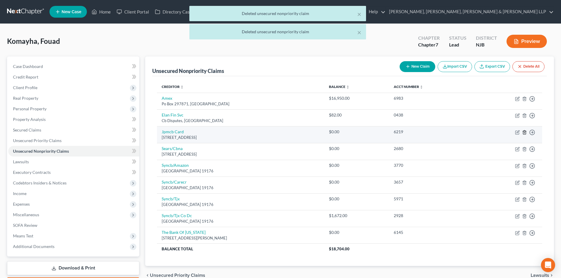
click at [524, 131] on polyline "button" at bounding box center [525, 131] width 4 height 0
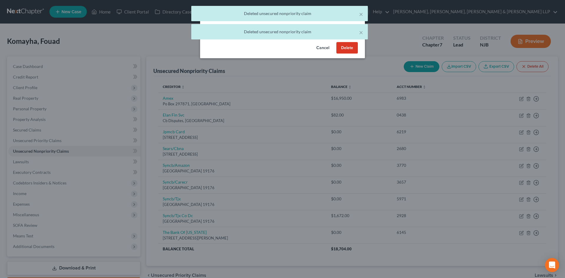
click at [348, 54] on button "Delete" at bounding box center [347, 48] width 21 height 12
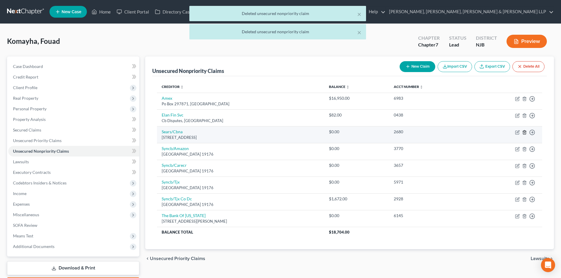
click at [526, 131] on icon "button" at bounding box center [524, 132] width 3 height 4
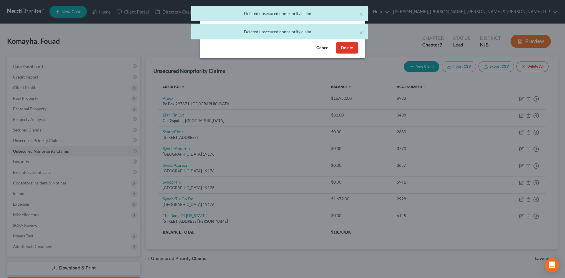
click at [347, 54] on button "Delete" at bounding box center [347, 48] width 21 height 12
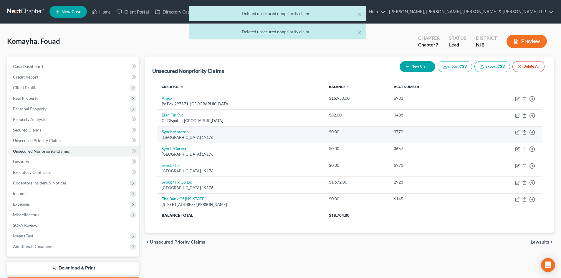
click at [525, 133] on icon "button" at bounding box center [524, 132] width 5 height 5
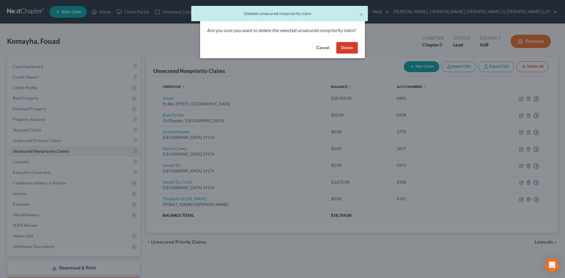
drag, startPoint x: 346, startPoint y: 54, endPoint x: 348, endPoint y: 62, distance: 8.0
click at [347, 54] on button "Delete" at bounding box center [347, 48] width 21 height 12
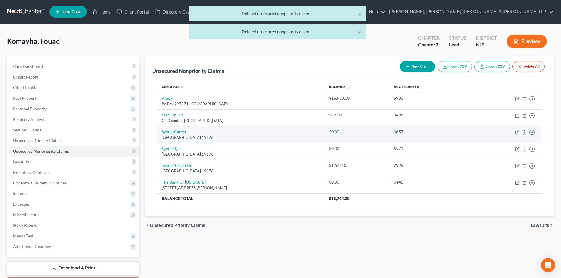
click at [524, 132] on icon "button" at bounding box center [524, 132] width 5 height 5
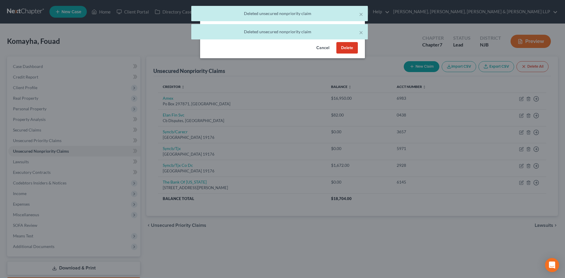
click at [351, 54] on button "Delete" at bounding box center [347, 48] width 21 height 12
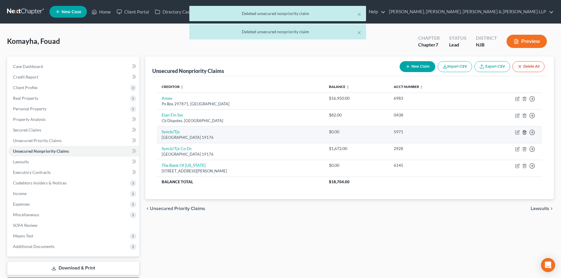
click at [525, 132] on icon "button" at bounding box center [524, 132] width 5 height 5
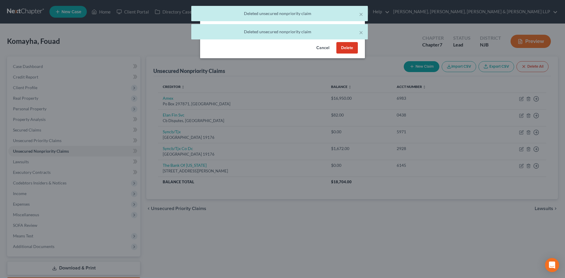
drag, startPoint x: 350, startPoint y: 53, endPoint x: 347, endPoint y: 72, distance: 19.4
click at [350, 53] on button "Delete" at bounding box center [347, 48] width 21 height 12
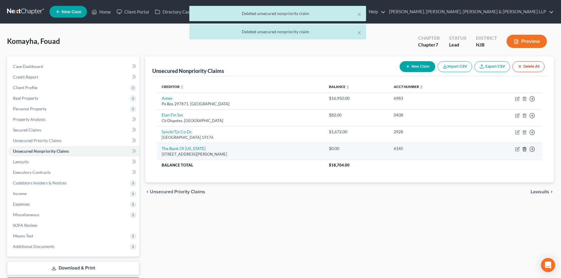
click at [524, 150] on icon "button" at bounding box center [524, 149] width 5 height 5
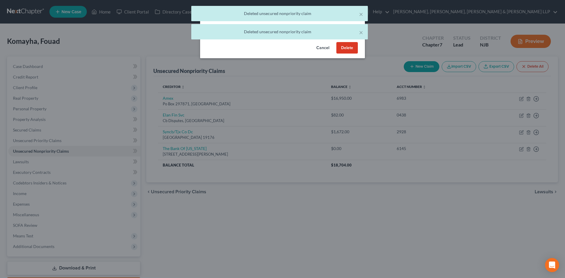
click at [351, 54] on button "Delete" at bounding box center [347, 48] width 21 height 12
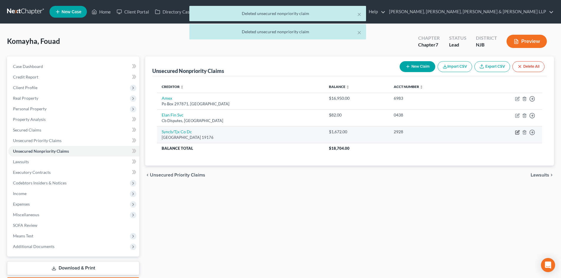
click at [517, 132] on icon "button" at bounding box center [518, 131] width 3 height 3
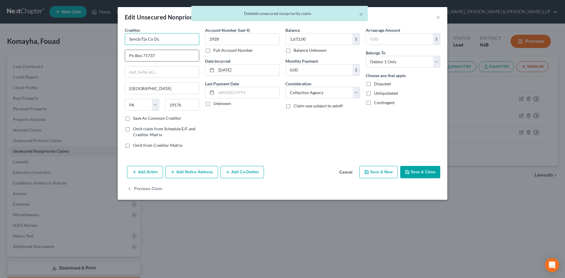
click at [139, 40] on input "Syncb/Tjx Co Dc" at bounding box center [162, 39] width 75 height 12
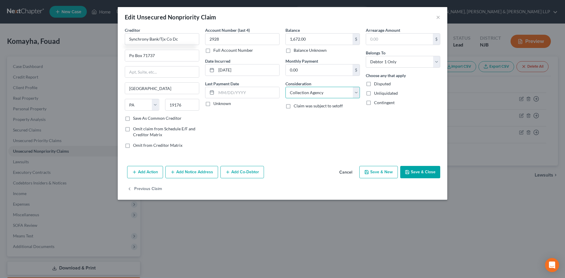
click at [332, 94] on select "Select Cable / Satellite Services Collection Agency Credit Card Debt Debt Couns…" at bounding box center [323, 93] width 75 height 12
click at [286, 87] on select "Select Cable / Satellite Services Collection Agency Credit Card Debt Debt Couns…" at bounding box center [323, 93] width 75 height 12
click at [415, 169] on button "Save & Close" at bounding box center [421, 172] width 40 height 12
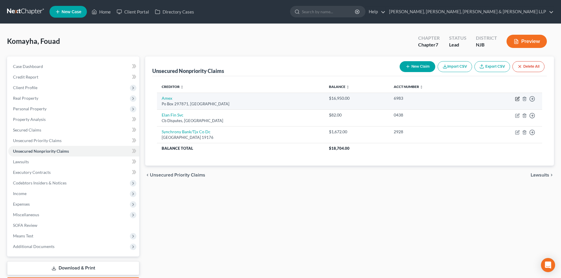
click at [518, 98] on icon "button" at bounding box center [518, 98] width 3 height 3
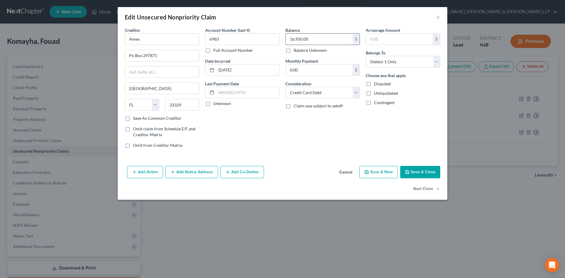
click at [322, 42] on input "16,950.00" at bounding box center [319, 39] width 67 height 11
click at [200, 173] on button "Add Notice Address" at bounding box center [192, 172] width 53 height 12
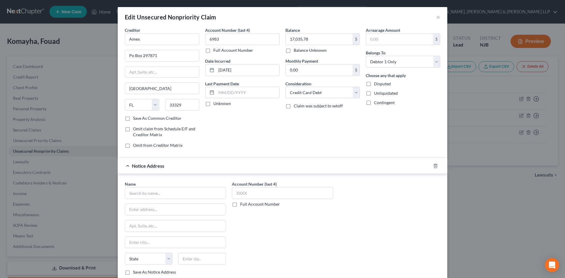
click at [144, 200] on div "Name * State AL AK AR AZ CA CO CT DE DC FL GA GU HI ID IL IN IA KS KY LA ME MD …" at bounding box center [175, 228] width 101 height 94
click at [143, 196] on input "text" at bounding box center [175, 193] width 101 height 12
click at [137, 207] on input "text" at bounding box center [175, 209] width 101 height 11
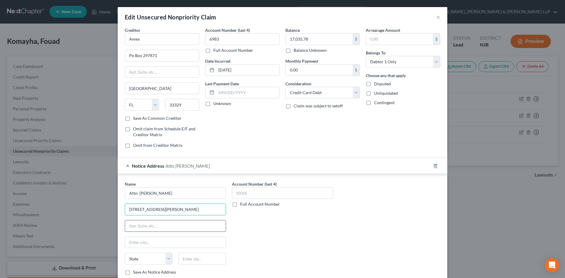
click at [144, 229] on input "text" at bounding box center [175, 226] width 101 height 11
click at [186, 262] on input "text" at bounding box center [202, 259] width 48 height 12
drag, startPoint x: 191, startPoint y: 243, endPoint x: 263, endPoint y: 238, distance: 71.4
click at [192, 242] on input "Ramsey" at bounding box center [175, 242] width 101 height 11
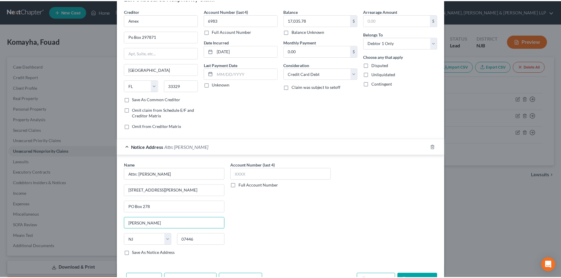
scroll to position [29, 0]
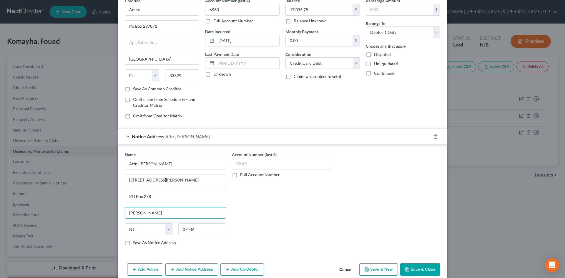
click at [418, 266] on button "Save & Close" at bounding box center [421, 270] width 40 height 12
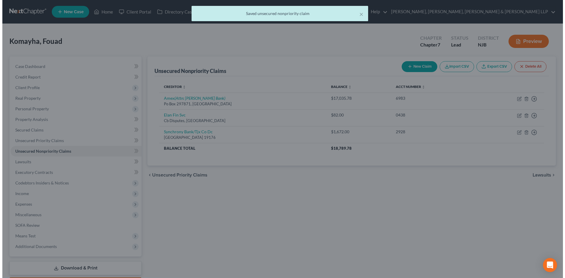
scroll to position [0, 0]
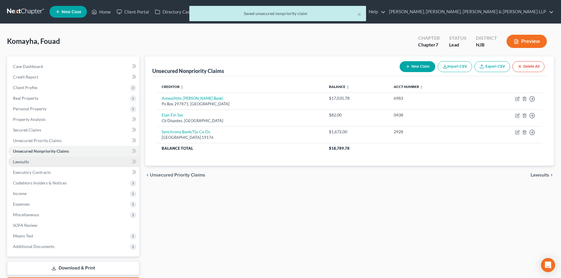
click at [31, 161] on link "Lawsuits" at bounding box center [73, 162] width 131 height 11
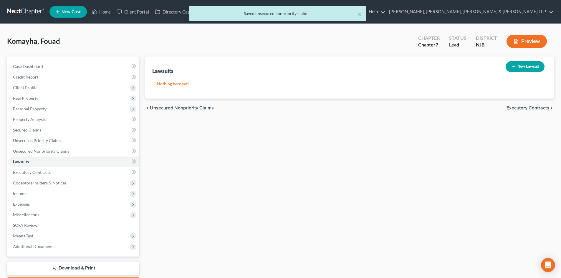
click at [517, 68] on button "New Lawsuit" at bounding box center [525, 66] width 39 height 11
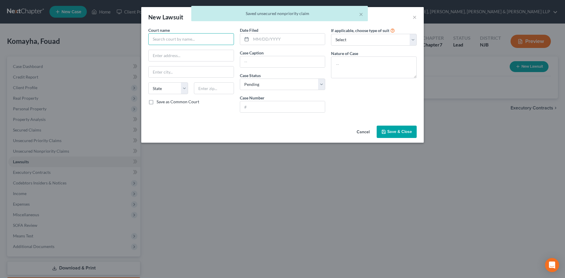
click at [205, 41] on input "text" at bounding box center [191, 39] width 86 height 12
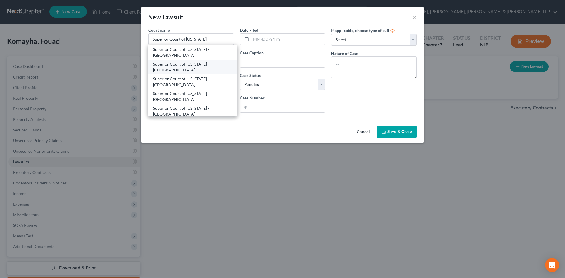
click at [203, 67] on div "Superior Court of New Jersey - Bergen County" at bounding box center [192, 67] width 79 height 12
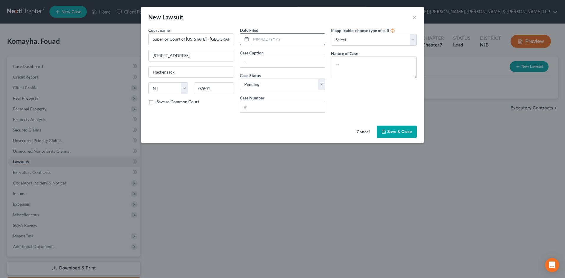
click at [273, 41] on input "text" at bounding box center [288, 39] width 74 height 11
click at [265, 42] on input "text" at bounding box center [288, 39] width 74 height 11
click at [255, 64] on input "text" at bounding box center [282, 61] width 85 height 11
drag, startPoint x: 310, startPoint y: 61, endPoint x: 372, endPoint y: 63, distance: 61.9
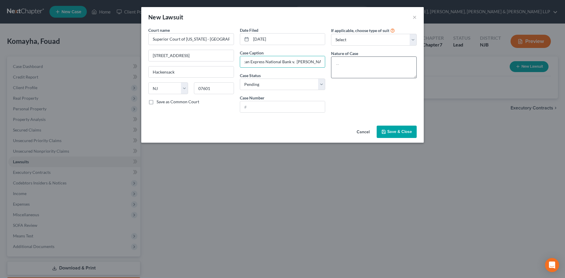
click at [372, 63] on div "Court name * Superior Court of New Jersey - Bergen County 10 Main Street Hacken…" at bounding box center [282, 72] width 274 height 90
click at [242, 110] on input "text" at bounding box center [282, 106] width 85 height 11
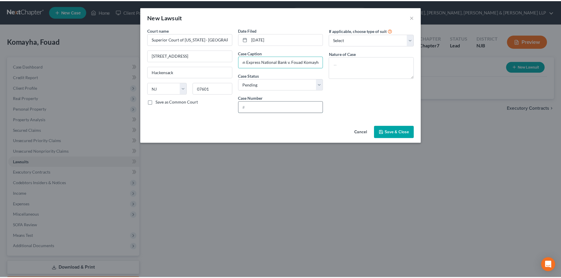
scroll to position [0, 0]
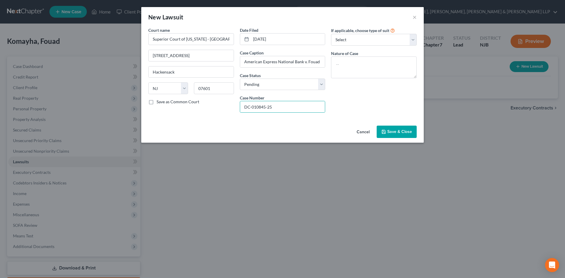
click at [398, 128] on button "Save & Close" at bounding box center [397, 132] width 40 height 12
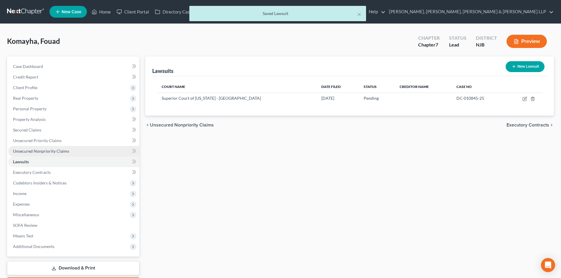
click at [54, 150] on span "Unsecured Nonpriority Claims" at bounding box center [41, 151] width 56 height 5
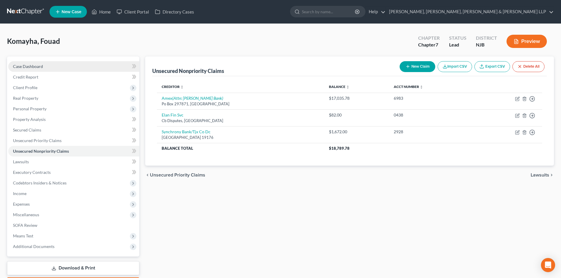
click at [58, 65] on link "Case Dashboard" at bounding box center [73, 66] width 131 height 11
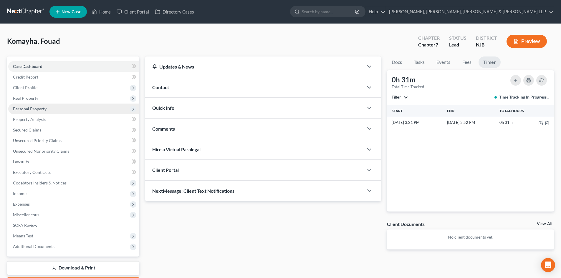
click at [47, 112] on span "Personal Property" at bounding box center [73, 109] width 131 height 11
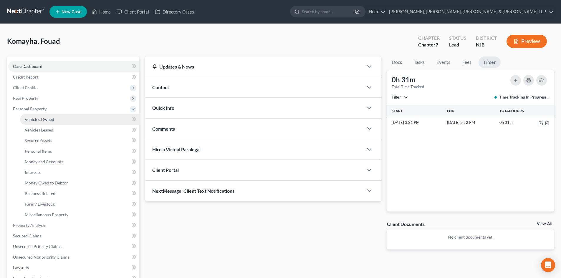
click at [48, 117] on span "Vehicles Owned" at bounding box center [39, 119] width 29 height 5
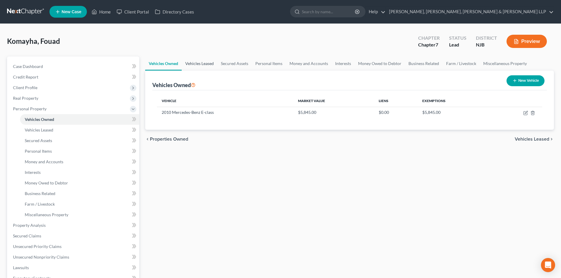
click at [209, 64] on link "Vehicles Leased" at bounding box center [200, 64] width 36 height 14
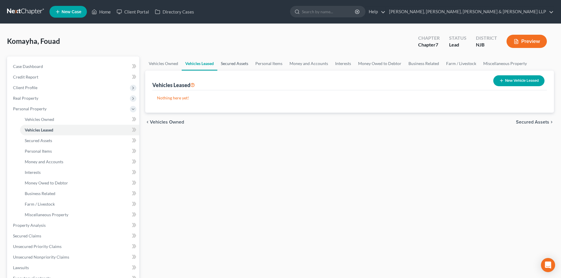
click at [235, 64] on link "Secured Assets" at bounding box center [234, 64] width 34 height 14
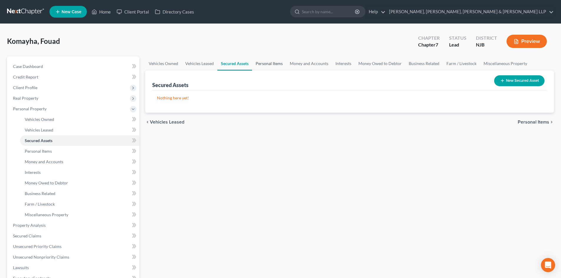
click at [265, 65] on link "Personal Items" at bounding box center [269, 64] width 34 height 14
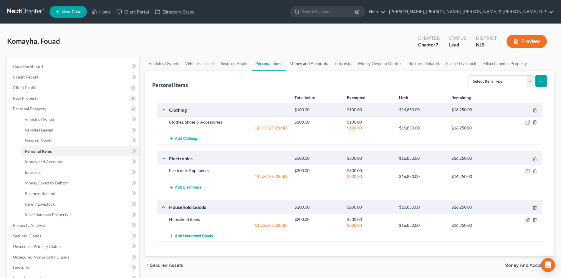
click at [305, 65] on link "Money and Accounts" at bounding box center [309, 64] width 46 height 14
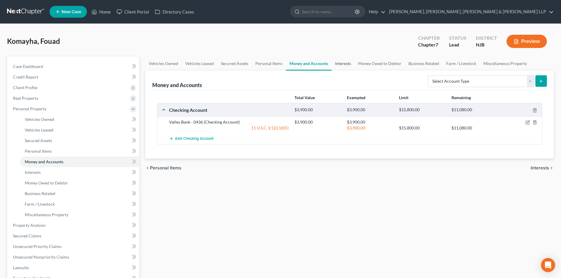
click at [346, 65] on link "Interests" at bounding box center [343, 64] width 23 height 14
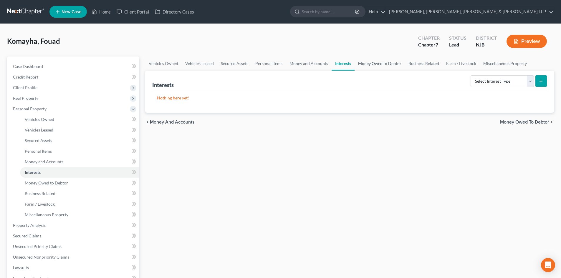
click at [391, 65] on link "Money Owed to Debtor" at bounding box center [380, 64] width 50 height 14
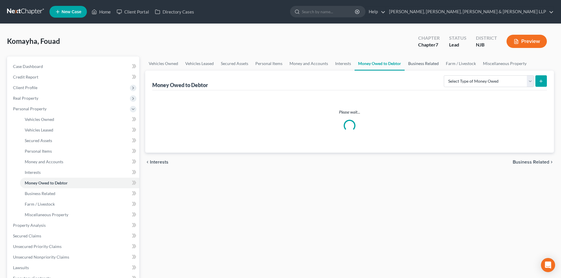
click at [422, 65] on link "Business Related" at bounding box center [424, 64] width 38 height 14
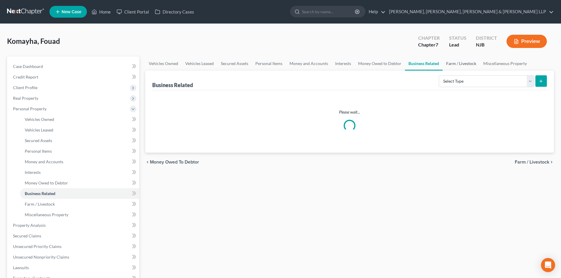
drag, startPoint x: 447, startPoint y: 65, endPoint x: 464, endPoint y: 65, distance: 17.4
click at [447, 65] on link "Farm / Livestock" at bounding box center [461, 64] width 37 height 14
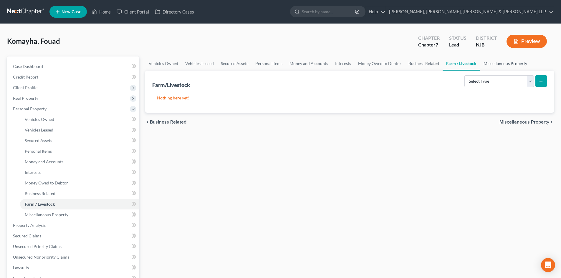
click at [493, 64] on link "Miscellaneous Property" at bounding box center [505, 64] width 51 height 14
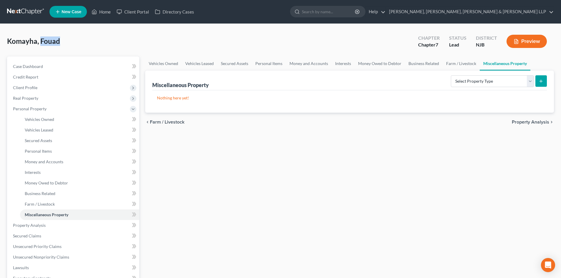
click at [41, 44] on div "Komayha, Fouad Upgraded Chapter Chapter 7 Status Lead District NJB Preview" at bounding box center [280, 44] width 547 height 26
copy span "Fouad"
drag, startPoint x: 34, startPoint y: 41, endPoint x: 0, endPoint y: 41, distance: 34.5
click at [0, 41] on div "Komayha, Fouad Upgraded Chapter Chapter 7 Status Lead District NJB Preview Peti…" at bounding box center [280, 216] width 561 height 385
drag, startPoint x: 36, startPoint y: 39, endPoint x: 6, endPoint y: 42, distance: 30.2
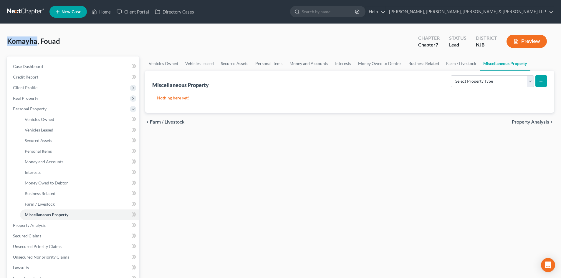
click at [6, 42] on div "Komayha, Fouad Upgraded Chapter Chapter 7 Status Lead District NJB Preview Peti…" at bounding box center [280, 216] width 561 height 385
copy span "Komayha"
